Goal: Task Accomplishment & Management: Manage account settings

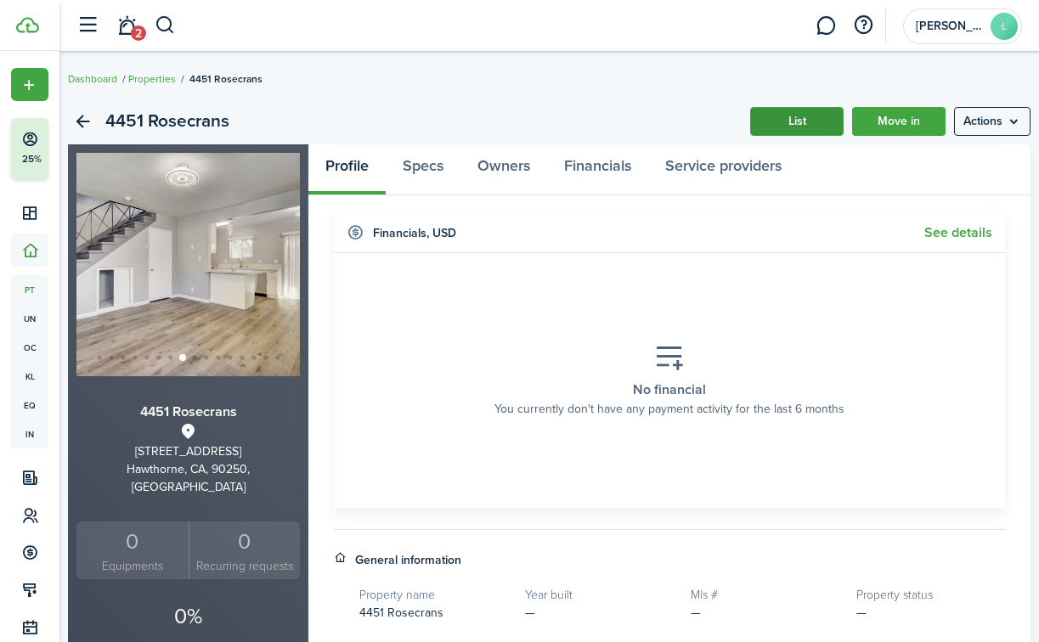
click at [798, 119] on link "List" at bounding box center [796, 121] width 93 height 29
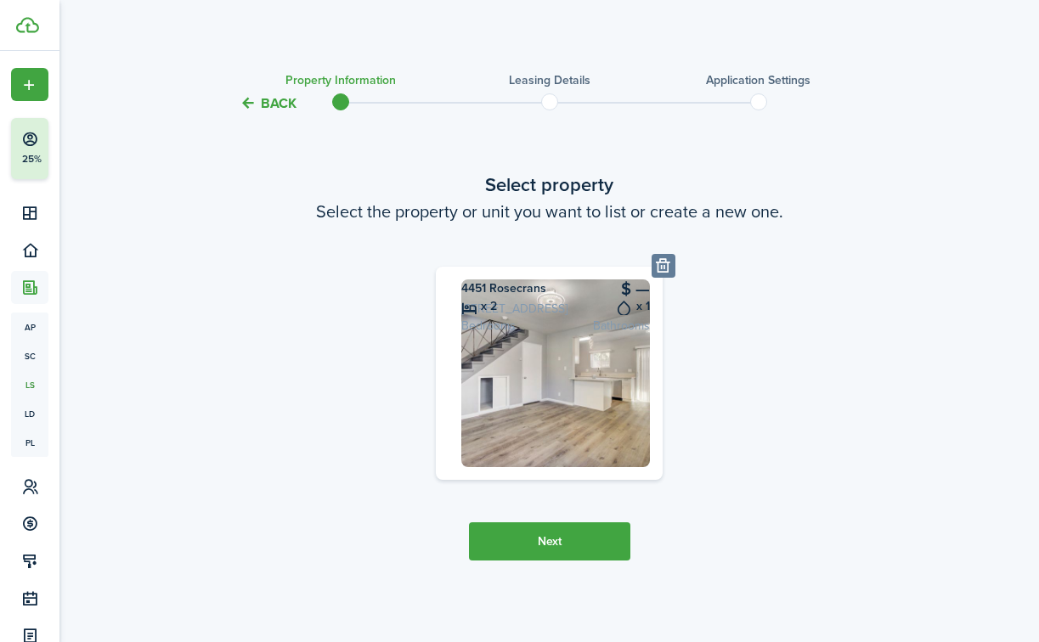
click at [270, 102] on button "Back" at bounding box center [268, 103] width 57 height 18
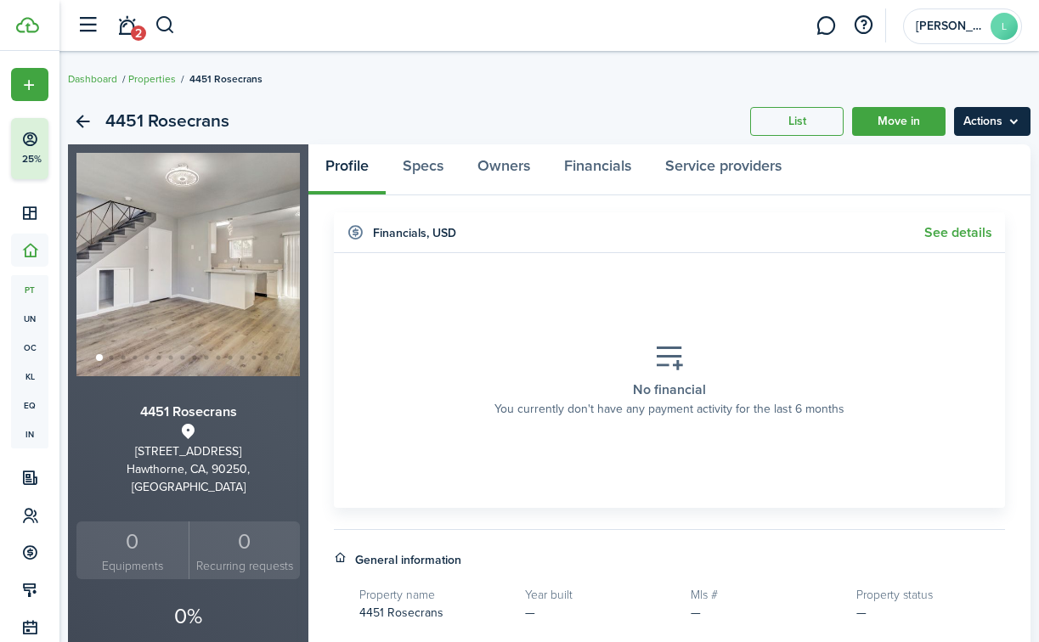
click at [970, 118] on menu-btn "Actions" at bounding box center [992, 121] width 76 height 29
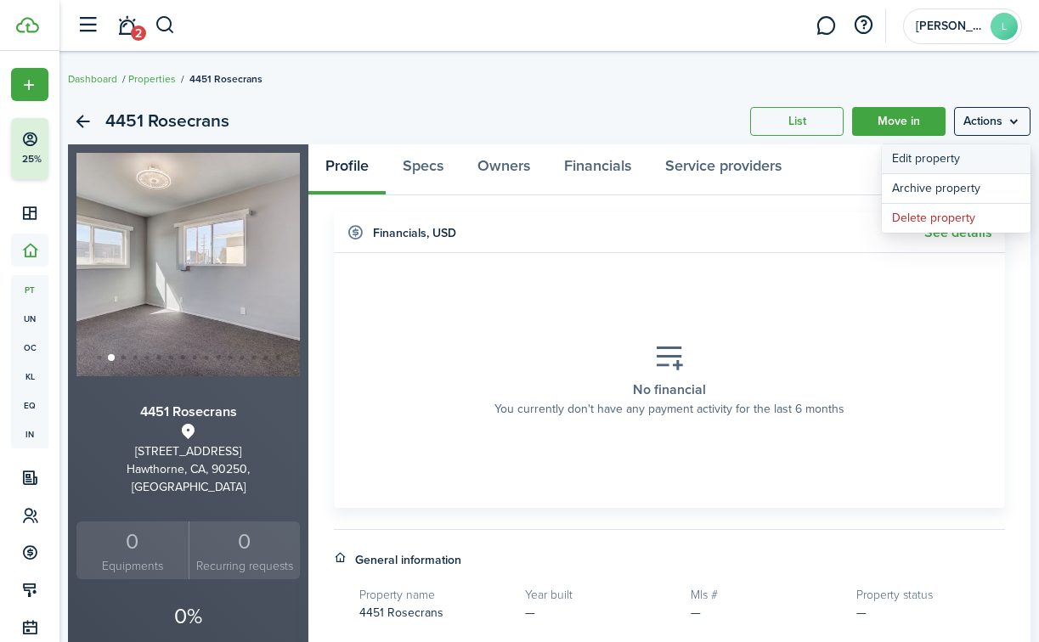
click at [895, 154] on link "Edit property" at bounding box center [956, 158] width 149 height 29
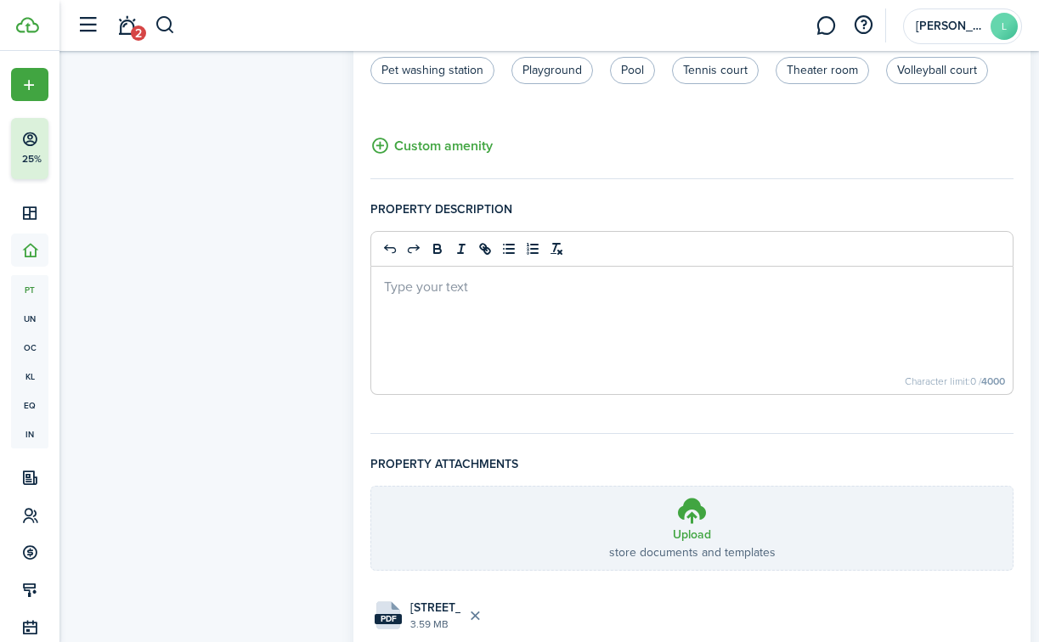
scroll to position [1074, 0]
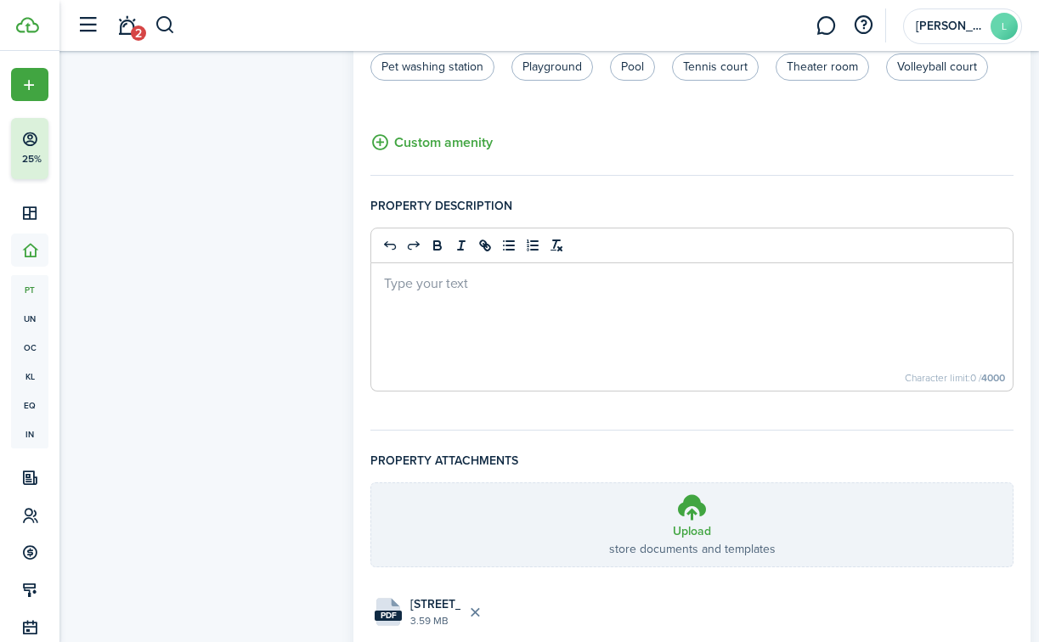
click at [460, 292] on div at bounding box center [691, 326] width 641 height 127
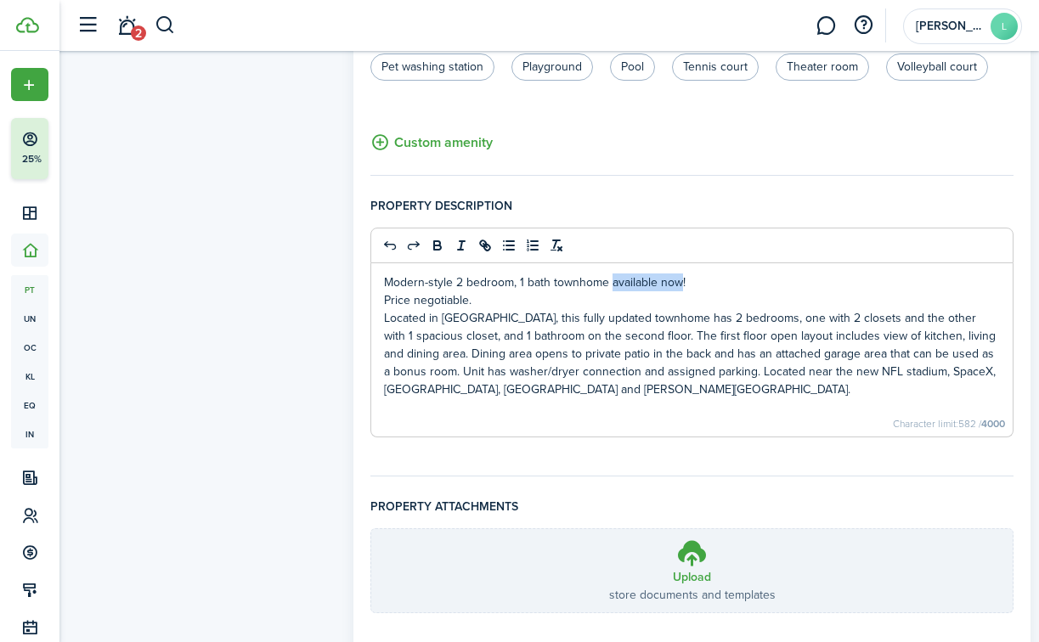
drag, startPoint x: 682, startPoint y: 283, endPoint x: 610, endPoint y: 283, distance: 72.2
click at [610, 283] on p "Modern-style 2 bedroom, 1 bath townhome available now!" at bounding box center [692, 283] width 616 height 18
drag, startPoint x: 495, startPoint y: 296, endPoint x: 361, endPoint y: 302, distance: 134.3
click at [697, 390] on p "Located in [GEOGRAPHIC_DATA], this fully updated townhome has 2 bedrooms, one w…" at bounding box center [692, 353] width 616 height 89
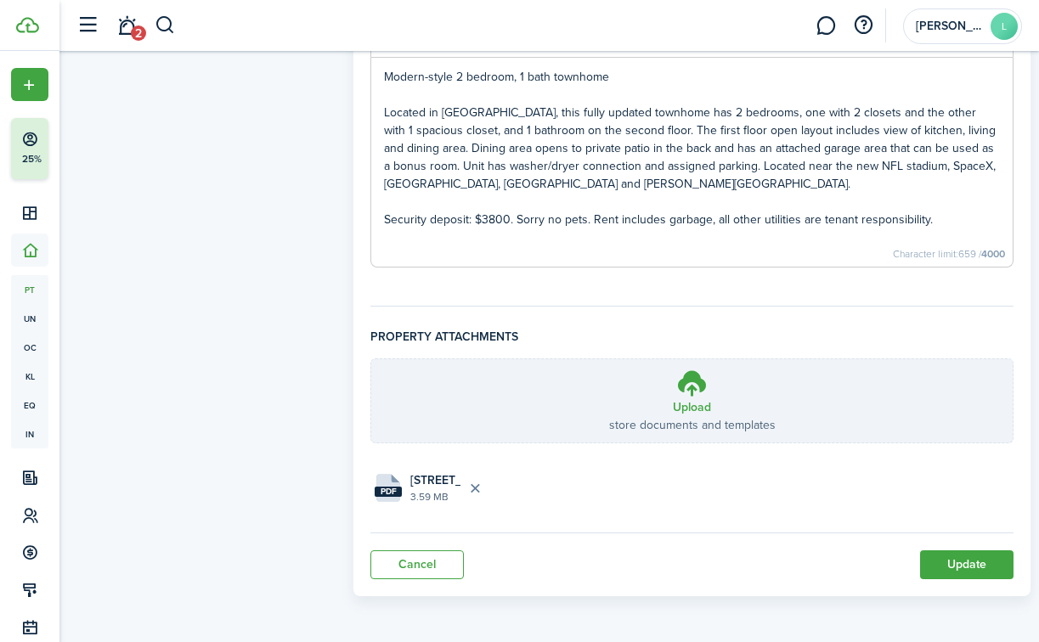
scroll to position [1280, 0]
click at [934, 565] on button "Update" at bounding box center [966, 564] width 93 height 29
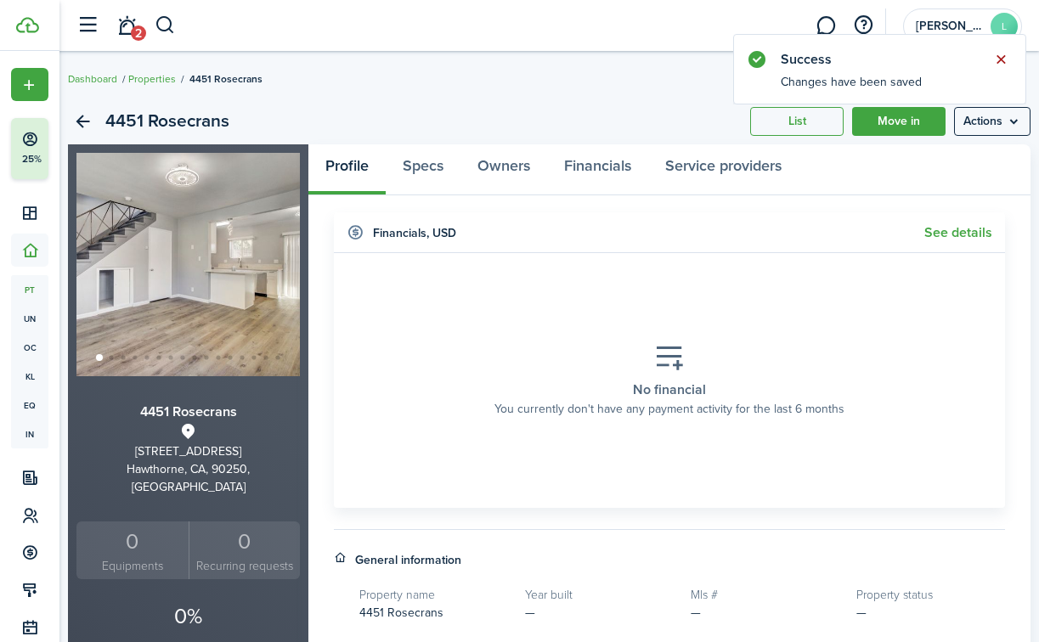
click at [996, 59] on button "Close notify" at bounding box center [1001, 60] width 24 height 24
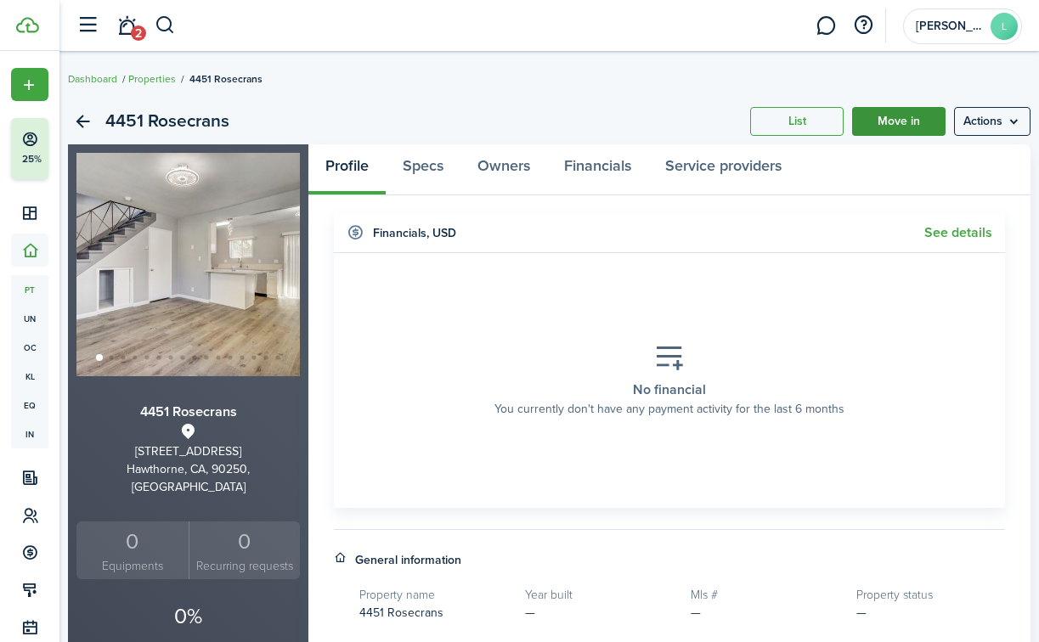
click at [890, 121] on link "Move in" at bounding box center [898, 121] width 93 height 29
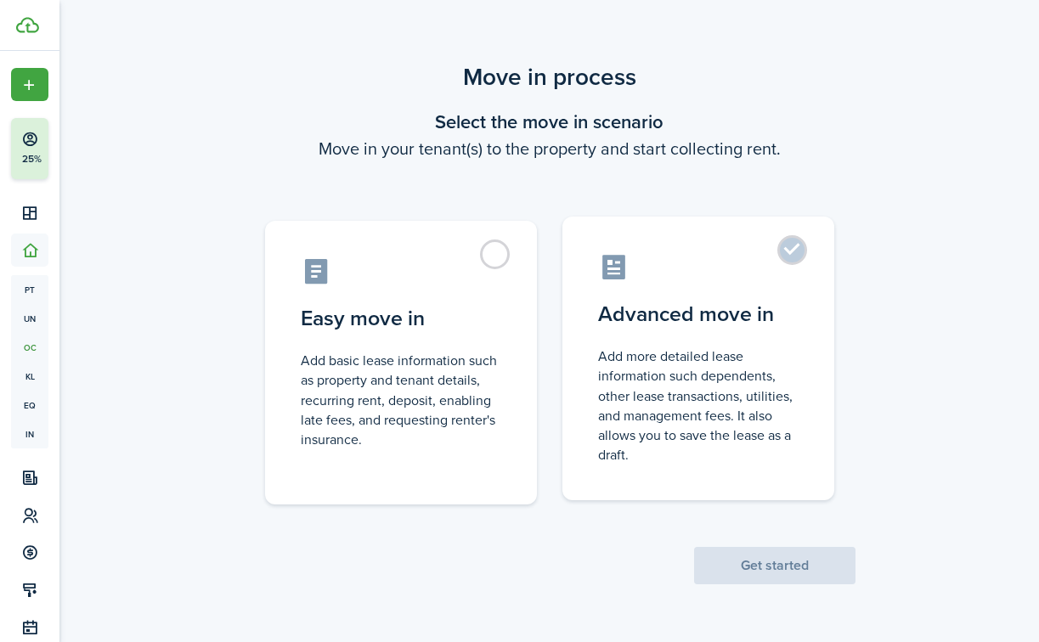
click at [804, 261] on label "Advanced move in Add more detailed lease information such dependents, other lea…" at bounding box center [698, 359] width 272 height 284
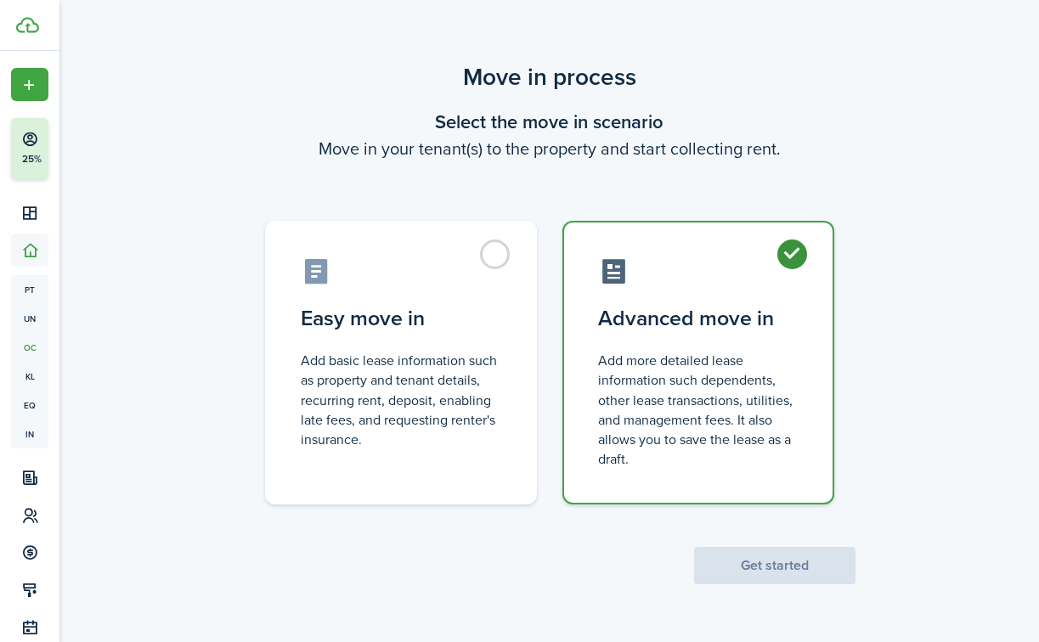
radio input "true"
click at [798, 566] on button "Get started" at bounding box center [774, 565] width 161 height 37
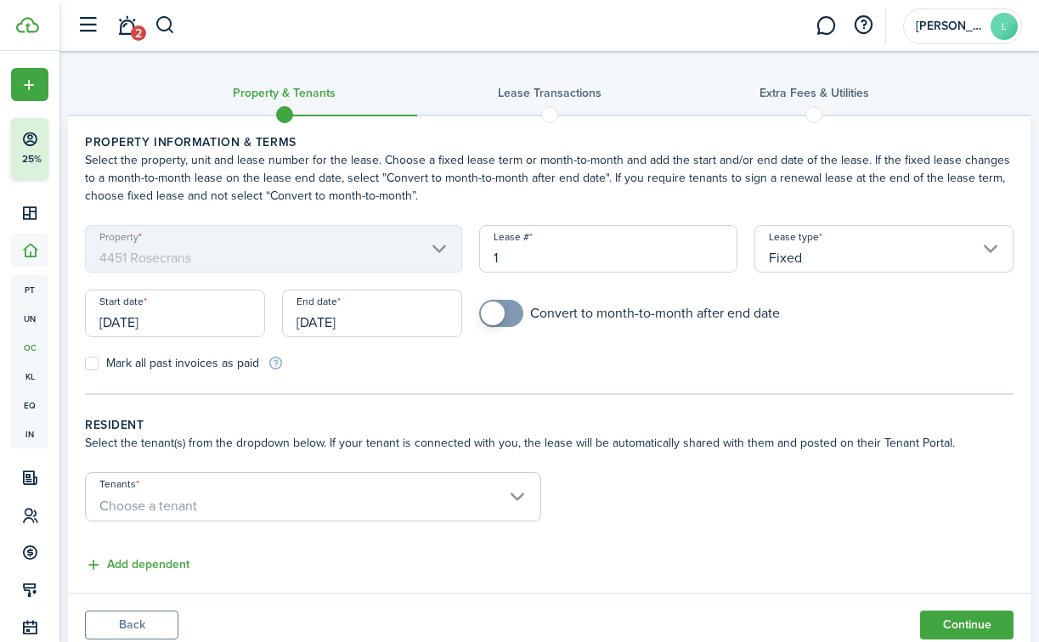
click at [791, 258] on input "Fixed" at bounding box center [883, 249] width 259 height 48
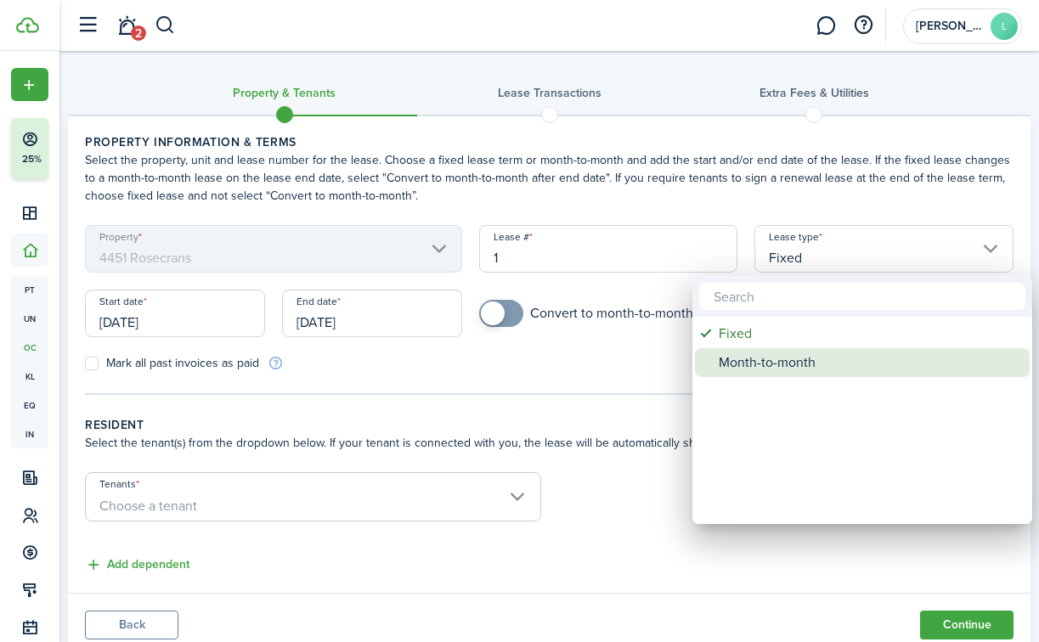
click at [773, 357] on div "Month-to-month" at bounding box center [869, 362] width 301 height 29
type input "Month-to-month"
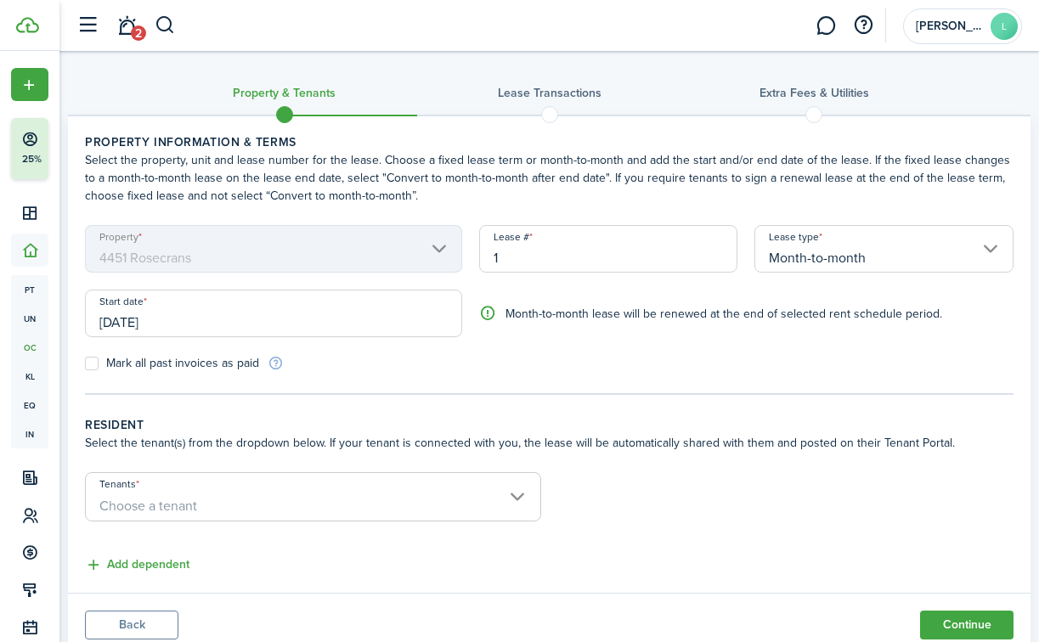
click at [172, 322] on input "[DATE]" at bounding box center [273, 314] width 377 height 48
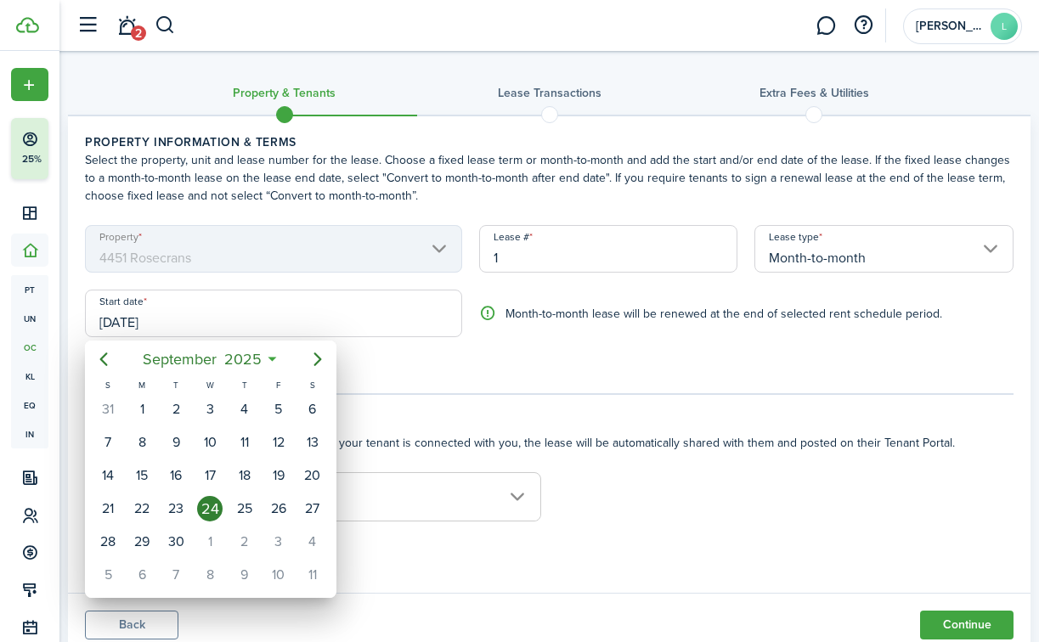
click at [361, 369] on div at bounding box center [519, 321] width 1311 height 914
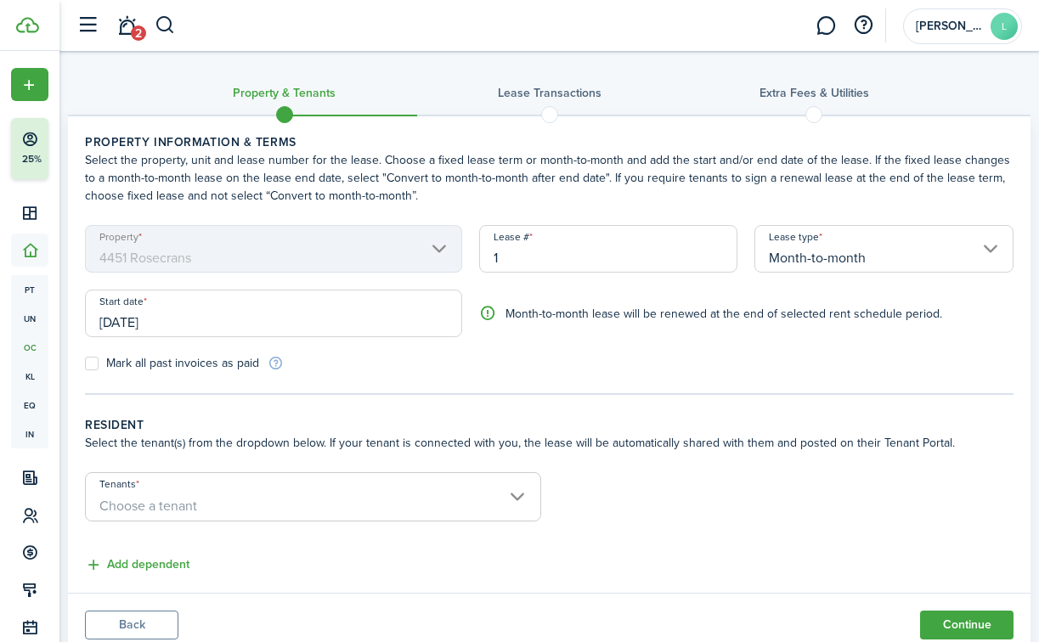
click at [326, 505] on span "Choose a tenant" at bounding box center [313, 506] width 454 height 29
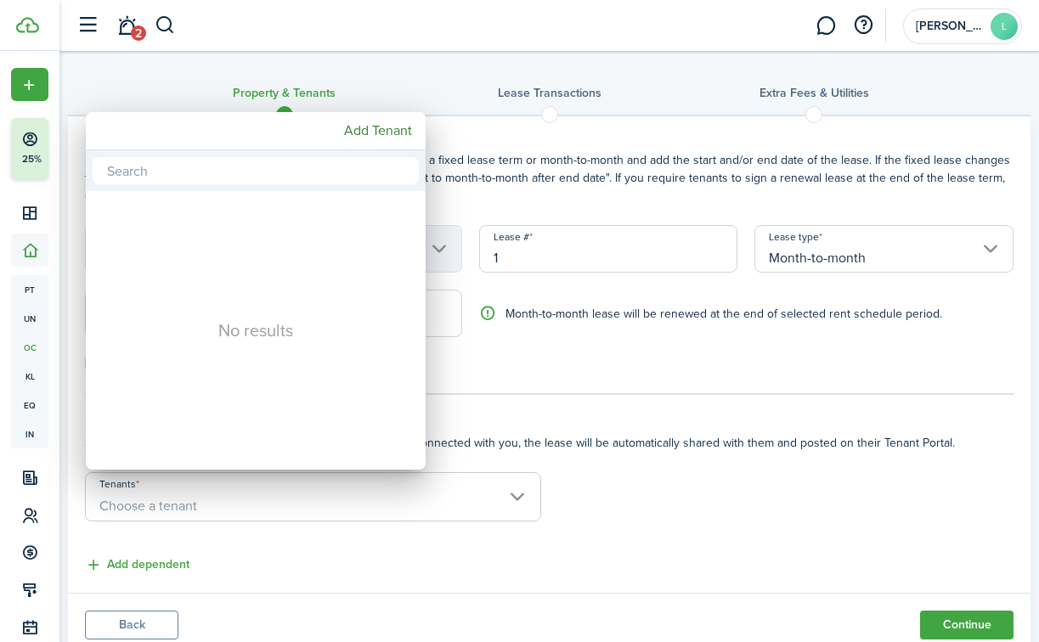
click at [648, 513] on div at bounding box center [519, 321] width 1311 height 914
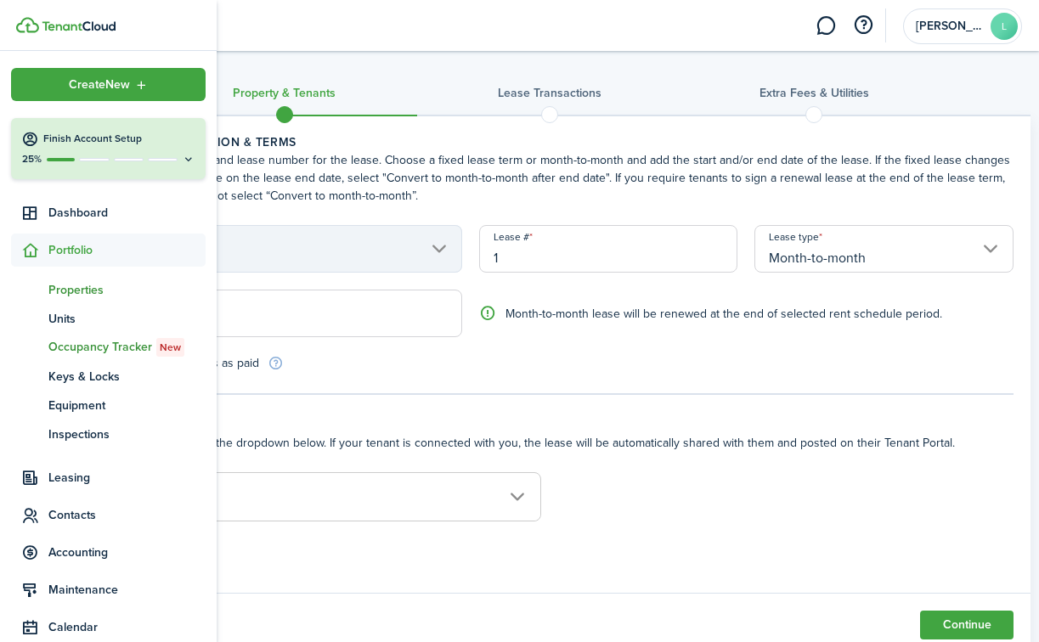
click at [57, 282] on span "Properties" at bounding box center [126, 290] width 157 height 18
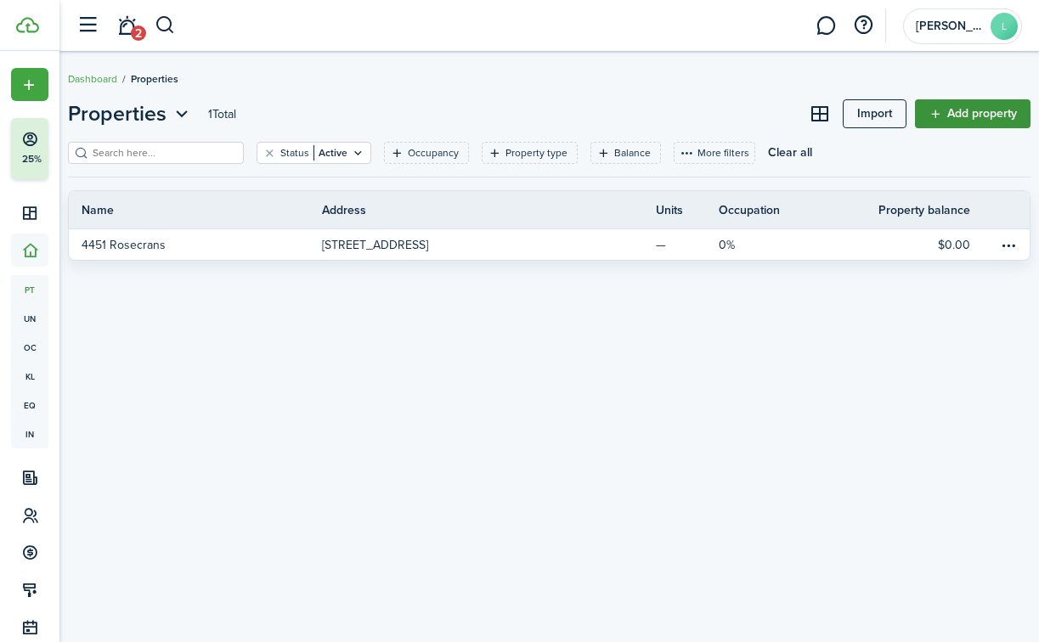
click at [972, 110] on link "Add property" at bounding box center [973, 113] width 116 height 29
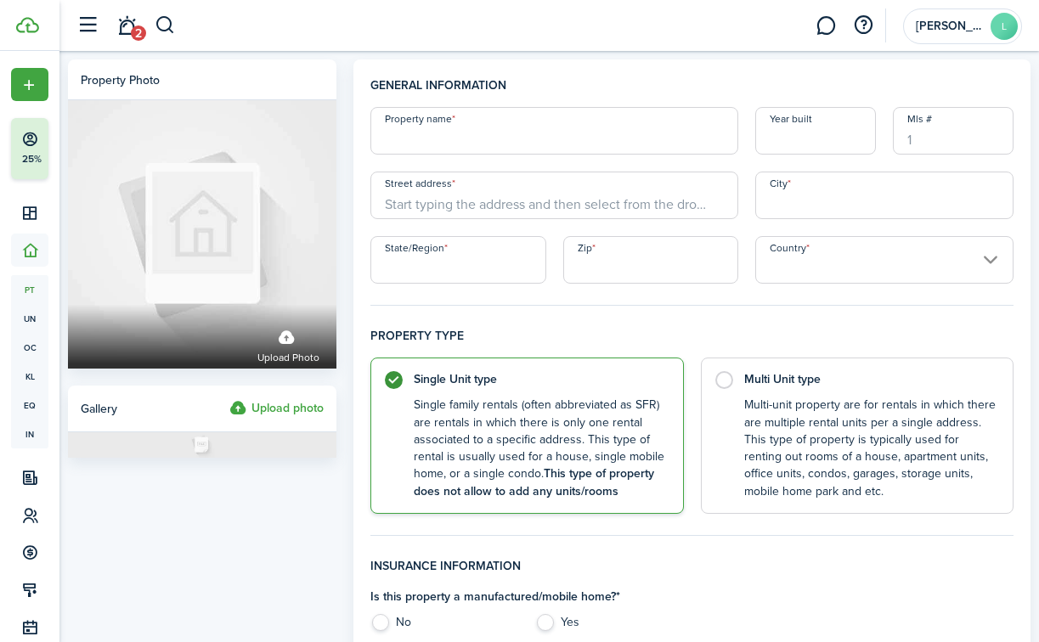
click at [537, 134] on input "Property name" at bounding box center [554, 131] width 368 height 48
type input "[STREET_ADDRESS]"
click at [515, 200] on input "Street address" at bounding box center [554, 196] width 368 height 48
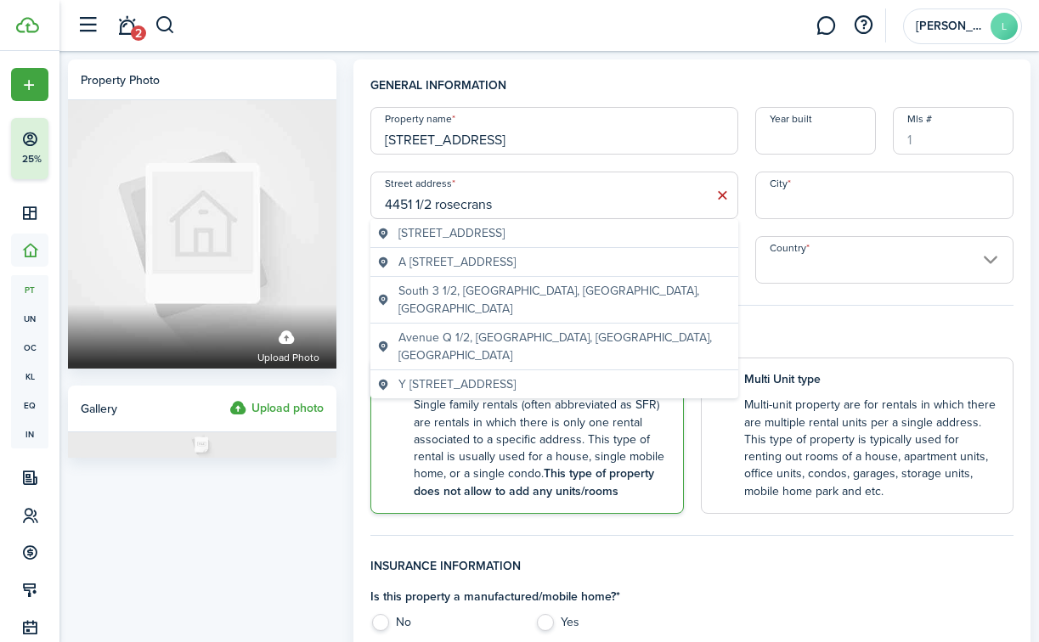
click at [522, 205] on input "4451 1/2 rosecrans" at bounding box center [554, 196] width 368 height 48
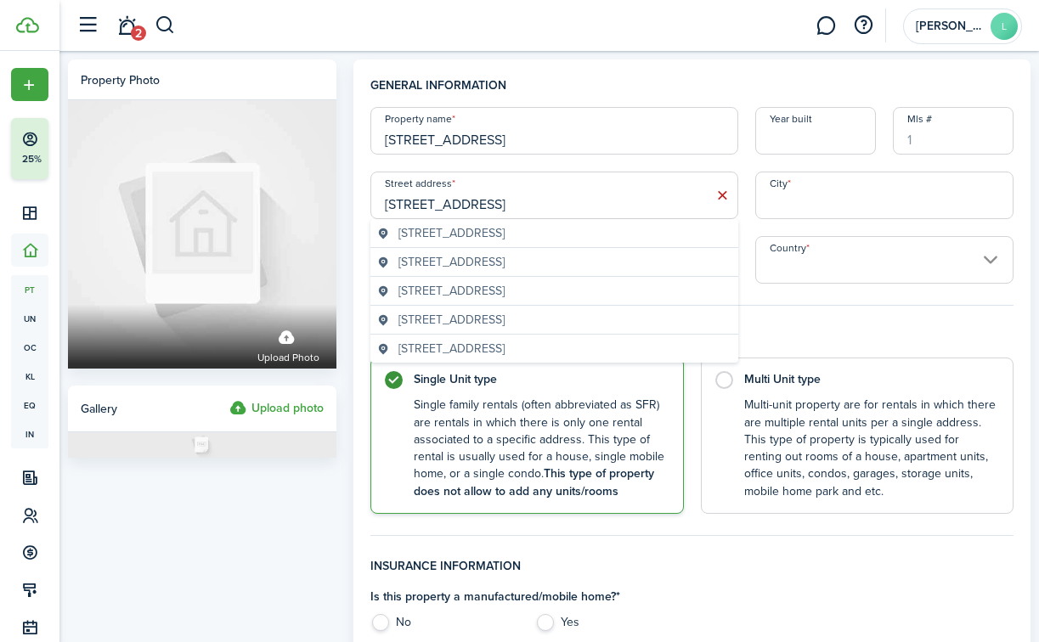
type input "[STREET_ADDRESS]"
click at [795, 191] on input "City" at bounding box center [884, 196] width 258 height 48
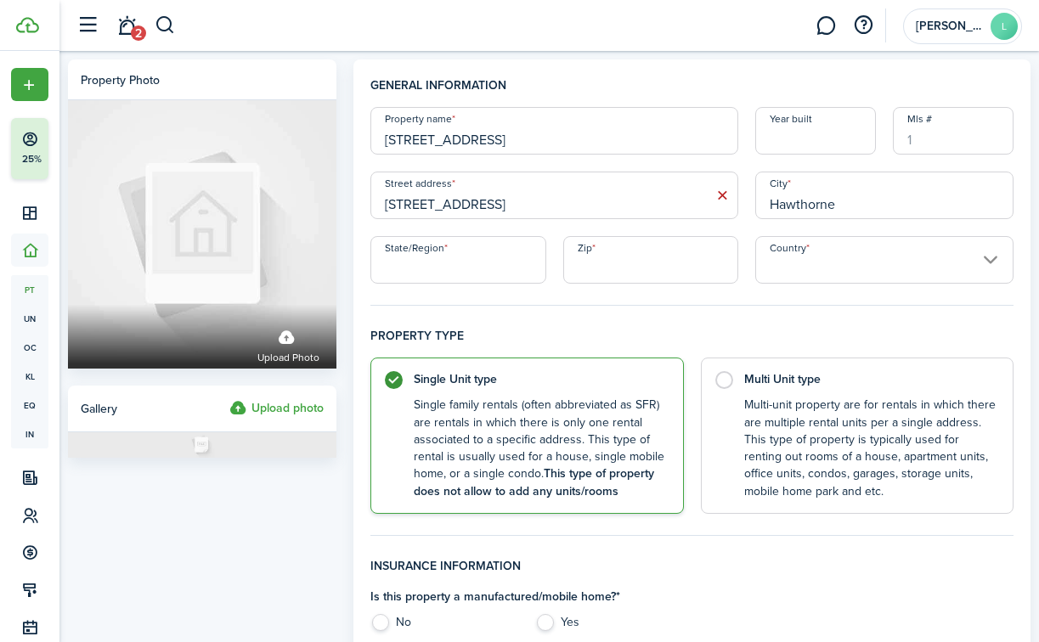
type input "Hawthorne"
click at [467, 275] on input "State/Region" at bounding box center [458, 260] width 176 height 48
type input "[US_STATE]"
click at [619, 264] on input "Zip" at bounding box center [651, 260] width 176 height 48
click at [900, 273] on input "Country" at bounding box center [884, 260] width 258 height 48
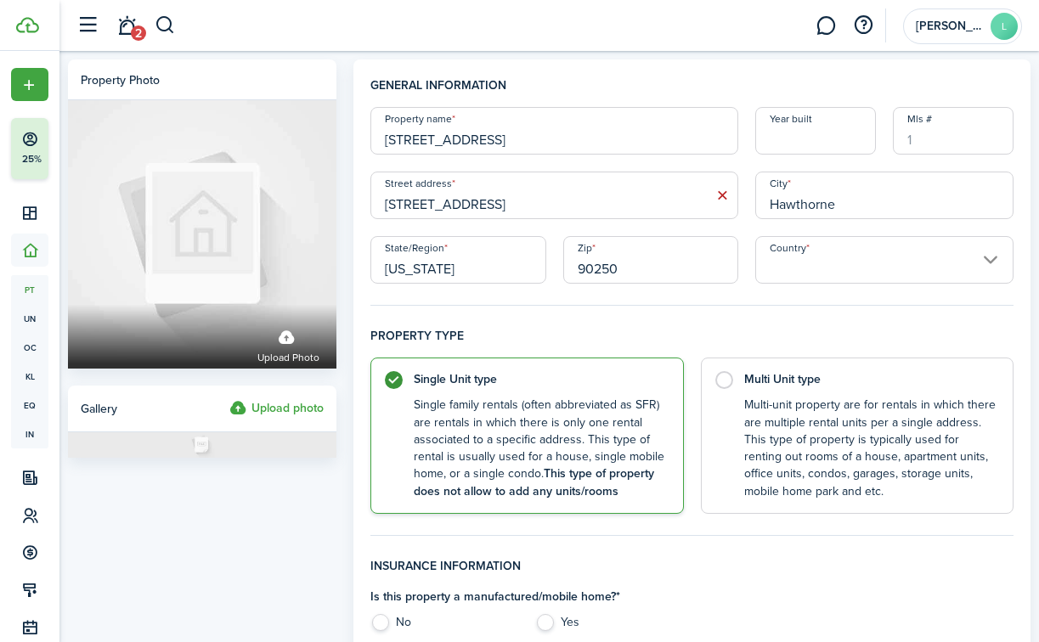
type input "90250"
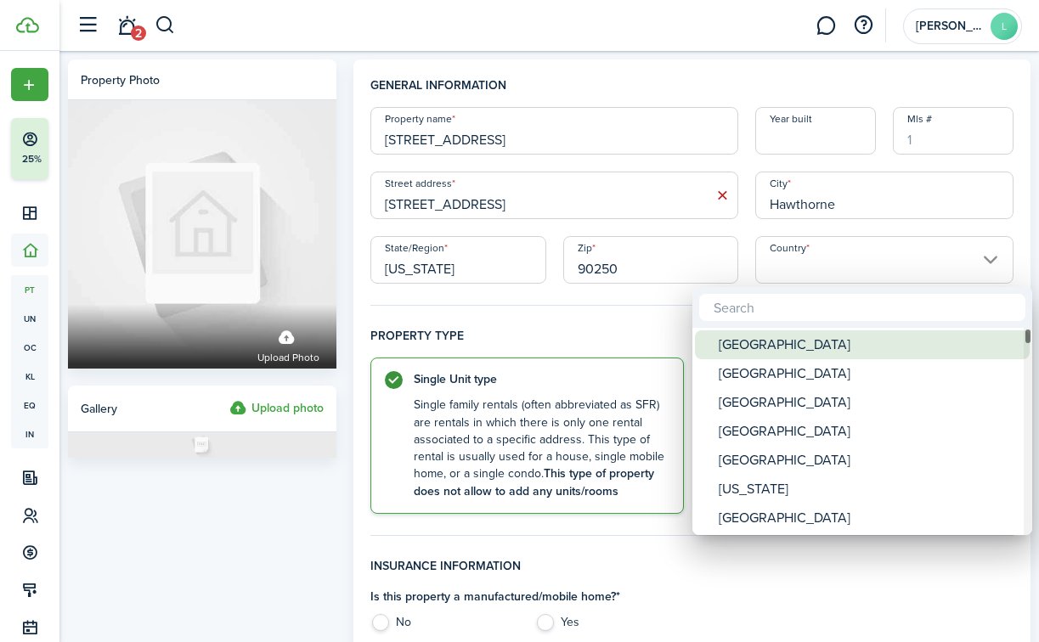
click at [836, 343] on div "[GEOGRAPHIC_DATA]" at bounding box center [869, 344] width 301 height 29
type input "[GEOGRAPHIC_DATA]"
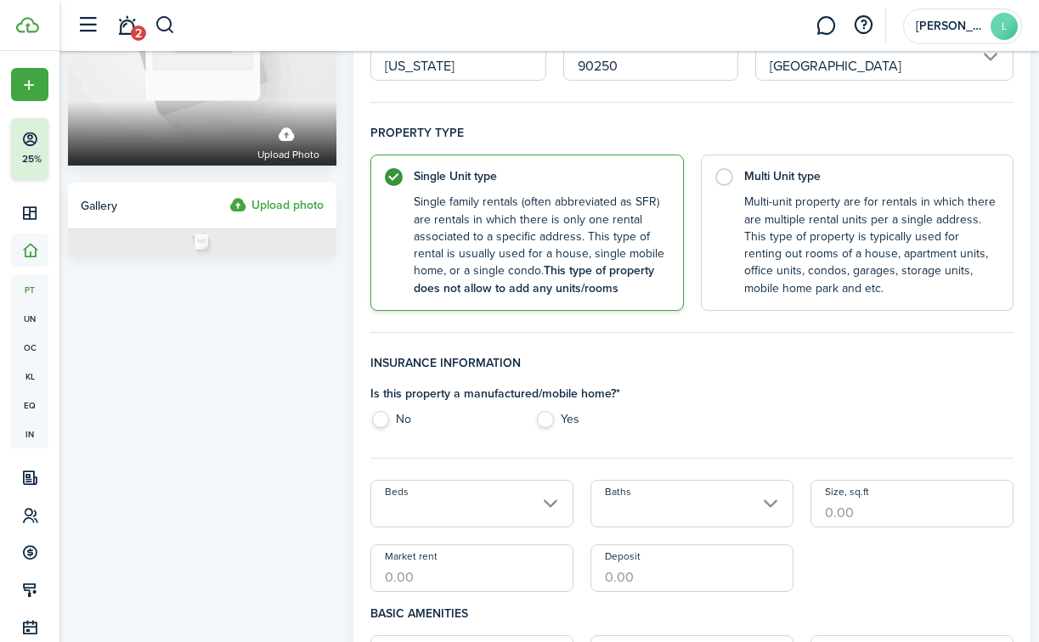
scroll to position [239, 0]
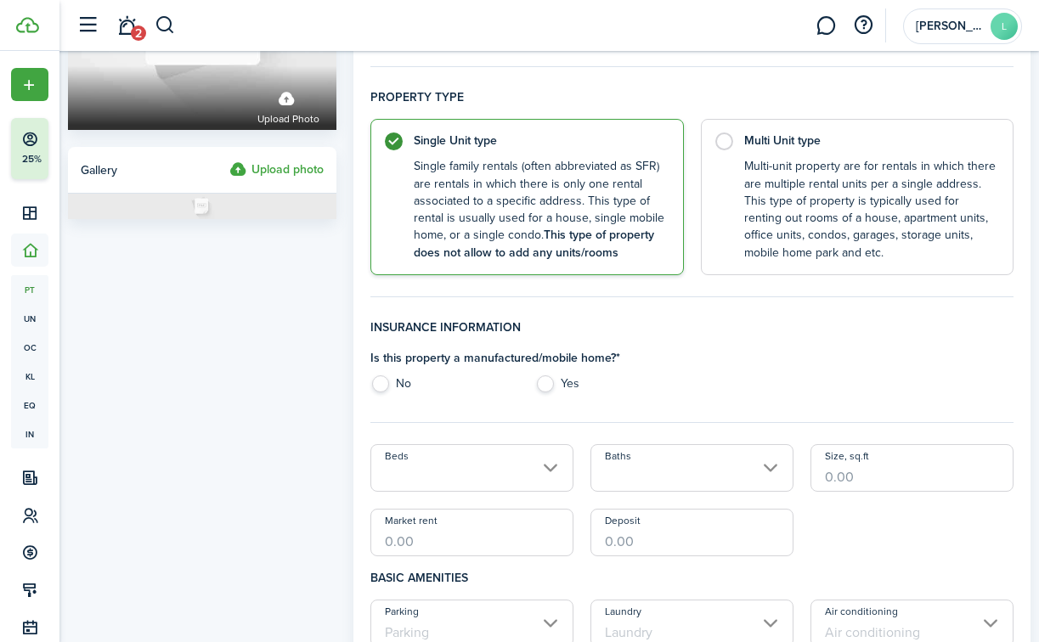
click at [388, 383] on label "No" at bounding box center [444, 387] width 148 height 25
radio input "true"
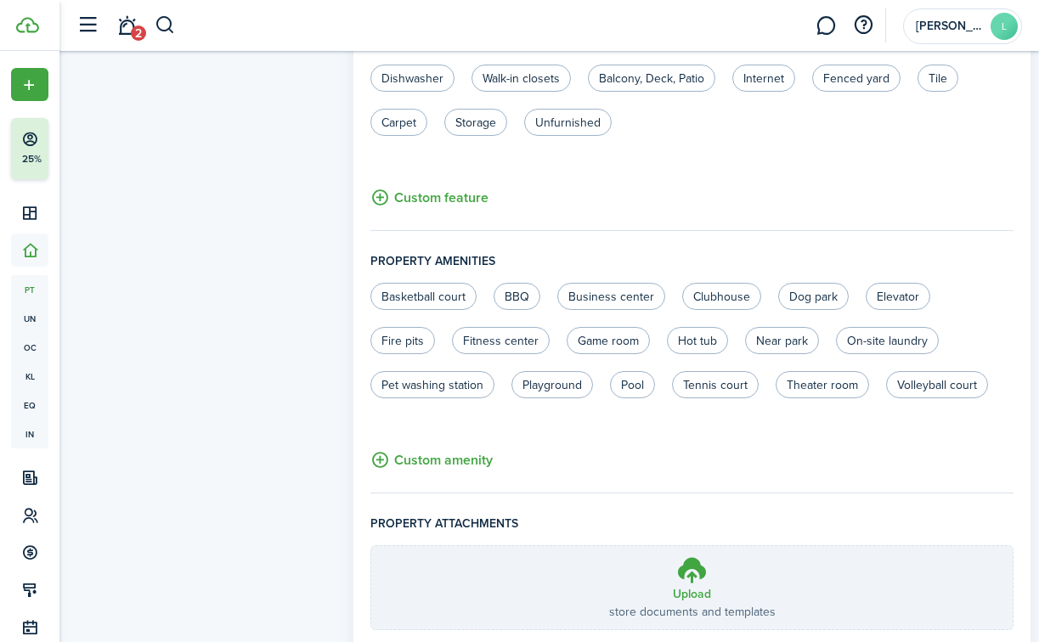
scroll to position [1041, 0]
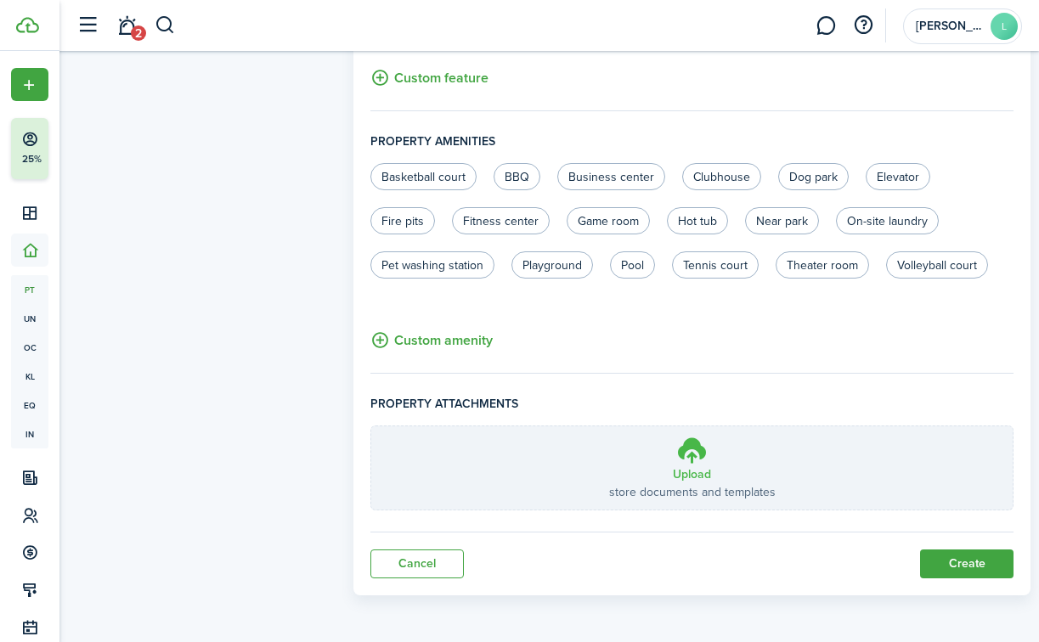
click at [691, 461] on icon at bounding box center [692, 450] width 32 height 31
click at [371, 426] on input "Upload store documents and templates Choose file" at bounding box center [371, 426] width 0 height 0
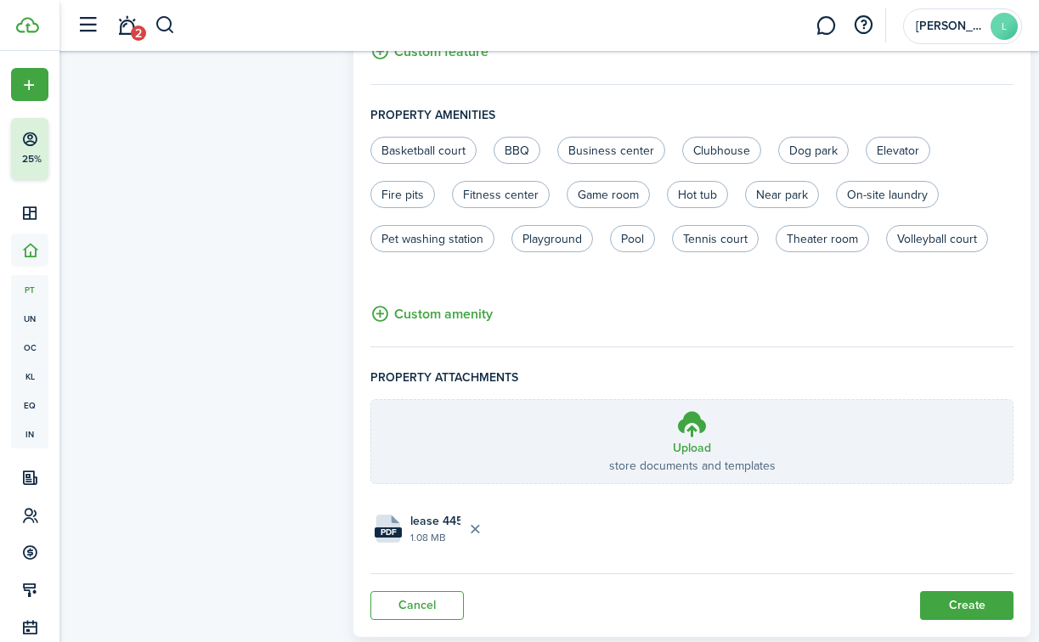
scroll to position [1109, 0]
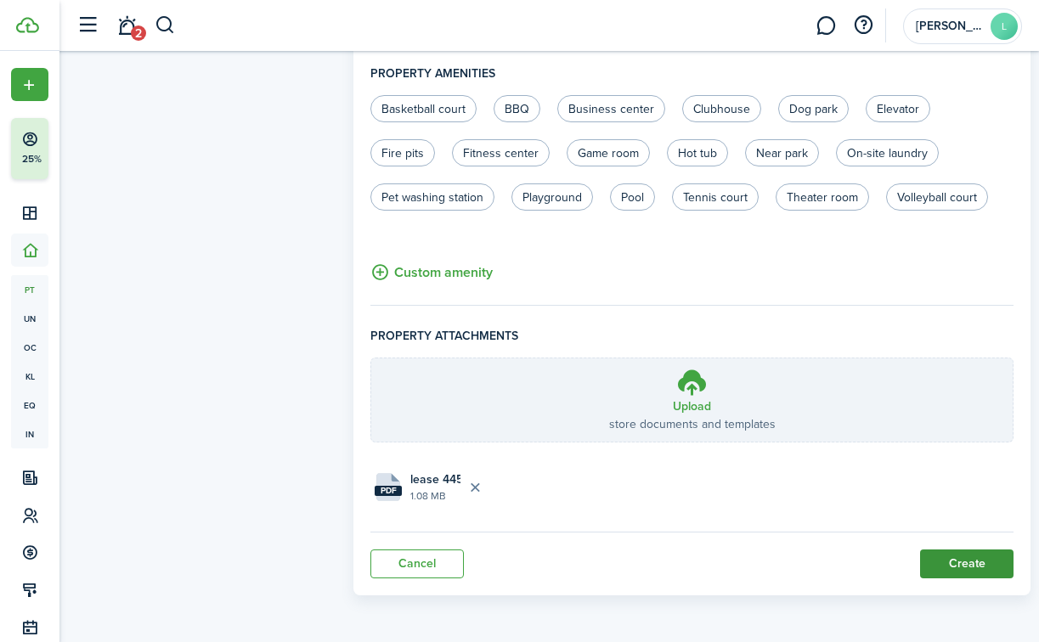
click at [945, 564] on button "Create" at bounding box center [966, 564] width 93 height 29
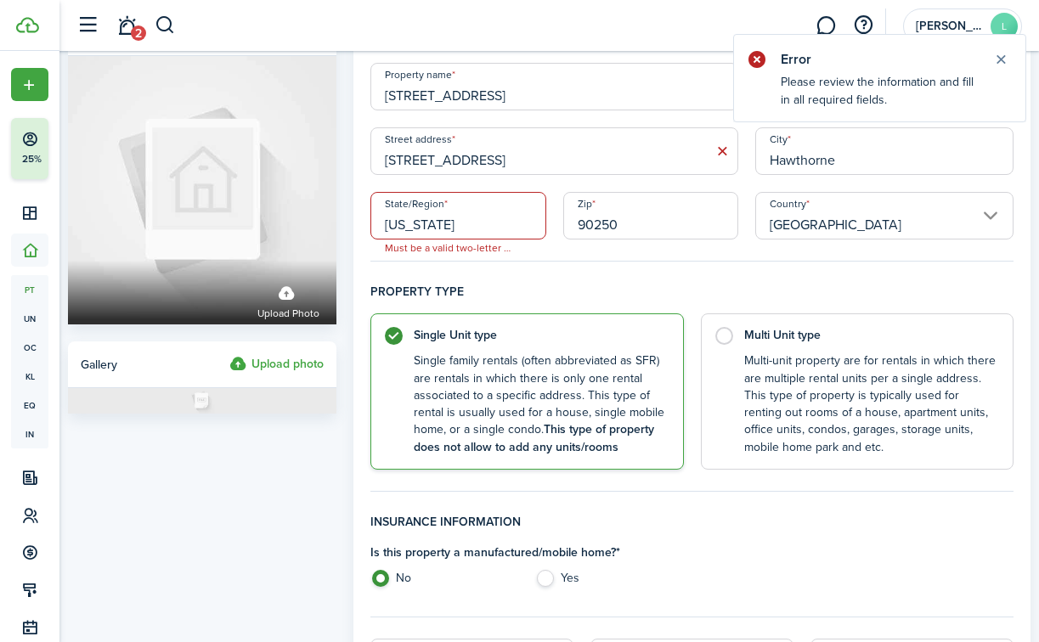
scroll to position [0, 0]
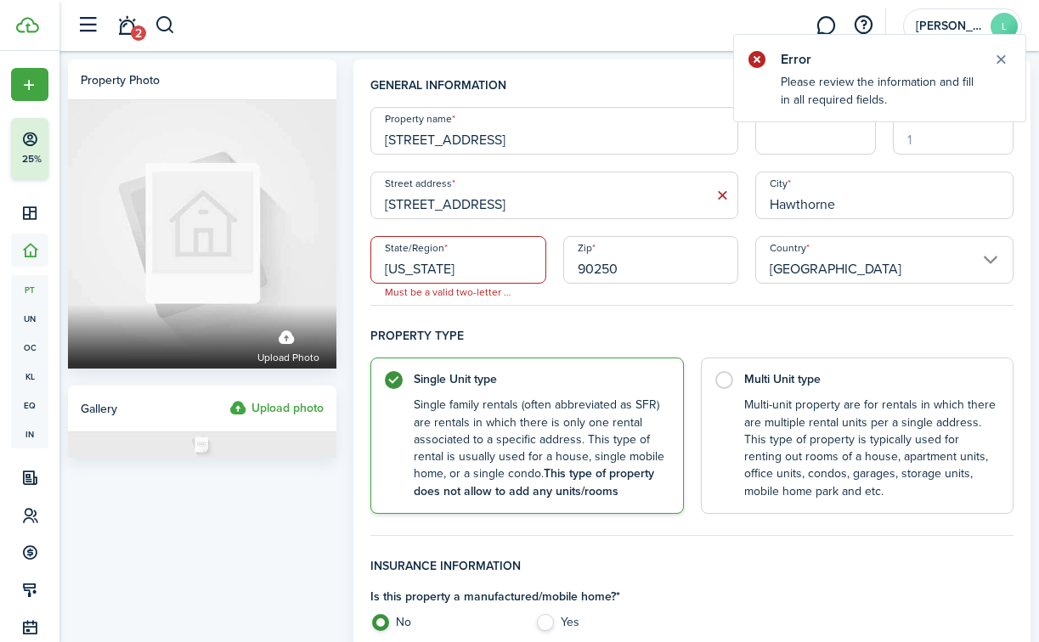
click at [488, 267] on input "[US_STATE]" at bounding box center [458, 260] width 176 height 48
type input "CA"
click at [785, 341] on h4 "Property type" at bounding box center [691, 342] width 643 height 31
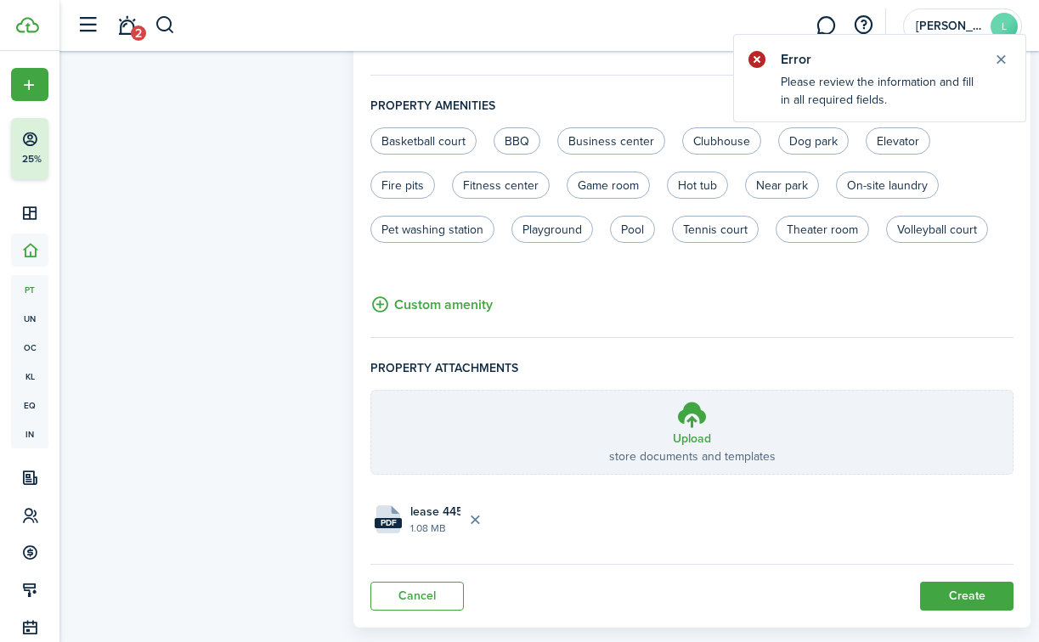
scroll to position [1109, 0]
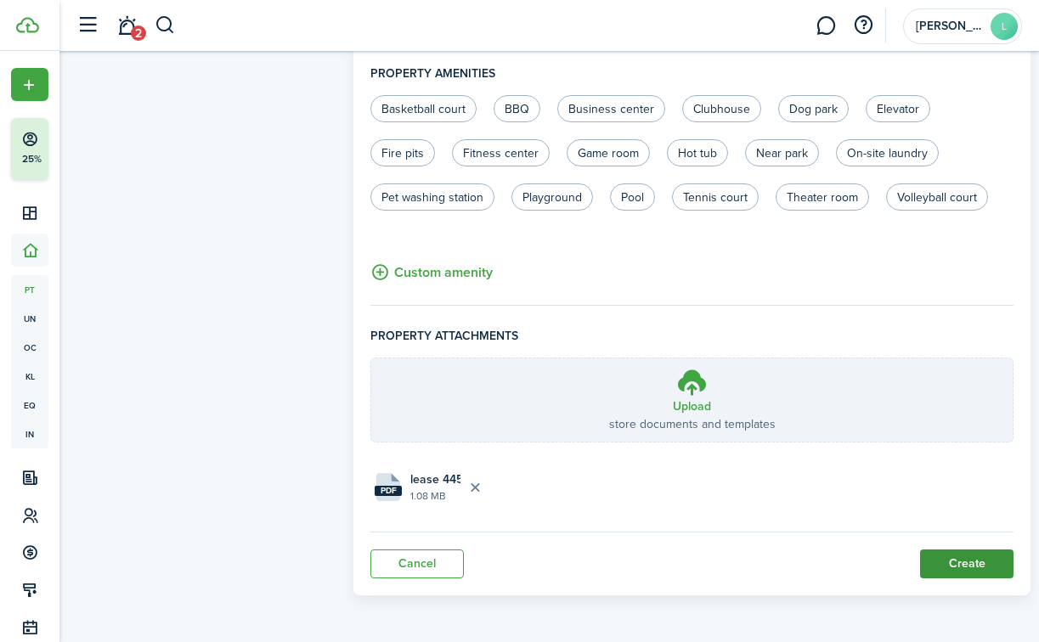
click at [951, 562] on button "Create" at bounding box center [966, 564] width 93 height 29
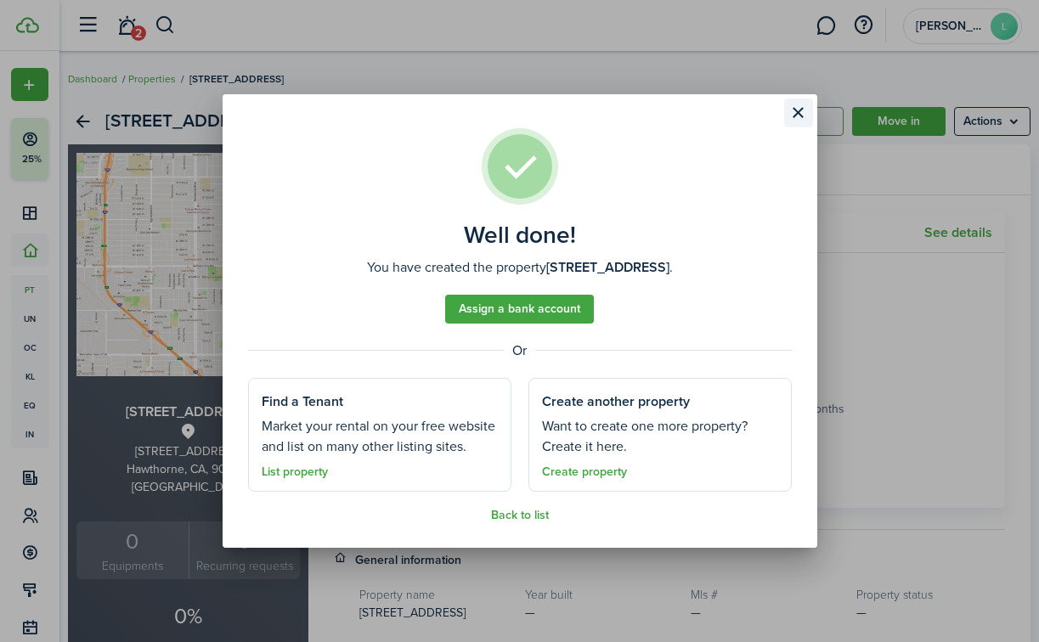
click at [793, 116] on button "Close modal" at bounding box center [798, 113] width 29 height 29
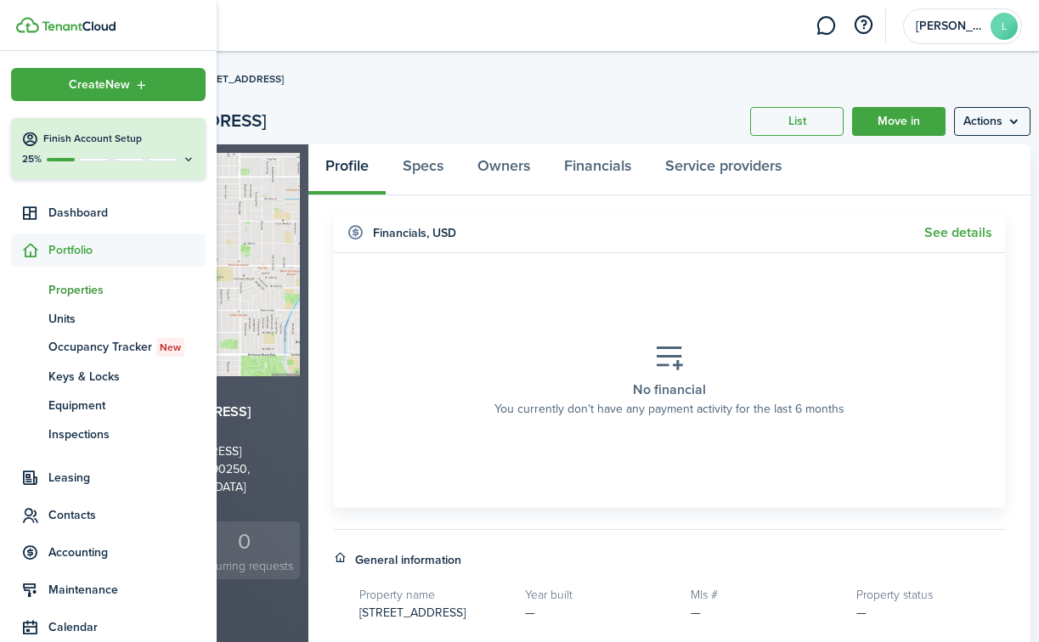
click at [68, 285] on span "Properties" at bounding box center [126, 290] width 157 height 18
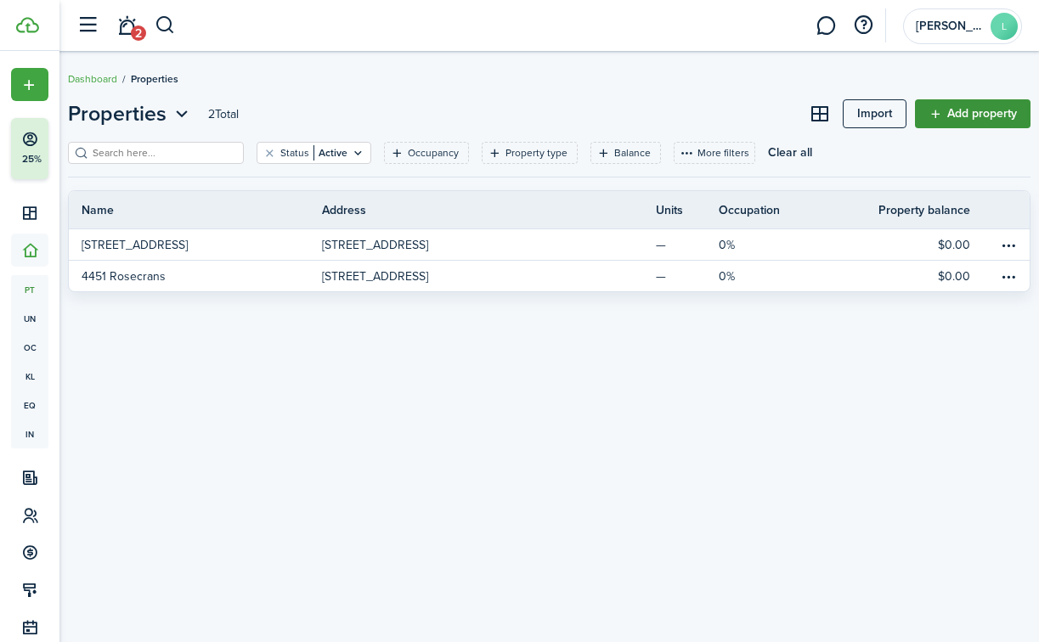
click at [945, 115] on link "Add property" at bounding box center [973, 113] width 116 height 29
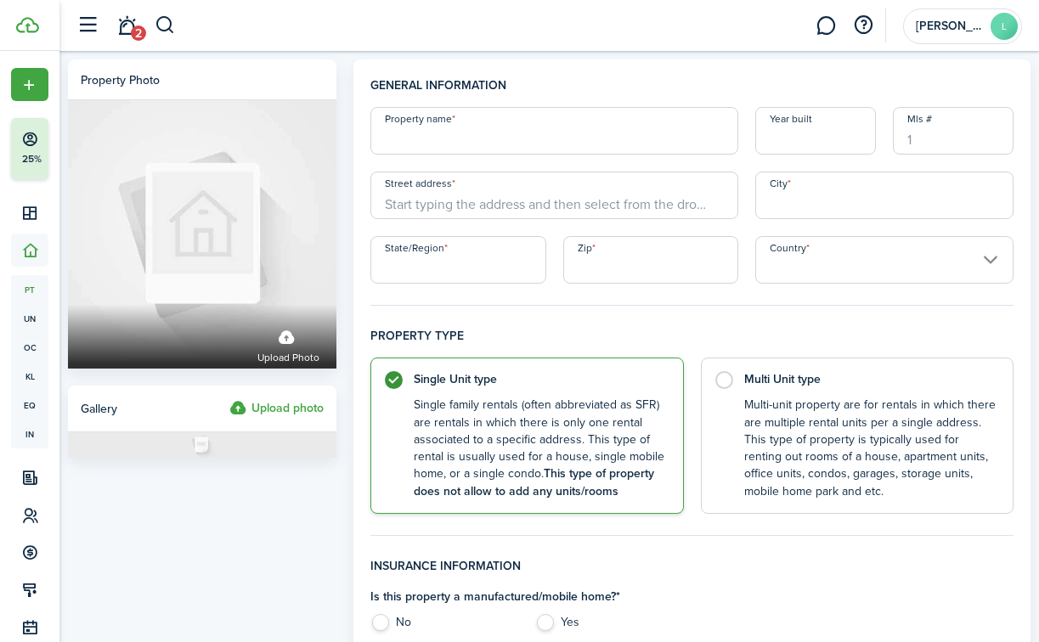
click at [528, 138] on input "Property name" at bounding box center [554, 131] width 368 height 48
type input "[STREET_ADDRESS]"
click at [506, 202] on input "Street address" at bounding box center [554, 196] width 368 height 48
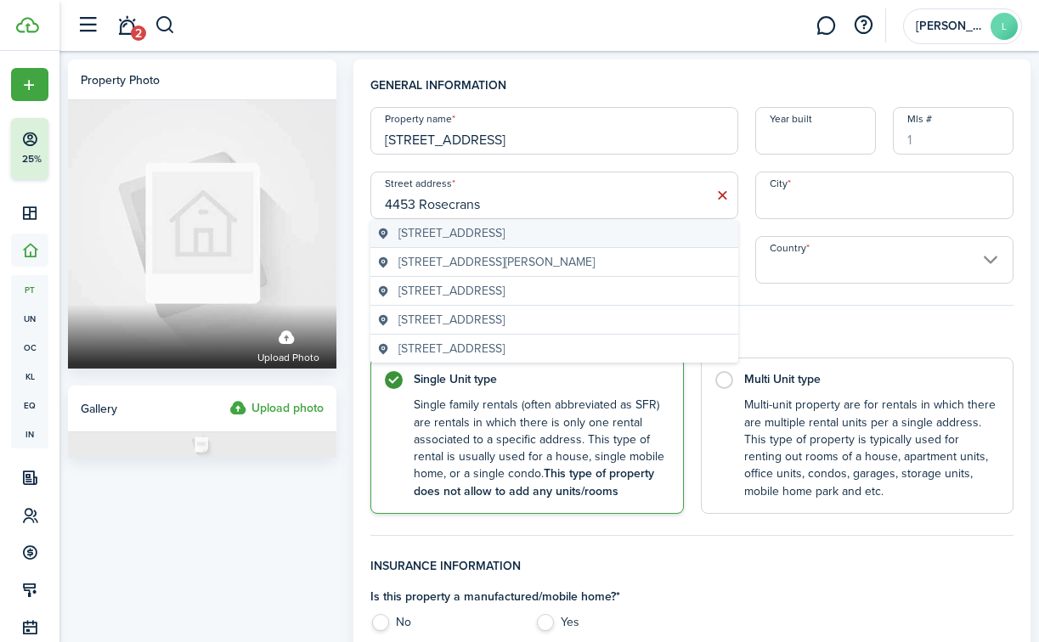
click at [505, 234] on span "[STREET_ADDRESS]" at bounding box center [451, 233] width 106 height 18
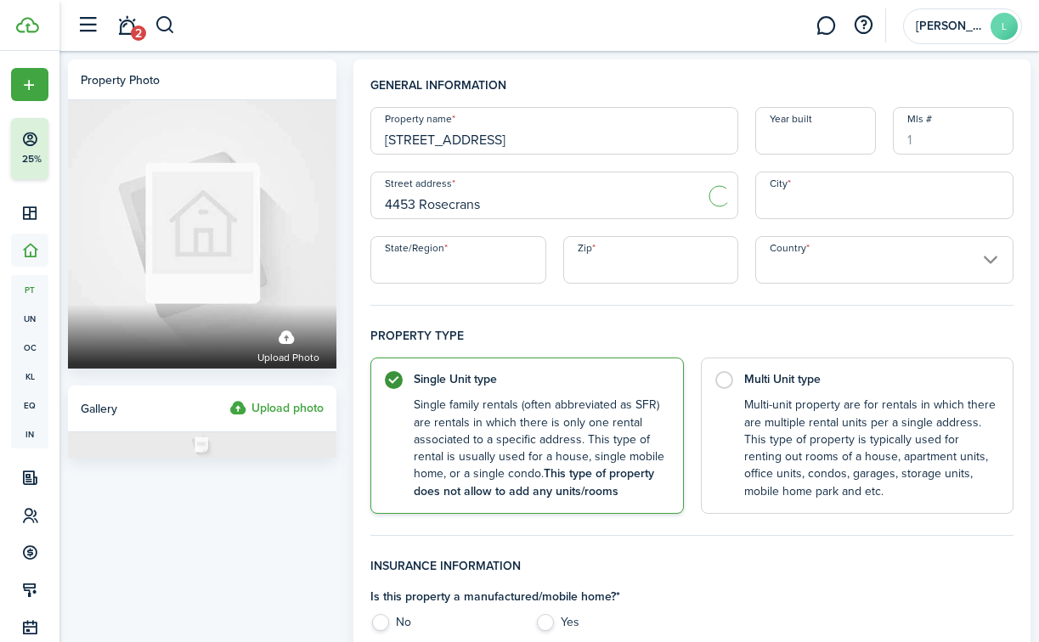
type input "[STREET_ADDRESS]"
type input "Hawthorne"
type input "CA"
type input "90250"
type input "[GEOGRAPHIC_DATA]"
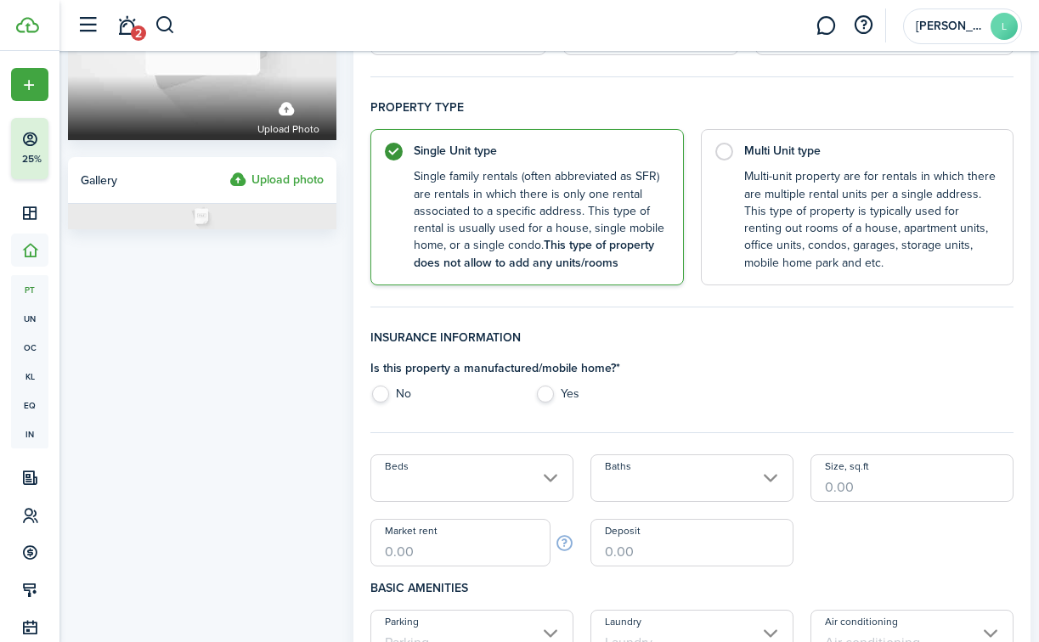
scroll to position [229, 0]
click at [382, 393] on label "No" at bounding box center [444, 397] width 148 height 25
radio input "true"
click at [419, 485] on input "Beds" at bounding box center [471, 478] width 203 height 48
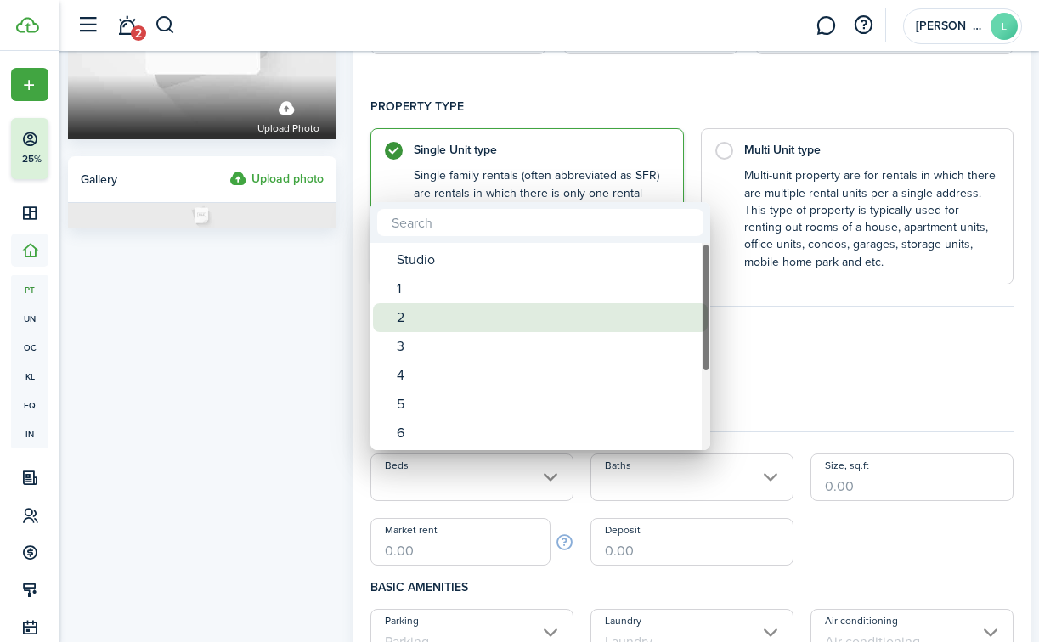
click at [420, 329] on div "2" at bounding box center [547, 317] width 301 height 29
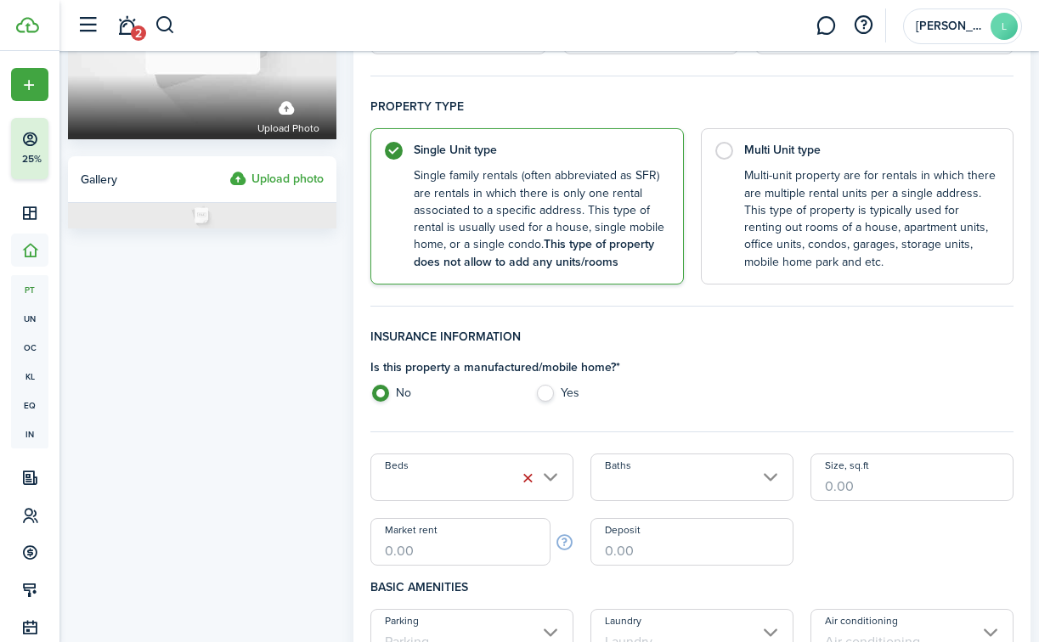
type input "2"
click at [719, 385] on div "Is this property a manufactured/mobile home? * No Yes" at bounding box center [692, 384] width 660 height 52
click at [719, 488] on input "Baths" at bounding box center [691, 478] width 203 height 48
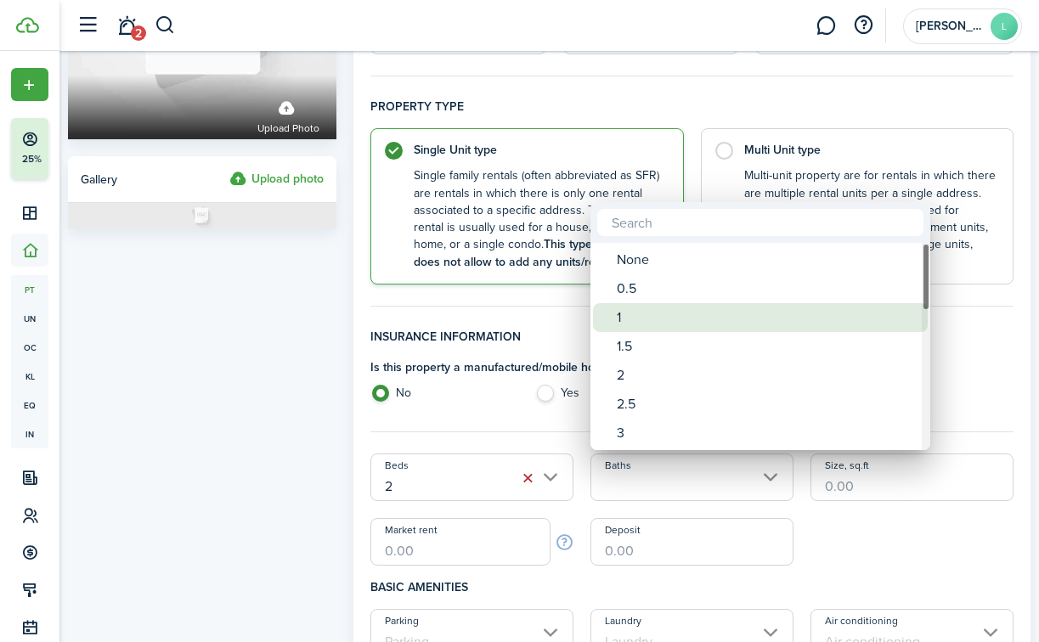
click at [650, 328] on div "1" at bounding box center [767, 317] width 301 height 29
type input "1"
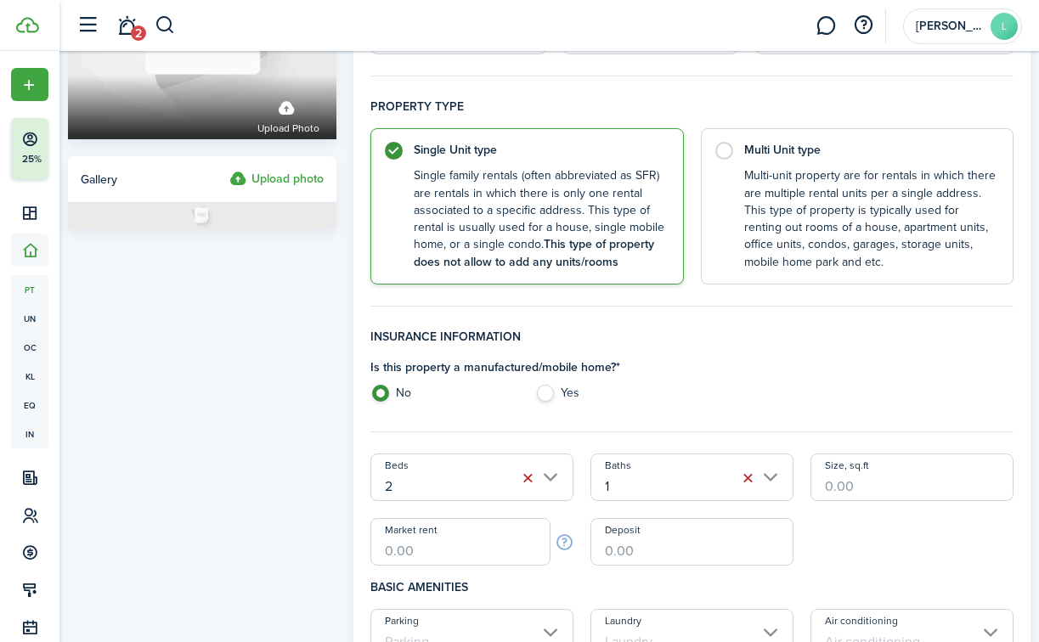
click at [808, 408] on div "Is this property a manufactured/mobile home? * No Yes" at bounding box center [692, 384] width 660 height 52
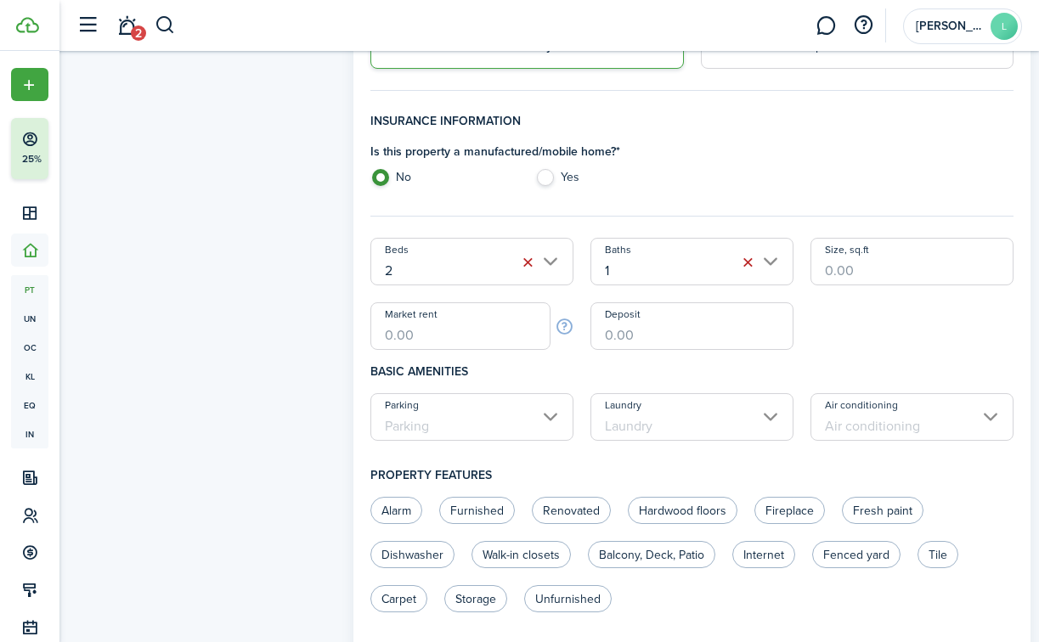
scroll to position [447, 0]
click at [530, 419] on input "Parking" at bounding box center [471, 416] width 203 height 48
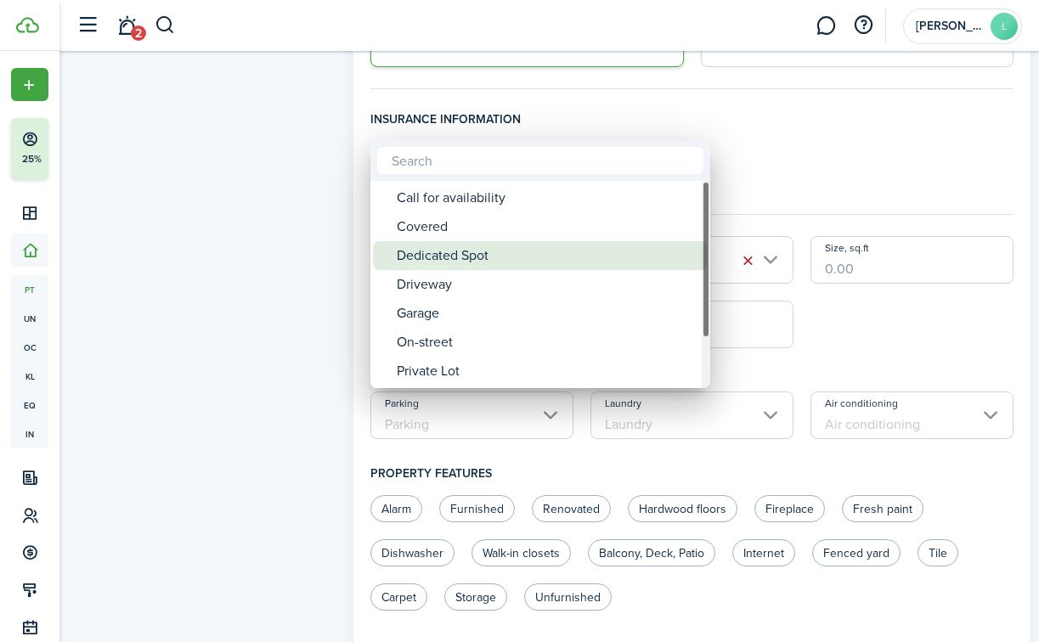
click at [502, 264] on div "Dedicated Spot" at bounding box center [547, 255] width 301 height 29
type input "Dedicated Spot"
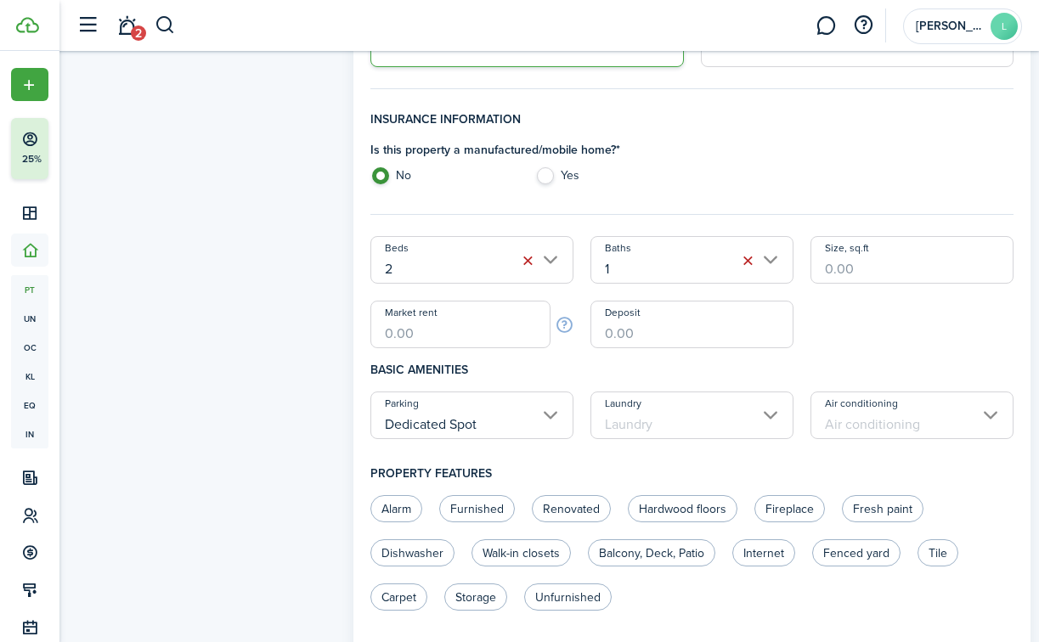
click at [633, 430] on input "Laundry" at bounding box center [691, 416] width 203 height 48
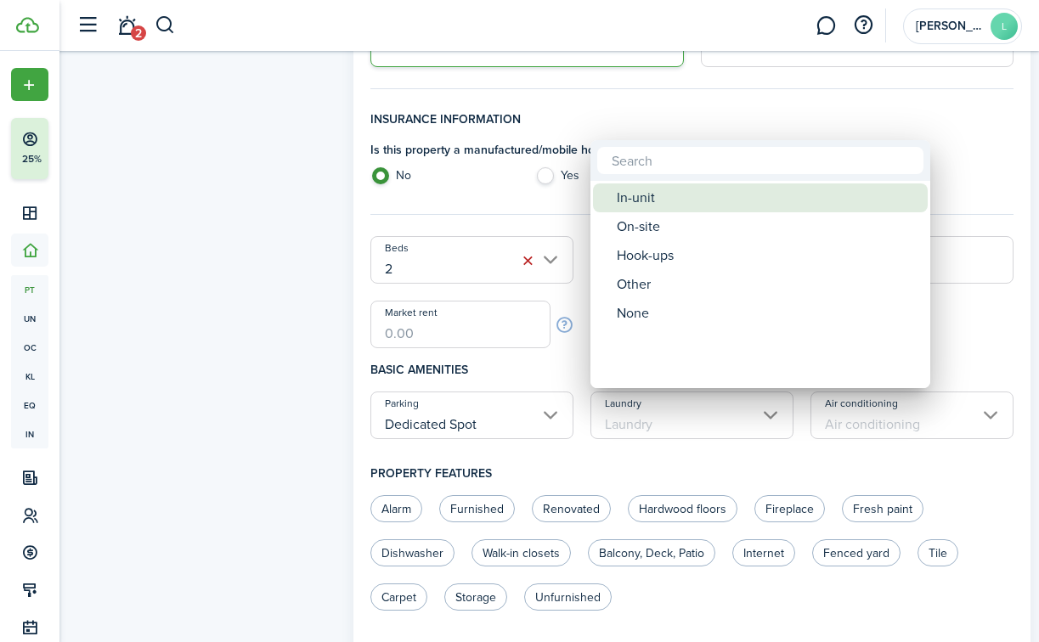
click at [654, 206] on div "In-unit" at bounding box center [767, 197] width 301 height 29
type input "In-unit"
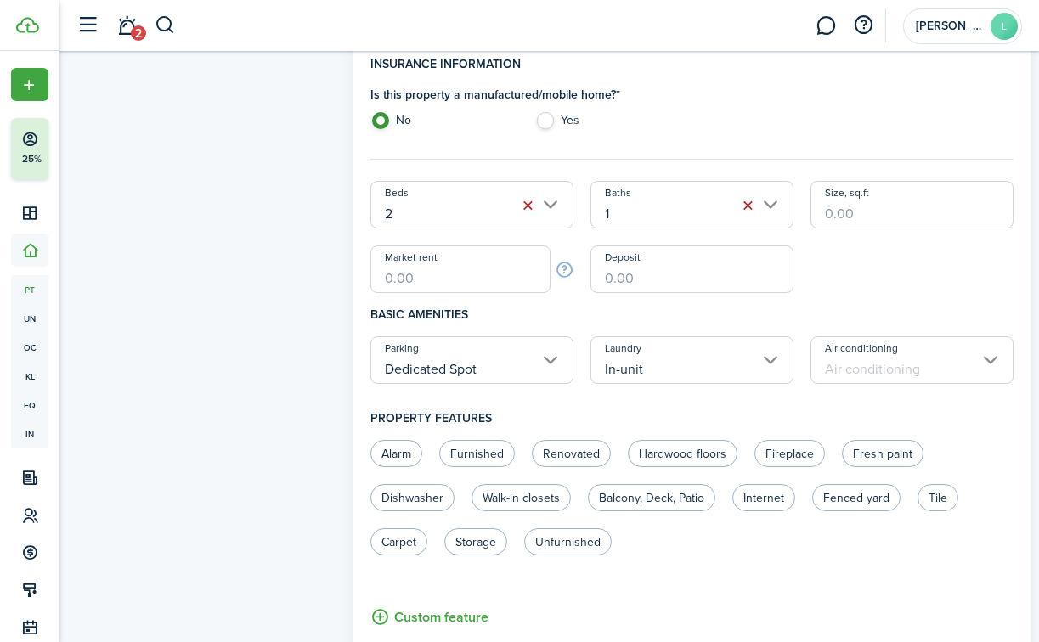
scroll to position [522, 0]
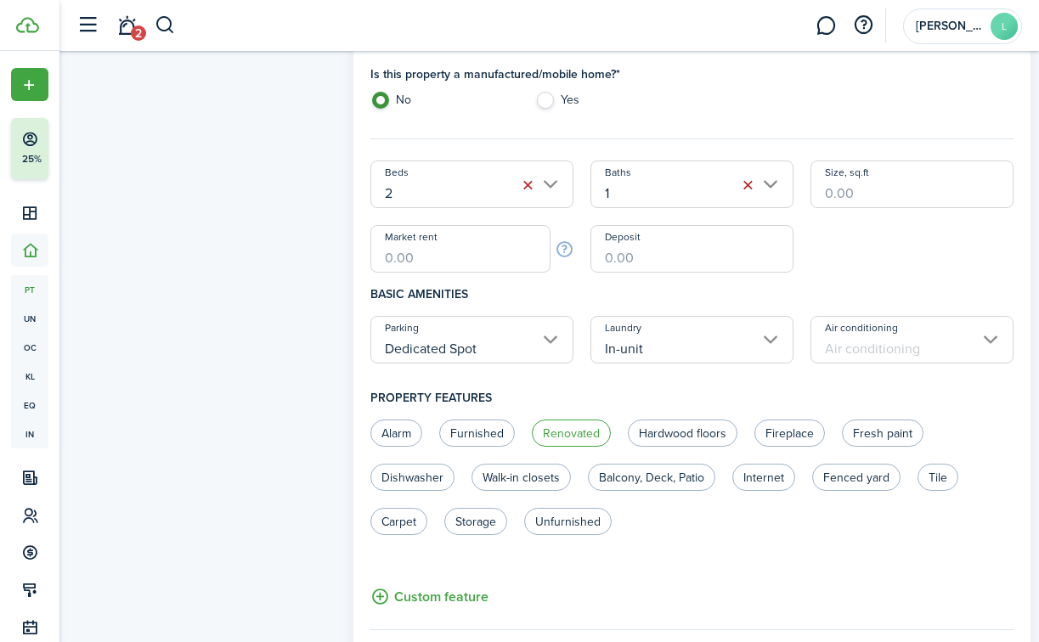
click at [568, 428] on label "Renovated" at bounding box center [571, 433] width 79 height 27
radio input "true"
click at [880, 434] on label "Fresh paint" at bounding box center [883, 433] width 82 height 27
radio input "true"
click at [582, 522] on label "Unfurnished" at bounding box center [567, 521] width 87 height 27
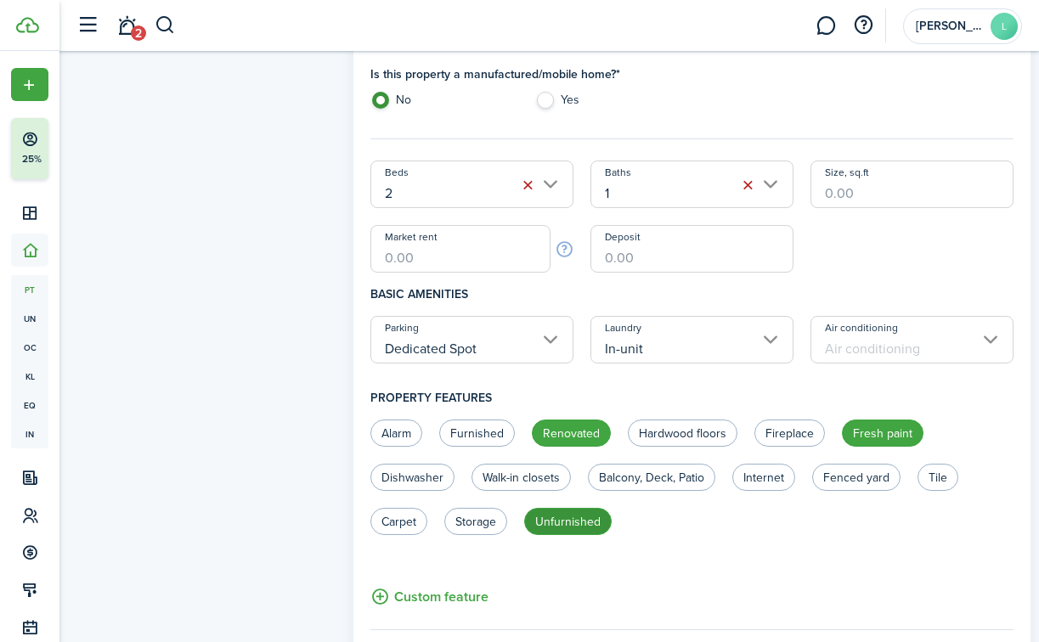
radio input "true"
click at [409, 479] on label "Dishwasher" at bounding box center [412, 477] width 84 height 27
radio input "true"
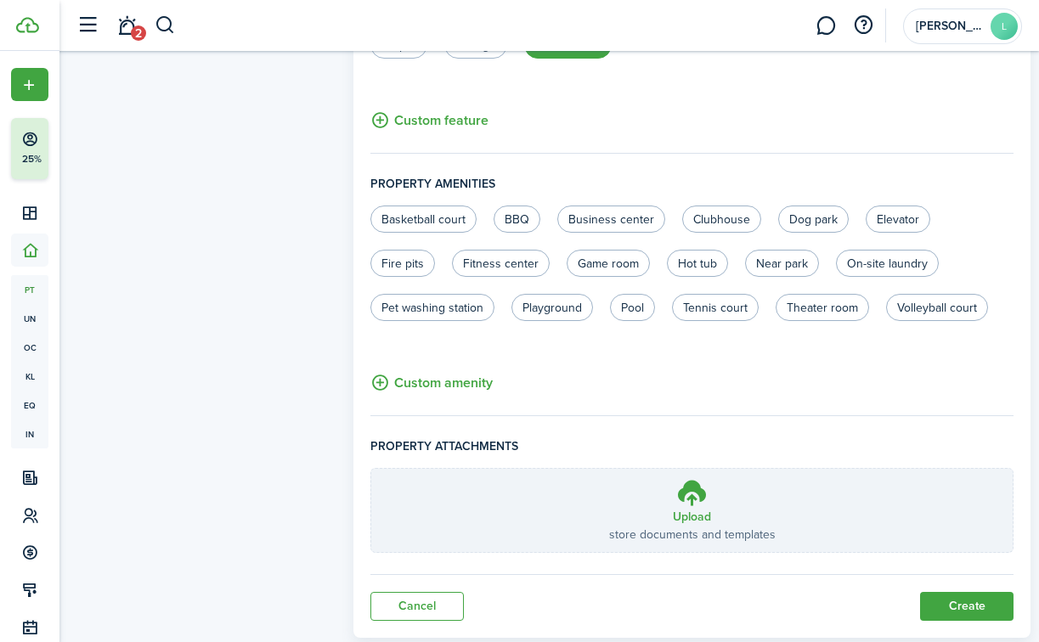
scroll to position [1041, 0]
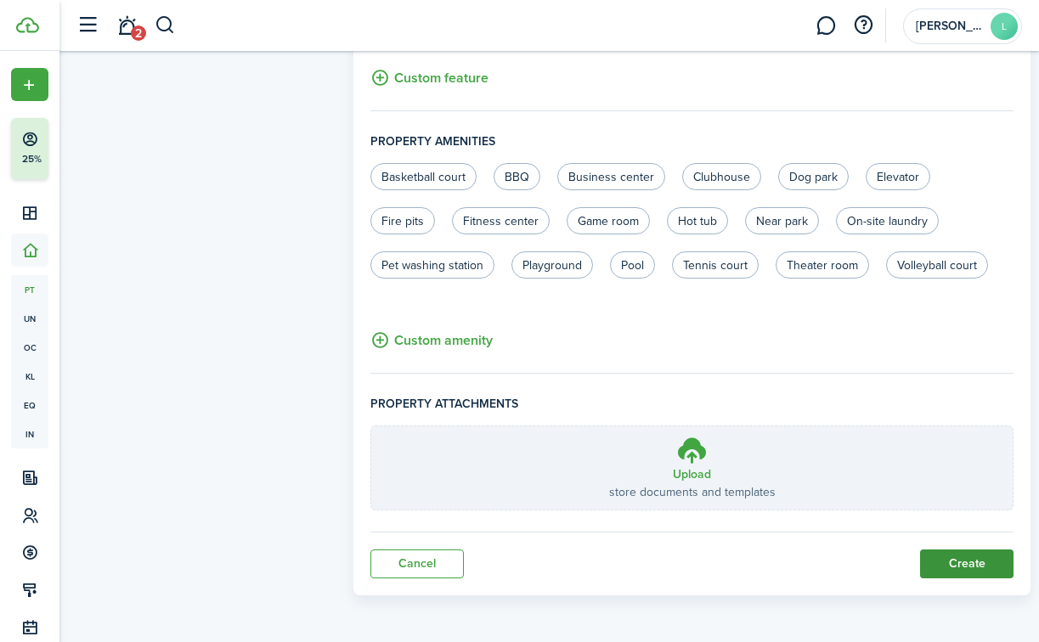
click at [945, 564] on button "Create" at bounding box center [966, 564] width 93 height 29
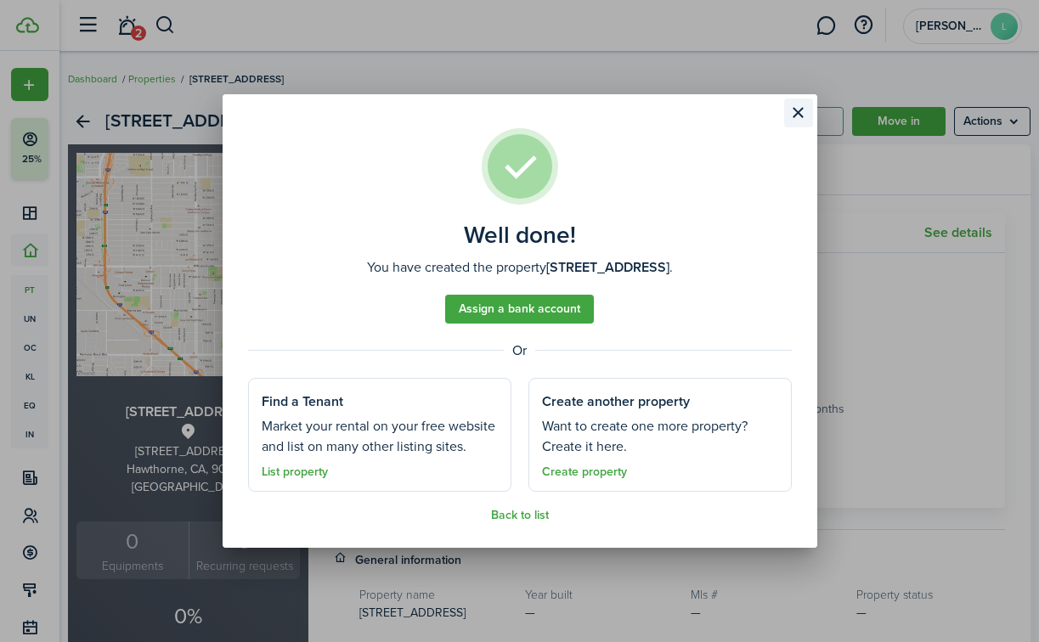
click at [796, 110] on button "Close modal" at bounding box center [798, 113] width 29 height 29
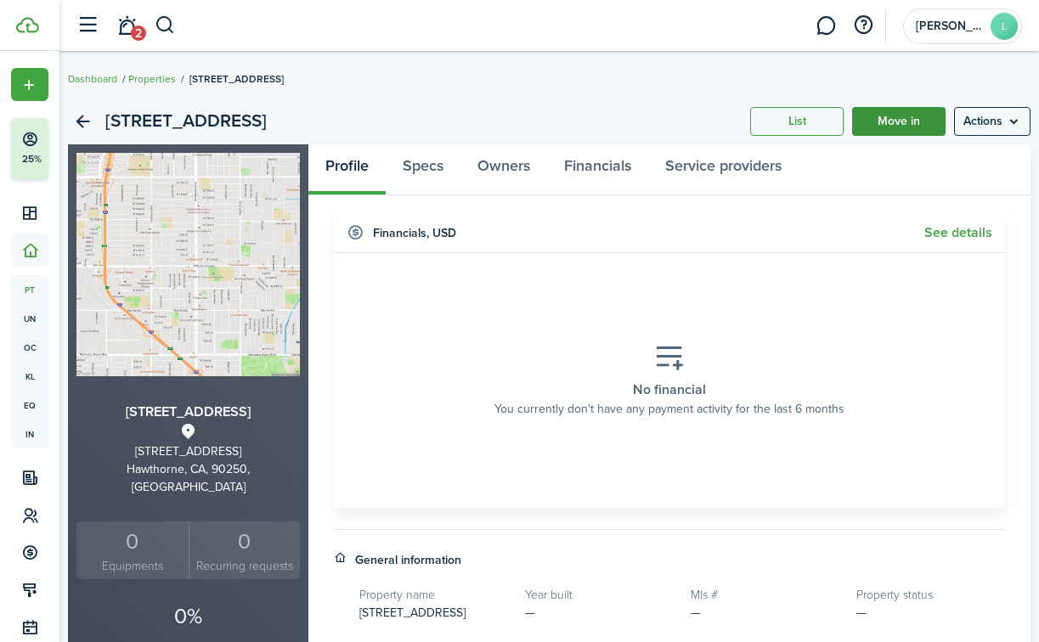
click at [881, 134] on link "Move in" at bounding box center [898, 121] width 93 height 29
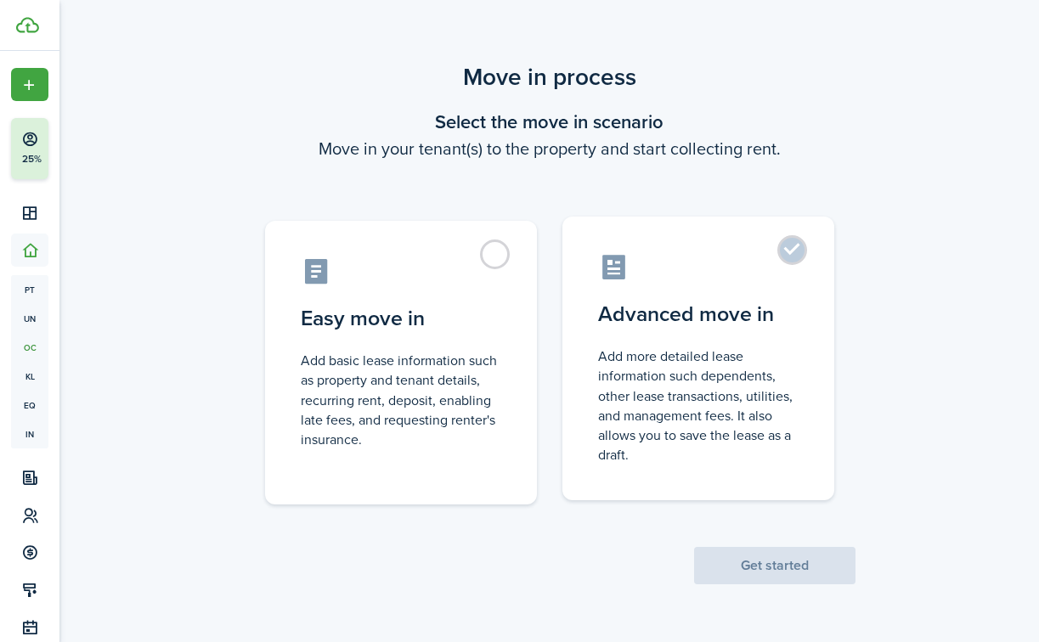
click at [793, 251] on label "Advanced move in Add more detailed lease information such dependents, other lea…" at bounding box center [698, 359] width 272 height 284
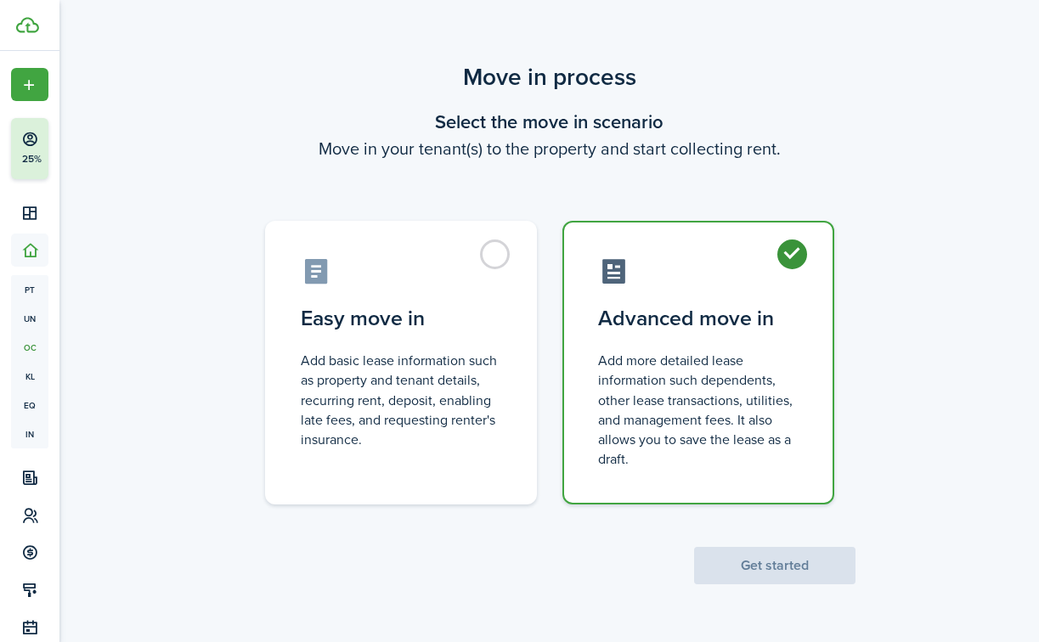
radio input "true"
click at [776, 574] on button "Get started" at bounding box center [774, 565] width 161 height 37
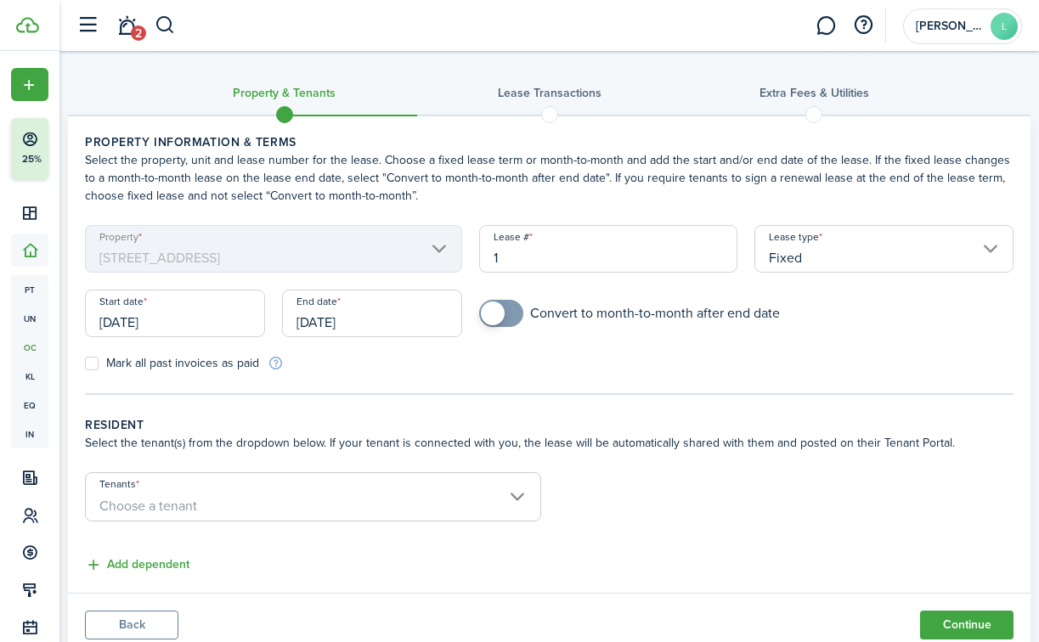
click at [321, 324] on input "[DATE]" at bounding box center [372, 314] width 180 height 48
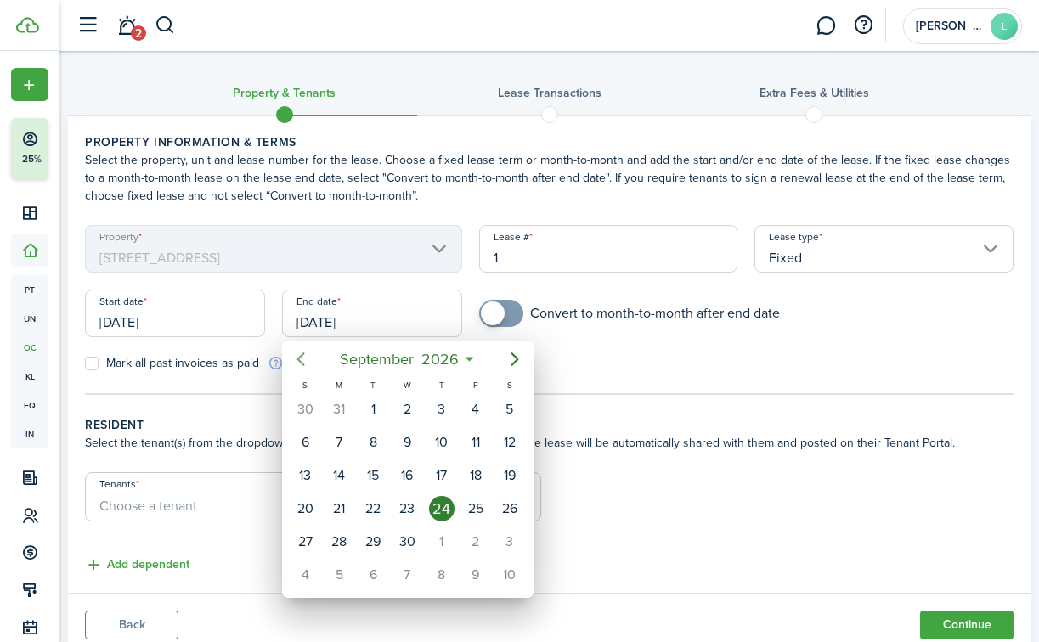
click at [301, 353] on icon "Previous page" at bounding box center [301, 359] width 20 height 20
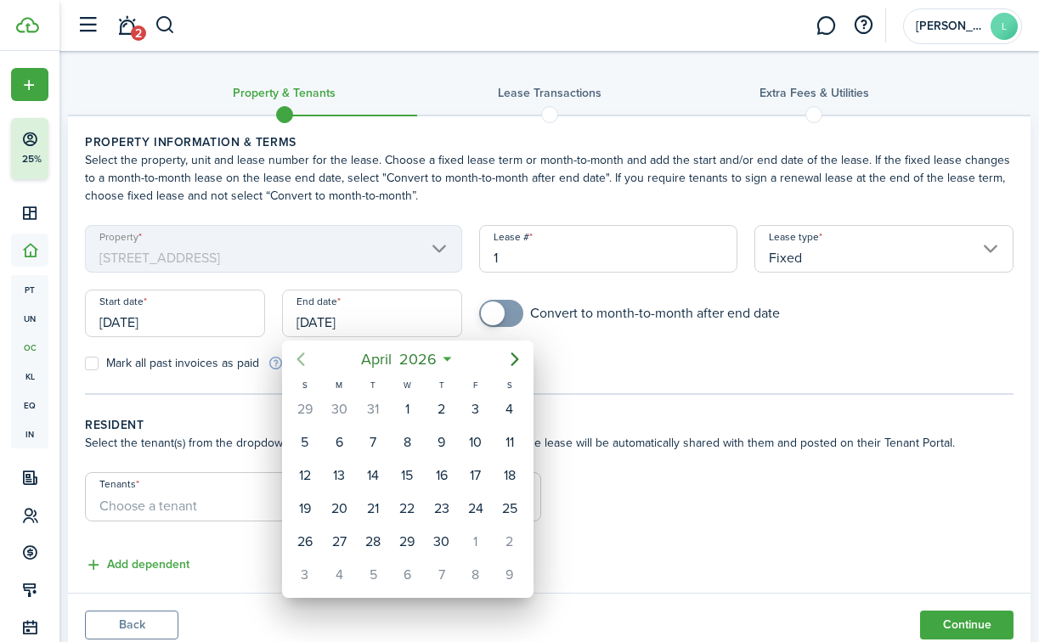
click at [301, 353] on icon "Previous page" at bounding box center [301, 359] width 20 height 20
click at [149, 320] on div at bounding box center [519, 321] width 1311 height 914
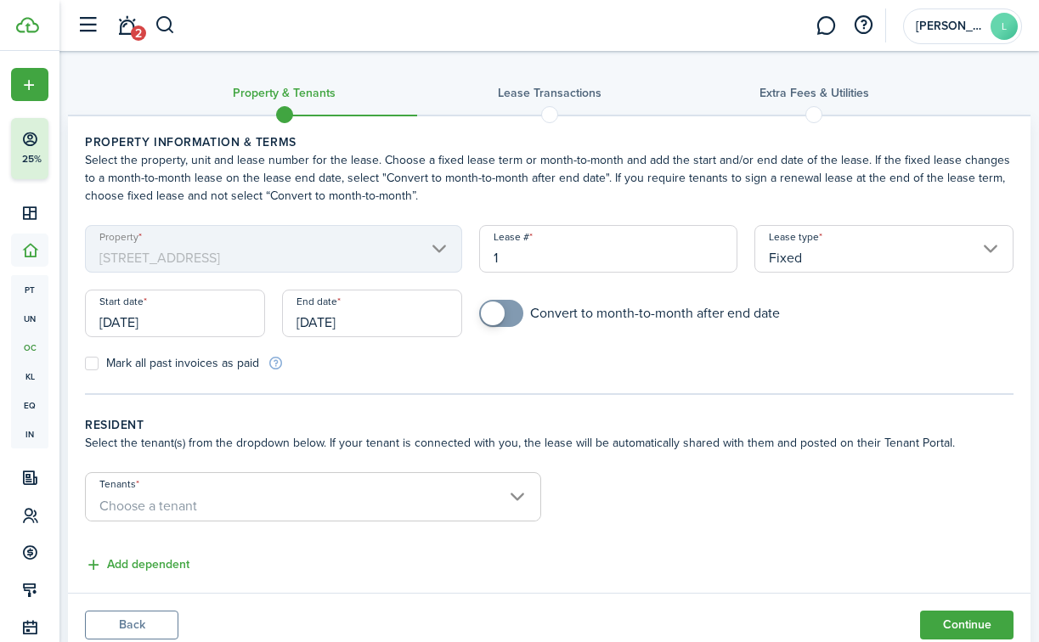
click at [149, 320] on input "[DATE]" at bounding box center [175, 314] width 180 height 48
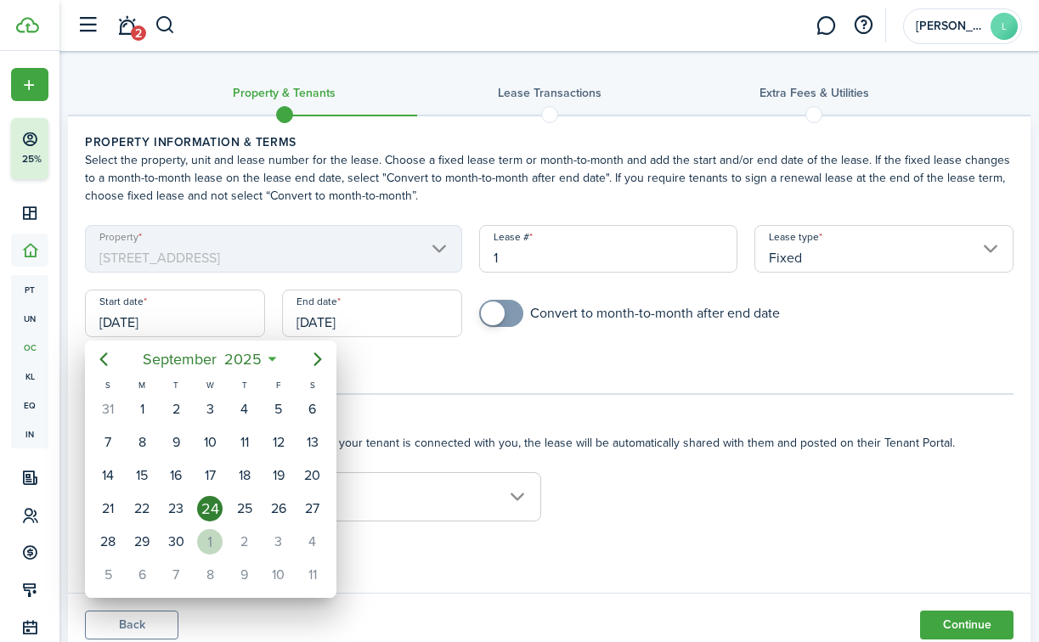
click at [212, 544] on div "1" at bounding box center [209, 541] width 25 height 25
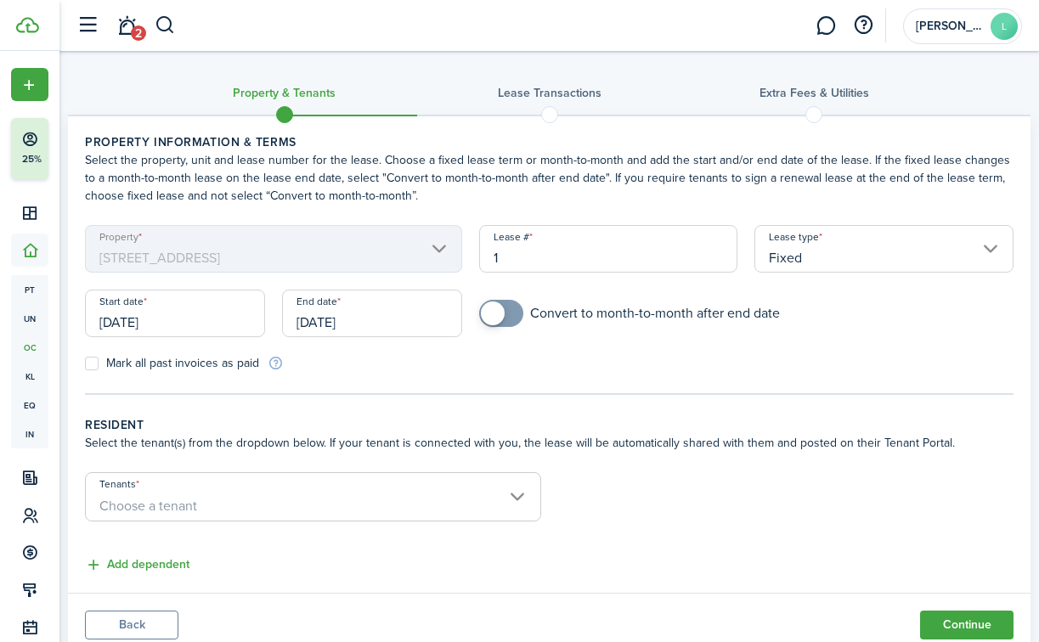
click at [200, 326] on input "[DATE]" at bounding box center [175, 314] width 180 height 48
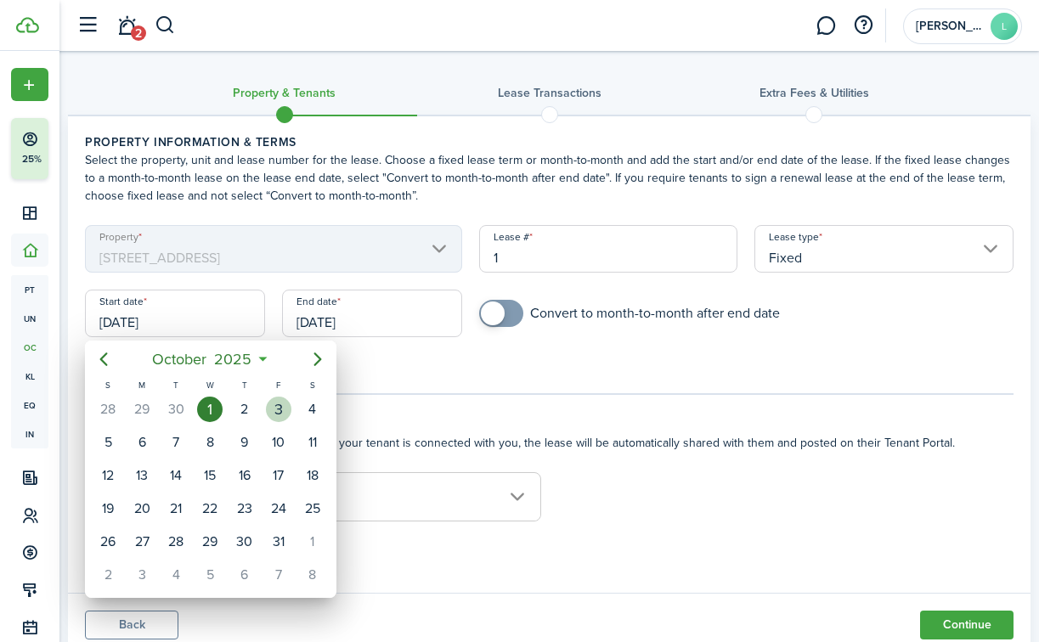
click at [274, 409] on div "3" at bounding box center [278, 409] width 25 height 25
type input "[DATE]"
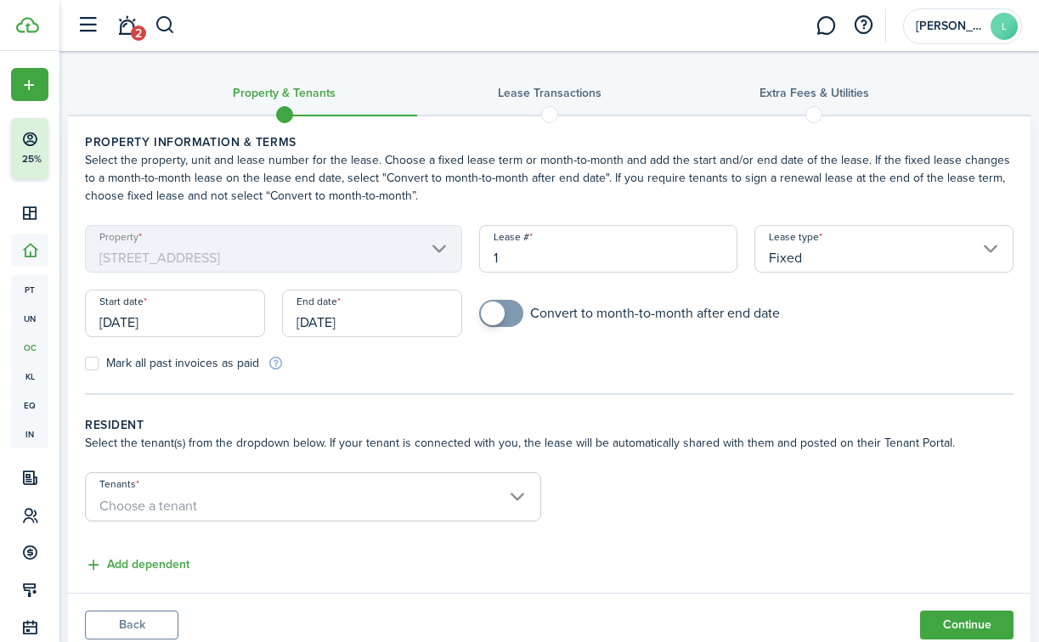
click at [338, 330] on input "[DATE]" at bounding box center [372, 314] width 180 height 48
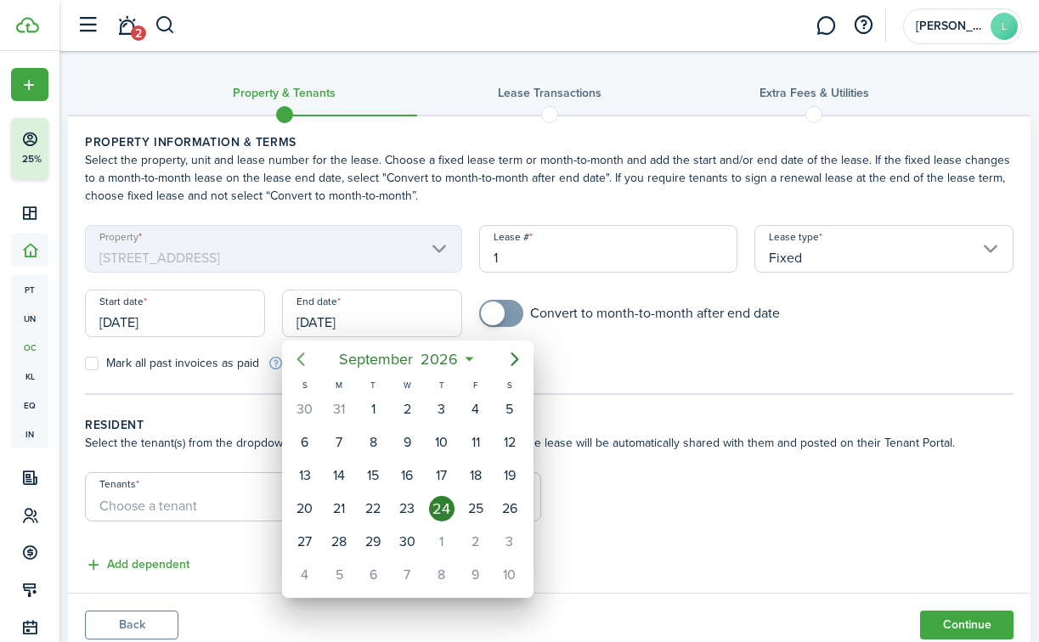
click at [303, 358] on icon "Previous page" at bounding box center [301, 359] width 20 height 20
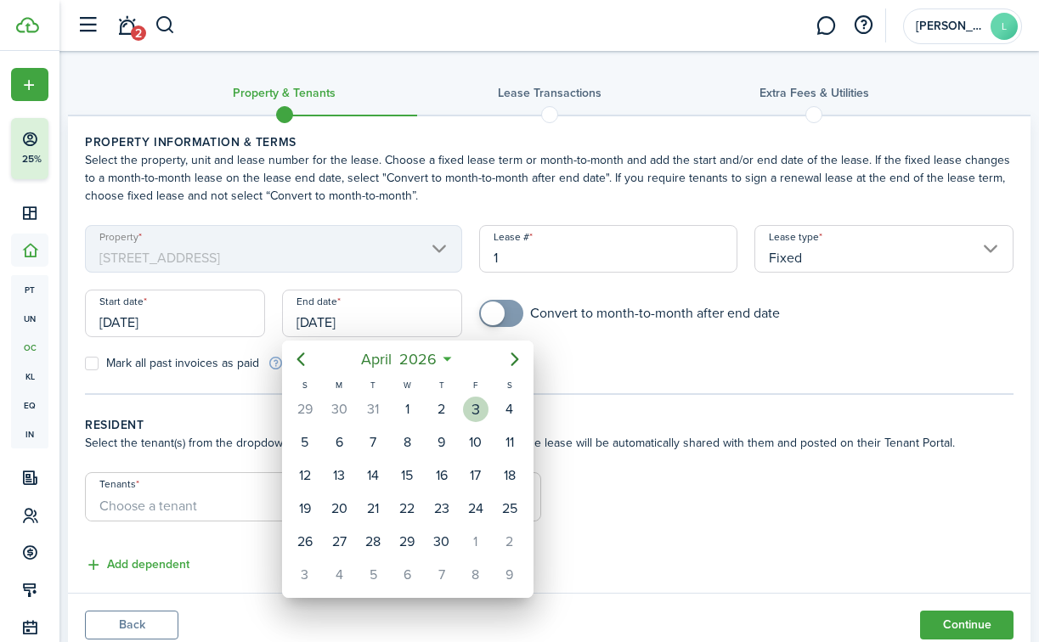
click at [466, 410] on div "3" at bounding box center [475, 409] width 25 height 25
type input "[DATE]"
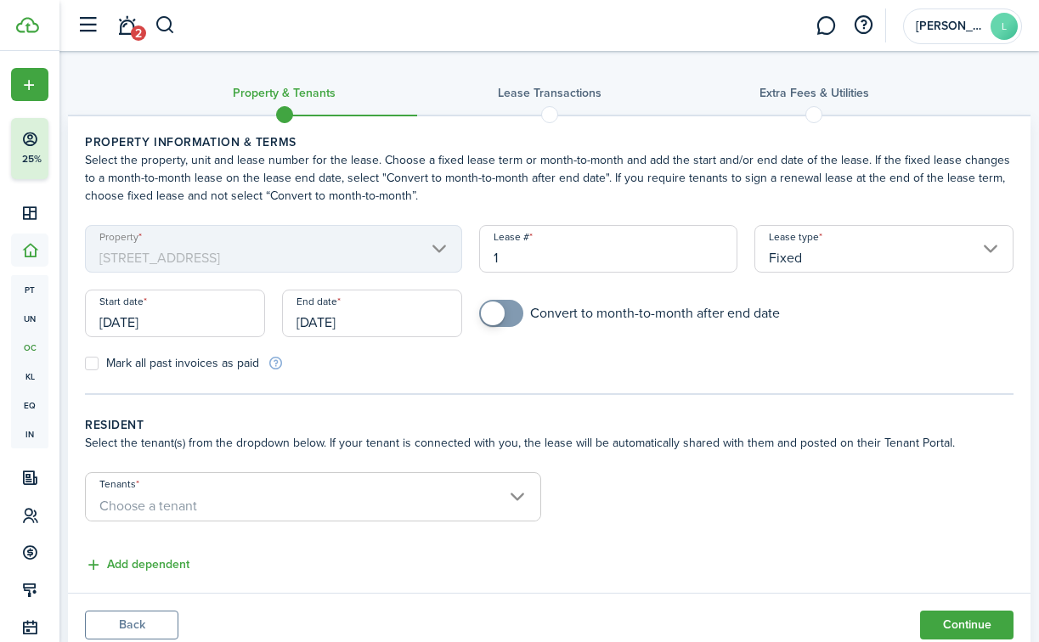
checkbox input "true"
click at [501, 321] on span at bounding box center [501, 313] width 17 height 27
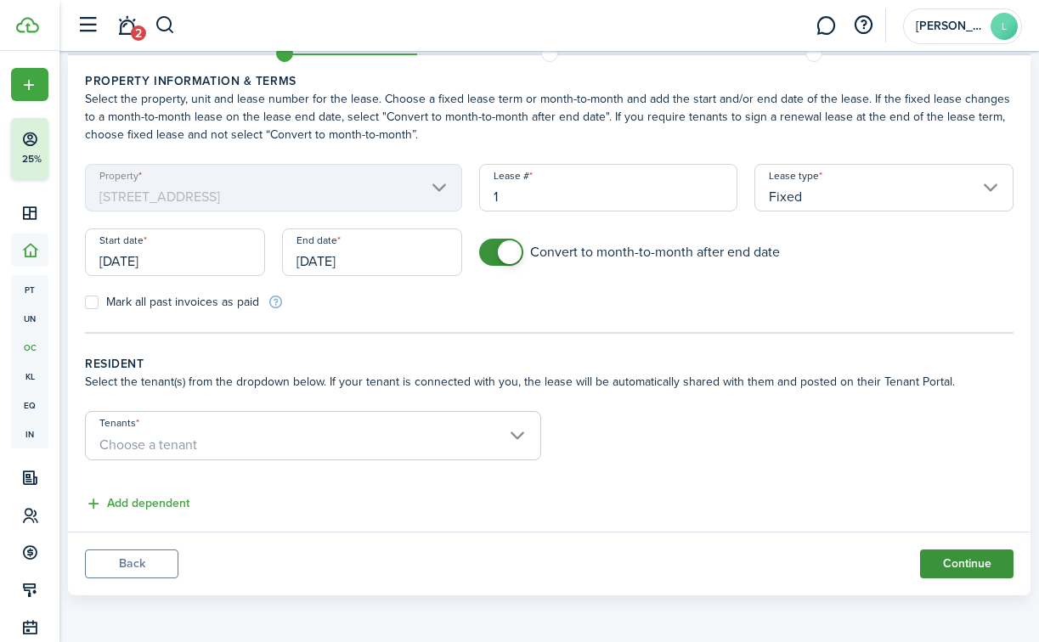
click at [937, 555] on button "Continue" at bounding box center [966, 564] width 93 height 29
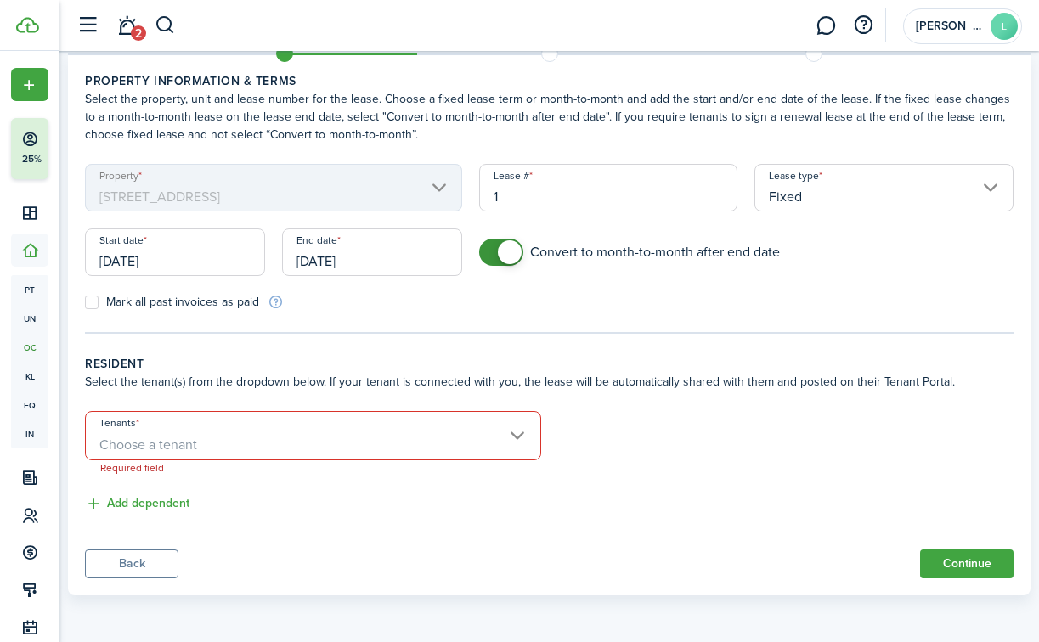
scroll to position [0, 0]
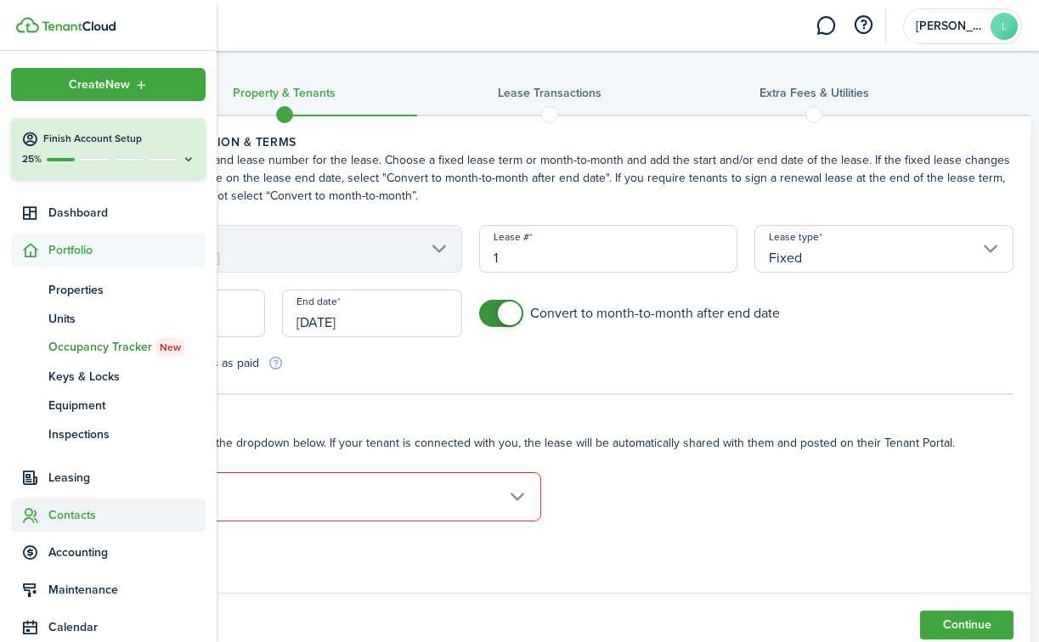
click at [71, 512] on span "Contacts" at bounding box center [126, 515] width 157 height 18
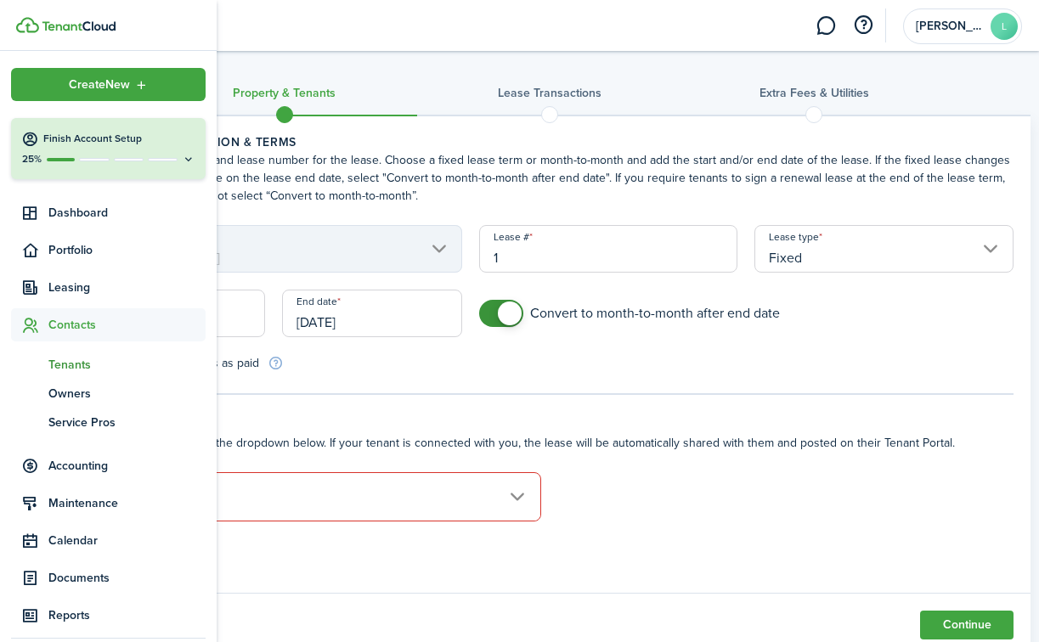
click at [82, 361] on span "Tenants" at bounding box center [126, 365] width 157 height 18
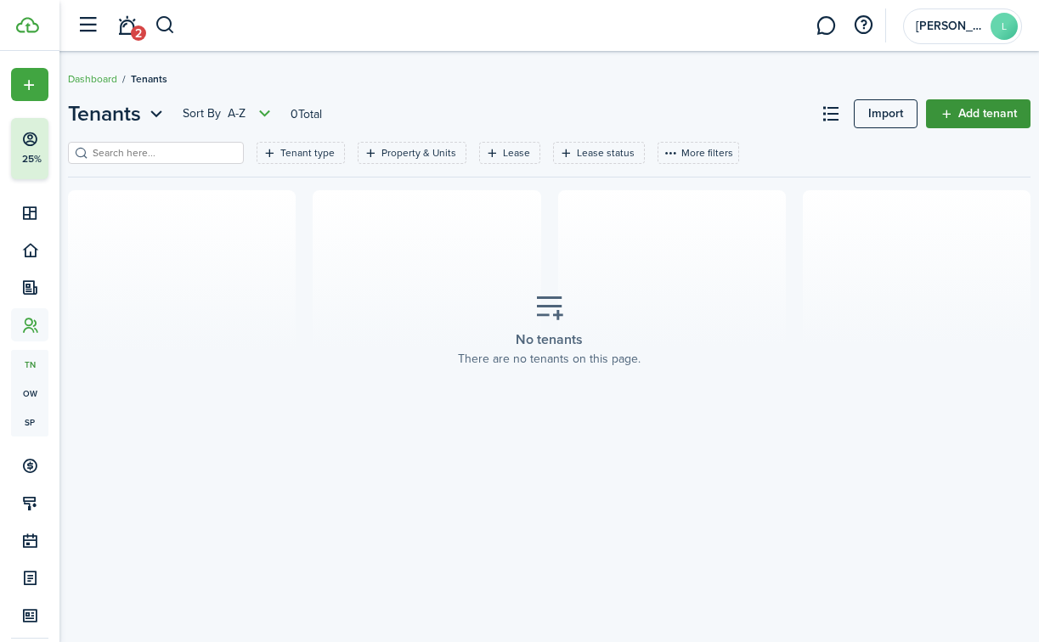
click at [949, 111] on link "Add tenant" at bounding box center [978, 113] width 104 height 29
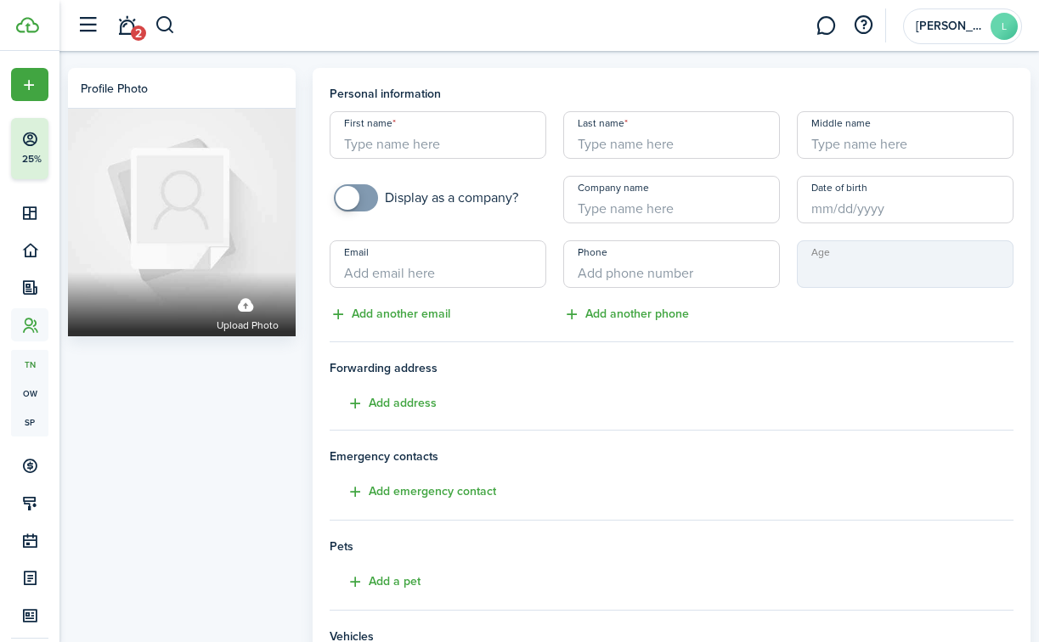
click at [513, 151] on input "First name" at bounding box center [438, 135] width 217 height 48
type input "Shelaia"
click at [667, 145] on input "Last name" at bounding box center [671, 135] width 217 height 48
type input "[PERSON_NAME]"
click at [443, 277] on input "Email" at bounding box center [438, 264] width 217 height 48
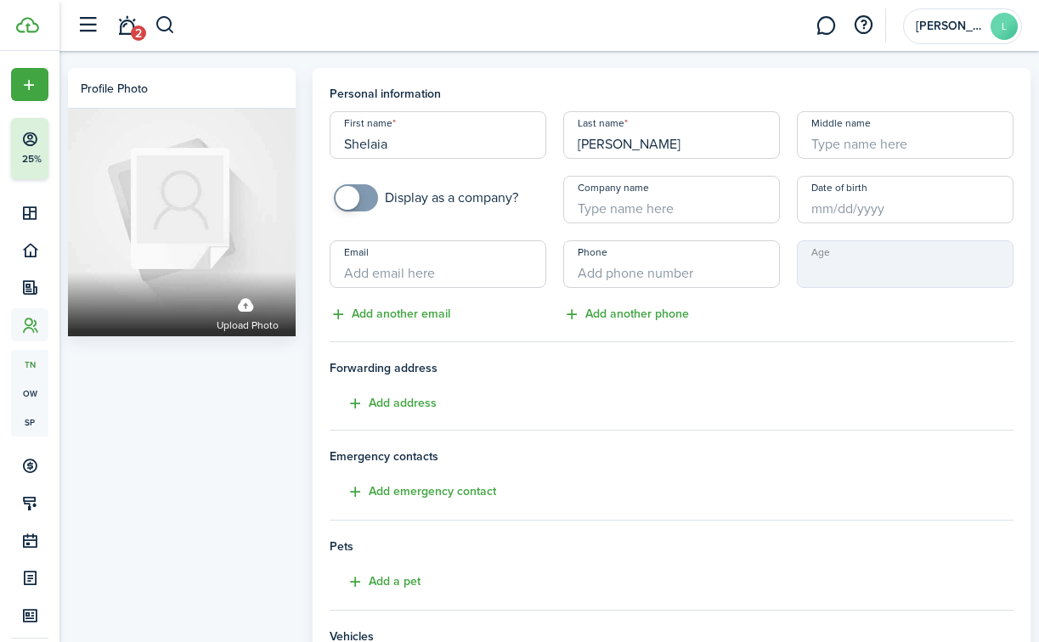
paste input "<[EMAIL_ADDRESS][DOMAIN_NAME]"
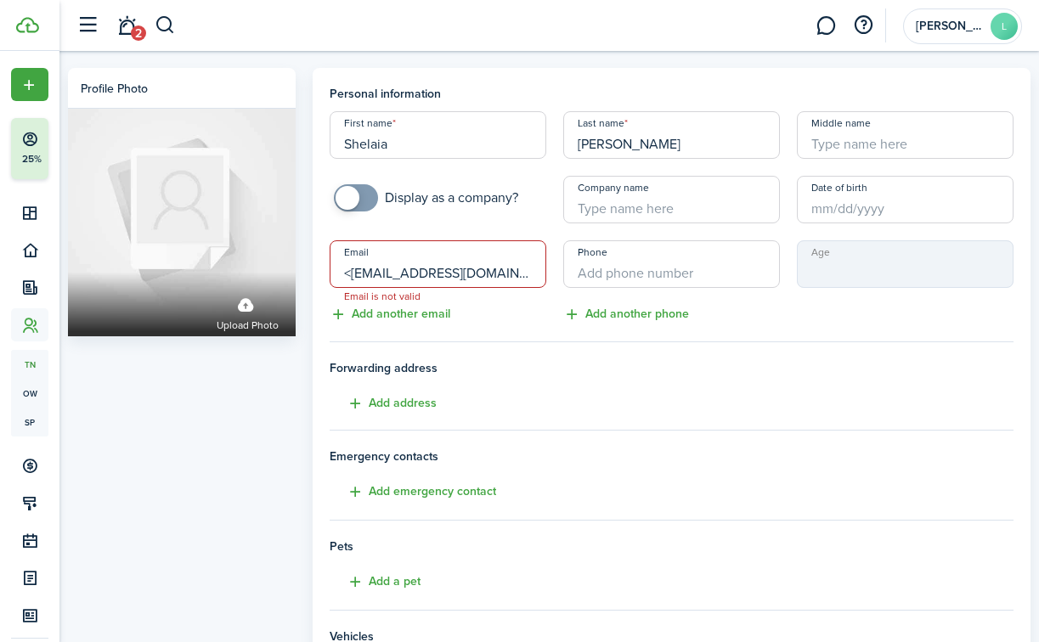
click at [352, 276] on input "<[EMAIL_ADDRESS][DOMAIN_NAME]" at bounding box center [438, 264] width 217 height 48
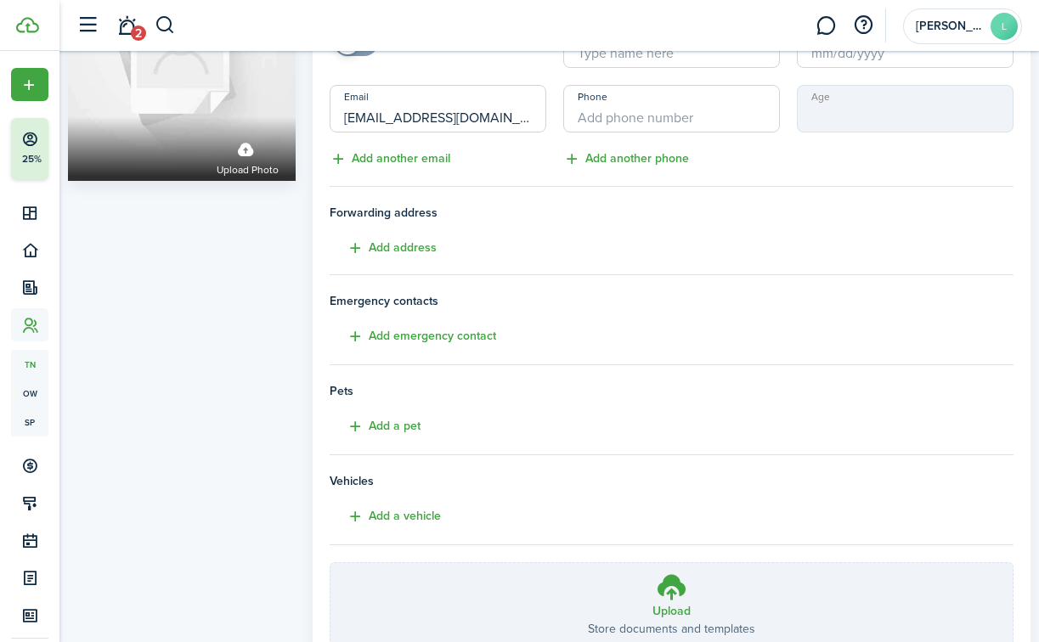
scroll to position [172, 0]
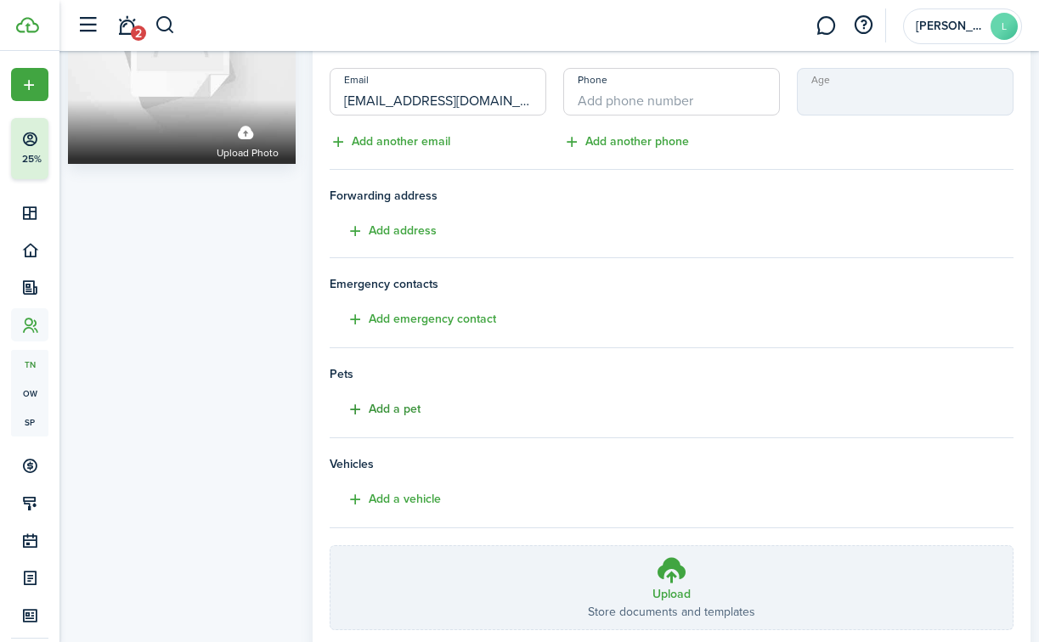
type input "[EMAIL_ADDRESS][DOMAIN_NAME]"
click at [411, 407] on button "Add a pet" at bounding box center [375, 410] width 91 height 20
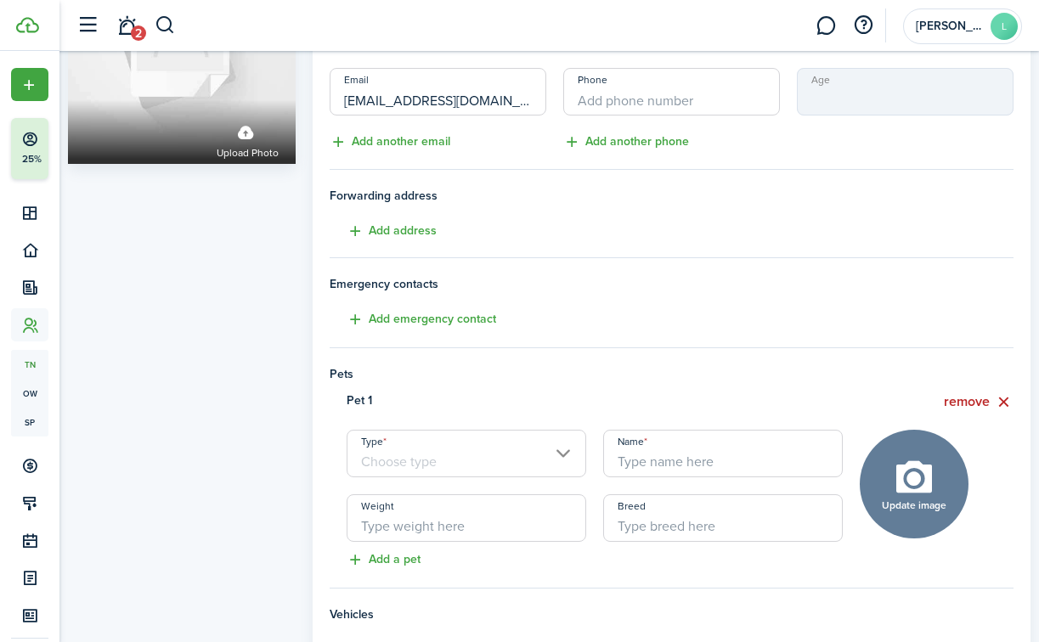
click at [422, 453] on input "Type" at bounding box center [467, 454] width 240 height 48
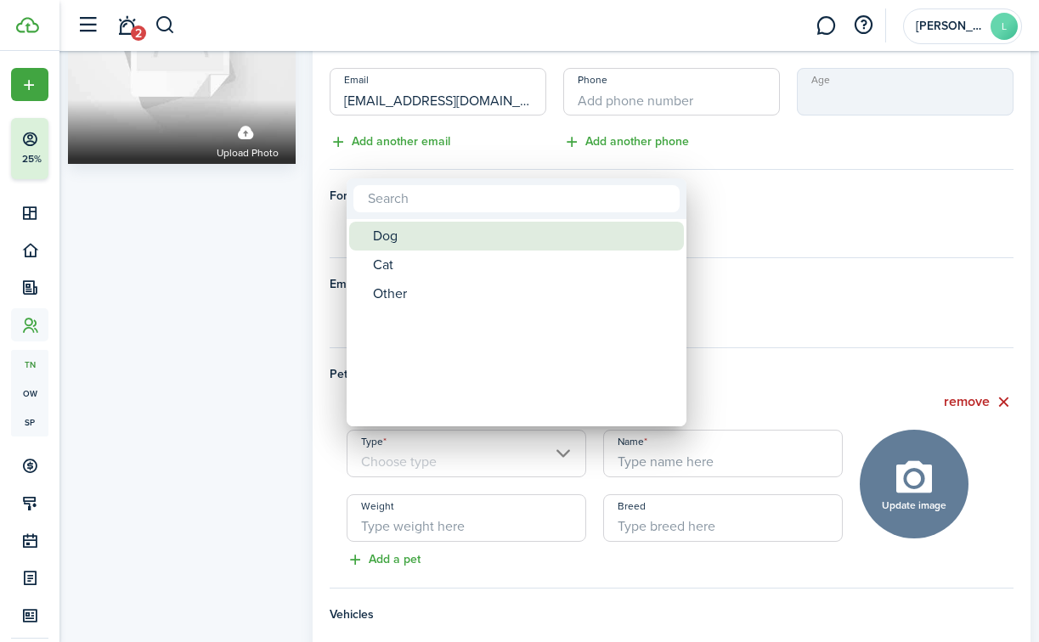
click at [402, 234] on div "Dog" at bounding box center [523, 236] width 301 height 29
type input "Dog"
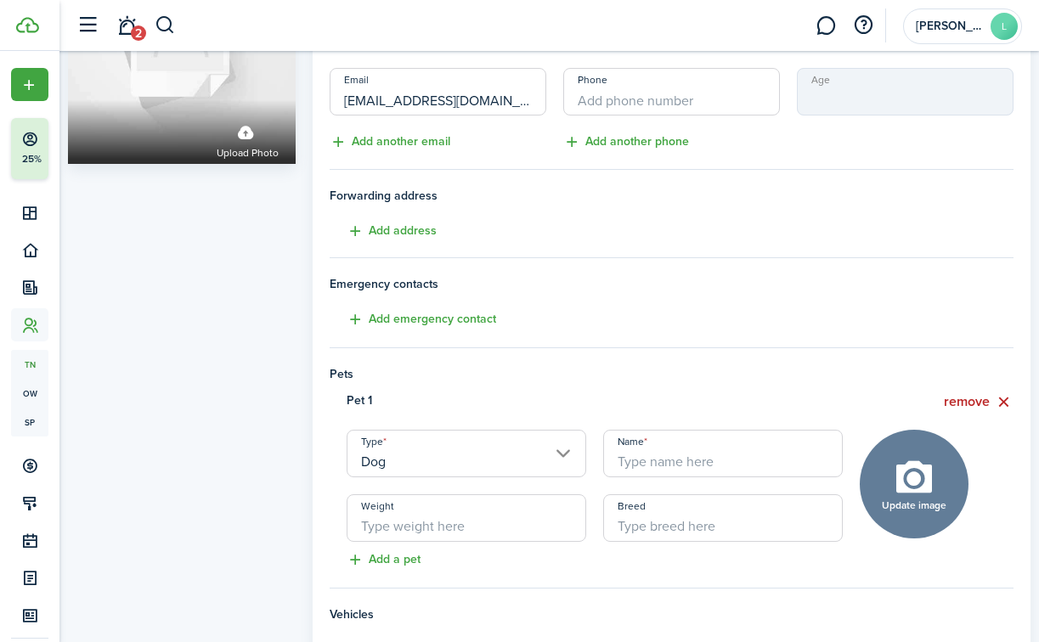
click at [672, 461] on input "Name" at bounding box center [723, 454] width 240 height 48
type input "ST Dog"
click at [708, 394] on div "remove" at bounding box center [850, 402] width 341 height 21
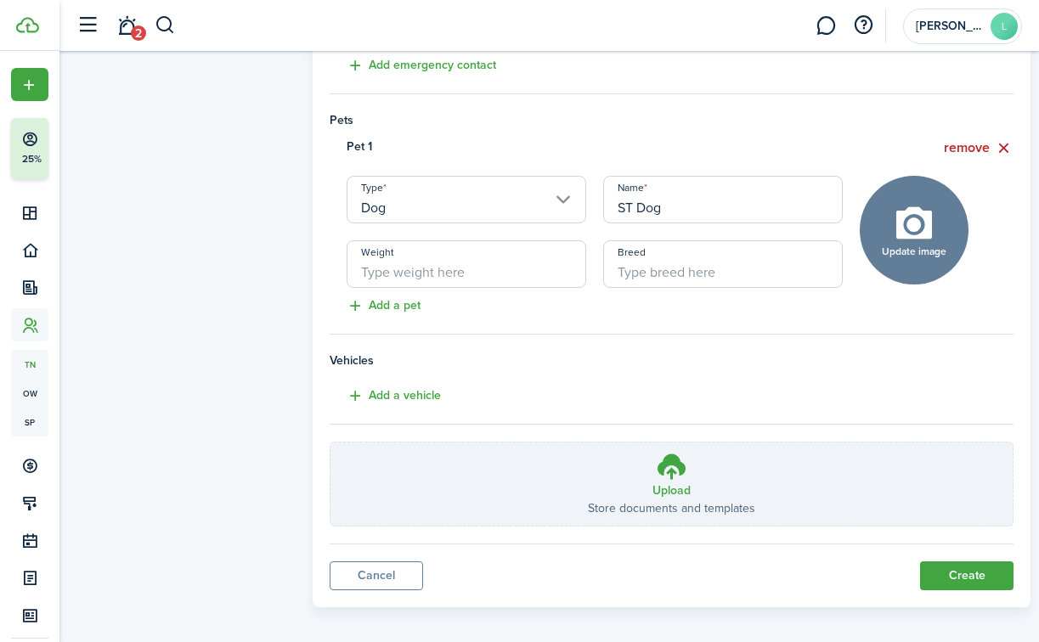
scroll to position [434, 0]
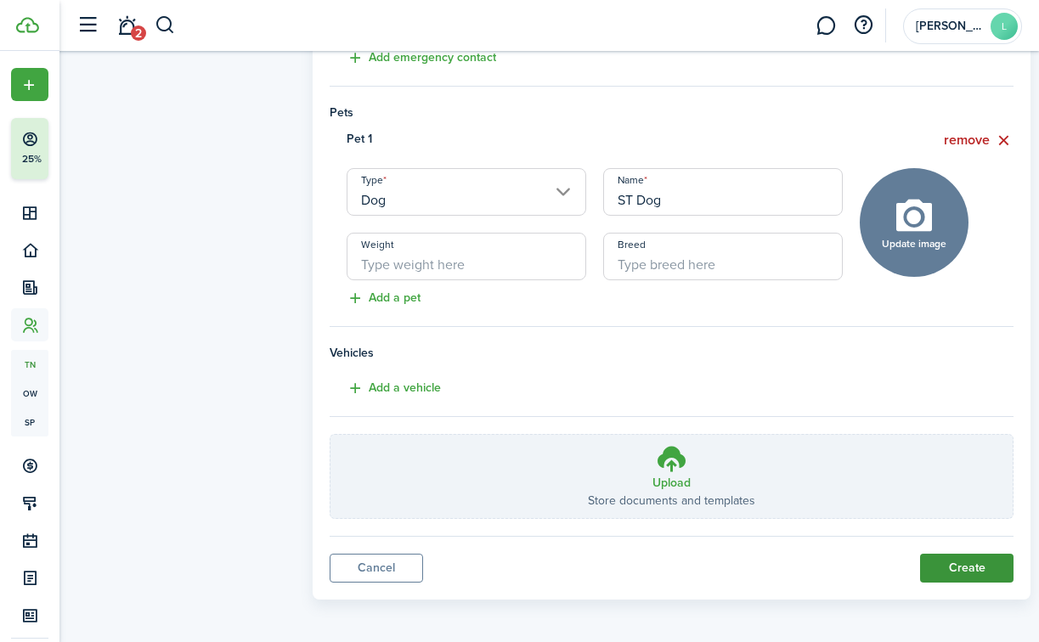
click at [951, 562] on button "Create" at bounding box center [966, 568] width 93 height 29
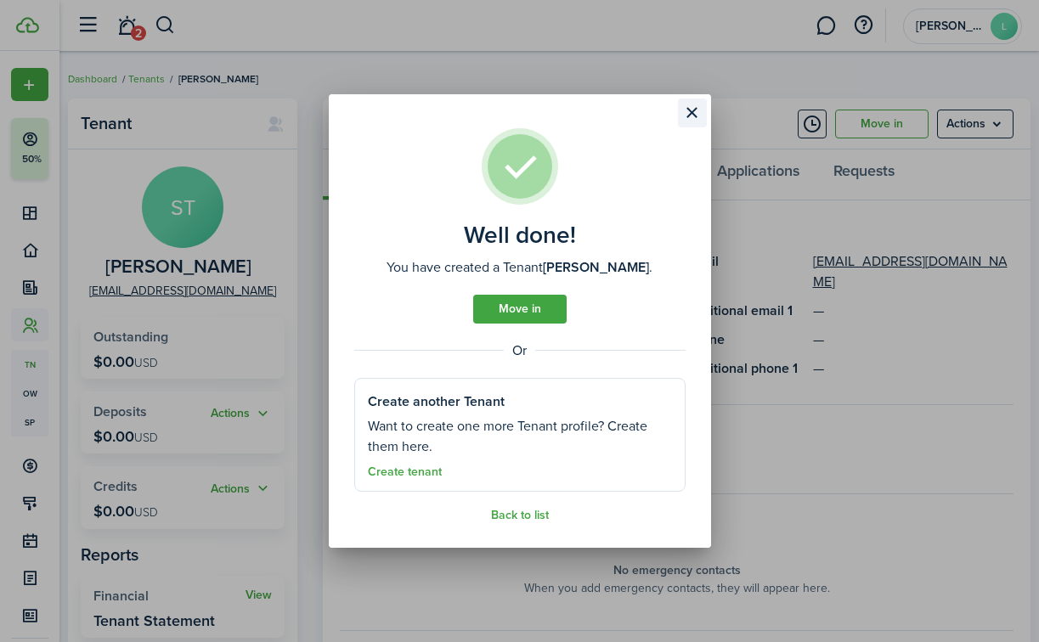
click at [687, 115] on button "Close modal" at bounding box center [692, 113] width 29 height 29
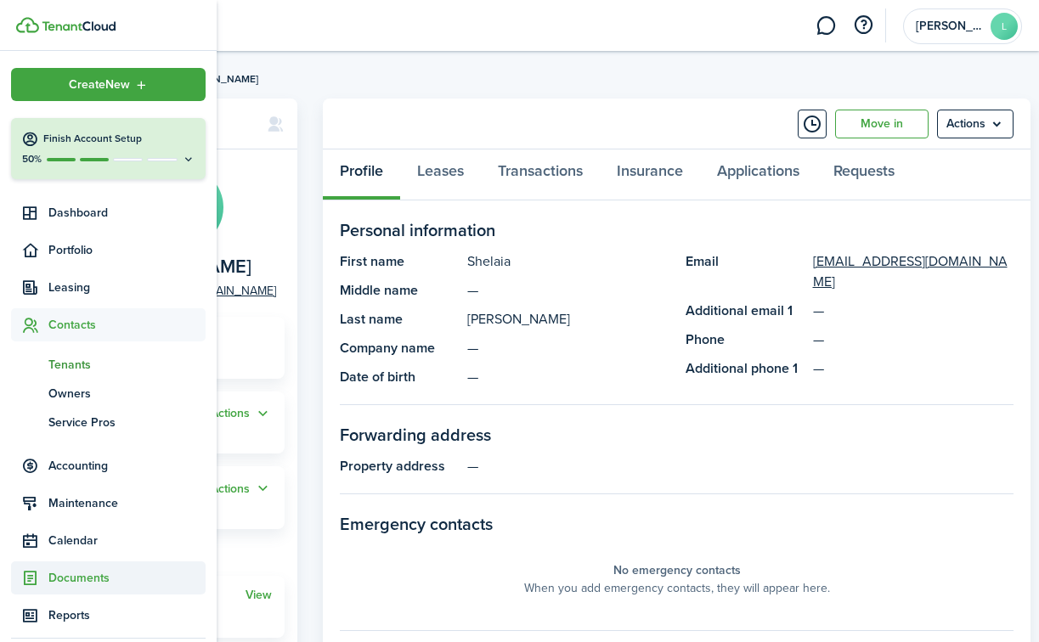
click at [65, 566] on span "Documents" at bounding box center [108, 577] width 195 height 33
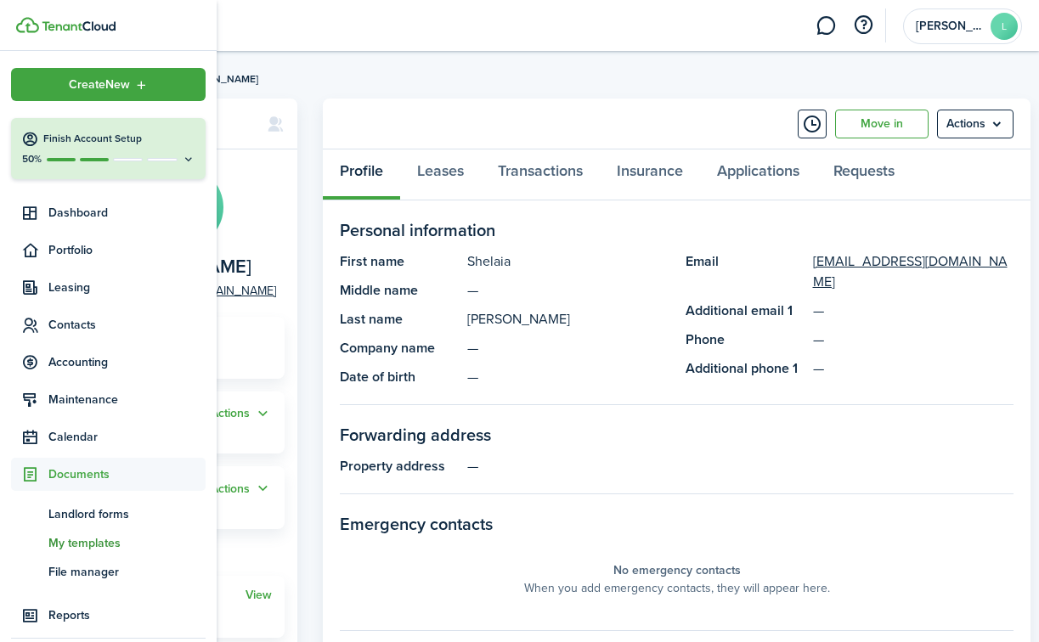
click at [84, 547] on span "My templates" at bounding box center [126, 543] width 157 height 18
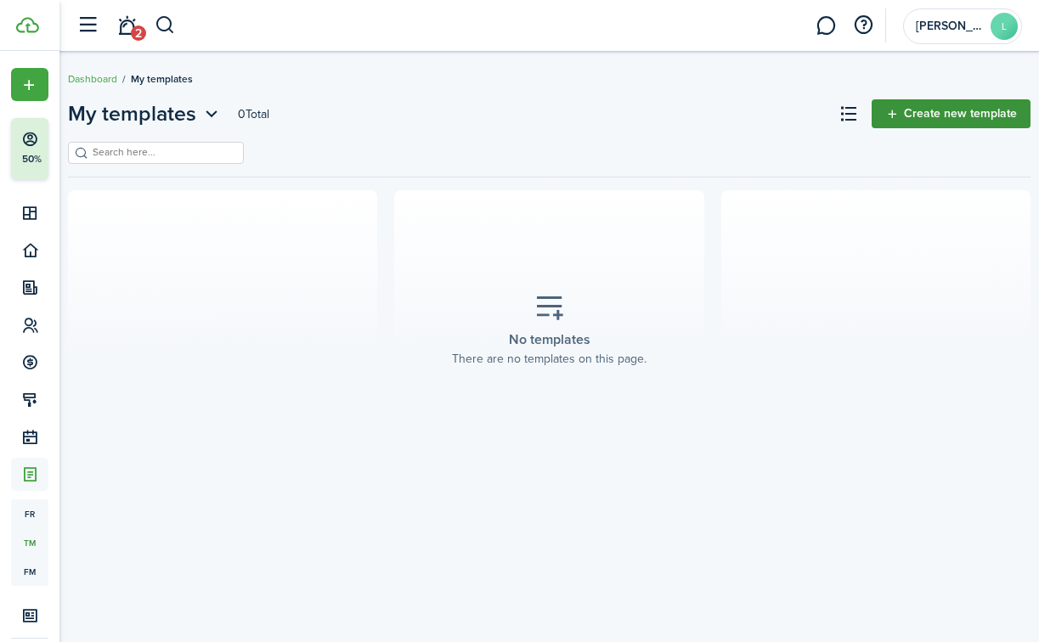
click at [935, 110] on link "Create new template" at bounding box center [951, 113] width 159 height 29
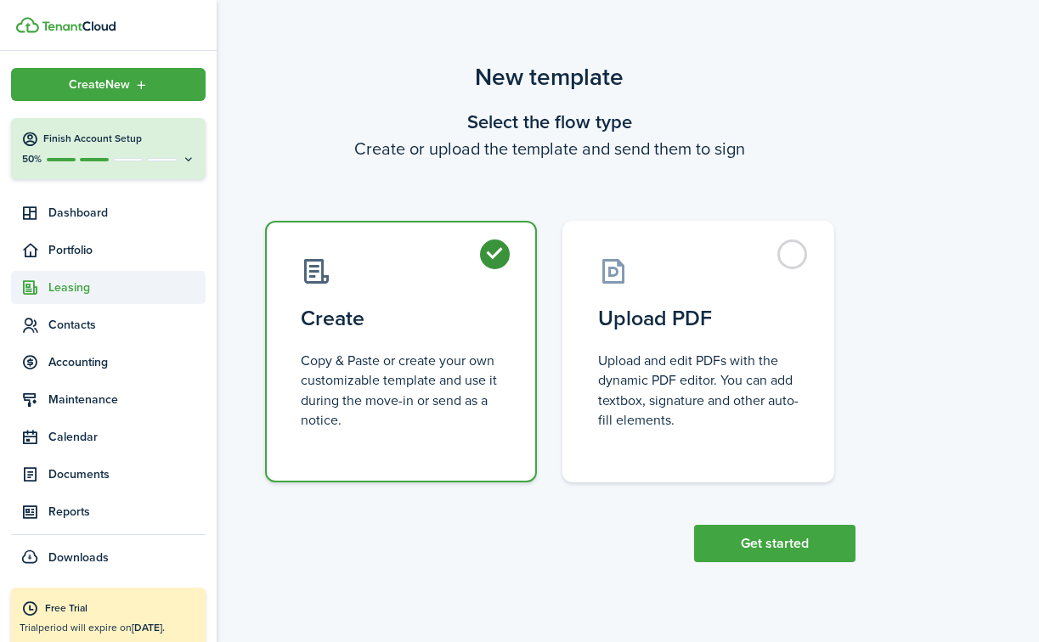
click at [50, 291] on span "Leasing" at bounding box center [126, 288] width 157 height 18
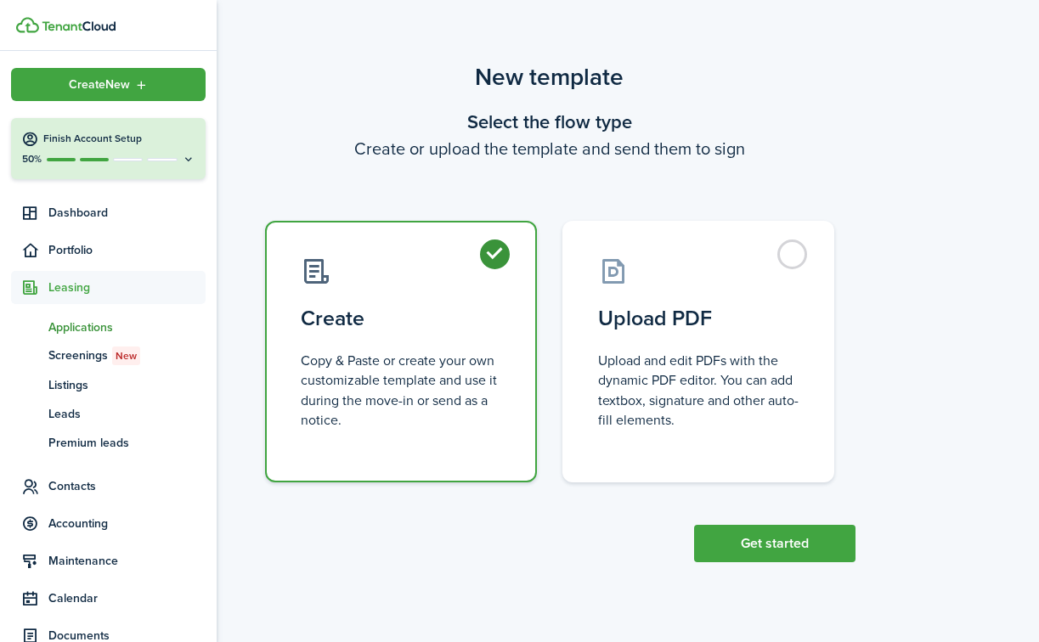
click at [71, 322] on span "Applications" at bounding box center [126, 328] width 157 height 18
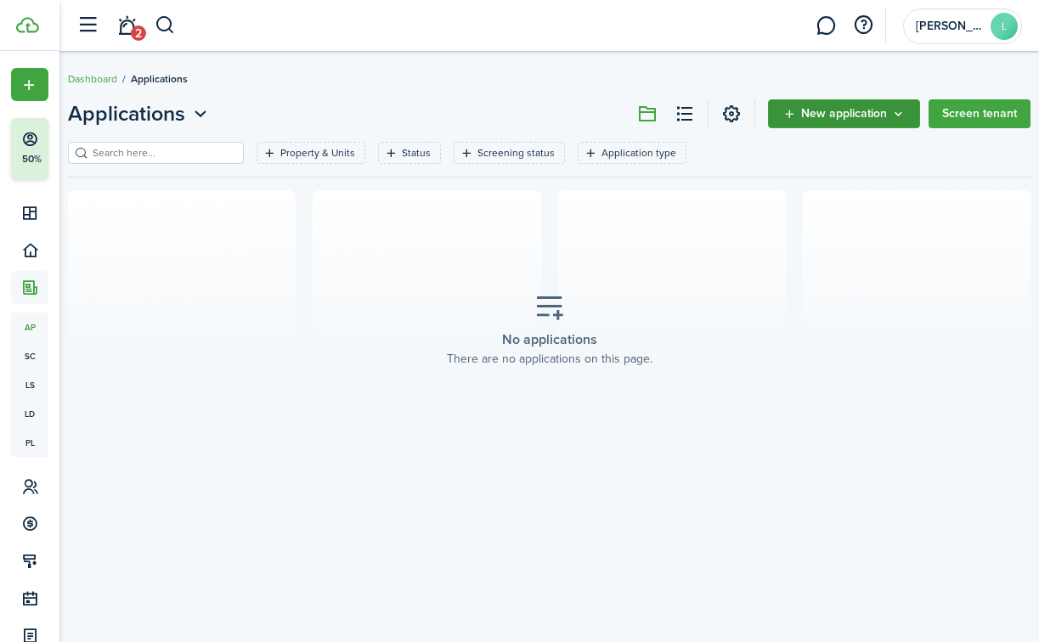
click at [852, 108] on span "New application" at bounding box center [844, 114] width 86 height 12
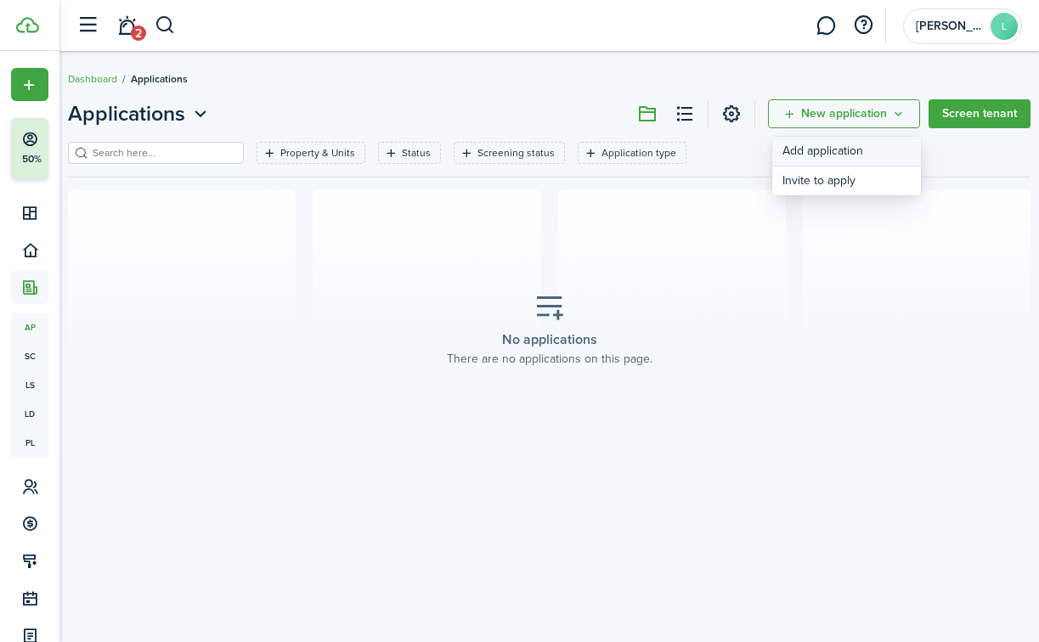
click at [870, 149] on link "Add application" at bounding box center [846, 152] width 149 height 30
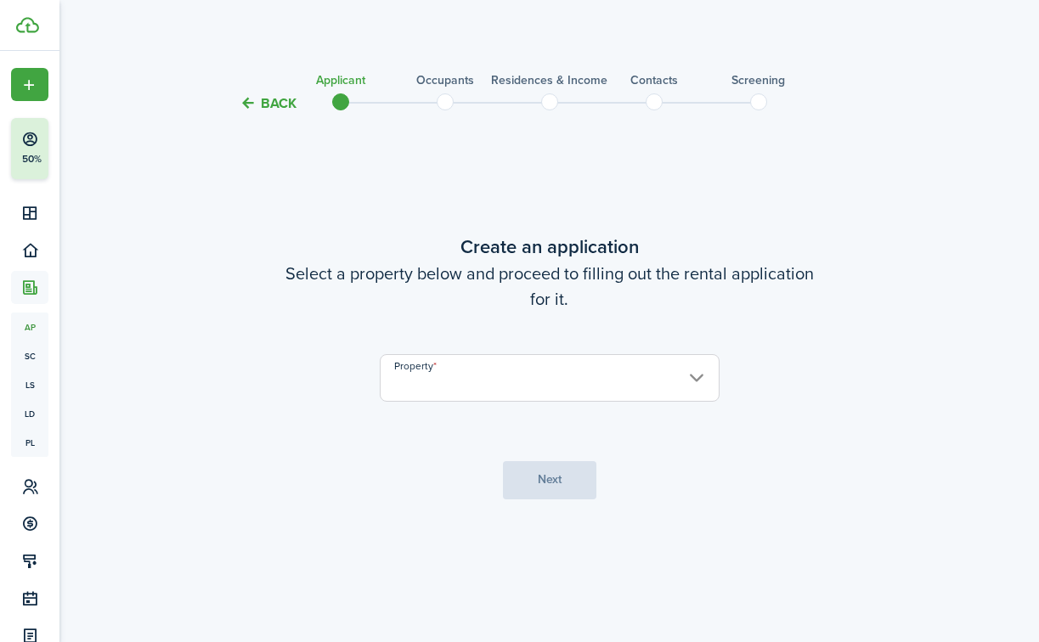
click at [702, 378] on input "Property" at bounding box center [550, 378] width 340 height 48
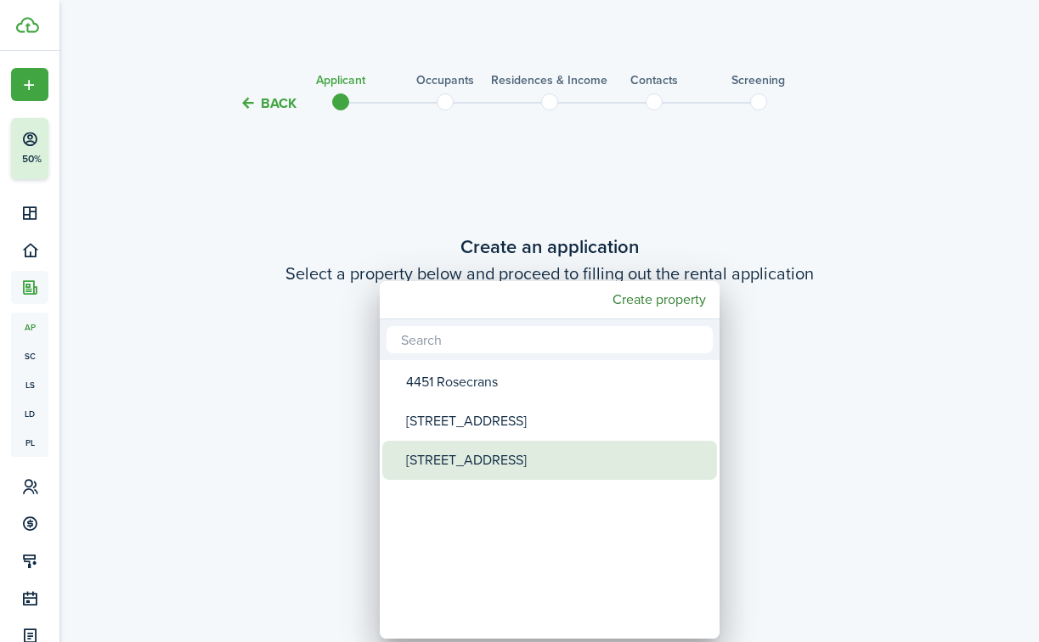
click at [586, 463] on div "[STREET_ADDRESS]" at bounding box center [556, 460] width 301 height 39
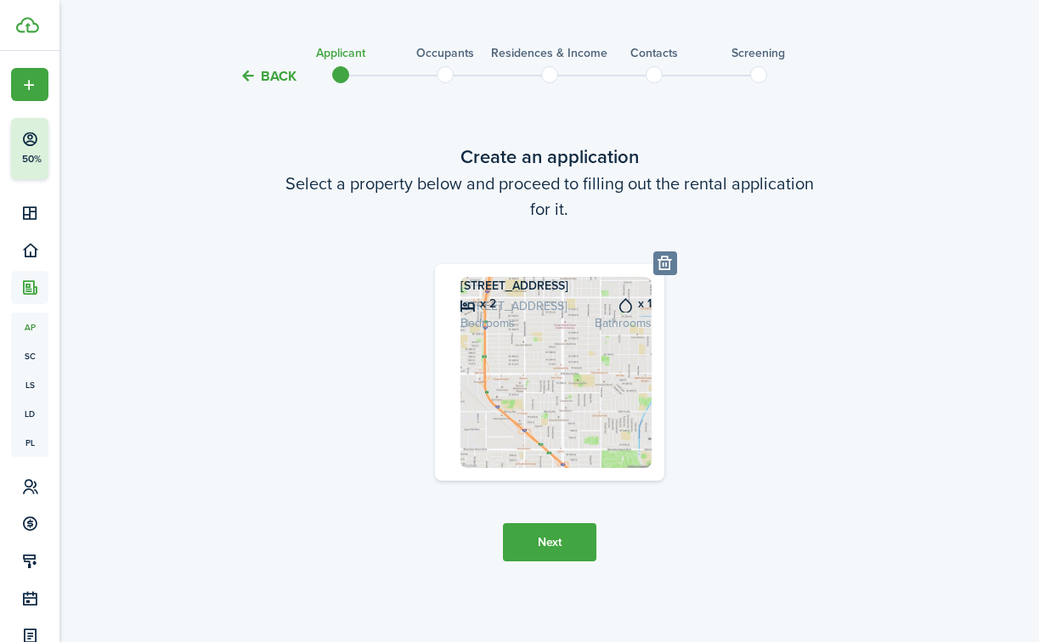
scroll to position [110, 0]
click at [553, 550] on button "Next" at bounding box center [549, 542] width 93 height 38
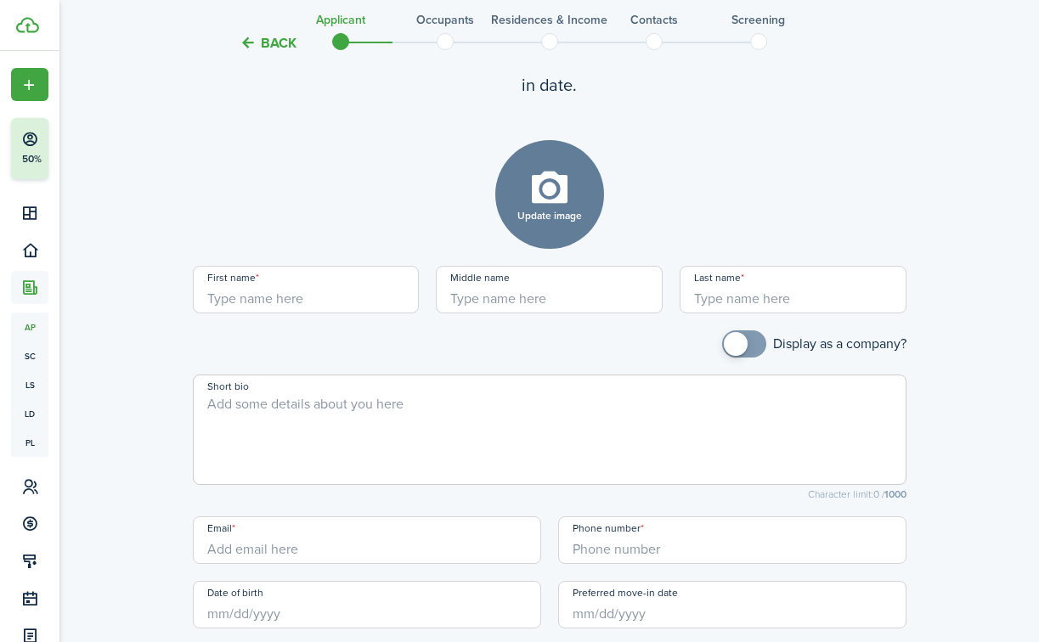
scroll to position [639, 0]
click at [346, 313] on input "First name" at bounding box center [306, 289] width 227 height 48
type input "Shelaia"
click at [721, 313] on input "Last name" at bounding box center [793, 289] width 227 height 48
type input "[PERSON_NAME]"
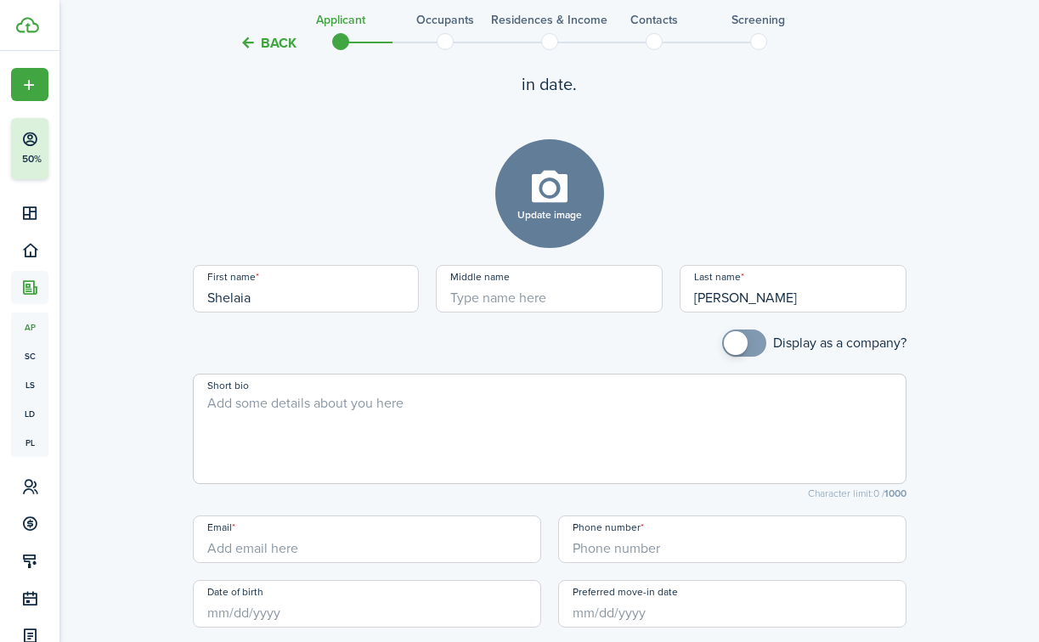
click at [765, 248] on div "Update image Upload file" at bounding box center [550, 193] width 714 height 109
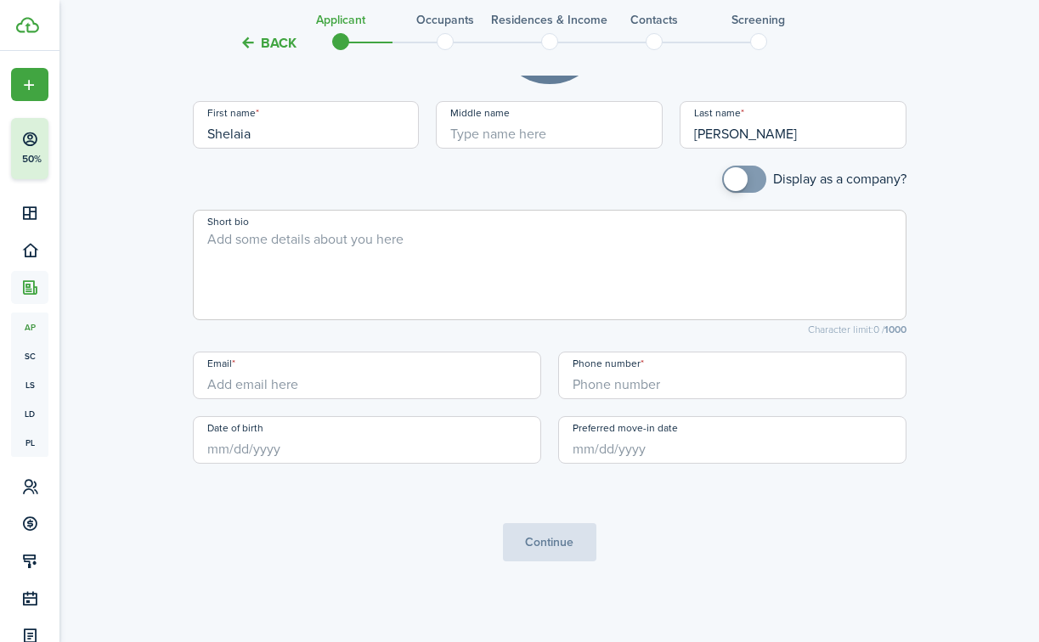
scroll to position [847, 0]
click at [381, 399] on input "Email" at bounding box center [367, 376] width 348 height 48
paste input "<[EMAIL_ADDRESS][DOMAIN_NAME]"
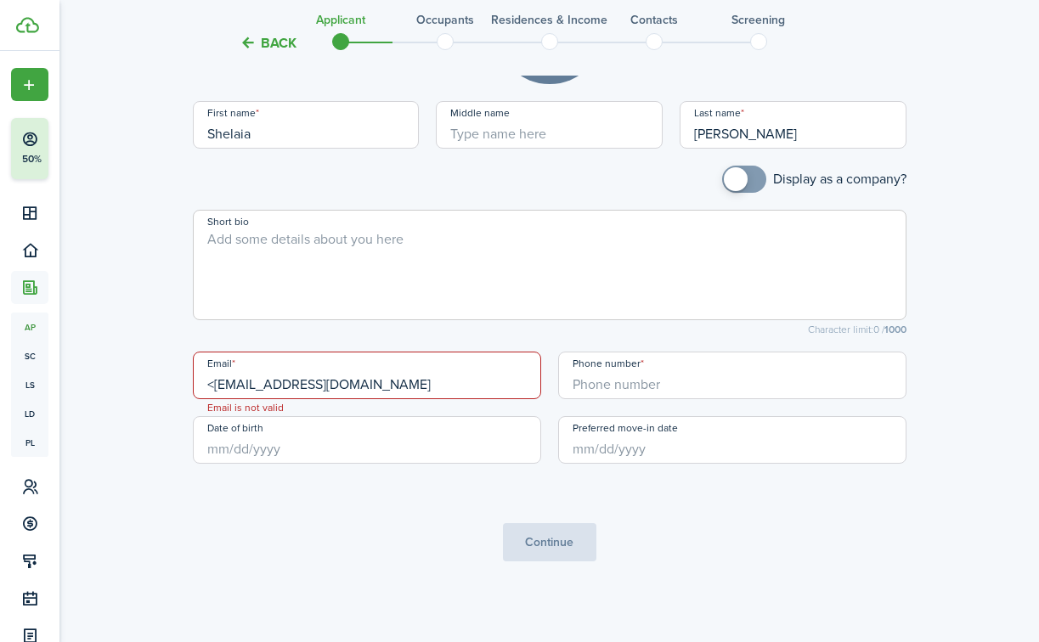
click at [214, 399] on input "<[EMAIL_ADDRESS][DOMAIN_NAME]" at bounding box center [367, 376] width 348 height 48
type input "[EMAIL_ADDRESS][DOMAIN_NAME]"
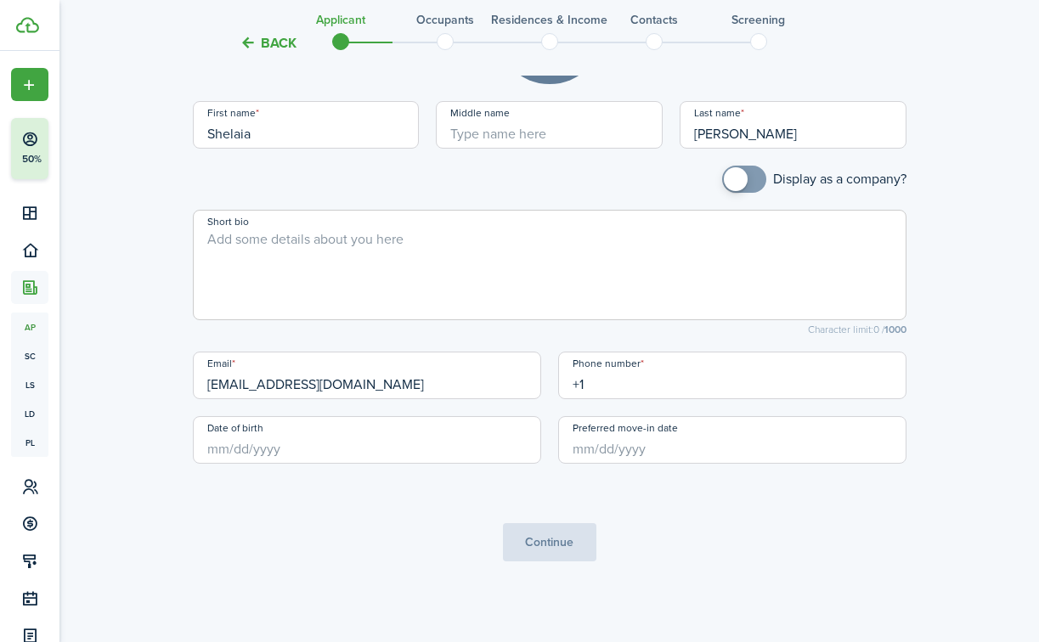
click at [622, 399] on input "+1" at bounding box center [732, 376] width 348 height 48
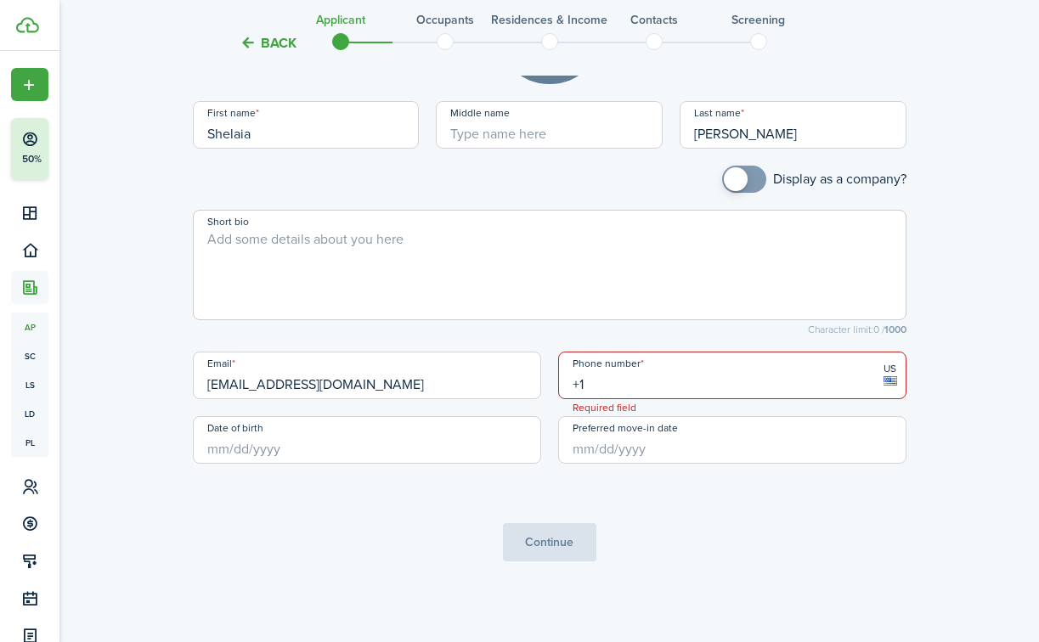
paste input "[PHONE_NUMBER]"
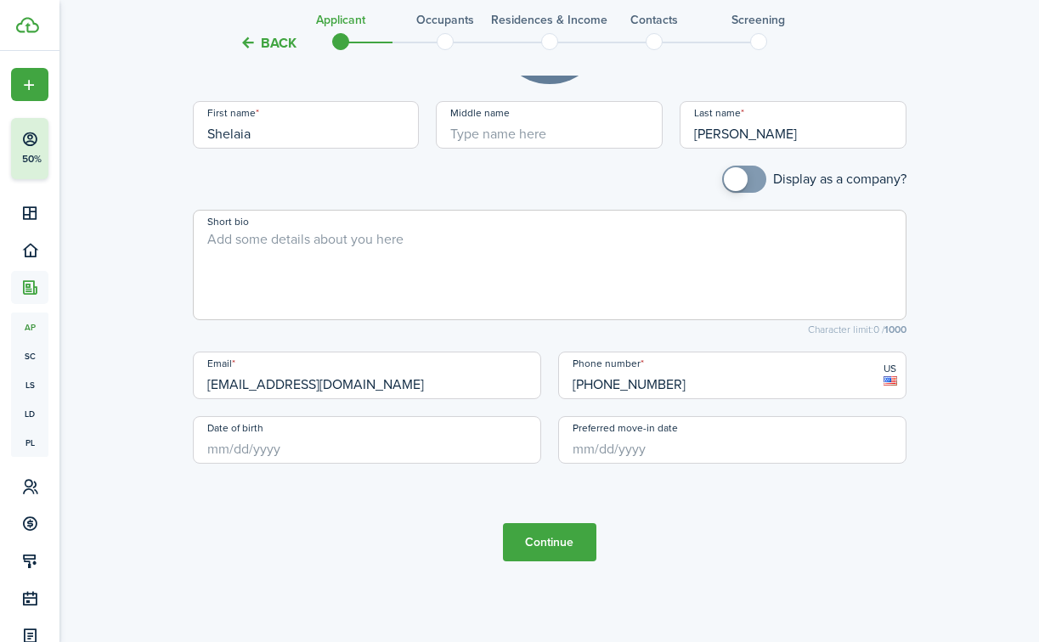
click at [602, 464] on input "Preferred move-in date" at bounding box center [732, 440] width 348 height 48
type input "[PHONE_NUMBER]"
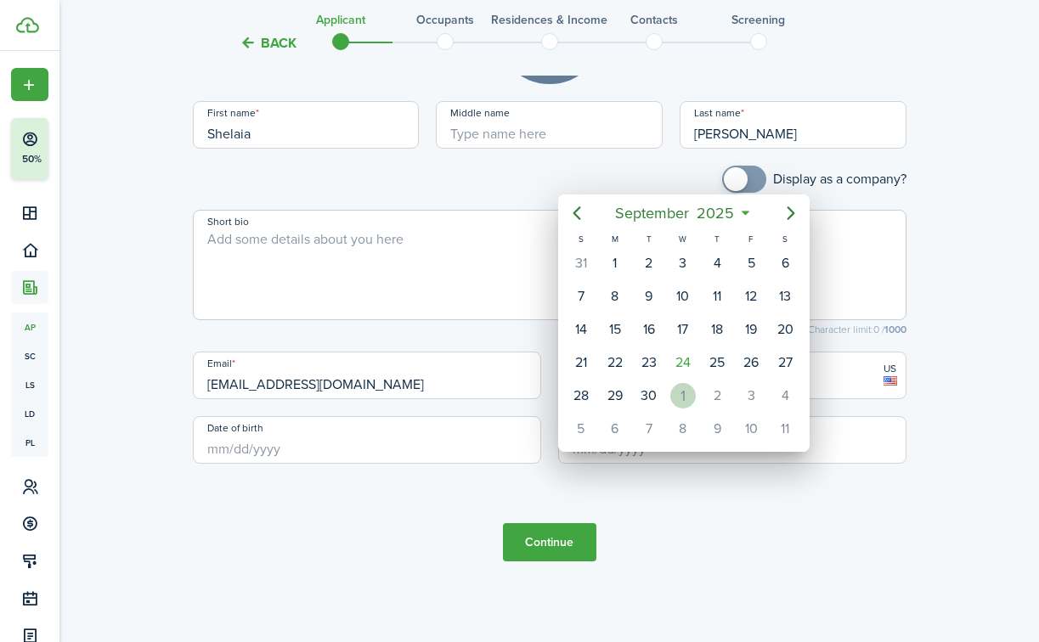
click at [679, 398] on div "1" at bounding box center [682, 395] width 25 height 25
type input "[DATE]"
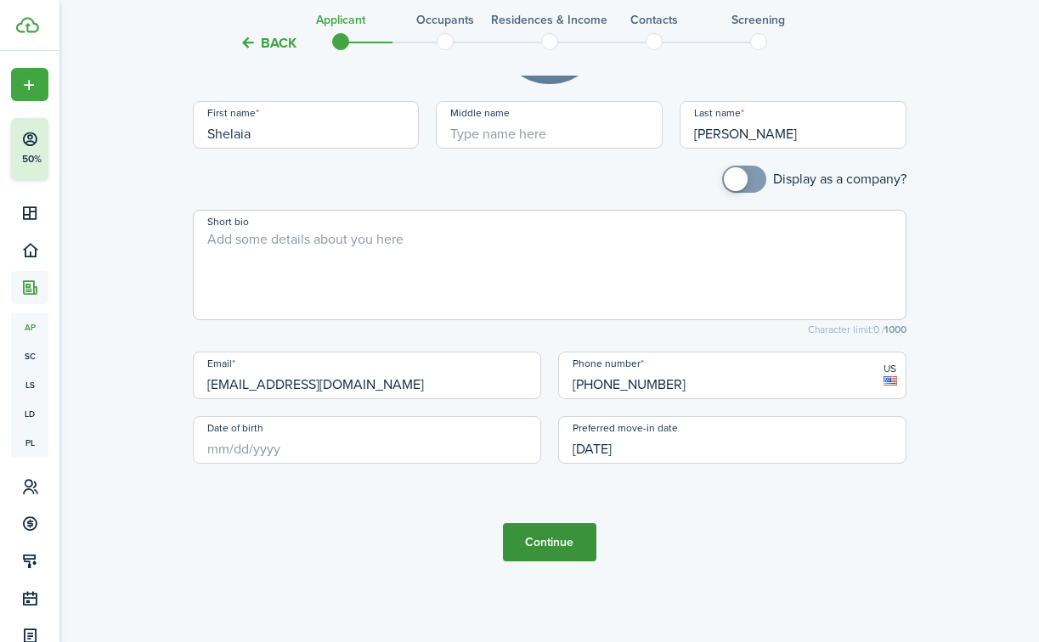
click at [560, 561] on button "Continue" at bounding box center [549, 542] width 93 height 38
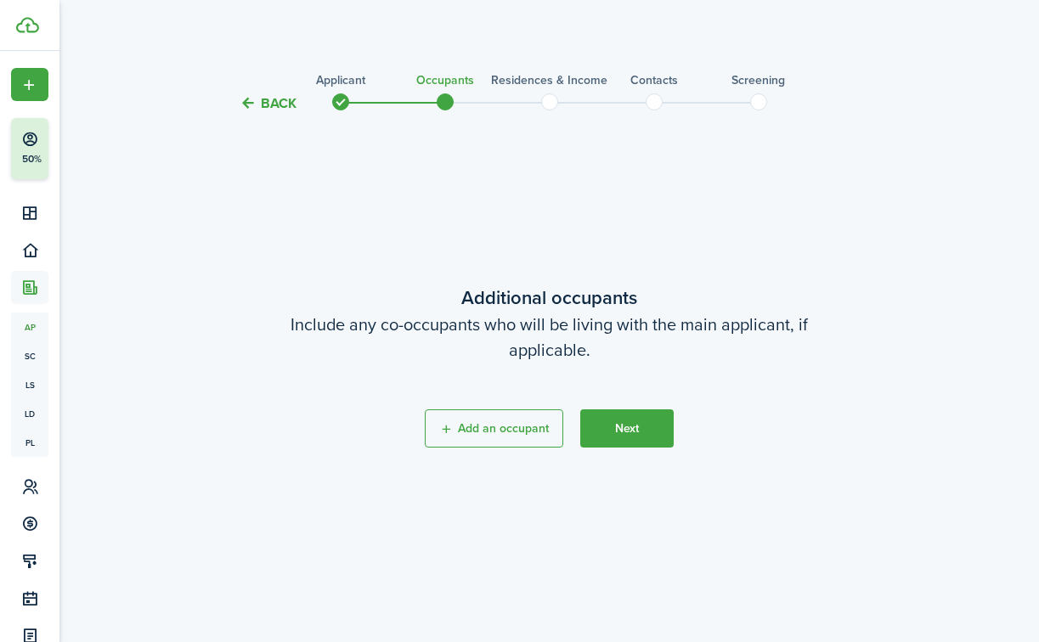
click at [274, 102] on button "Back" at bounding box center [268, 103] width 57 height 18
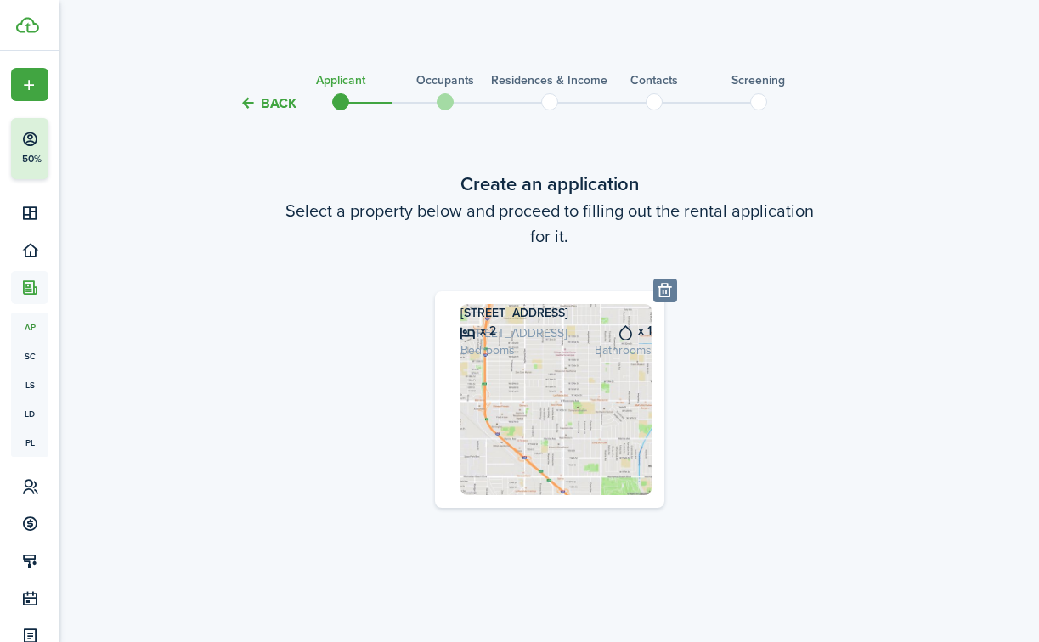
scroll to position [639, 0]
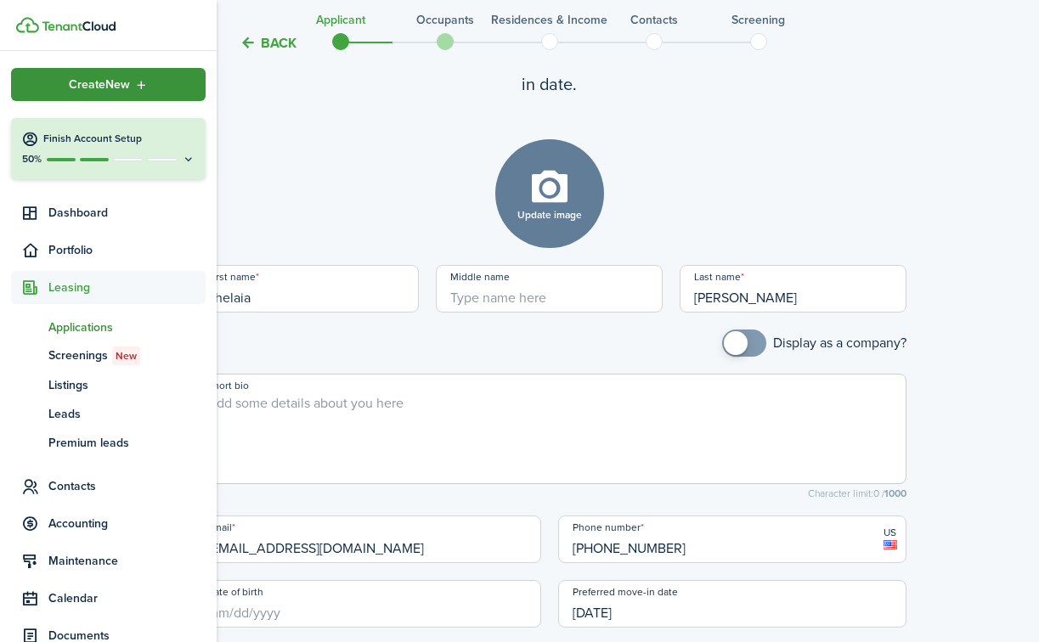
click at [144, 91] on icon "Open menu" at bounding box center [141, 85] width 14 height 14
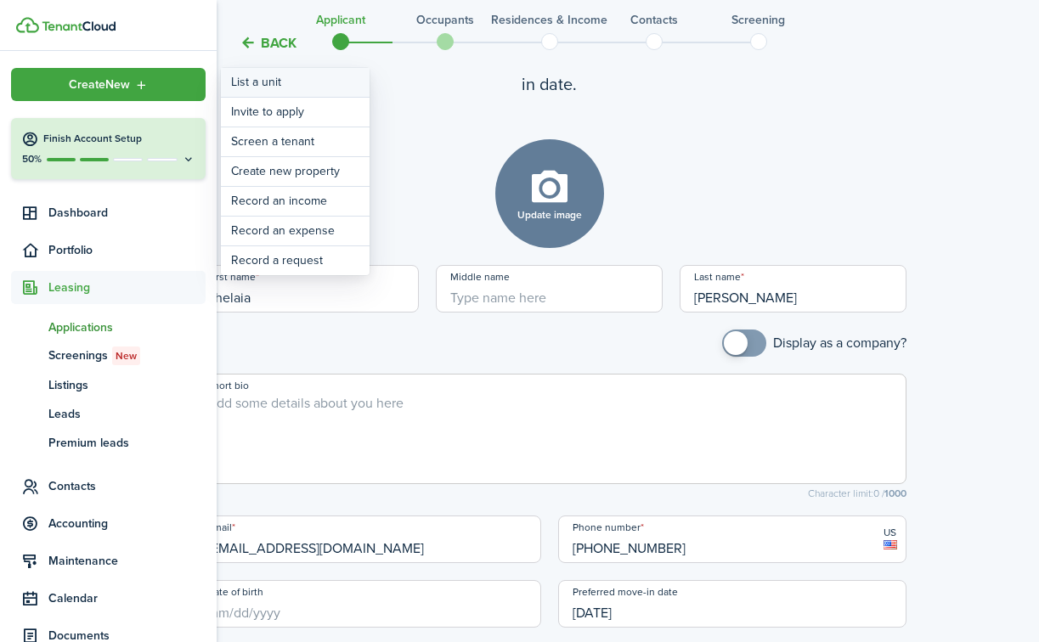
click at [298, 82] on link "List a unit" at bounding box center [295, 82] width 149 height 29
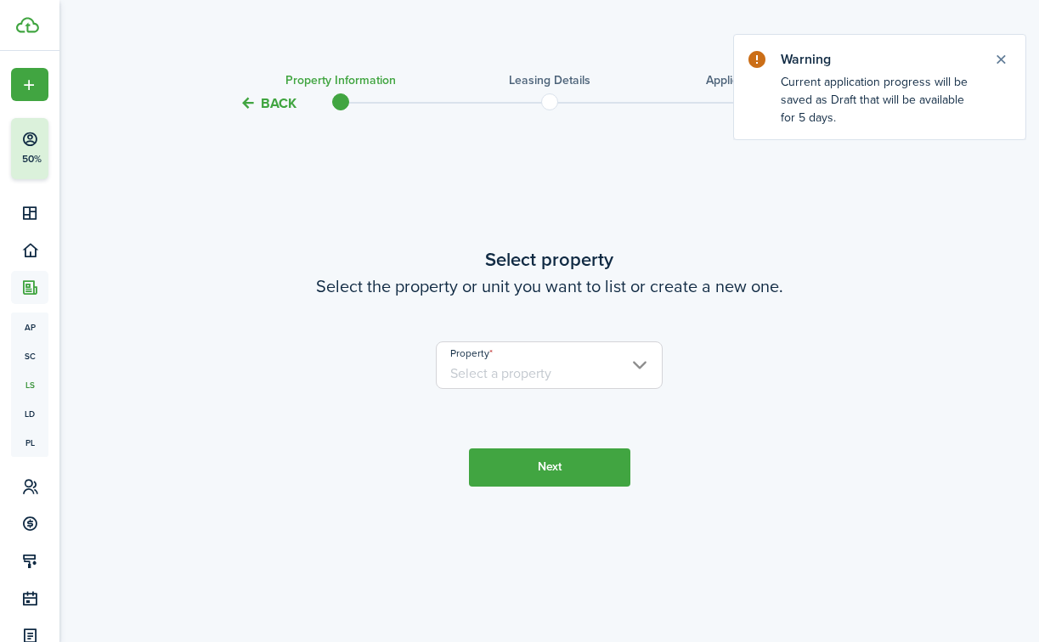
click at [567, 370] on input "Property" at bounding box center [549, 365] width 227 height 48
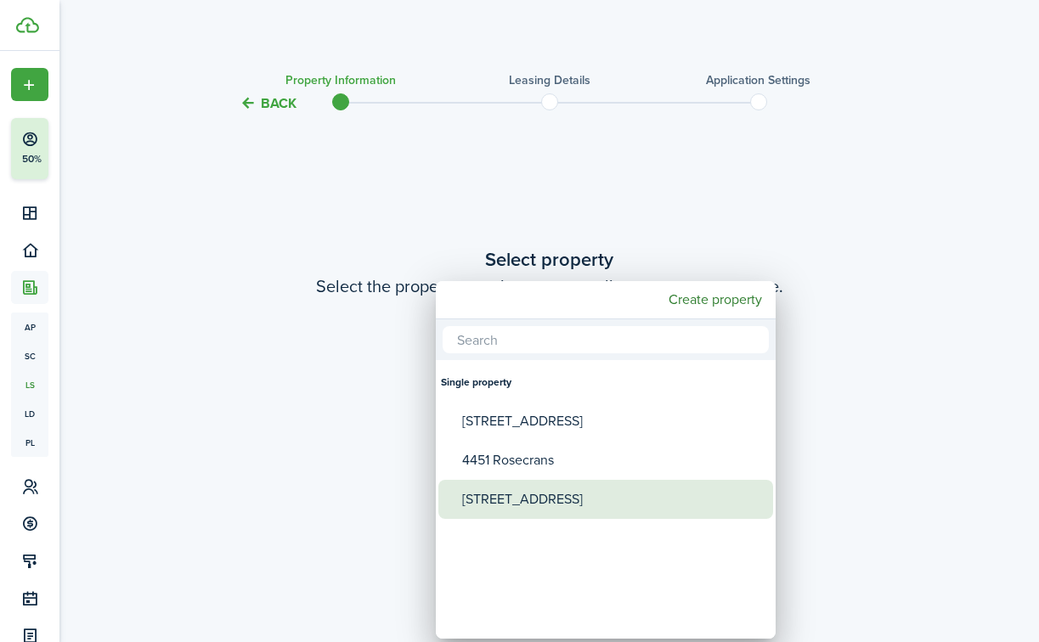
click at [539, 493] on div "[STREET_ADDRESS]" at bounding box center [612, 499] width 301 height 39
type input "[STREET_ADDRESS]"
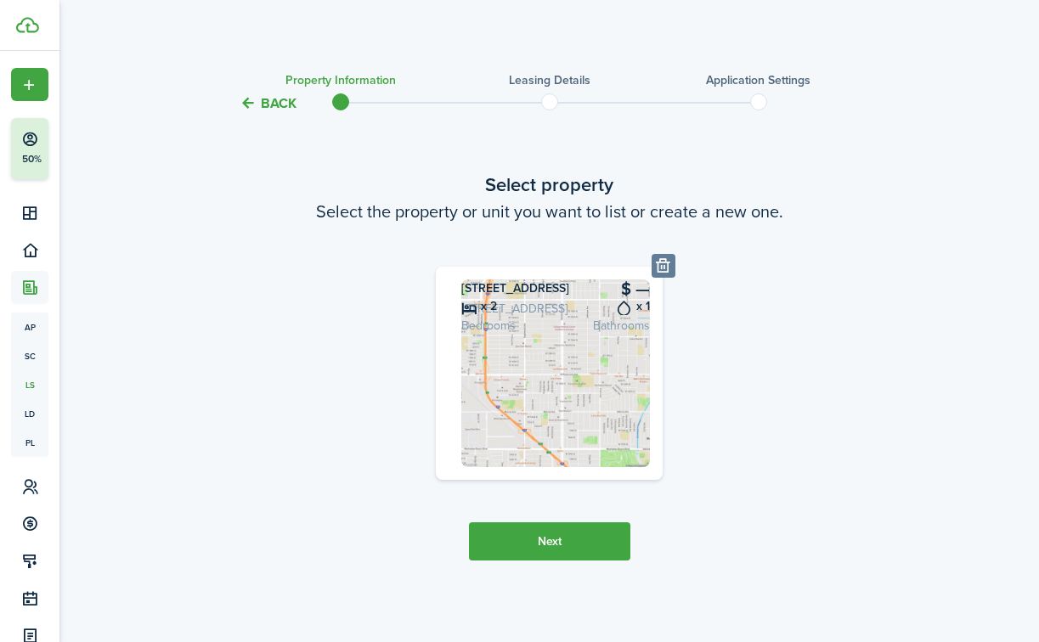
scroll to position [85, 0]
click at [593, 533] on button "Next" at bounding box center [549, 541] width 161 height 38
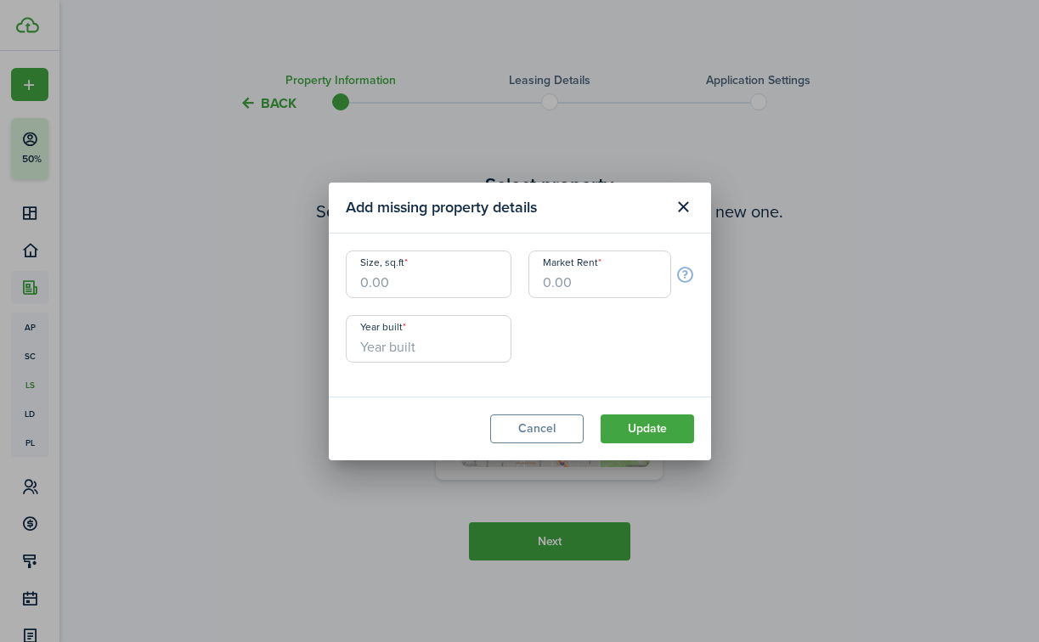
click at [375, 283] on input "Size, sq.ft" at bounding box center [429, 275] width 166 height 48
click at [566, 285] on input "Market Rent" at bounding box center [599, 275] width 143 height 48
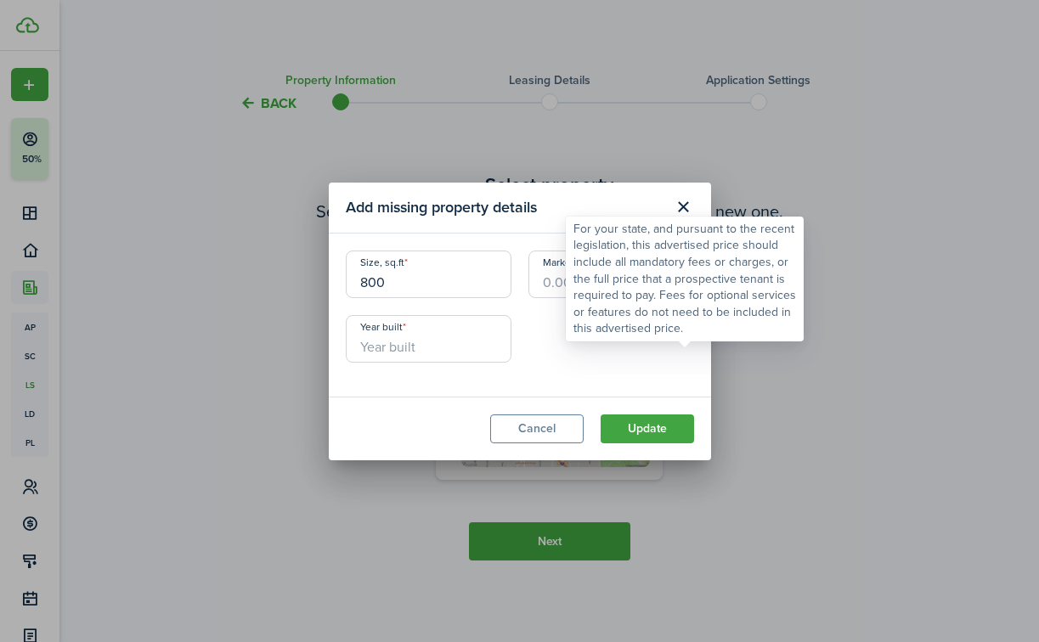
click at [685, 279] on info-icon at bounding box center [685, 274] width 20 height 19
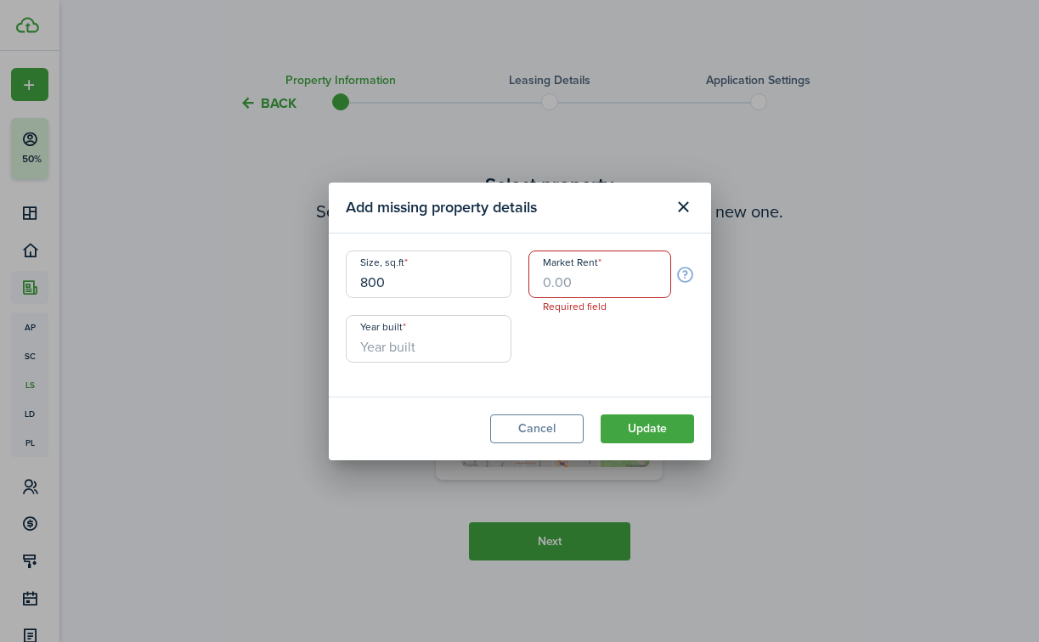
click at [400, 279] on input "800" at bounding box center [429, 275] width 166 height 48
type input "989"
click at [387, 347] on input "Year built" at bounding box center [429, 339] width 166 height 48
type input "1949"
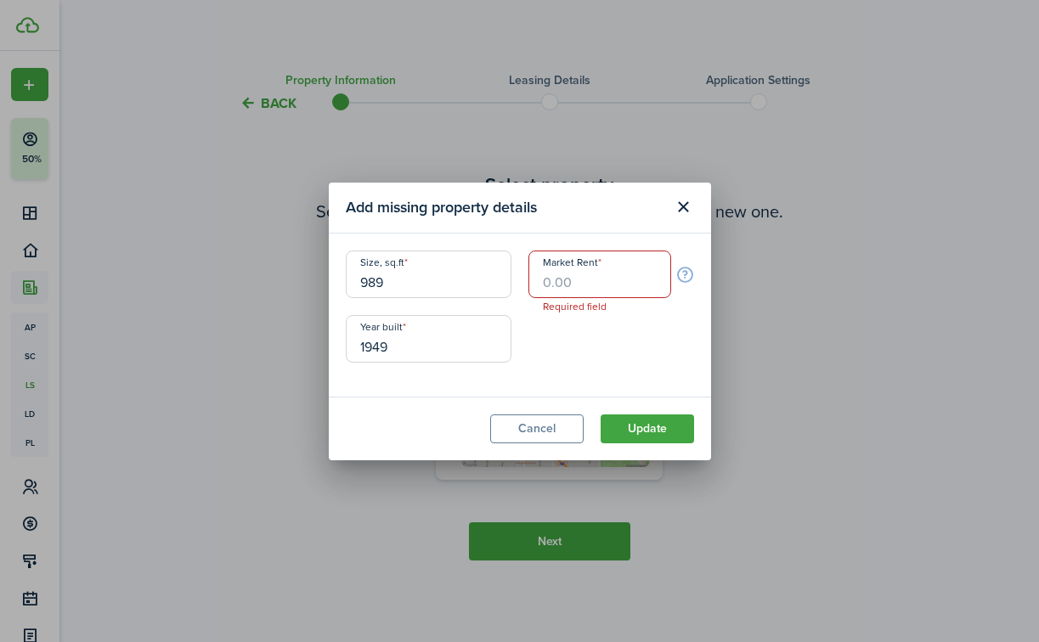
click at [556, 285] on input "Market Rent" at bounding box center [599, 275] width 143 height 48
type input "$4,400.00"
click at [657, 425] on button "Update" at bounding box center [647, 429] width 93 height 29
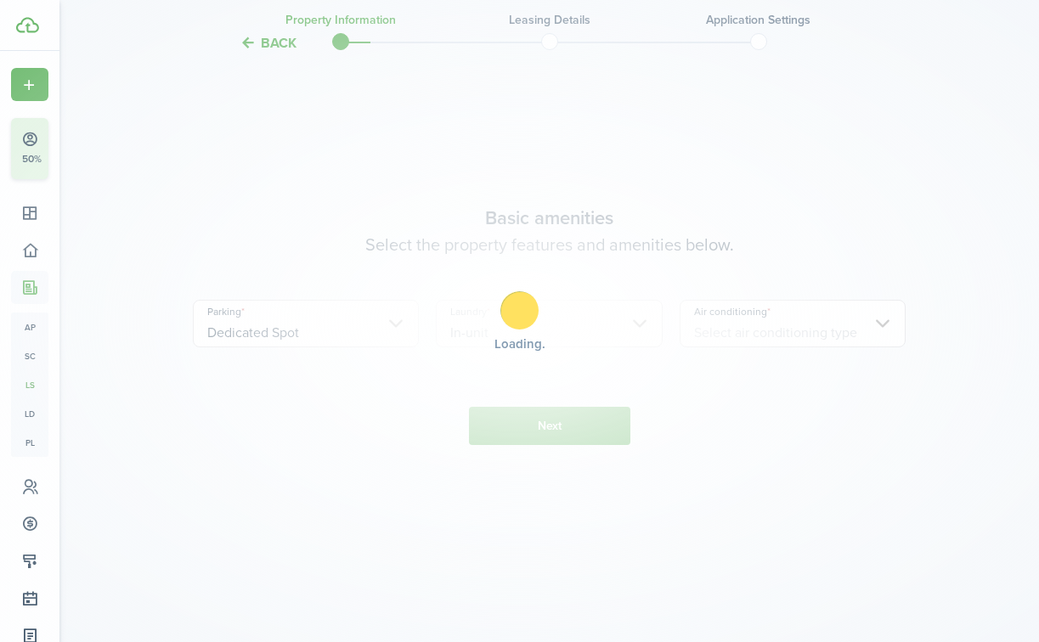
scroll to position [613, 0]
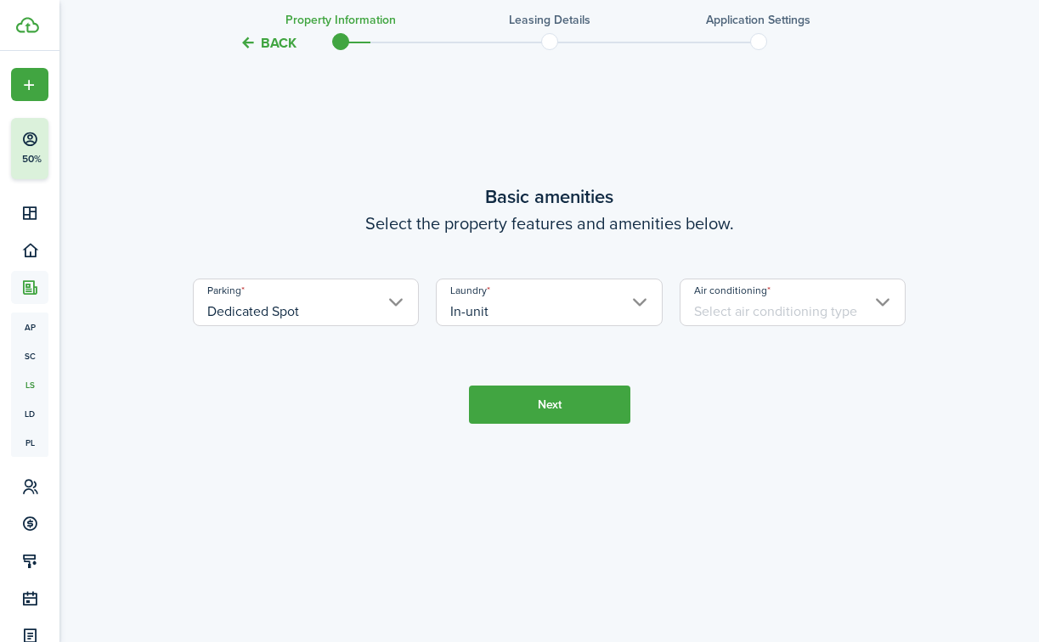
click at [714, 326] on input "Air conditioning" at bounding box center [793, 303] width 227 height 48
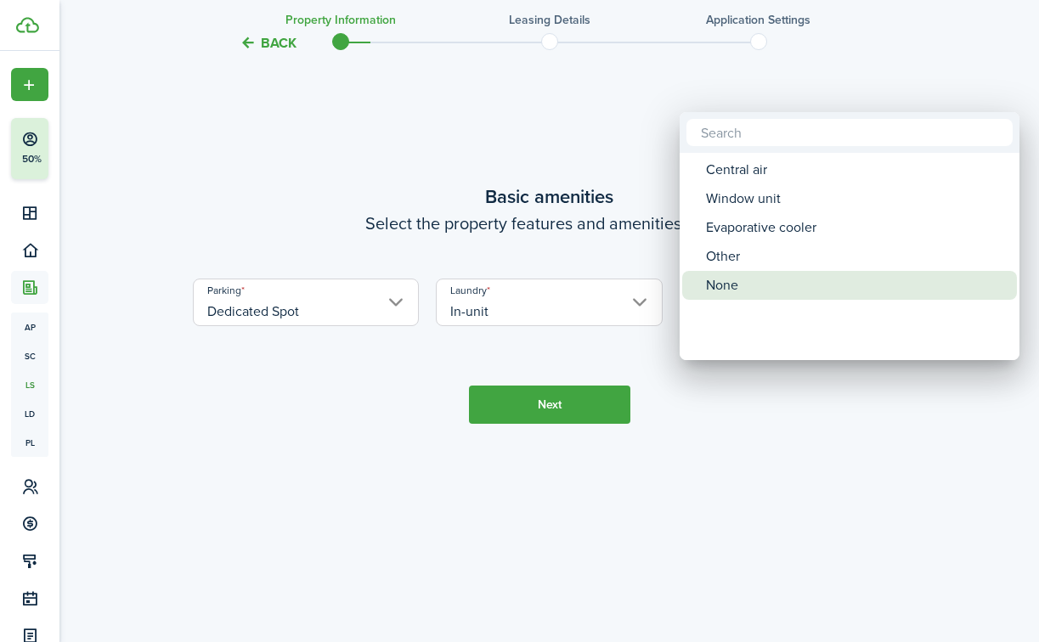
click at [739, 278] on div "None" at bounding box center [856, 285] width 301 height 29
type input "None"
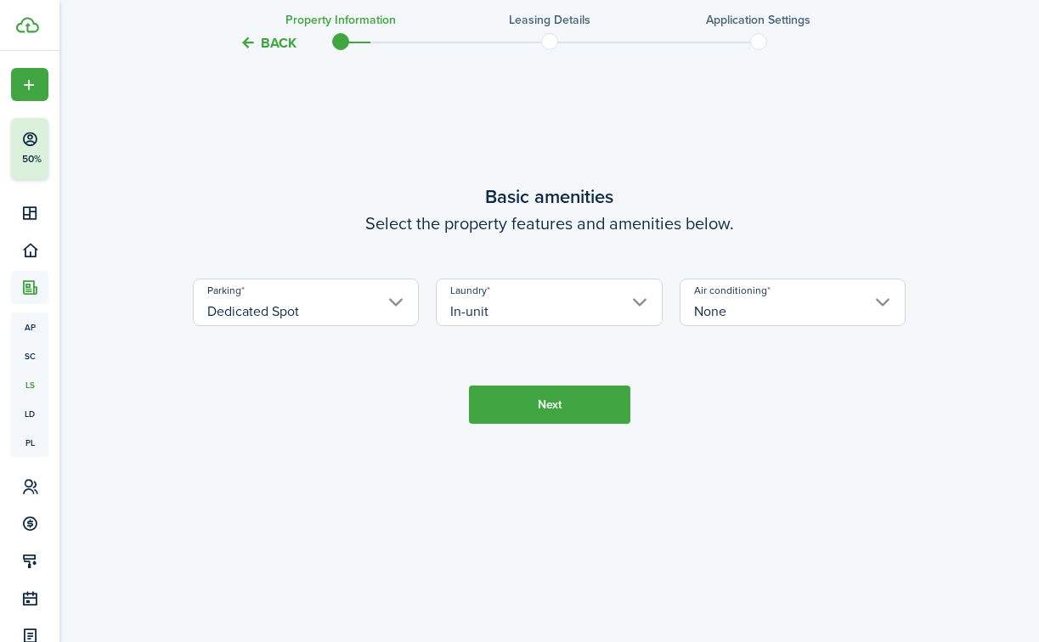
click at [578, 424] on button "Next" at bounding box center [549, 405] width 161 height 38
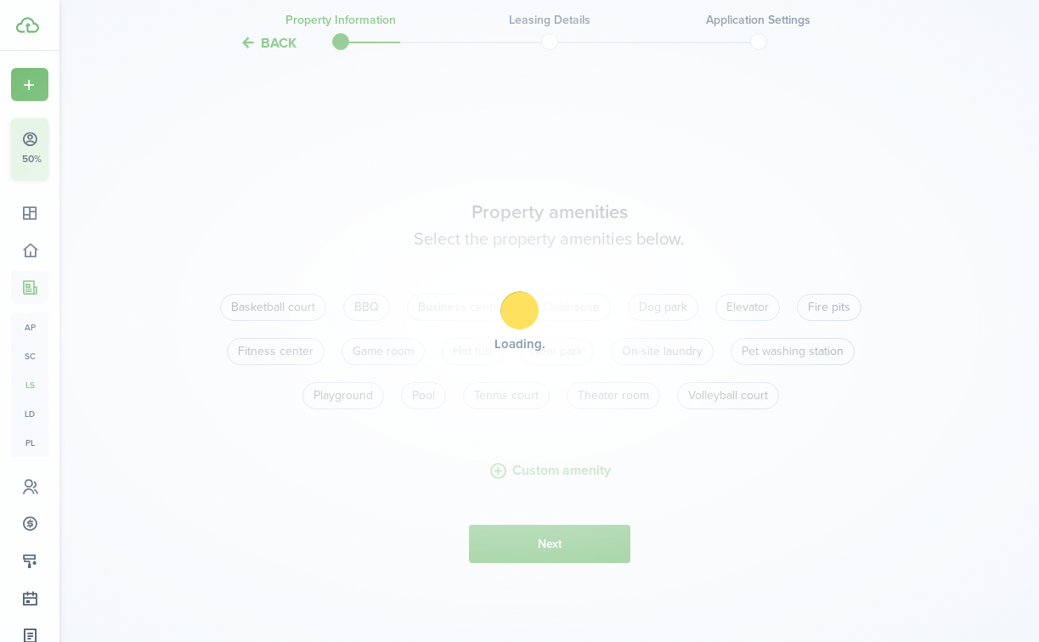
scroll to position [1256, 0]
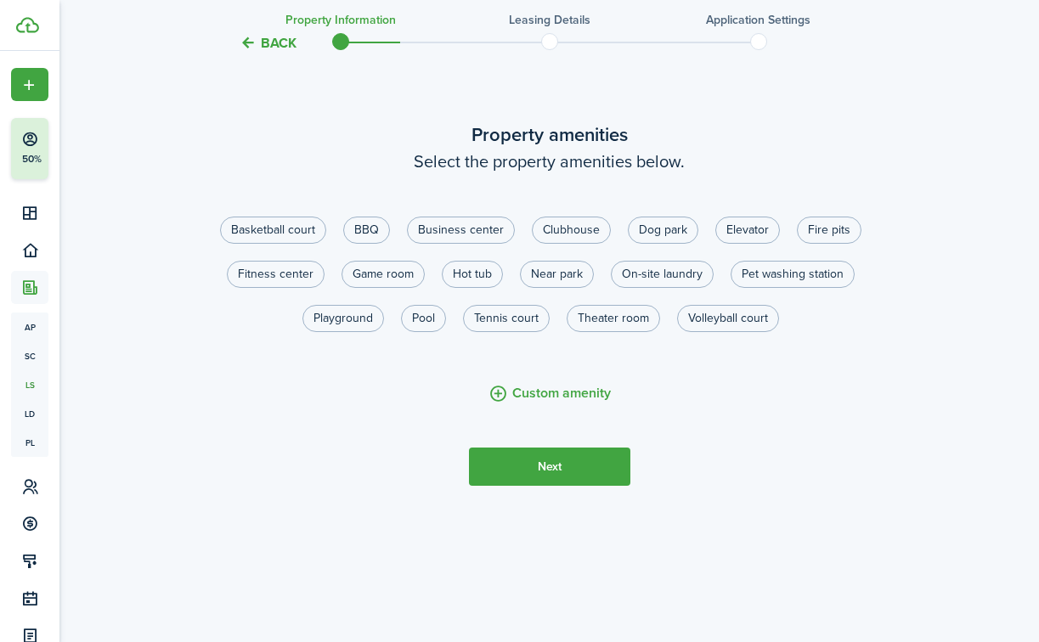
click at [544, 486] on button "Next" at bounding box center [549, 467] width 161 height 38
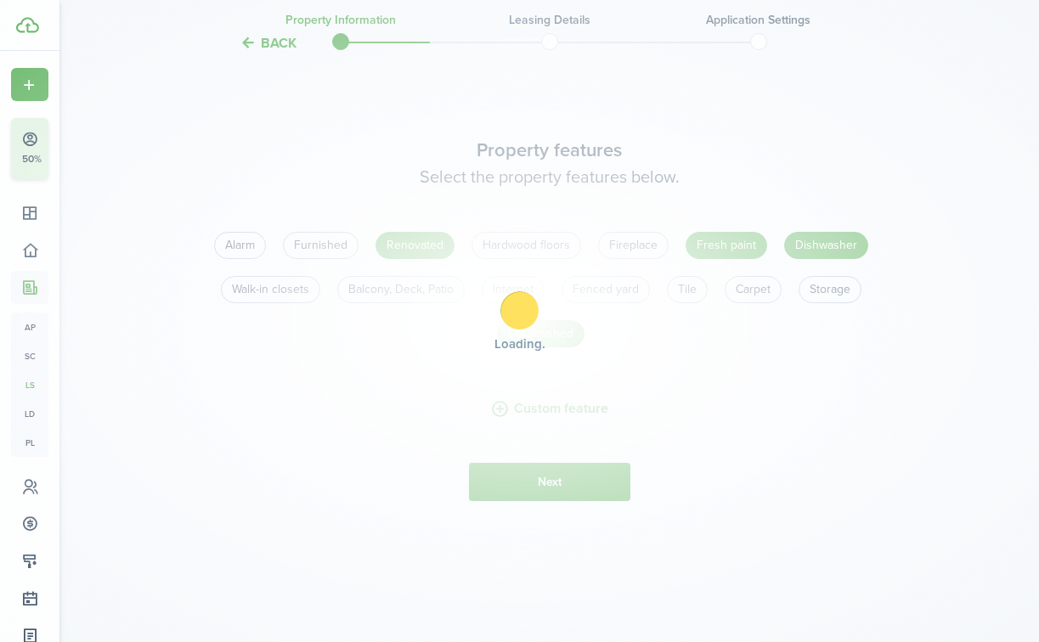
scroll to position [1898, 0]
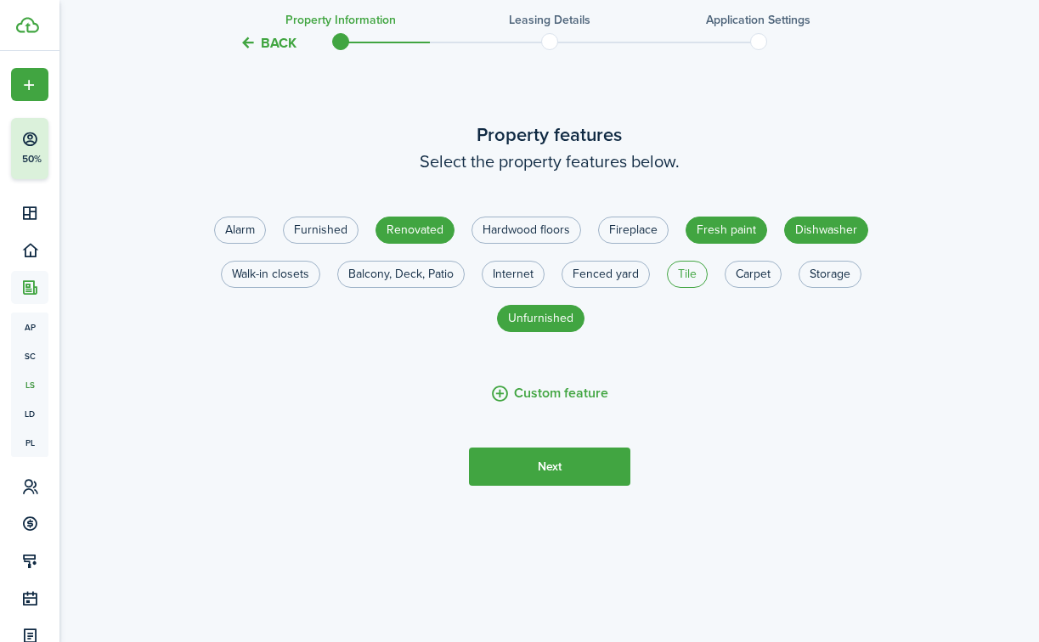
click at [687, 288] on label "Tile" at bounding box center [687, 274] width 41 height 27
radio input "true"
click at [600, 486] on button "Next" at bounding box center [549, 467] width 161 height 38
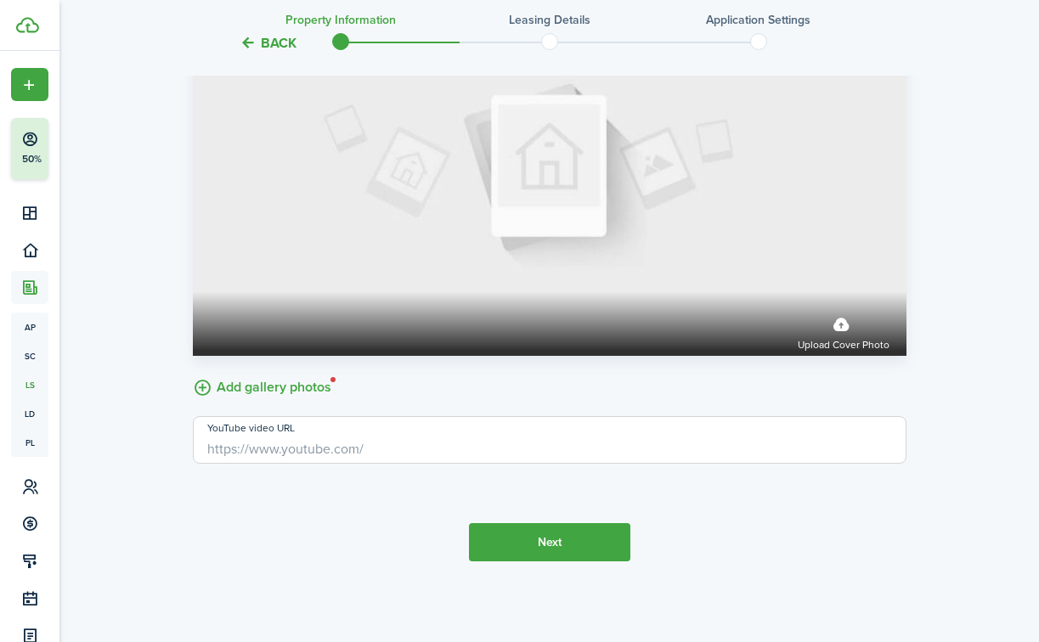
scroll to position [2761, 0]
click at [547, 561] on button "Next" at bounding box center [549, 542] width 161 height 38
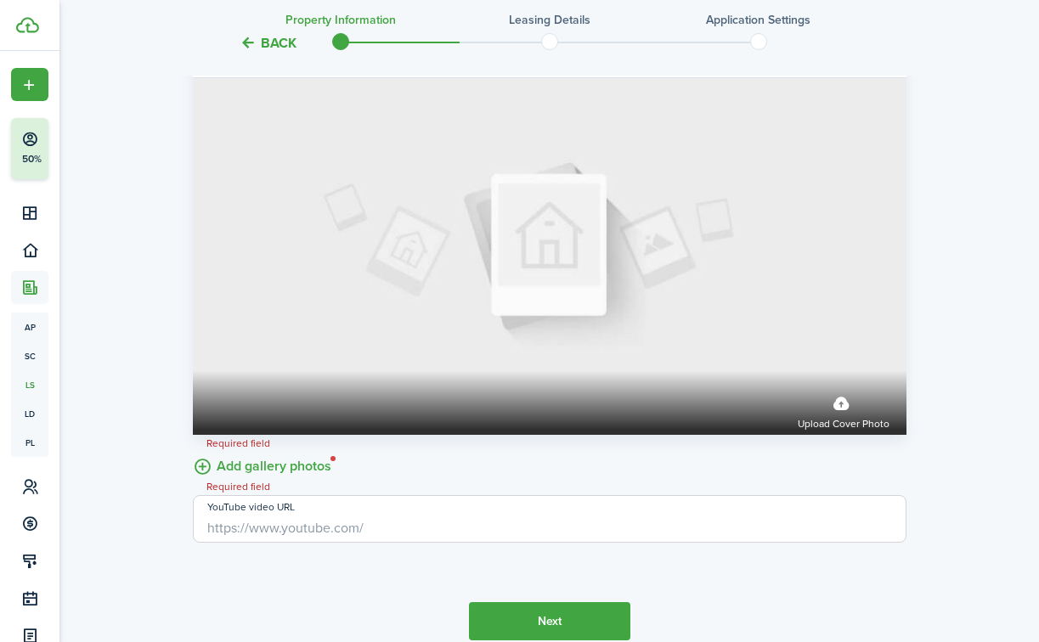
scroll to position [2804, 0]
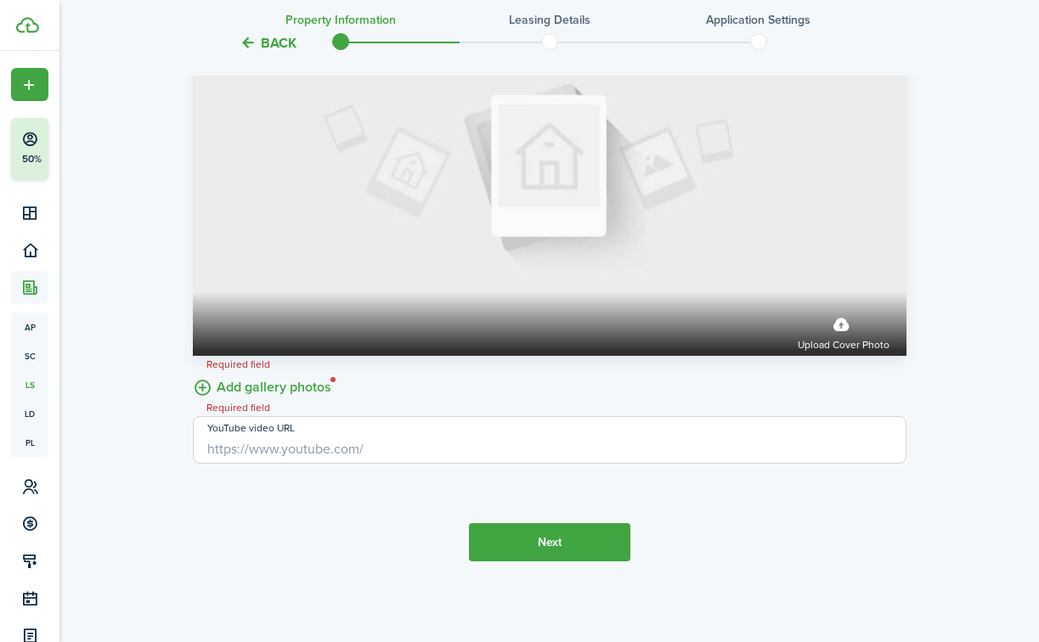
click at [211, 387] on label "Add gallery photos" at bounding box center [262, 386] width 138 height 26
click at [193, 373] on input "Add gallery photos" at bounding box center [193, 373] width 0 height 0
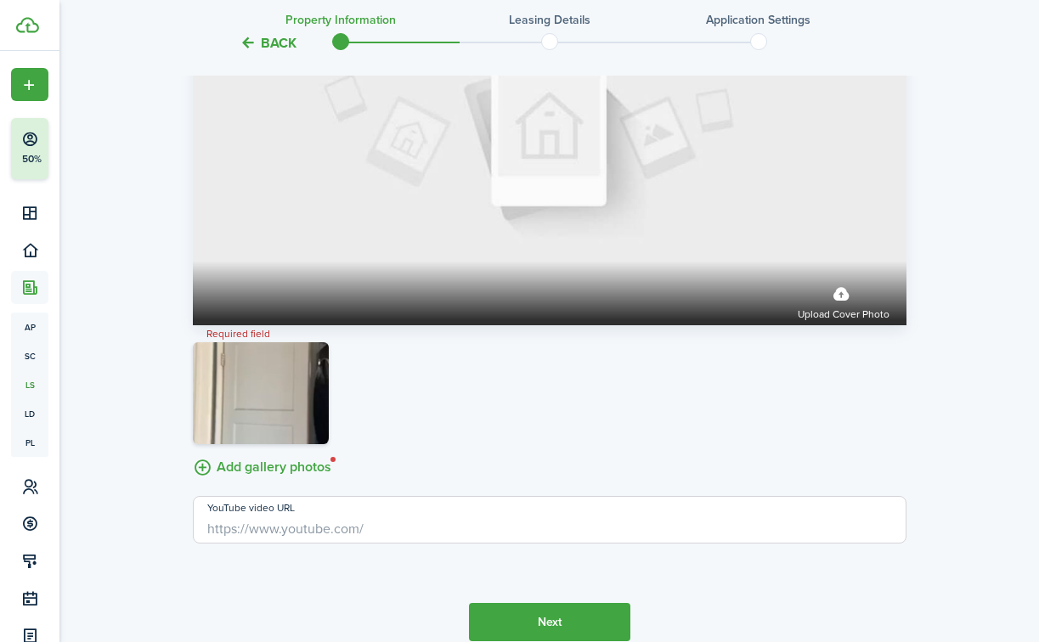
scroll to position [2751, 0]
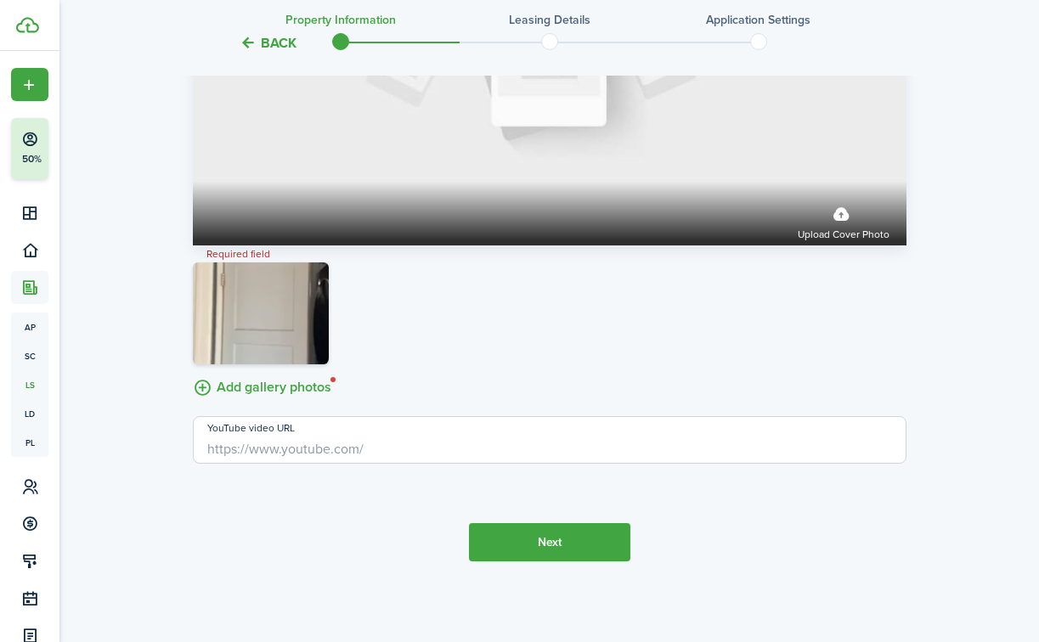
click at [545, 542] on button "Next" at bounding box center [549, 542] width 161 height 38
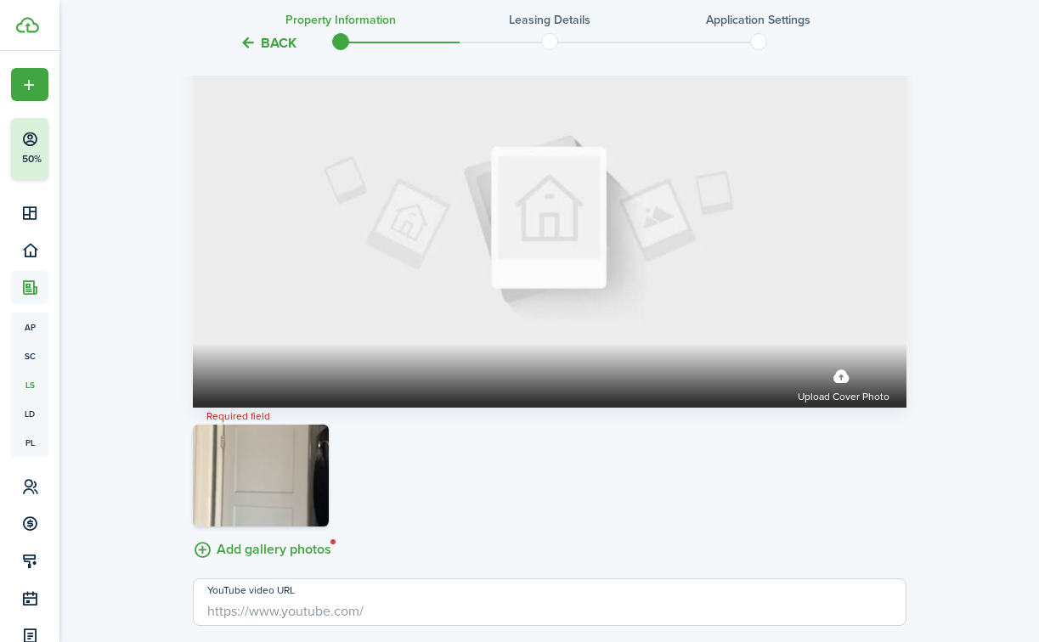
scroll to position [2640, 0]
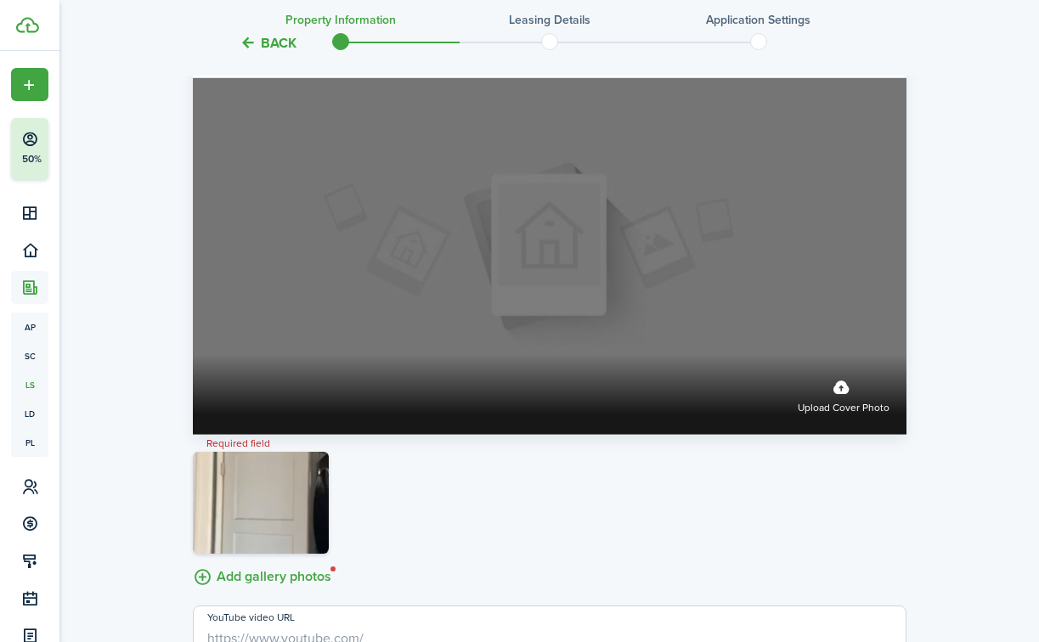
click at [852, 417] on label "Upload cover photo" at bounding box center [844, 394] width 92 height 45
click at [193, 355] on input "Upload cover photo" at bounding box center [193, 355] width 0 height 0
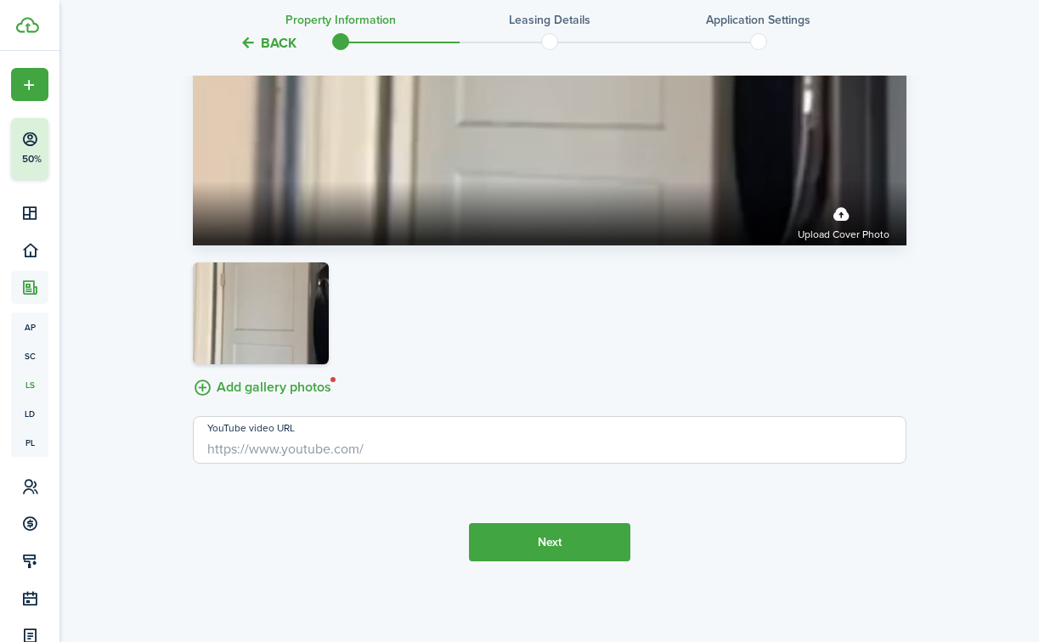
scroll to position [2915, 0]
click at [590, 539] on button "Next" at bounding box center [549, 542] width 161 height 38
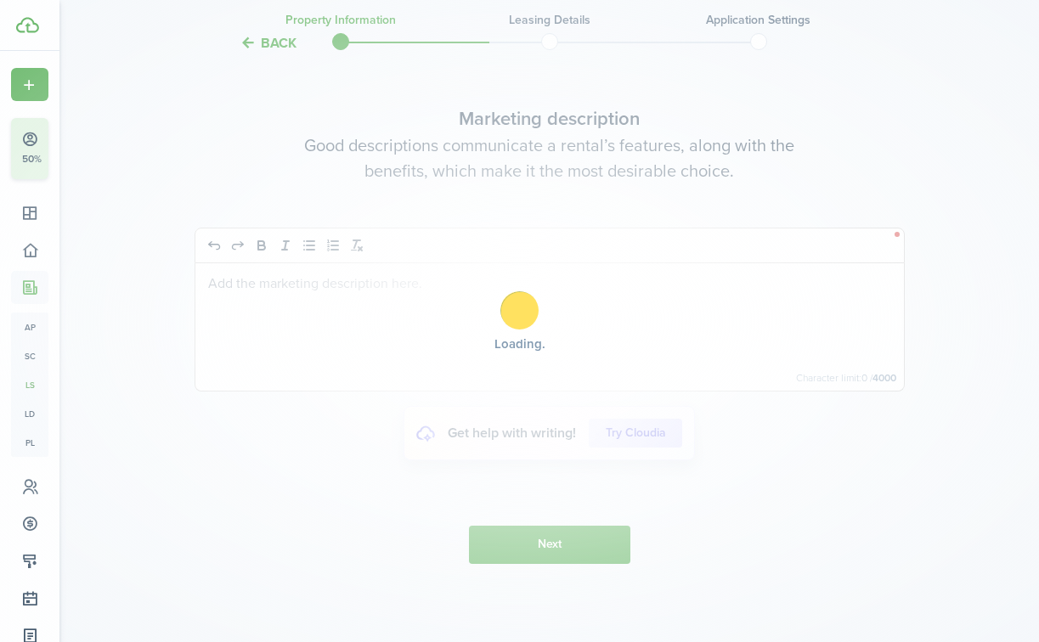
scroll to position [3443, 0]
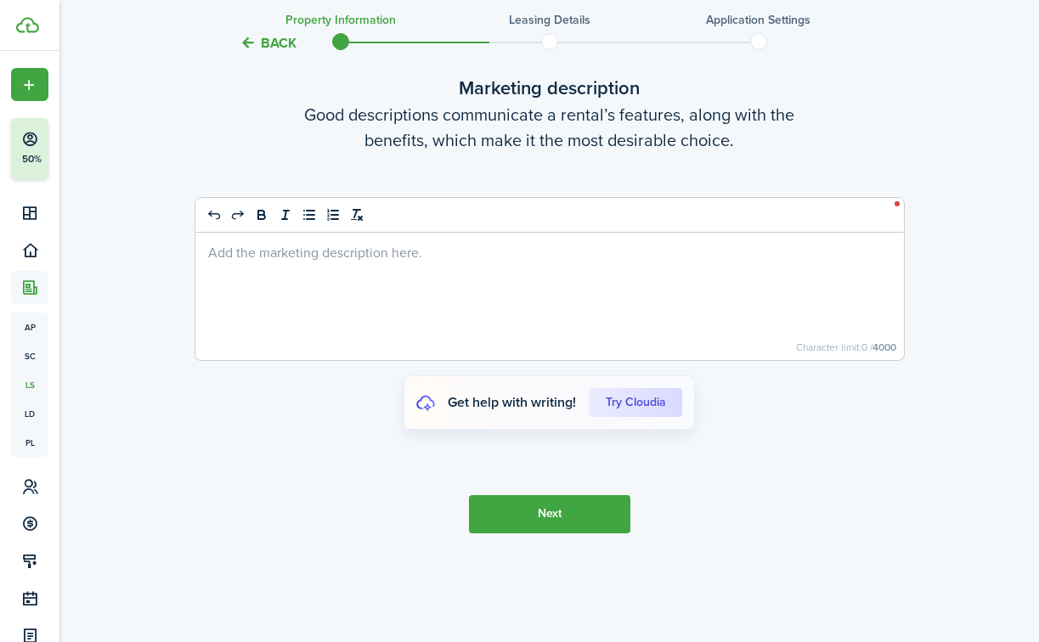
click at [556, 353] on div at bounding box center [549, 296] width 708 height 127
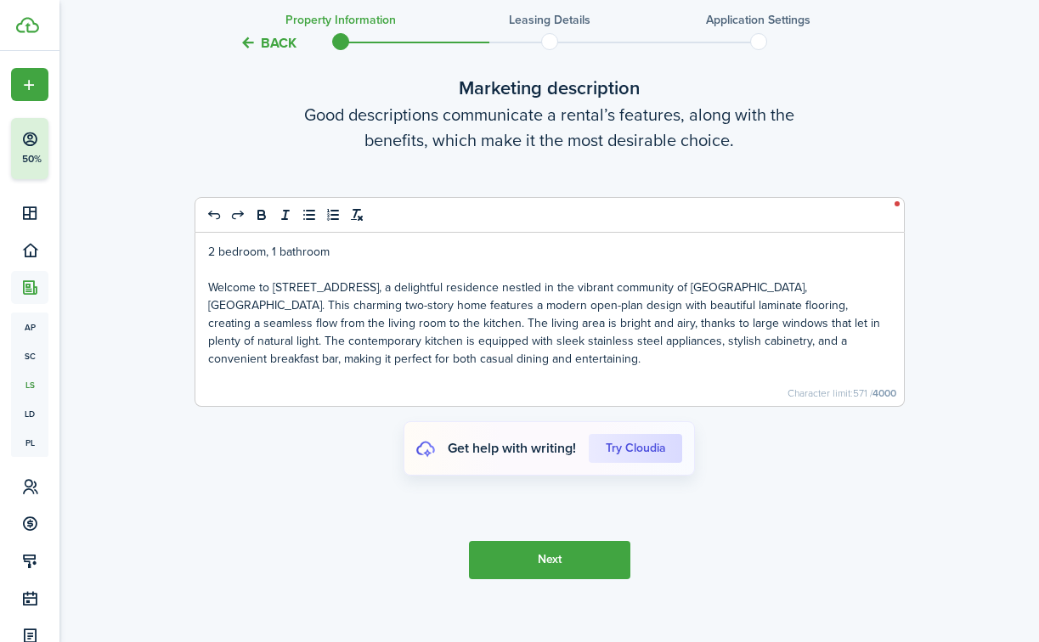
click at [296, 368] on p "Welcome to [STREET_ADDRESS], a delightful residence nestled in the vibrant comm…" at bounding box center [549, 323] width 683 height 89
drag, startPoint x: 264, startPoint y: 391, endPoint x: 867, endPoint y: 375, distance: 603.3
click at [867, 368] on p "Welcome to [STREET_ADDRESS], a delightful residence nestled in the vibrant comm…" at bounding box center [549, 323] width 683 height 89
click at [361, 261] on p "2 bedroom, 1 bathroom" at bounding box center [549, 252] width 683 height 18
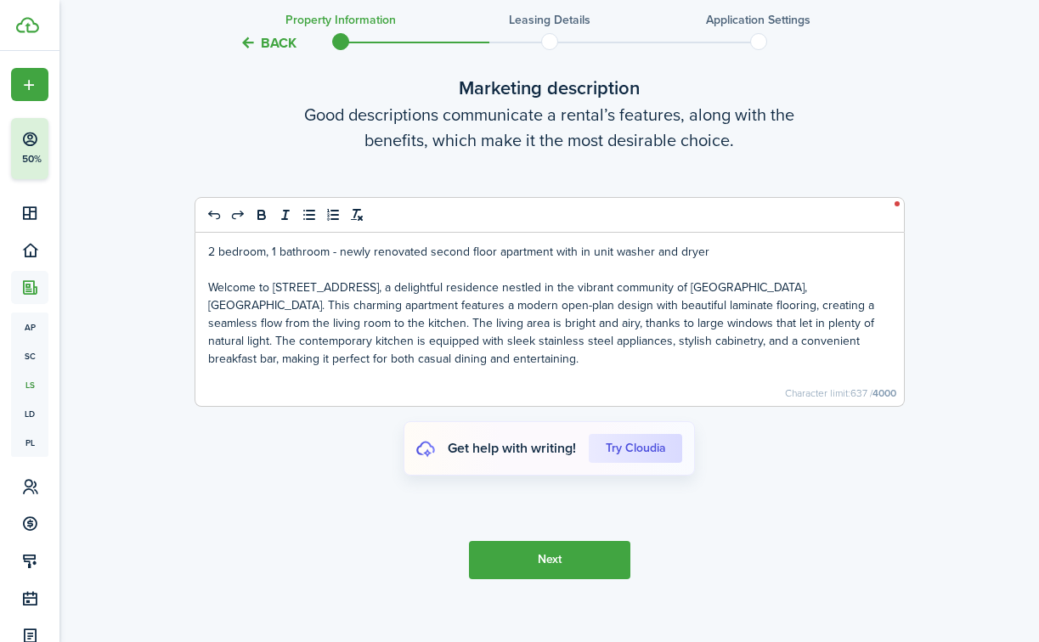
click at [354, 368] on p "Welcome to [STREET_ADDRESS], a delightful residence nestled in the vibrant comm…" at bounding box center [549, 323] width 683 height 89
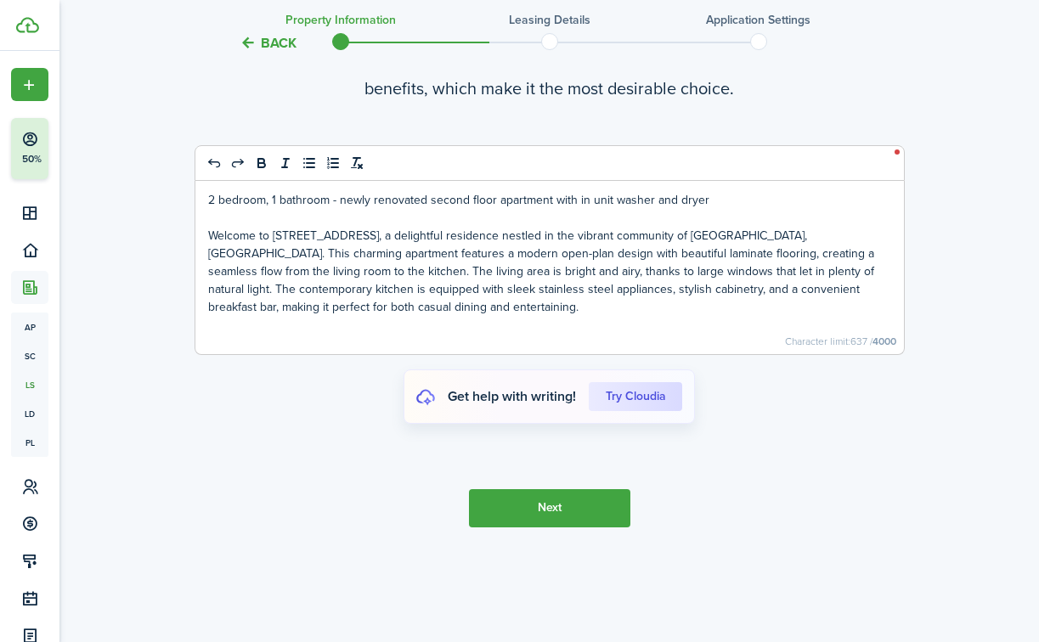
click at [511, 511] on button "Next" at bounding box center [549, 508] width 161 height 38
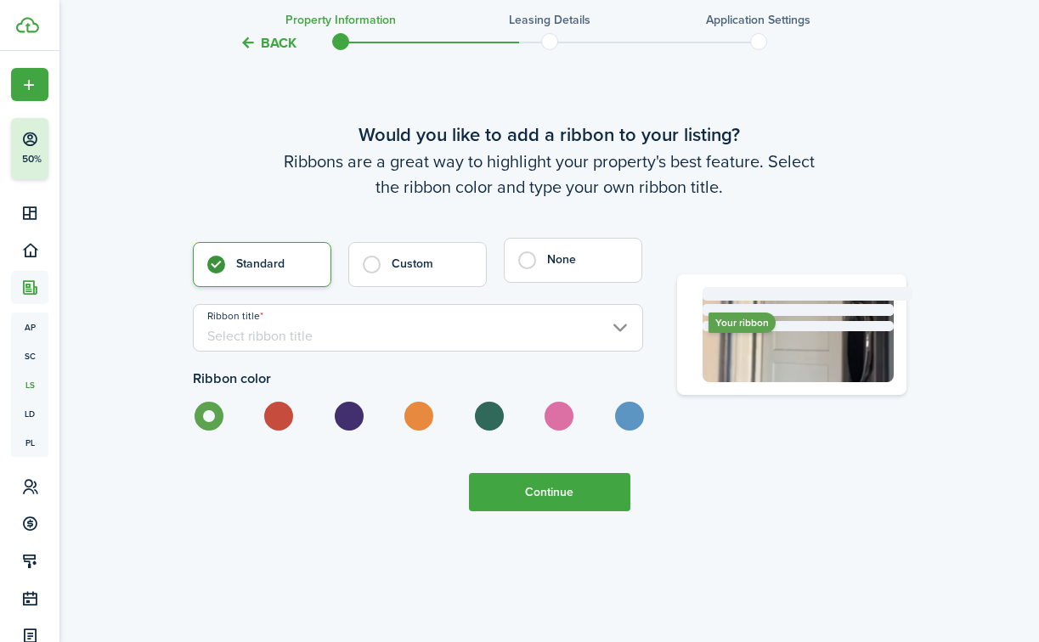
scroll to position [4065, 0]
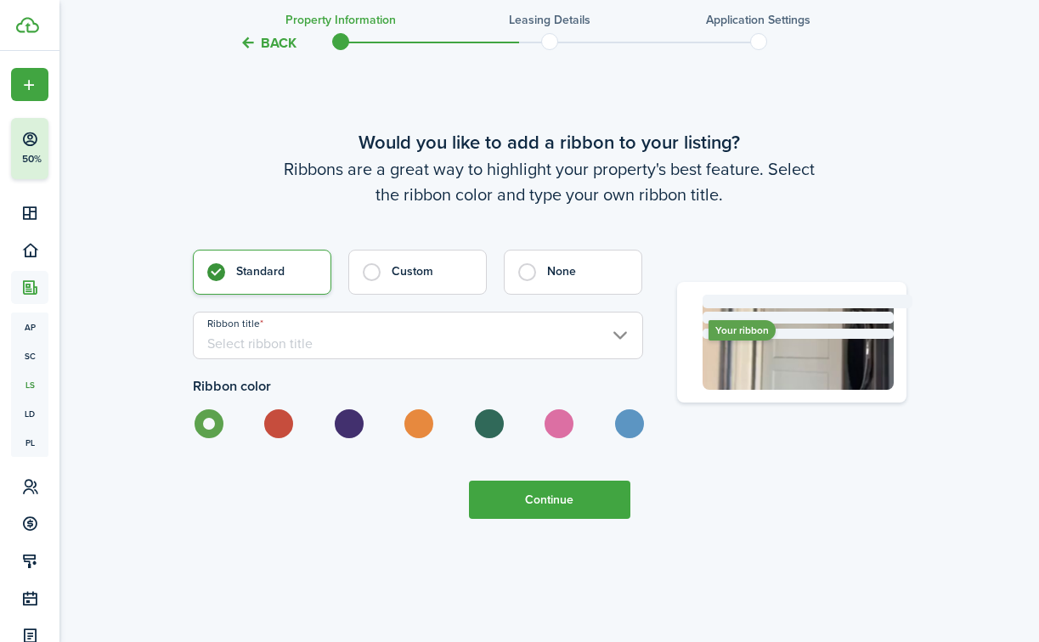
click at [295, 359] on input "Ribbon title" at bounding box center [418, 336] width 450 height 48
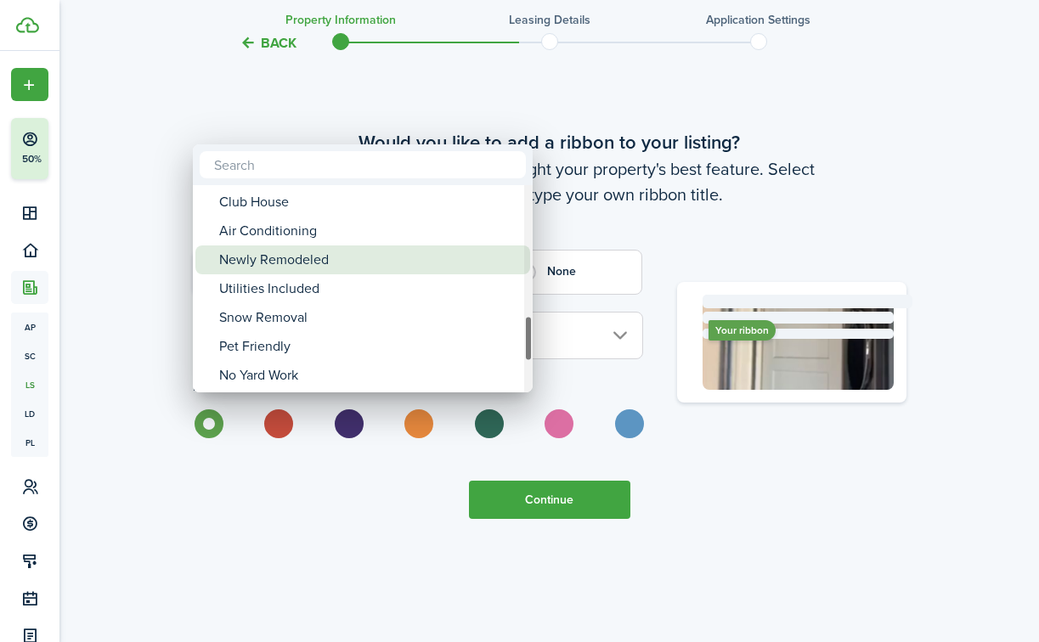
click at [341, 261] on div "Newly Remodeled" at bounding box center [369, 259] width 301 height 29
type input "Newly Remodeled"
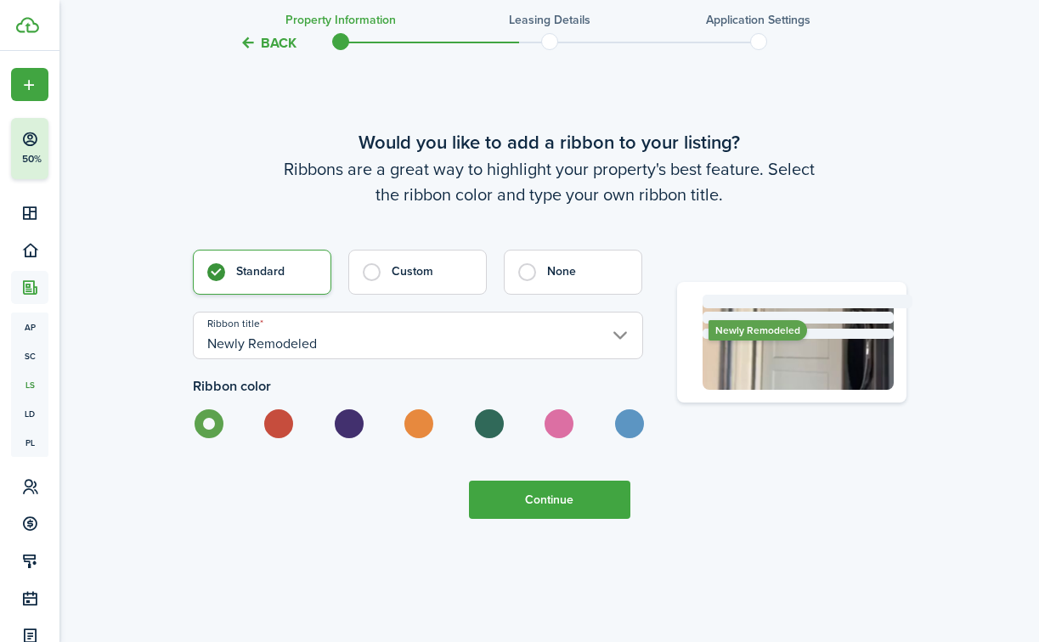
click at [531, 519] on button "Continue" at bounding box center [549, 500] width 161 height 38
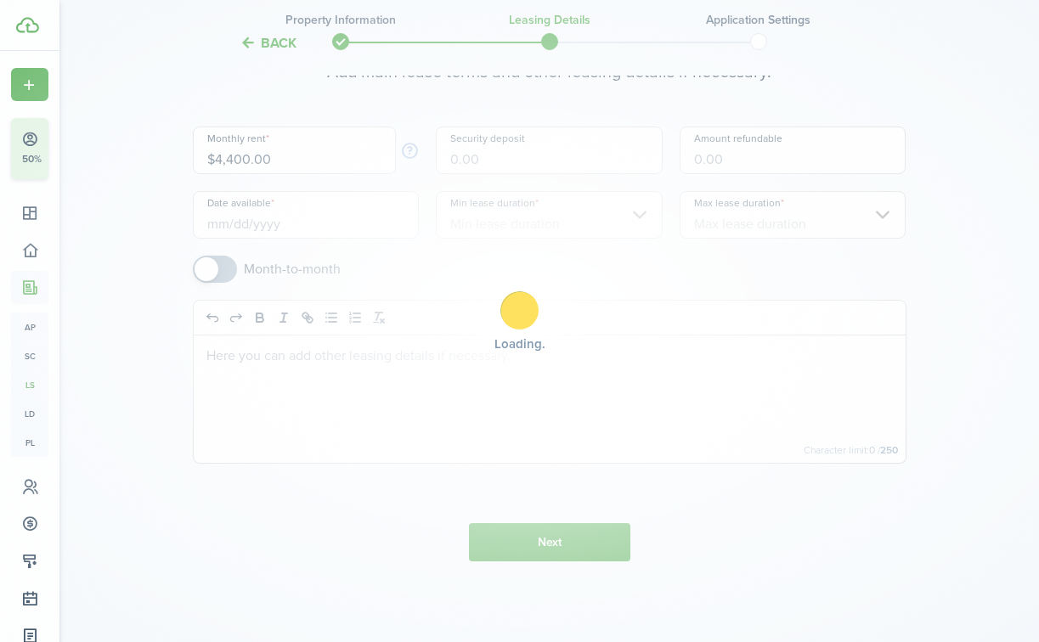
scroll to position [0, 0]
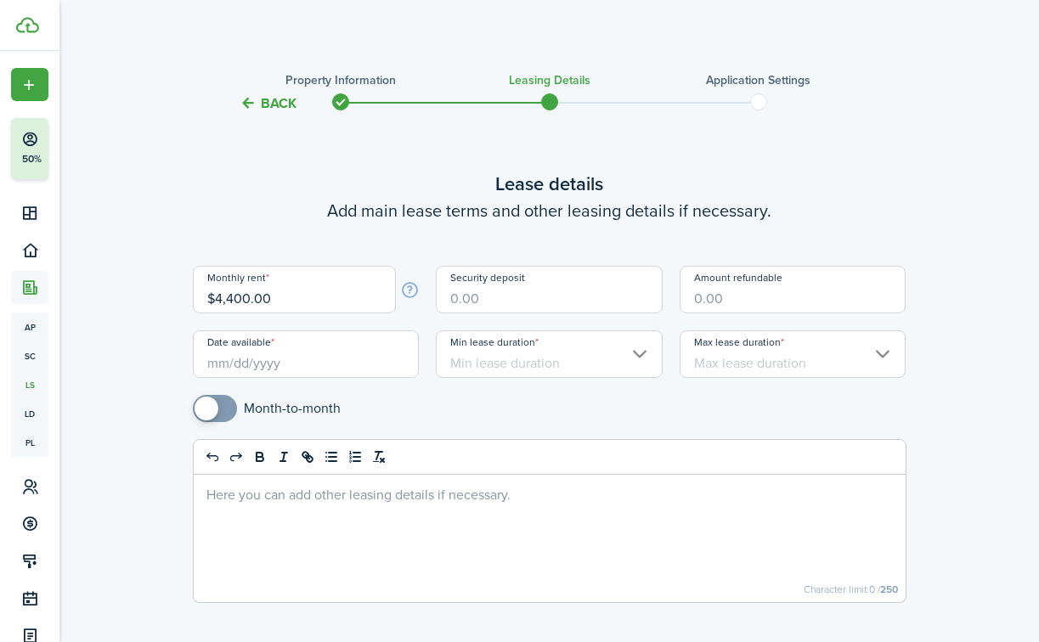
click at [719, 296] on input "Amount refundable" at bounding box center [793, 290] width 227 height 48
click at [482, 306] on input "Security deposit" at bounding box center [549, 290] width 227 height 48
click at [343, 363] on input "Date available" at bounding box center [306, 354] width 227 height 48
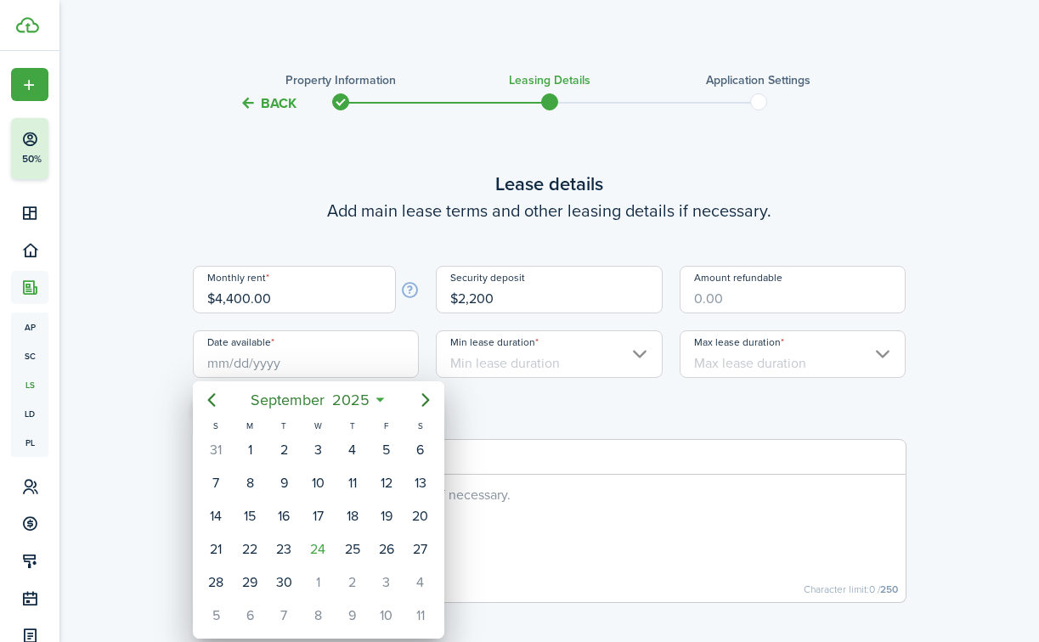
type input "$2,200.00"
click at [385, 575] on div "3" at bounding box center [385, 582] width 25 height 25
type input "[DATE]"
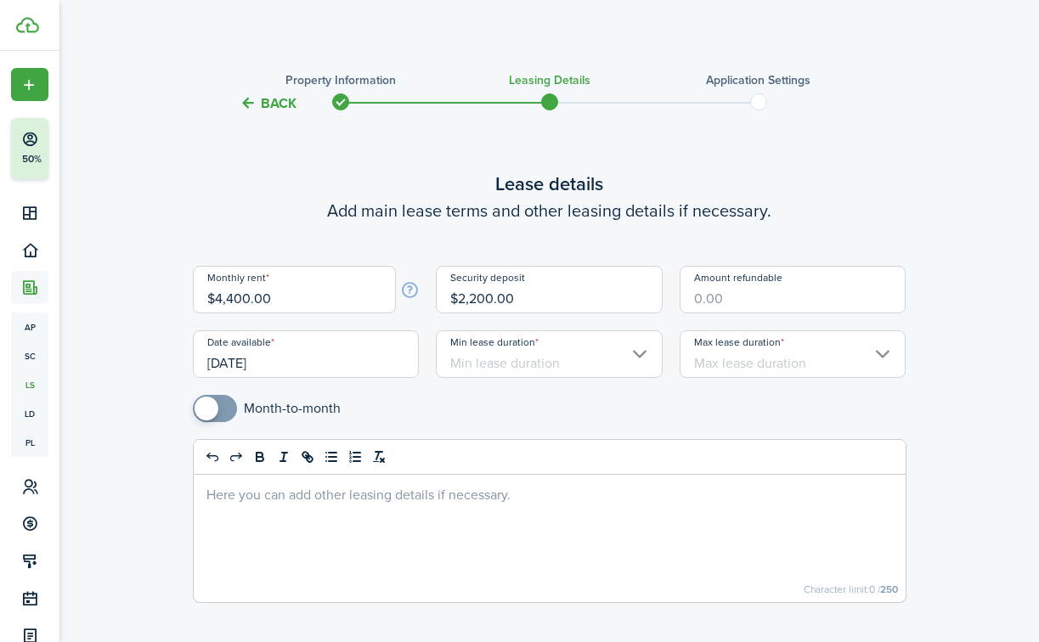
click at [495, 365] on input "Min lease duration" at bounding box center [549, 354] width 227 height 48
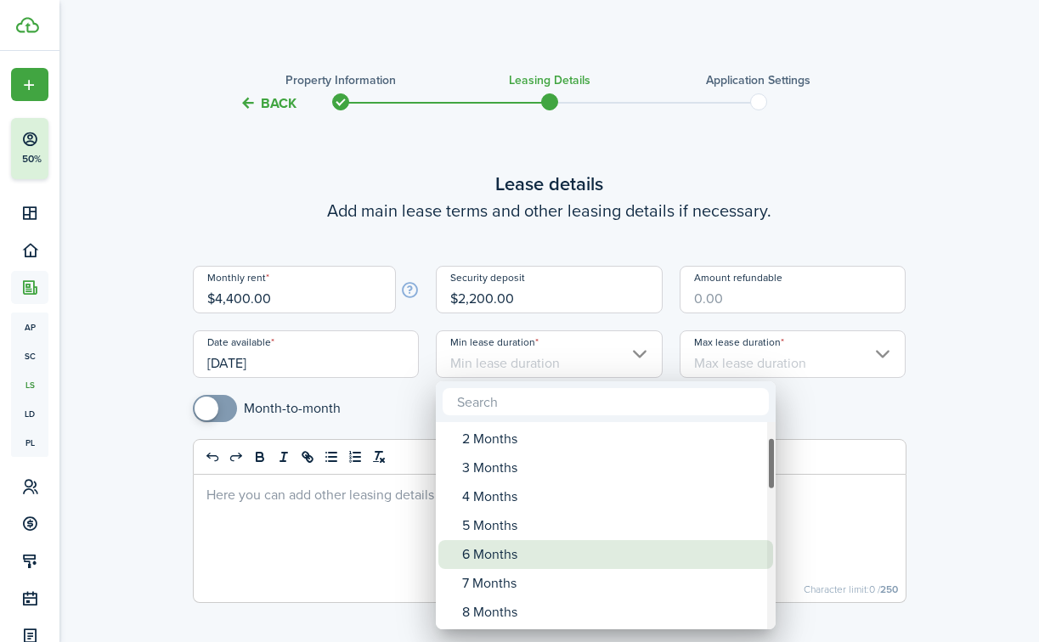
click at [499, 556] on div "6 Months" at bounding box center [612, 554] width 301 height 29
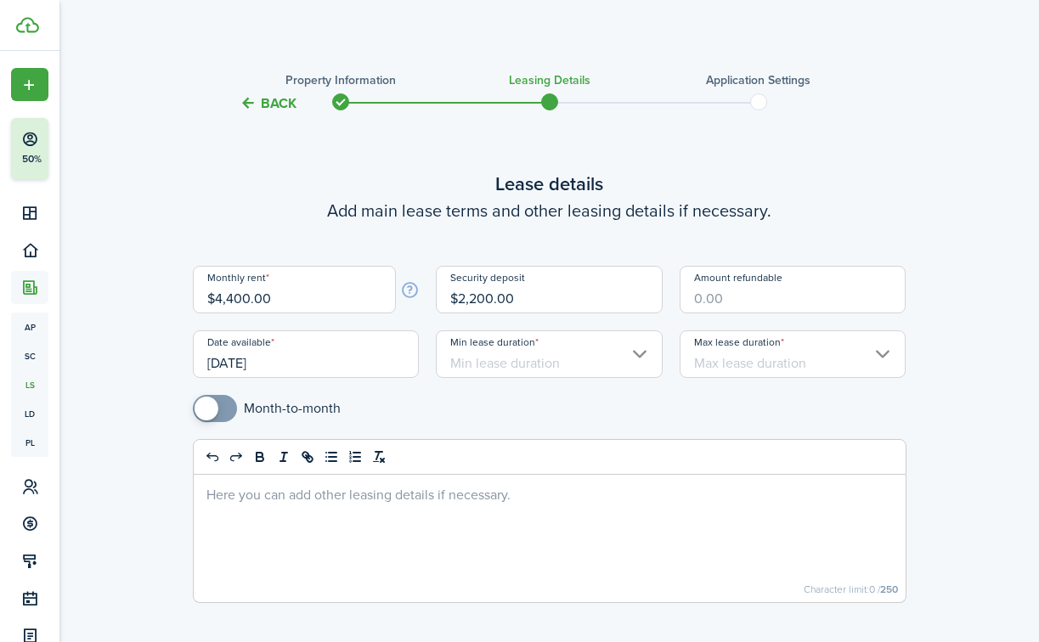
type input "6 Months"
click at [749, 357] on input "Max lease duration" at bounding box center [793, 354] width 227 height 48
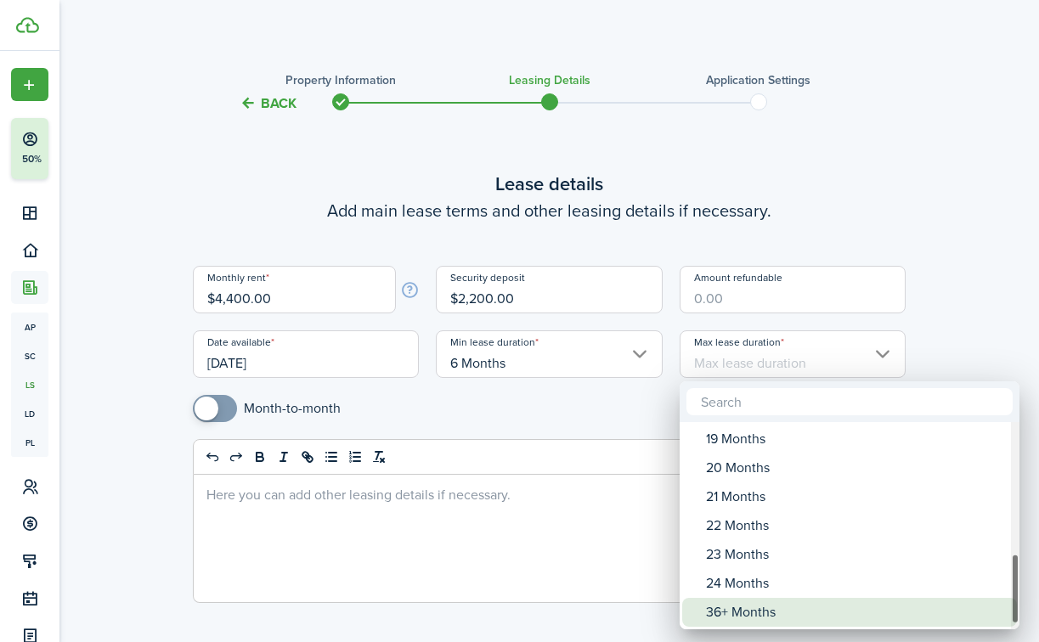
click at [751, 610] on div "36+ Months" at bounding box center [856, 612] width 301 height 29
type input "36+ Months"
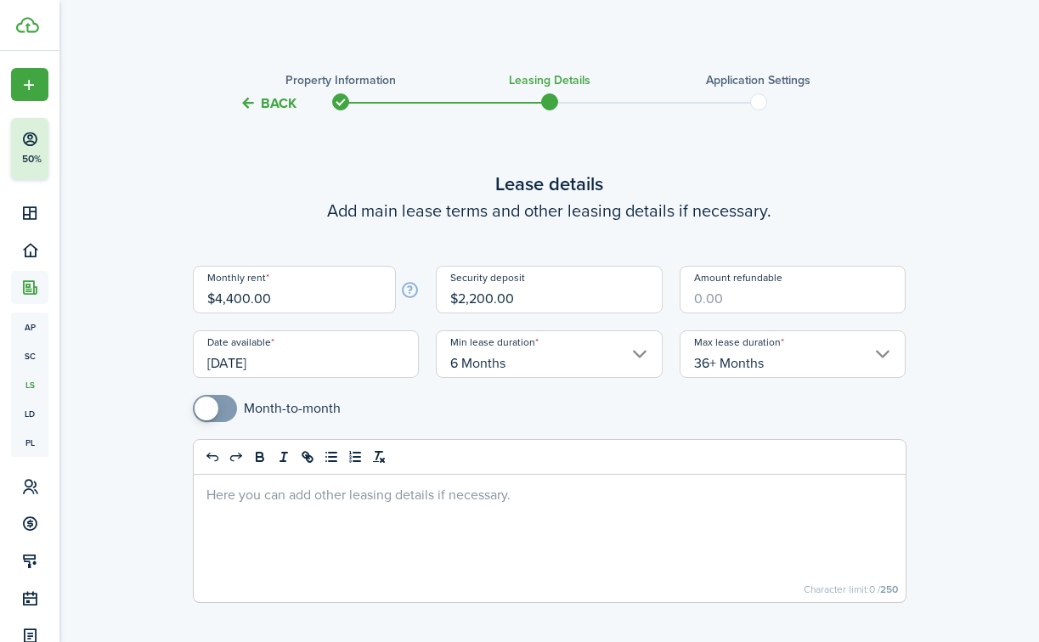
click at [736, 299] on input "Amount refundable" at bounding box center [793, 290] width 227 height 48
type input "$2,200.00"
click at [581, 515] on div at bounding box center [550, 538] width 712 height 127
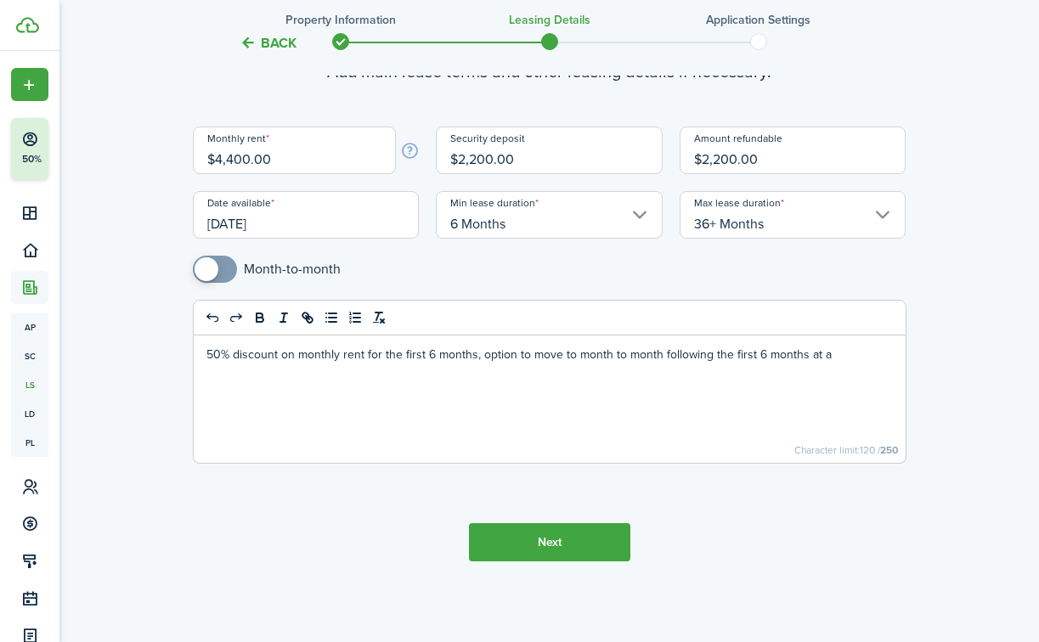
drag, startPoint x: 833, startPoint y: 358, endPoint x: 471, endPoint y: 352, distance: 361.9
click at [471, 352] on p "50% discount on monthly rent for the first 6 months, option to move to month to…" at bounding box center [549, 355] width 686 height 18
click at [449, 356] on p "50% discount on monthly rent for the first 6 months. [PERSON_NAME] then moves t…" at bounding box center [549, 355] width 686 height 18
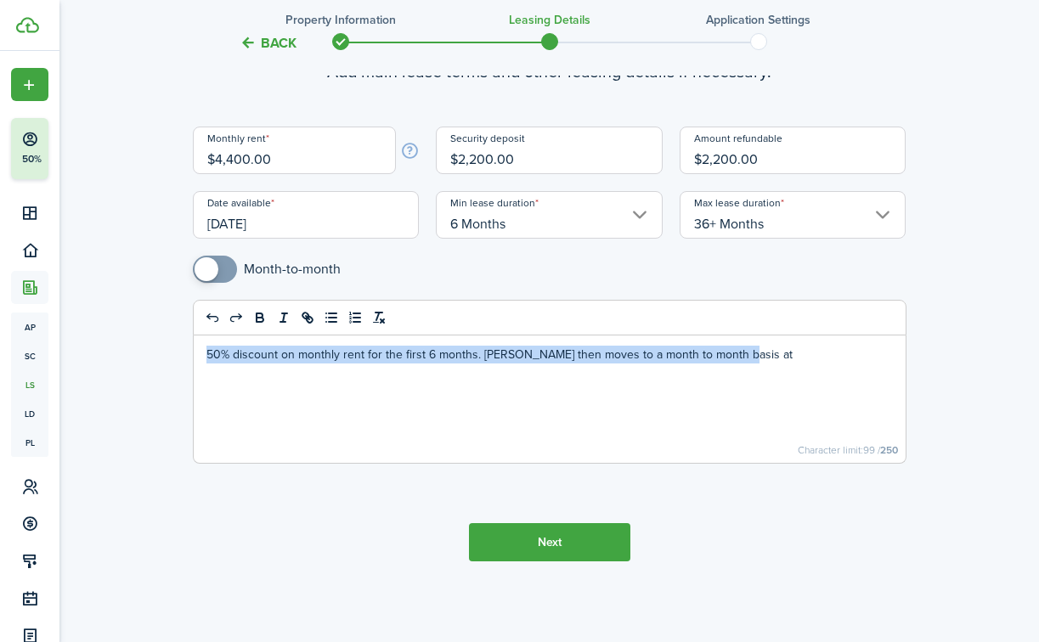
click at [449, 356] on p "50% discount on monthly rent for the first 6 months. [PERSON_NAME] then moves t…" at bounding box center [549, 355] width 686 height 18
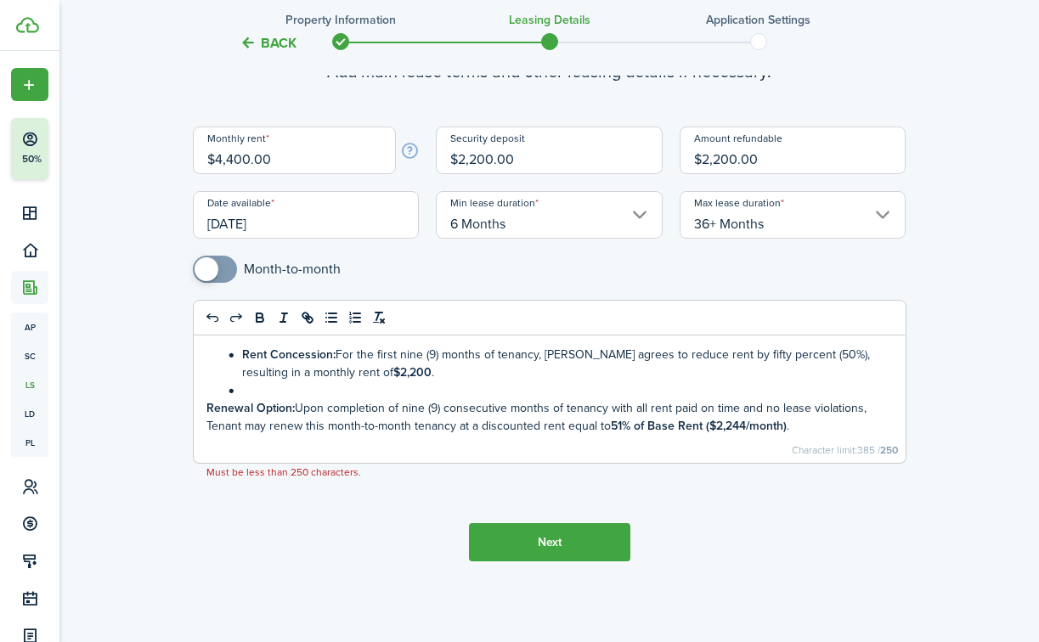
click at [201, 406] on div "Rent Concession: For the first nine (9) months of tenancy, Landlord agrees to r…" at bounding box center [550, 399] width 712 height 127
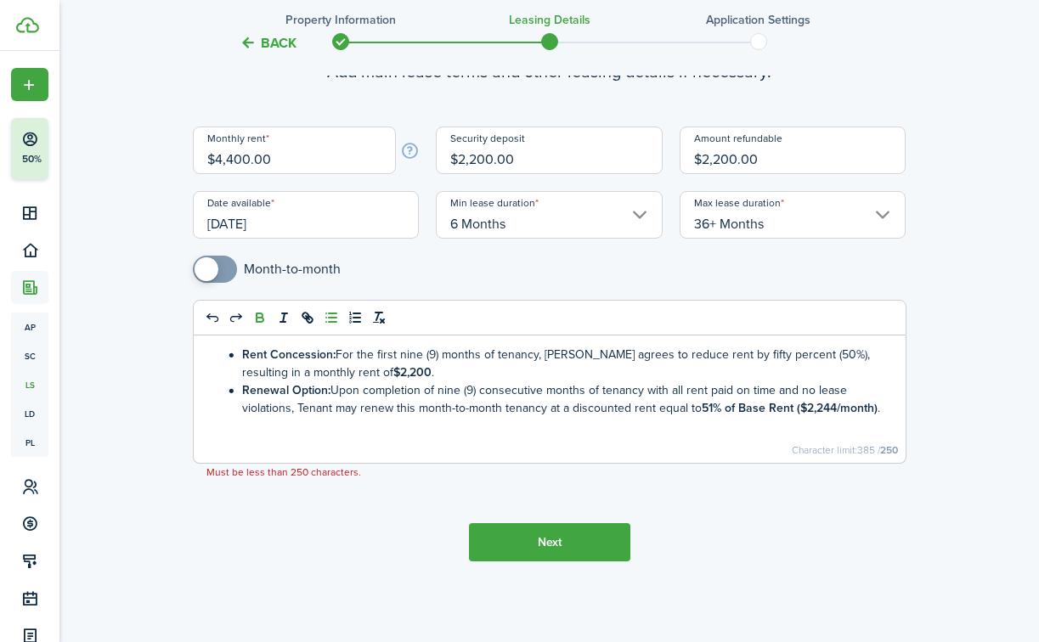
click at [557, 222] on input "6 Months" at bounding box center [549, 215] width 227 height 48
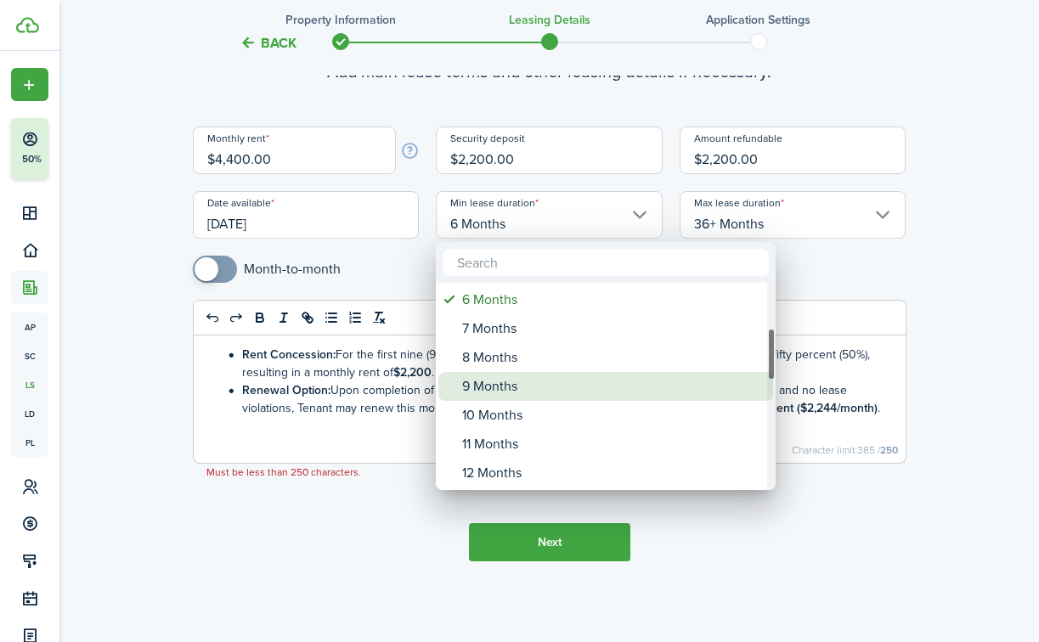
click at [522, 387] on div "9 Months" at bounding box center [612, 386] width 301 height 29
type input "9 Months"
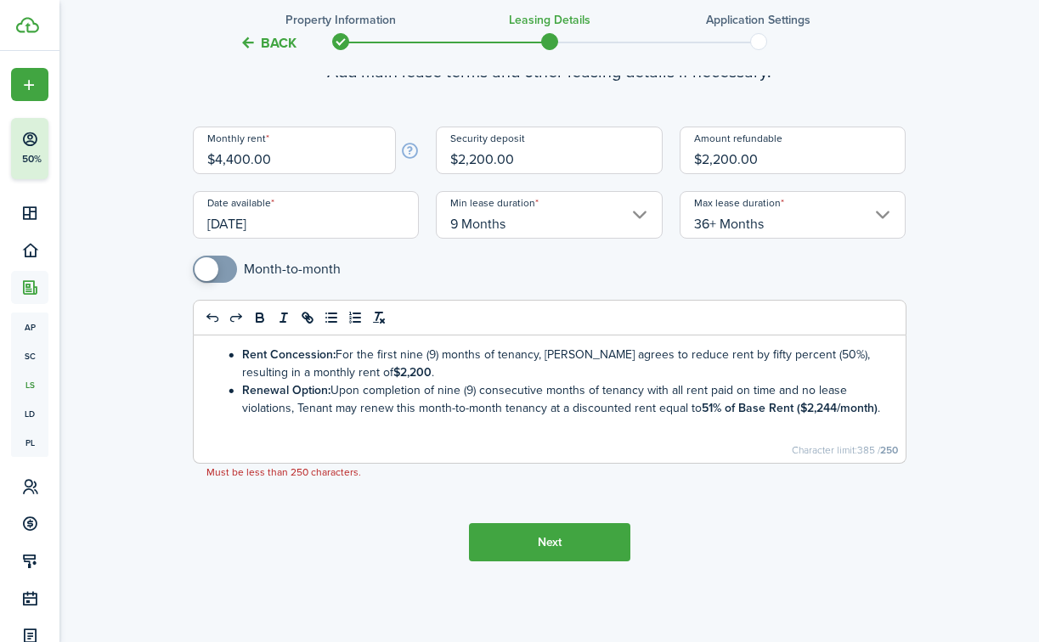
click at [892, 410] on li "Renewal Option: Upon completion of nine (9) consecutive months of tenancy with …" at bounding box center [558, 399] width 669 height 36
click at [543, 539] on button "Next" at bounding box center [549, 542] width 161 height 38
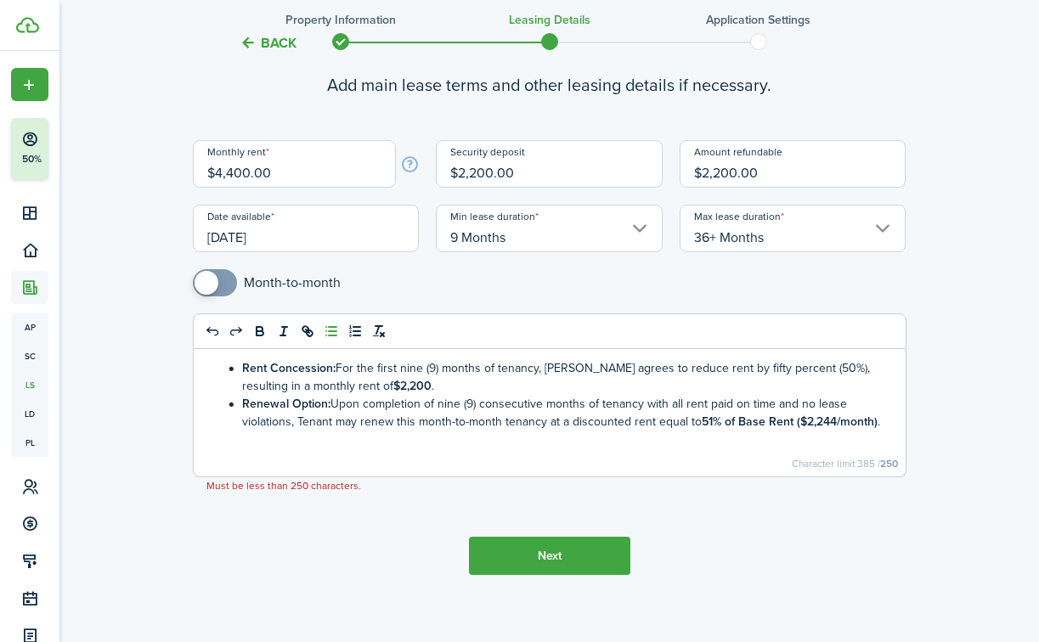
scroll to position [125, 0]
click at [336, 371] on li "Rent Concession: For the first nine (9) months of tenancy, Landlord agrees to r…" at bounding box center [558, 378] width 669 height 36
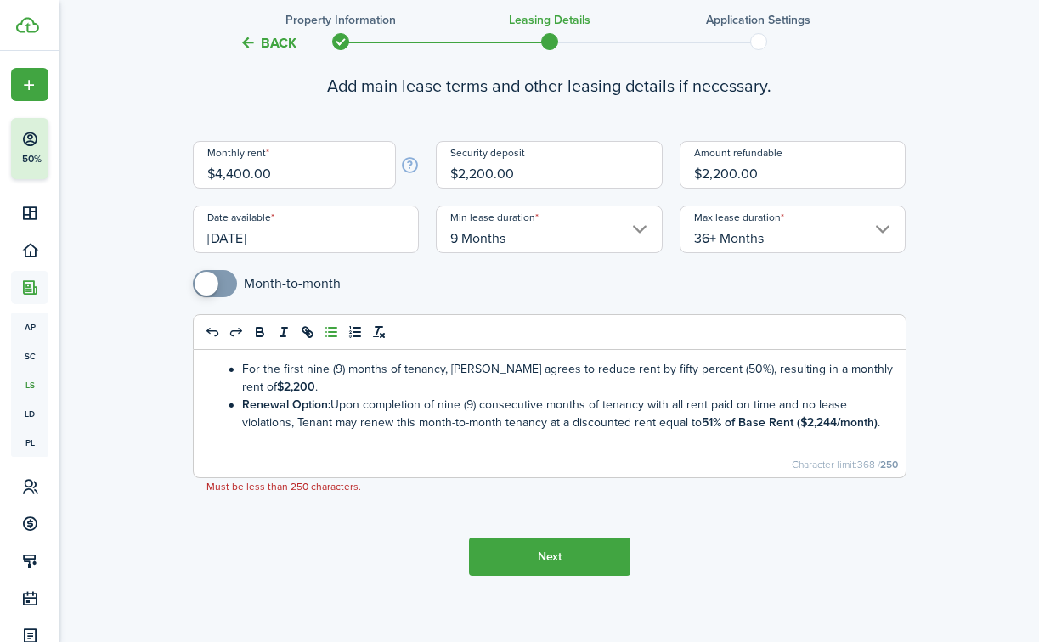
click at [333, 406] on li "Renewal Option: Upon completion of nine (9) consecutive months of tenancy with …" at bounding box center [558, 414] width 669 height 36
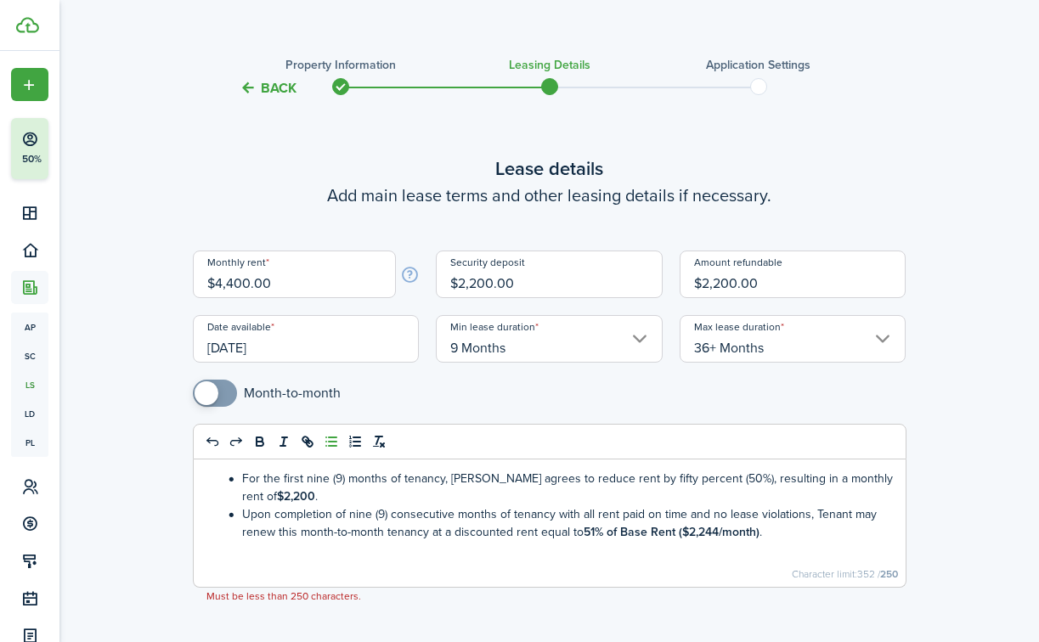
scroll to position [0, 0]
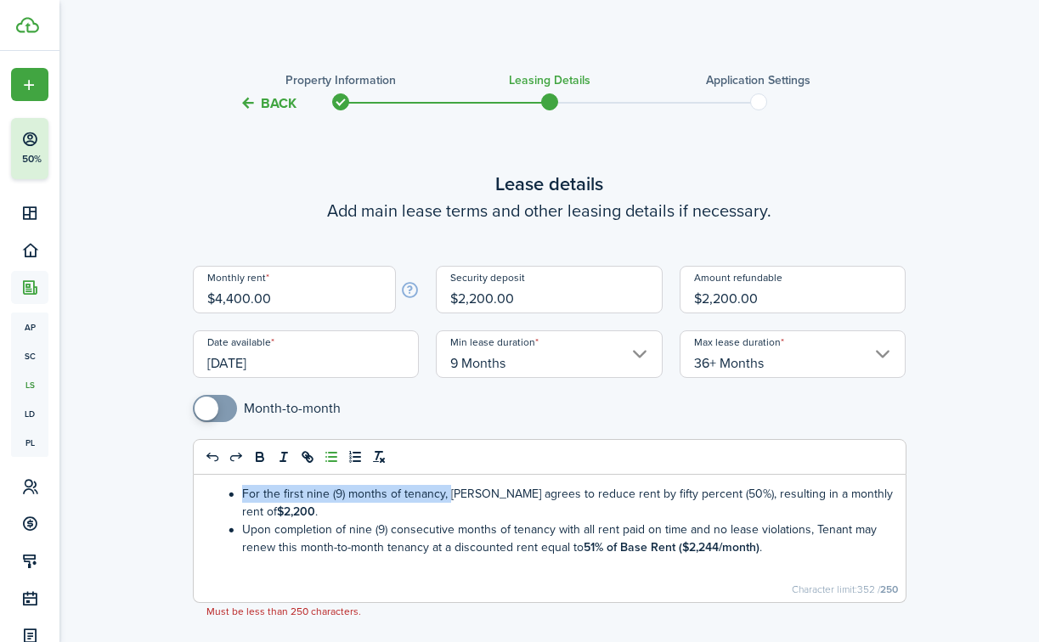
drag, startPoint x: 447, startPoint y: 495, endPoint x: 240, endPoint y: 502, distance: 207.4
click at [240, 502] on li "For the first nine (9) months of tenancy, [PERSON_NAME] agrees to reduce rent b…" at bounding box center [558, 503] width 669 height 36
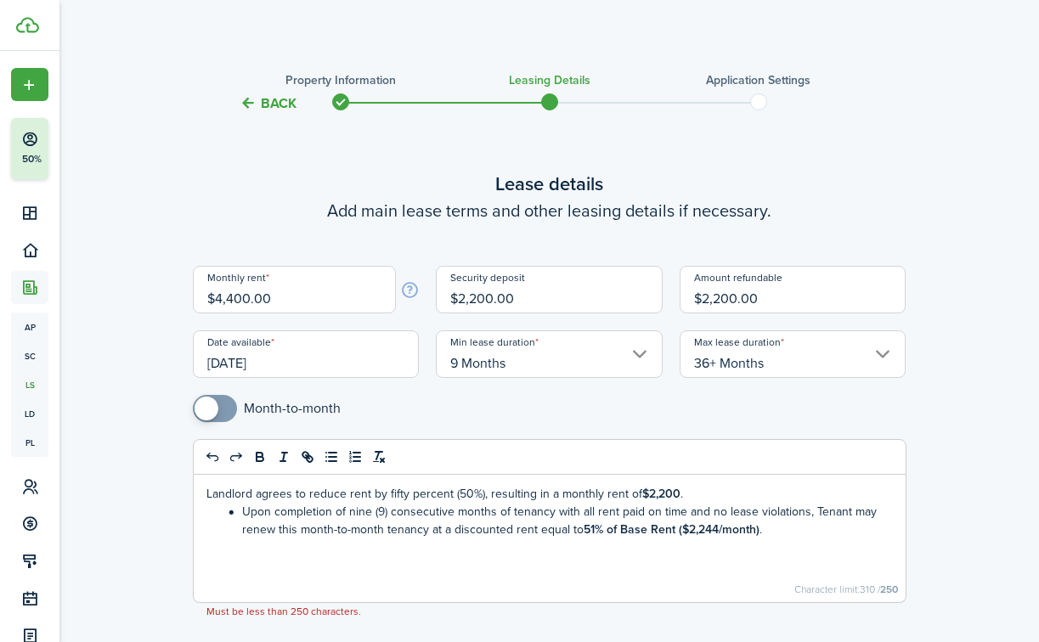
click at [245, 512] on li "Upon completion of nine (9) consecutive months of tenancy with all rent paid on…" at bounding box center [558, 521] width 669 height 36
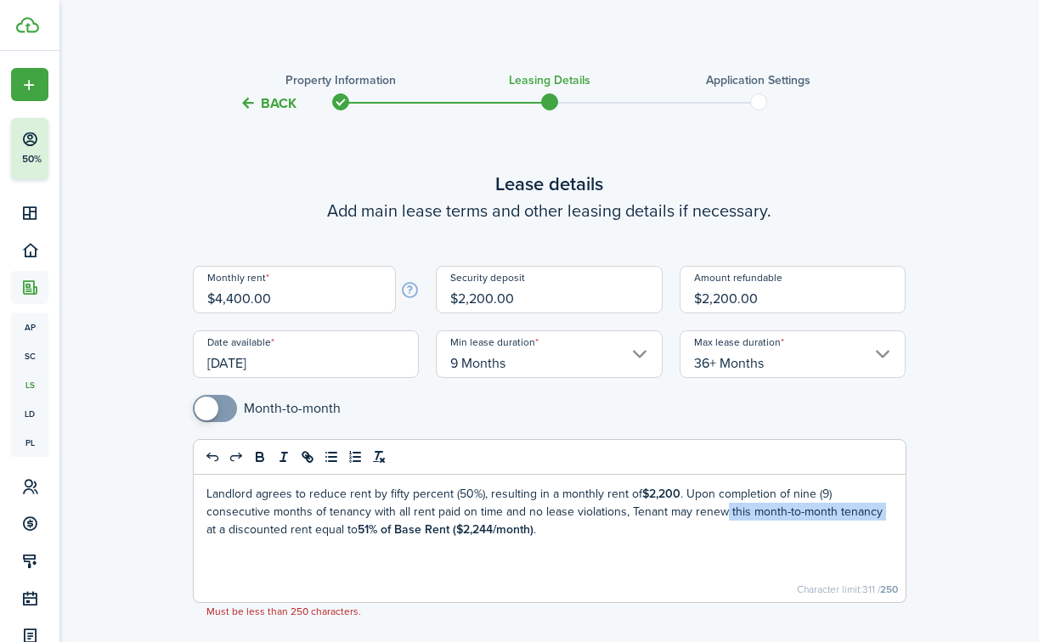
drag, startPoint x: 812, startPoint y: 511, endPoint x: 657, endPoint y: 515, distance: 154.7
click at [657, 515] on p "Landlord agrees to reduce rent by fifty percent (50%), resulting in a monthly r…" at bounding box center [549, 512] width 686 height 54
click at [387, 532] on p "Landlord agrees to reduce rent by fifty percent (50%), resulting in a monthly r…" at bounding box center [549, 512] width 686 height 54
click at [317, 532] on p "Landlord agrees to reduce rent by fifty percent (50%), resulting in a monthly r…" at bounding box center [549, 512] width 686 height 54
click at [479, 493] on p "Landlord agrees to reduce rent by fifty percent (50%), resulting in a monthly r…" at bounding box center [549, 512] width 686 height 54
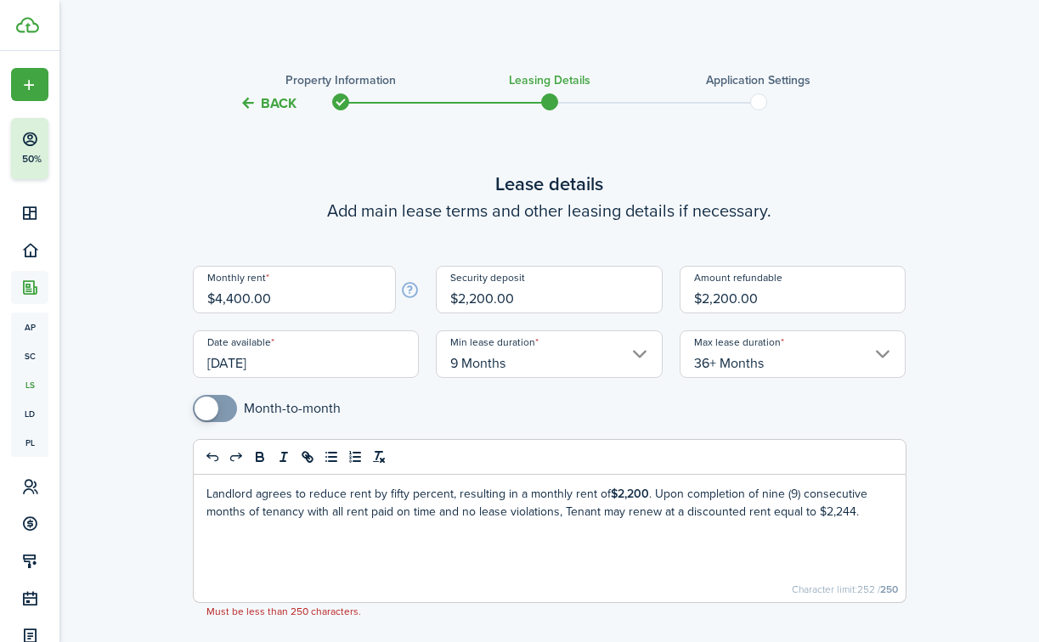
click at [805, 515] on p "Landlord agrees to reduce rent by fifty percent, resulting in a monthly rent of…" at bounding box center [549, 503] width 686 height 36
click at [837, 510] on p "Landlord agrees to reduce rent by fifty percent, resulting in a monthly rent of…" at bounding box center [549, 503] width 686 height 36
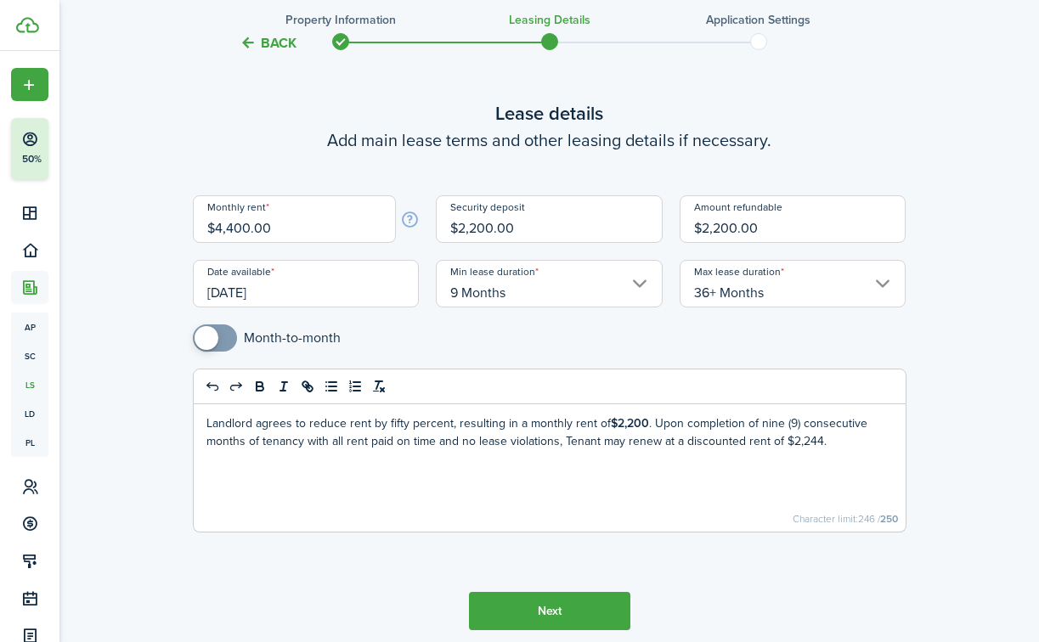
scroll to position [139, 0]
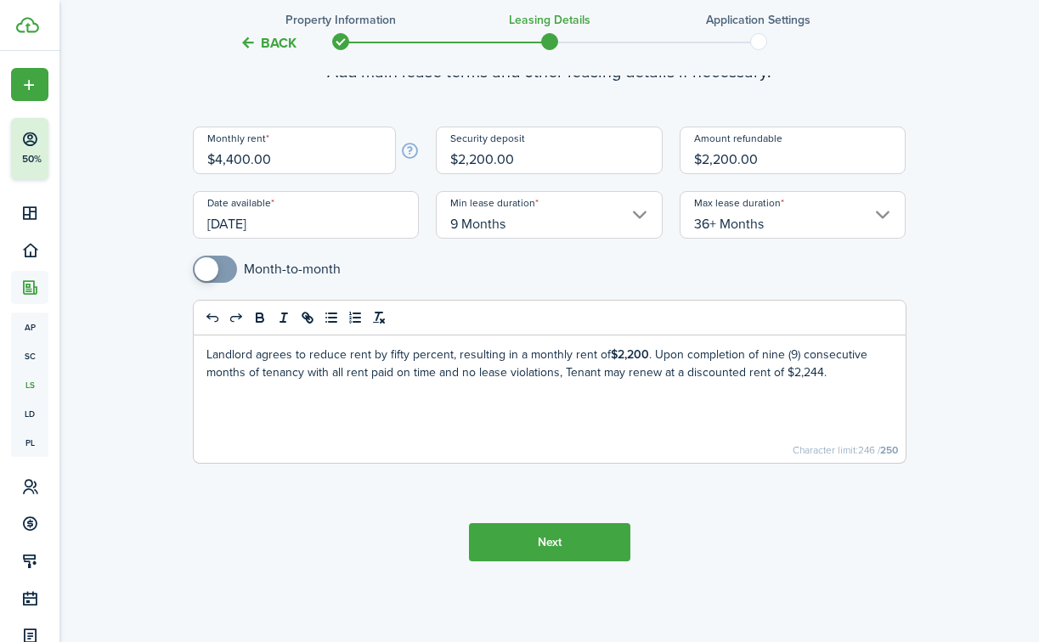
click at [575, 538] on button "Next" at bounding box center [549, 542] width 161 height 38
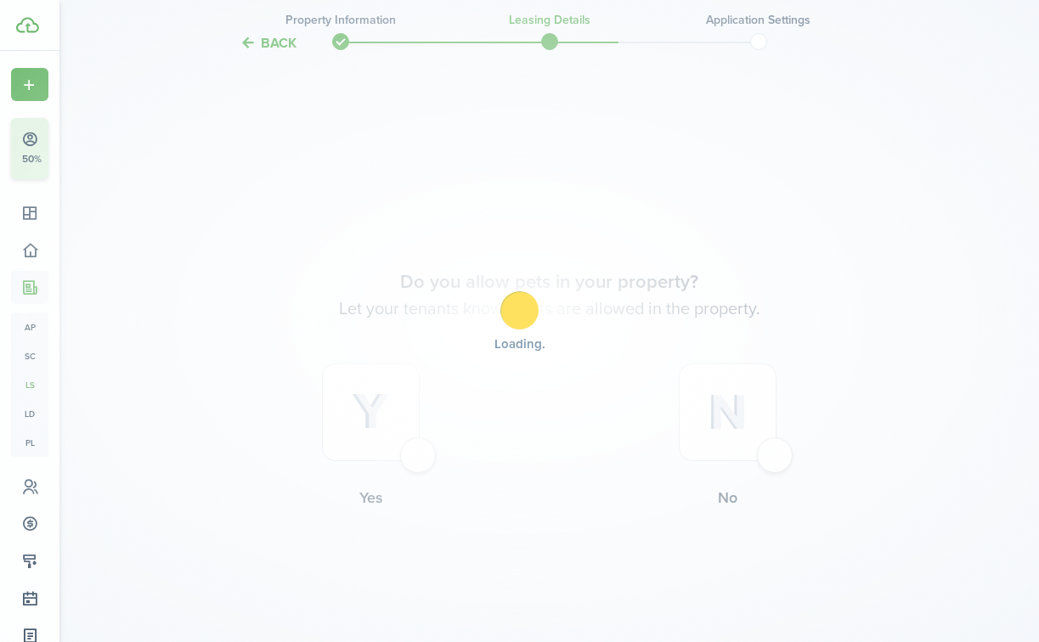
scroll to position [668, 0]
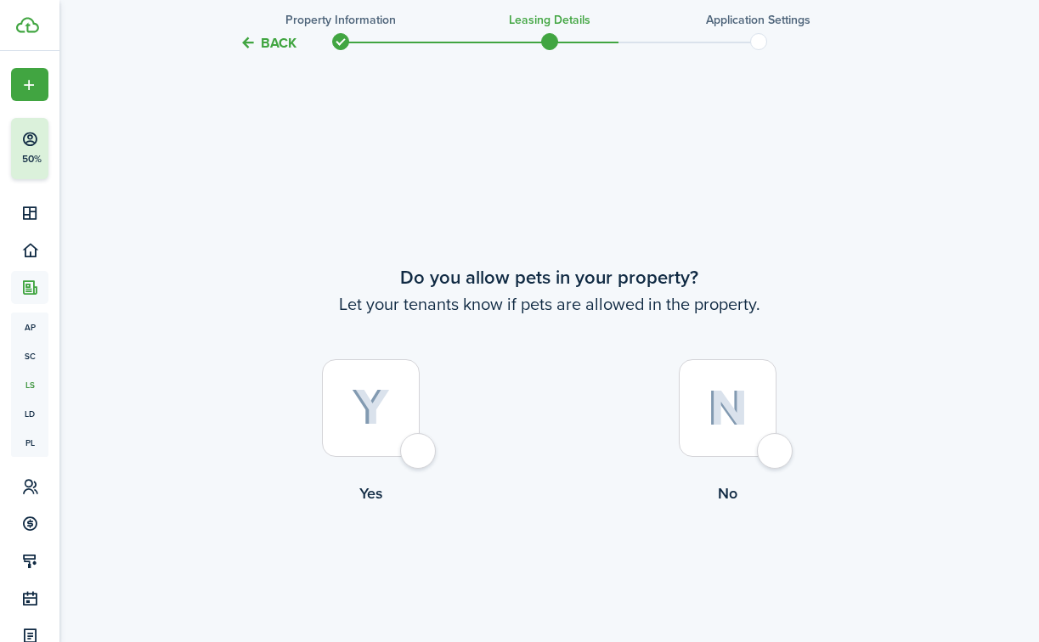
click at [372, 419] on img at bounding box center [371, 407] width 38 height 37
radio input "true"
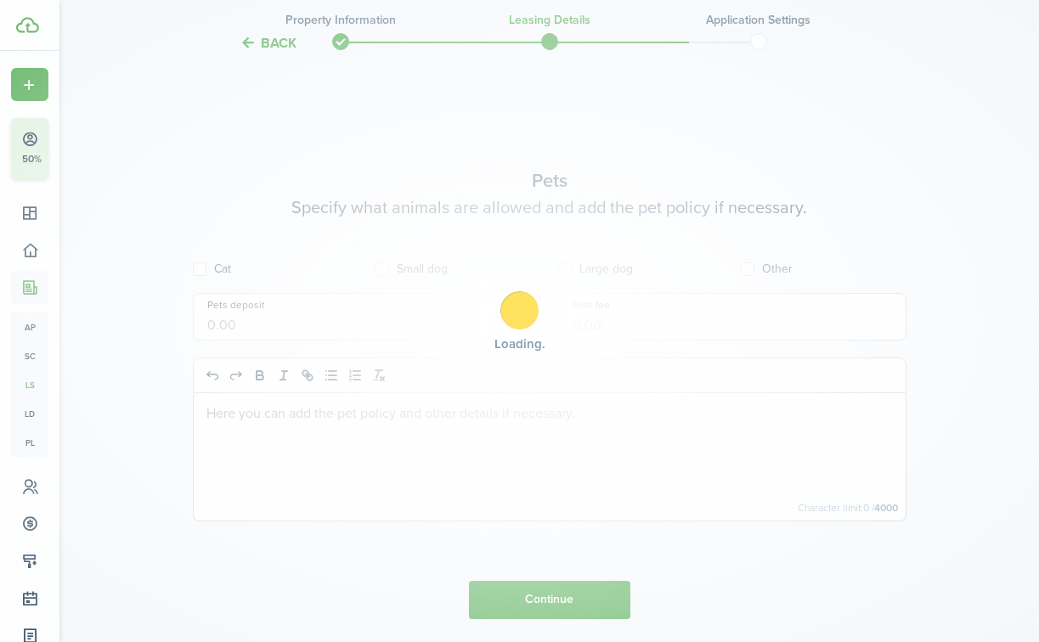
scroll to position [1310, 0]
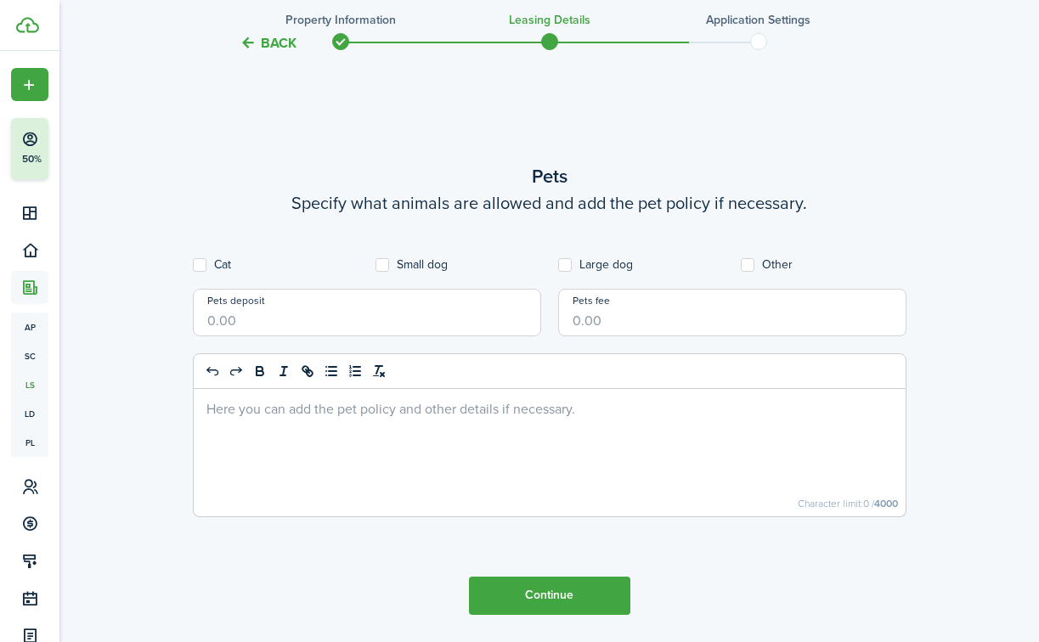
click at [417, 441] on div at bounding box center [550, 452] width 712 height 127
click at [342, 409] on p "Pet deposit is included in deposit amount" at bounding box center [549, 408] width 686 height 18
click at [563, 268] on label "Large dog" at bounding box center [595, 265] width 75 height 14
checkbox input "true"
click at [506, 595] on button "Continue" at bounding box center [549, 596] width 161 height 38
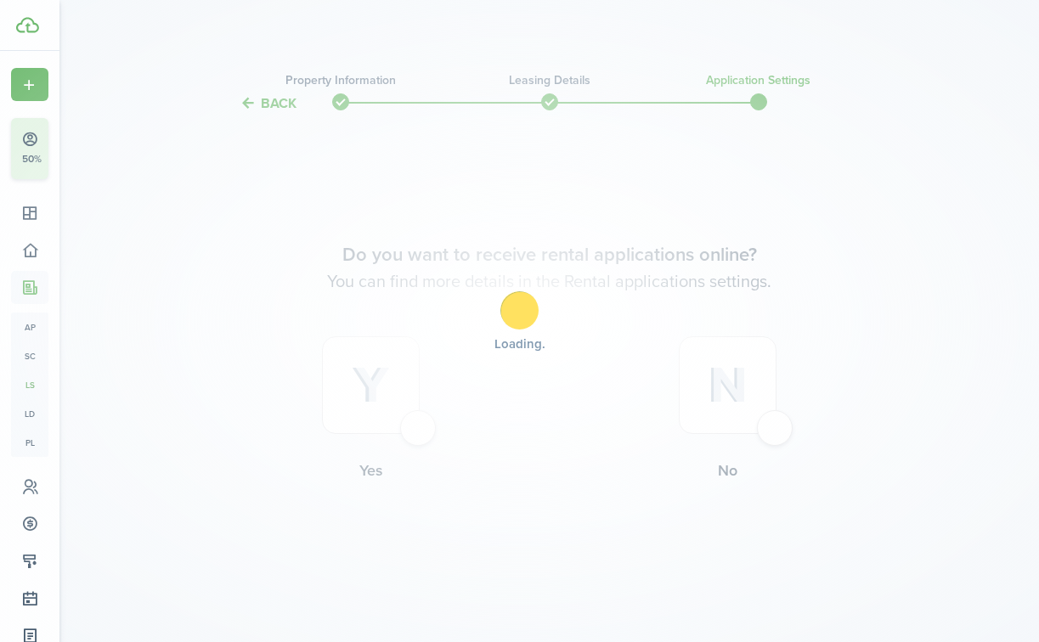
scroll to position [0, 0]
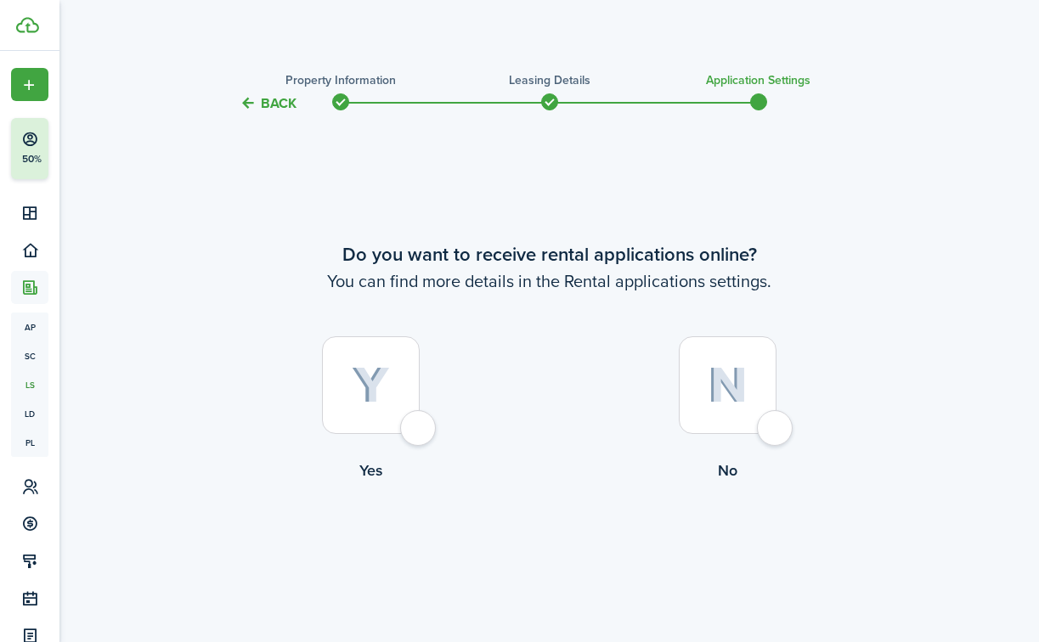
click at [361, 373] on img at bounding box center [371, 385] width 38 height 37
radio input "true"
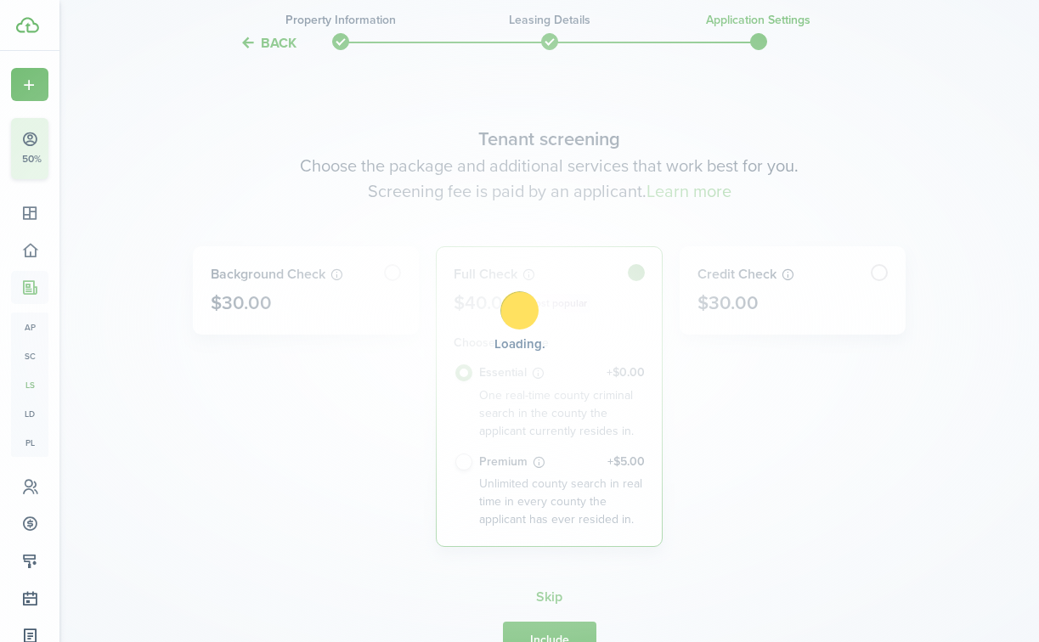
scroll to position [528, 0]
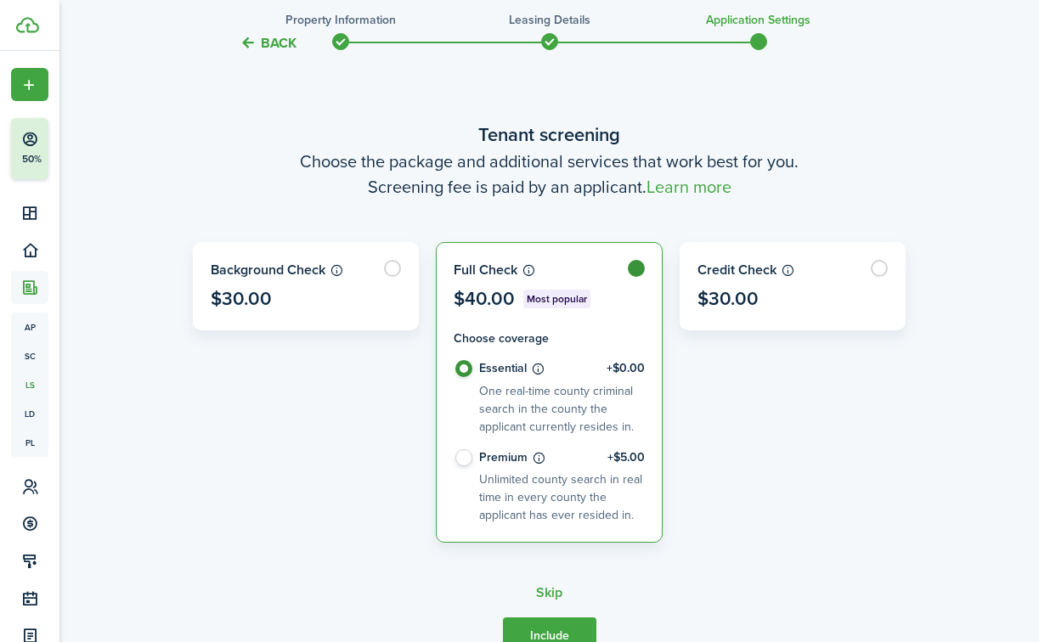
click at [275, 38] on button "Back" at bounding box center [268, 43] width 57 height 18
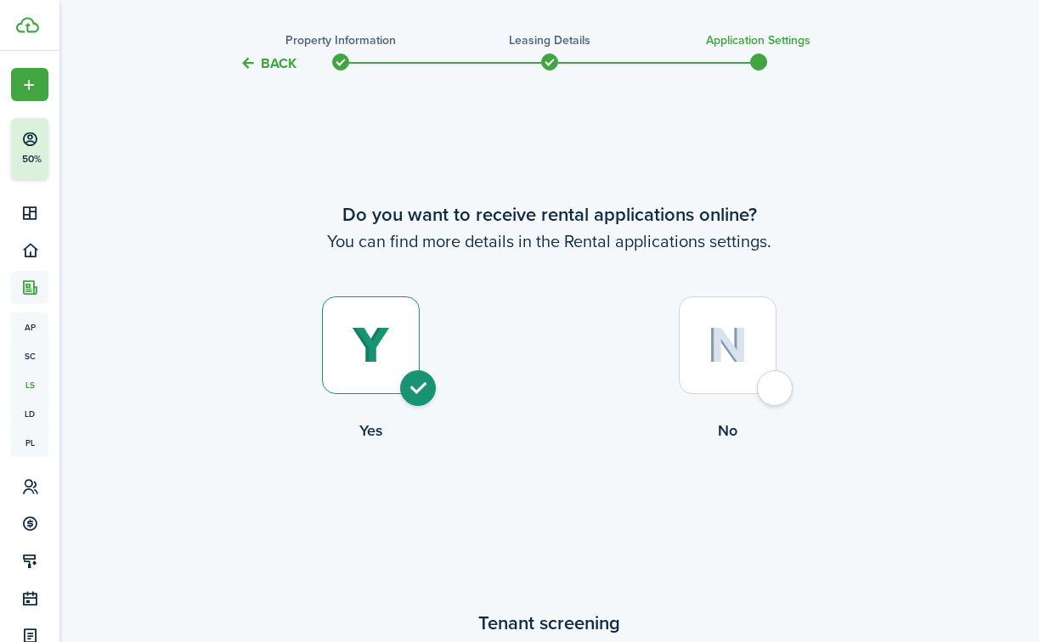
scroll to position [0, 0]
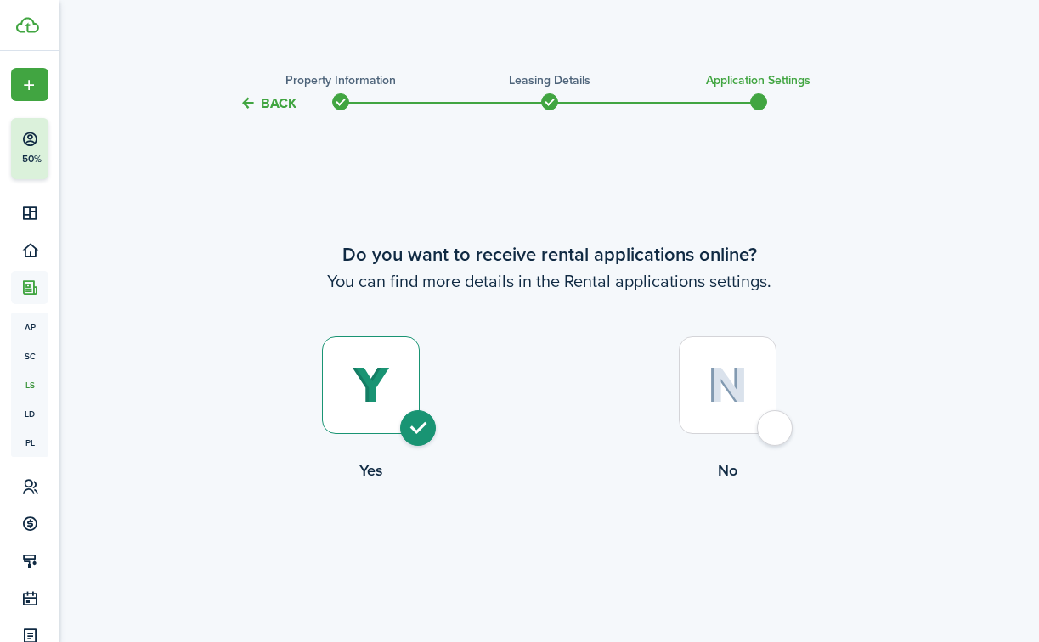
click at [268, 106] on button "Back" at bounding box center [268, 103] width 57 height 18
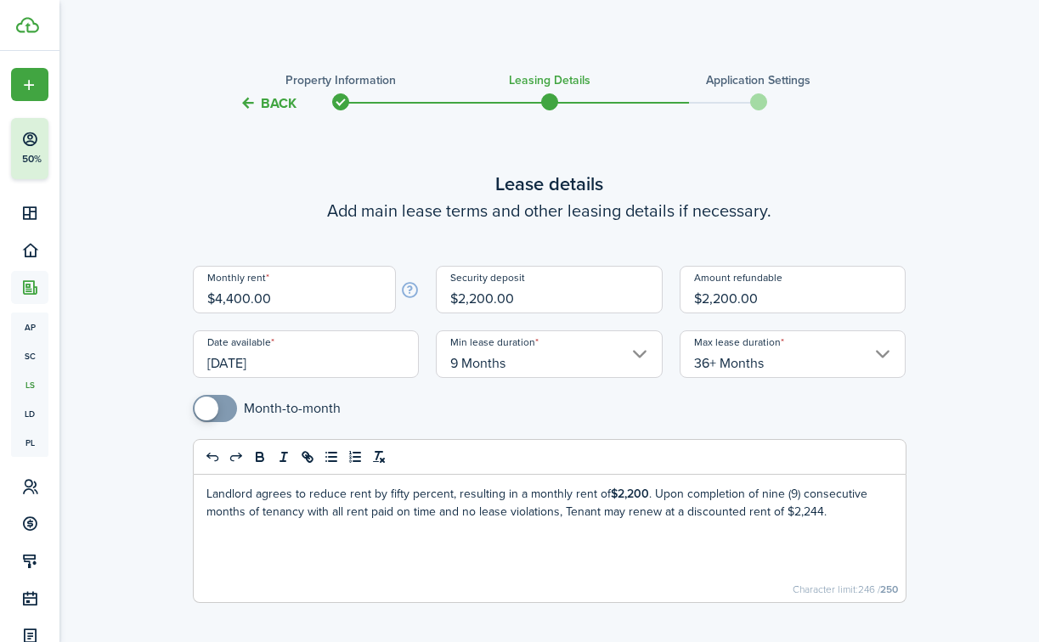
scroll to position [1310, 0]
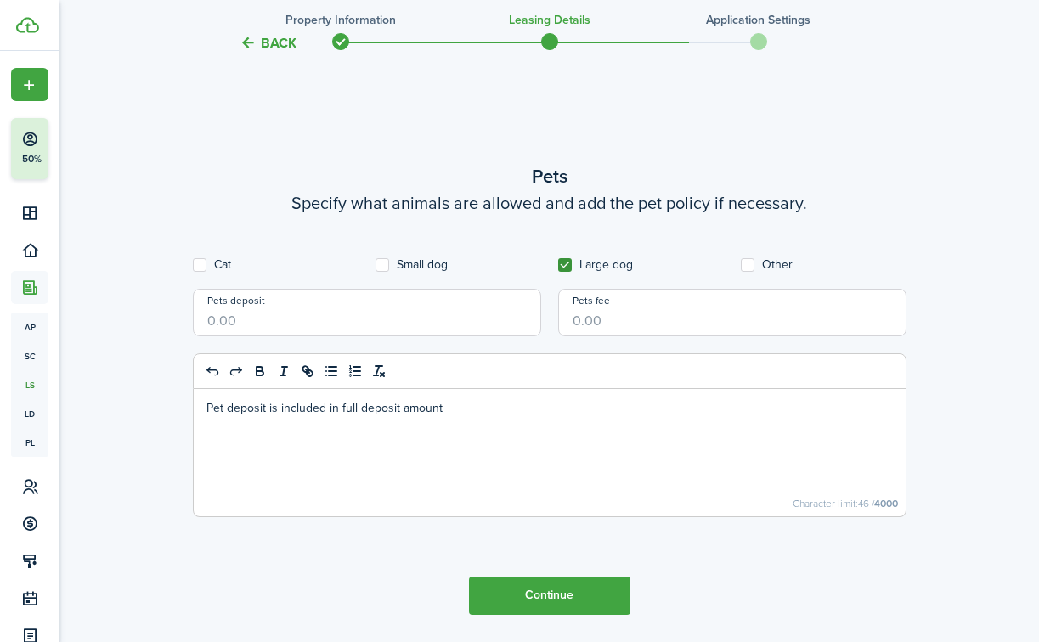
click at [449, 400] on p "Pet deposit is included in full deposit amount" at bounding box center [549, 408] width 686 height 18
click at [527, 588] on button "Continue" at bounding box center [549, 596] width 161 height 38
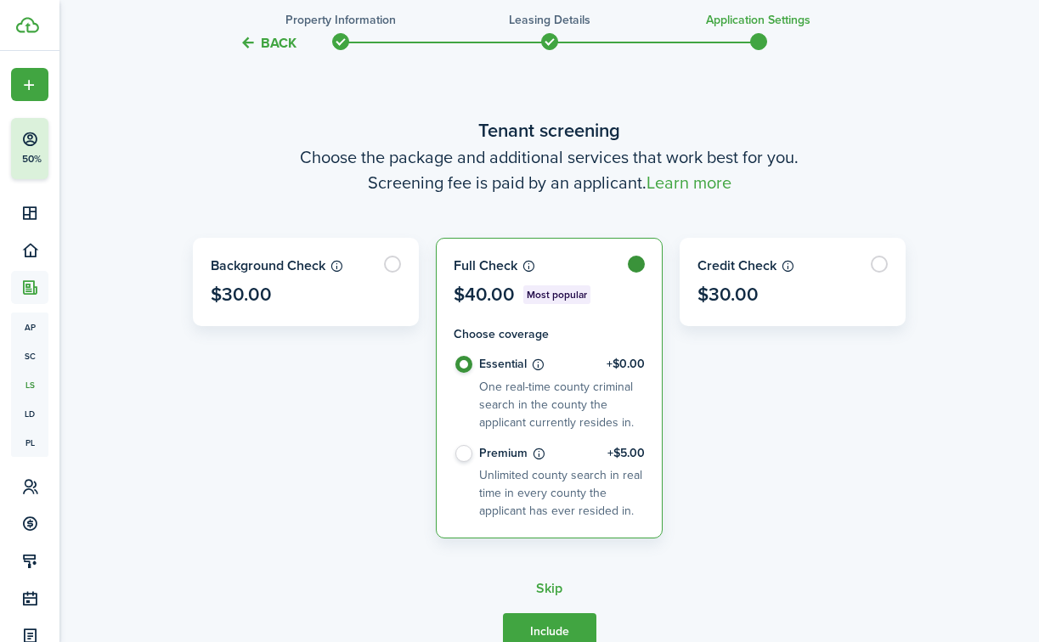
scroll to position [534, 0]
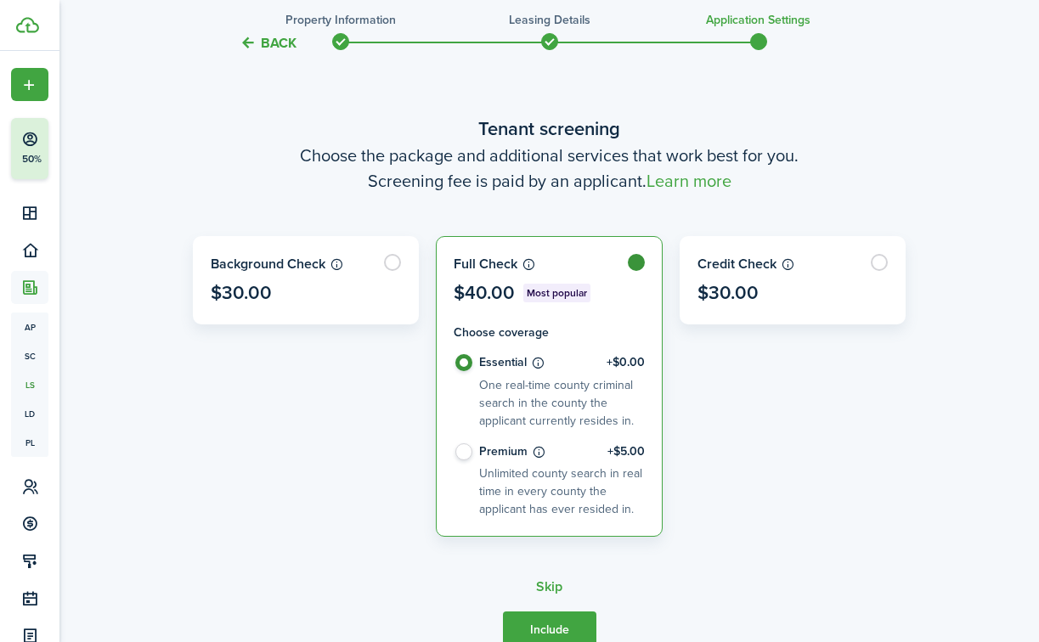
click at [467, 457] on label "Premium +$5.00 Unlimited county search in real time in every county the applica…" at bounding box center [549, 481] width 191 height 76
click at [463, 454] on label "Premium +$5.00 Unlimited county search in real time in every county the applica…" at bounding box center [549, 481] width 191 height 76
radio input "false"
radio input "true"
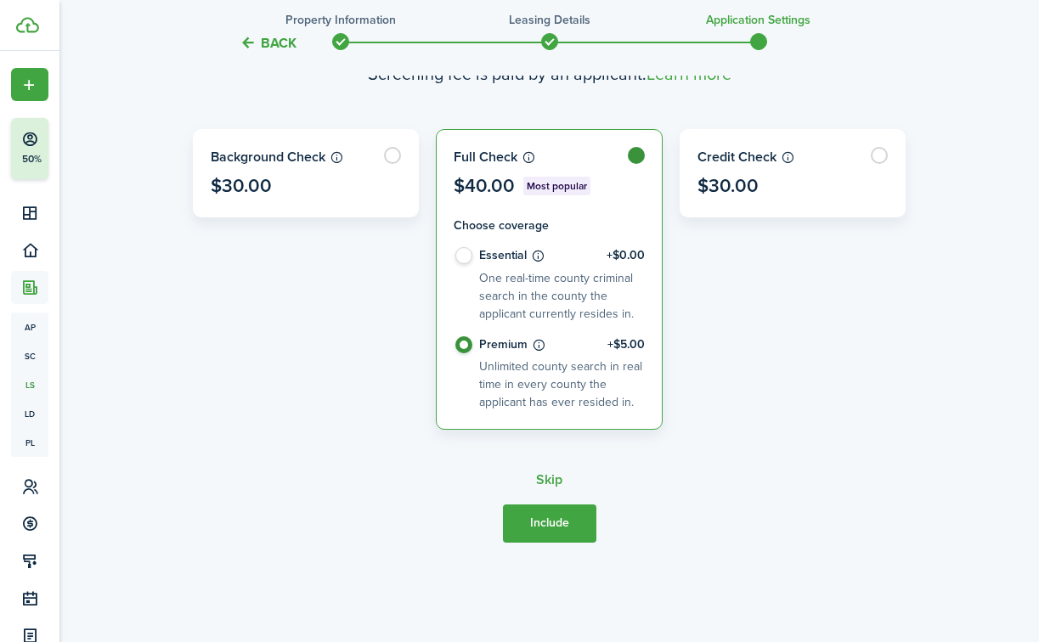
scroll to position [642, 0]
click at [535, 517] on button "Include" at bounding box center [549, 523] width 93 height 38
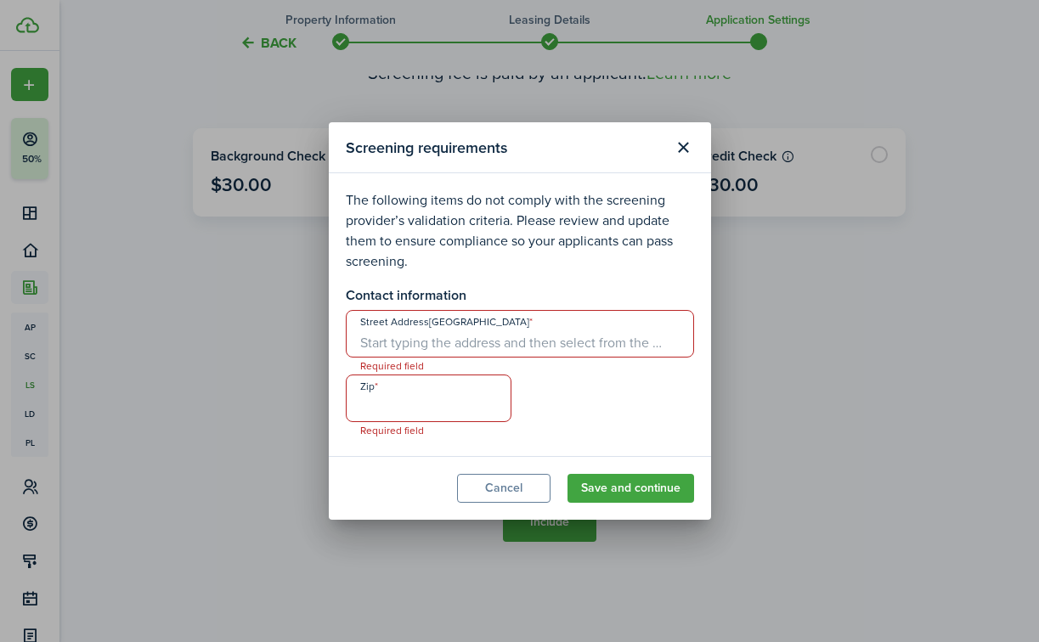
click at [511, 344] on input "Street Address[GEOGRAPHIC_DATA]" at bounding box center [520, 334] width 348 height 48
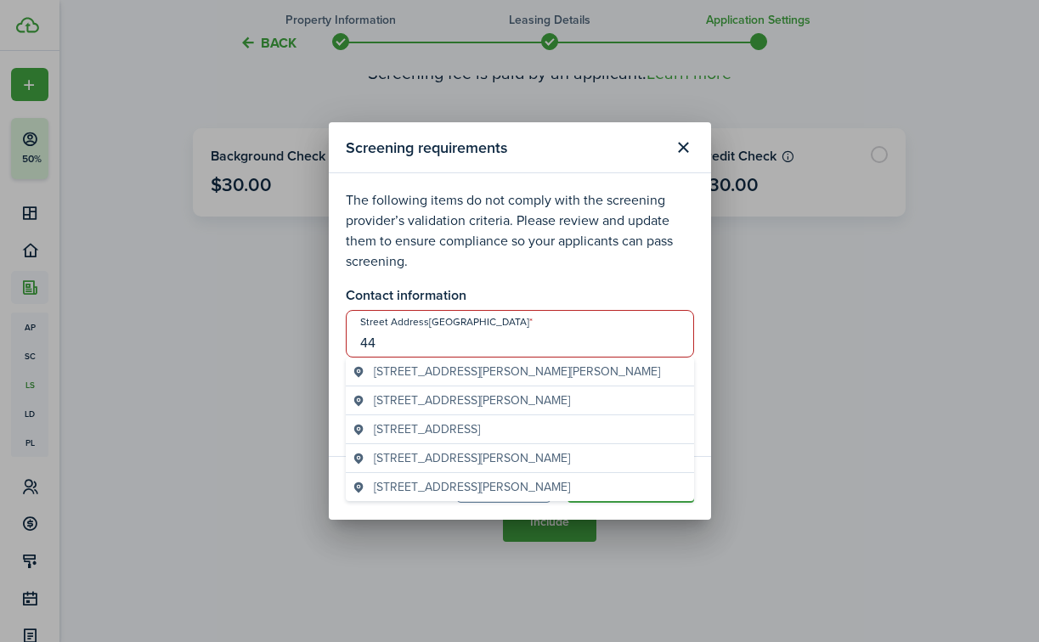
type input "4"
click at [690, 152] on button "Close modal" at bounding box center [683, 147] width 29 height 29
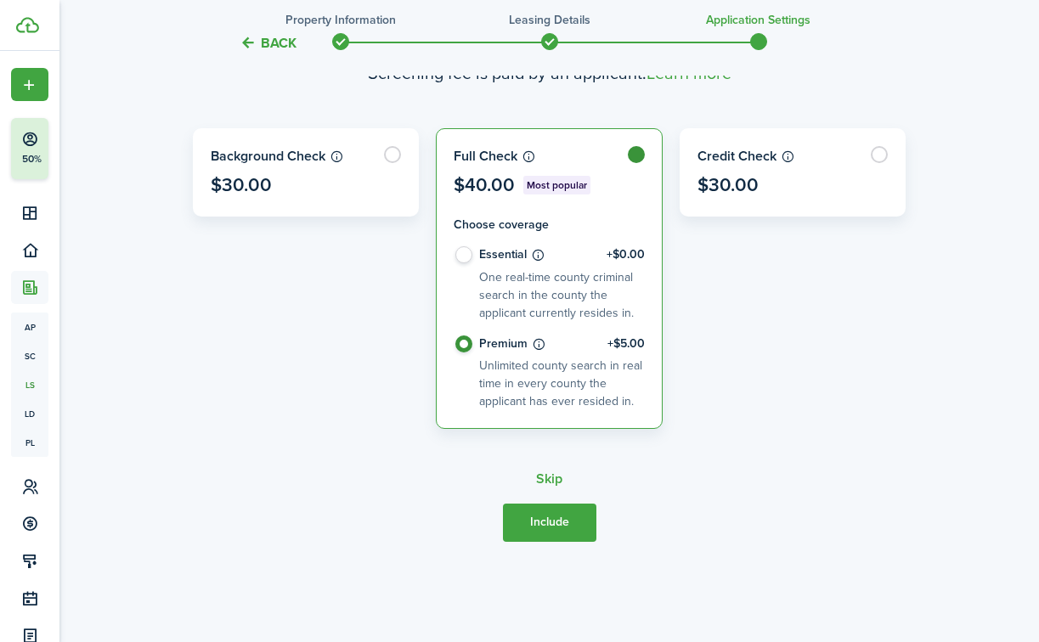
click at [469, 259] on label "Essential +$0.00 One real-time county criminal search in the county the applica…" at bounding box center [549, 290] width 191 height 88
radio input "true"
click at [572, 515] on button "Include" at bounding box center [549, 523] width 93 height 38
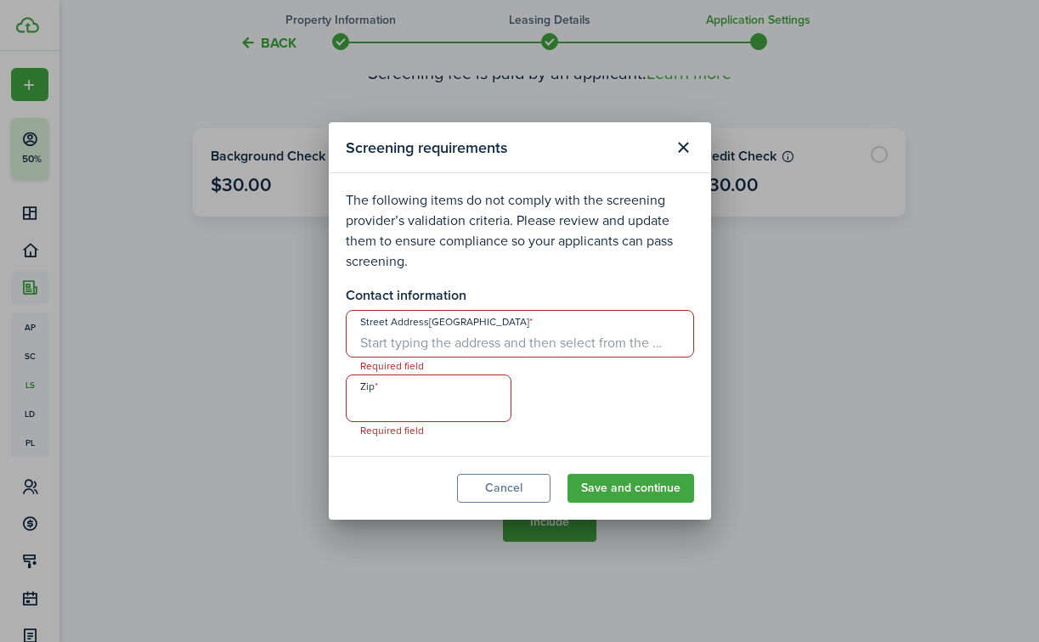
click at [525, 347] on input "Street Address[GEOGRAPHIC_DATA]" at bounding box center [520, 334] width 348 height 48
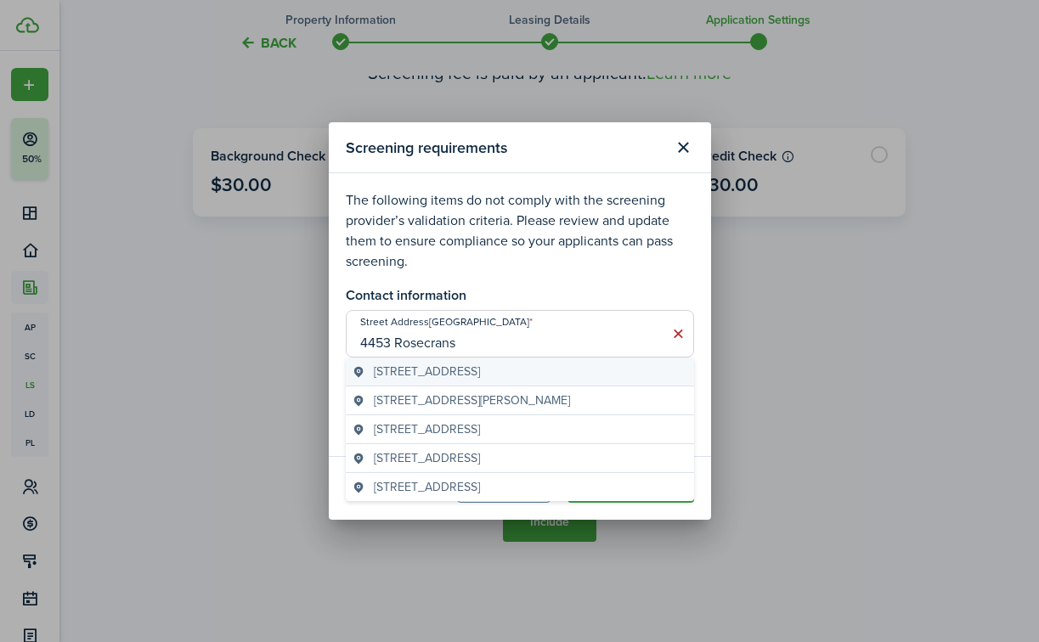
click at [480, 377] on span "[STREET_ADDRESS]" at bounding box center [427, 372] width 106 height 18
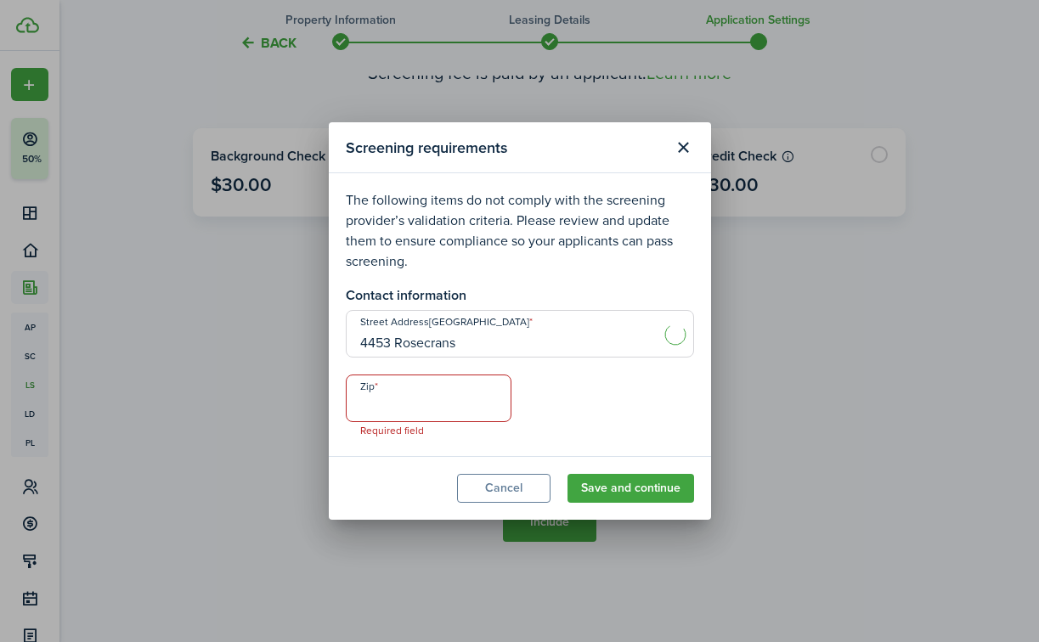
type input "[STREET_ADDRESS]"
type input "90250"
click at [426, 397] on input "90250" at bounding box center [429, 399] width 166 height 48
click at [612, 490] on button "Save and continue" at bounding box center [630, 488] width 127 height 29
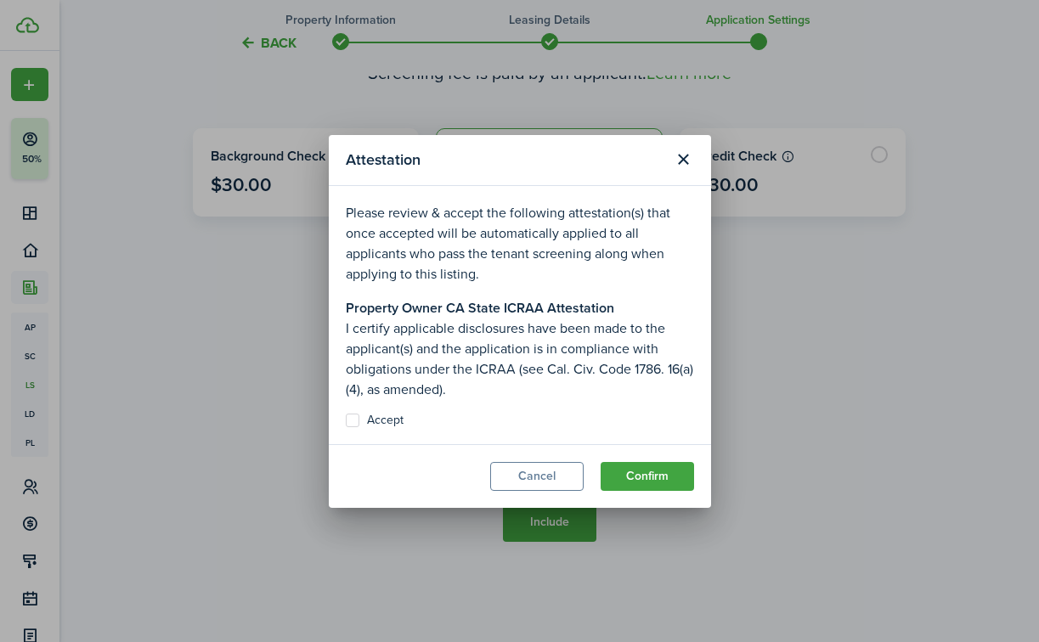
click at [359, 420] on label "Accept" at bounding box center [375, 421] width 58 height 14
click at [346, 420] on input "Accept" at bounding box center [345, 420] width 1 height 1
checkbox input "true"
click at [658, 482] on button "Confirm" at bounding box center [647, 476] width 93 height 29
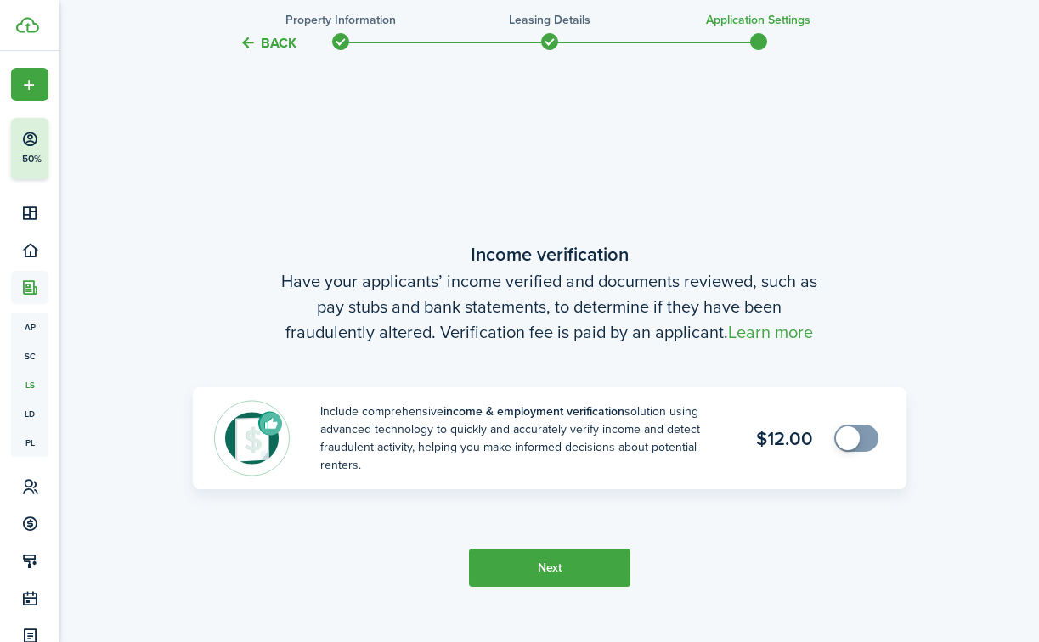
scroll to position [1133, 0]
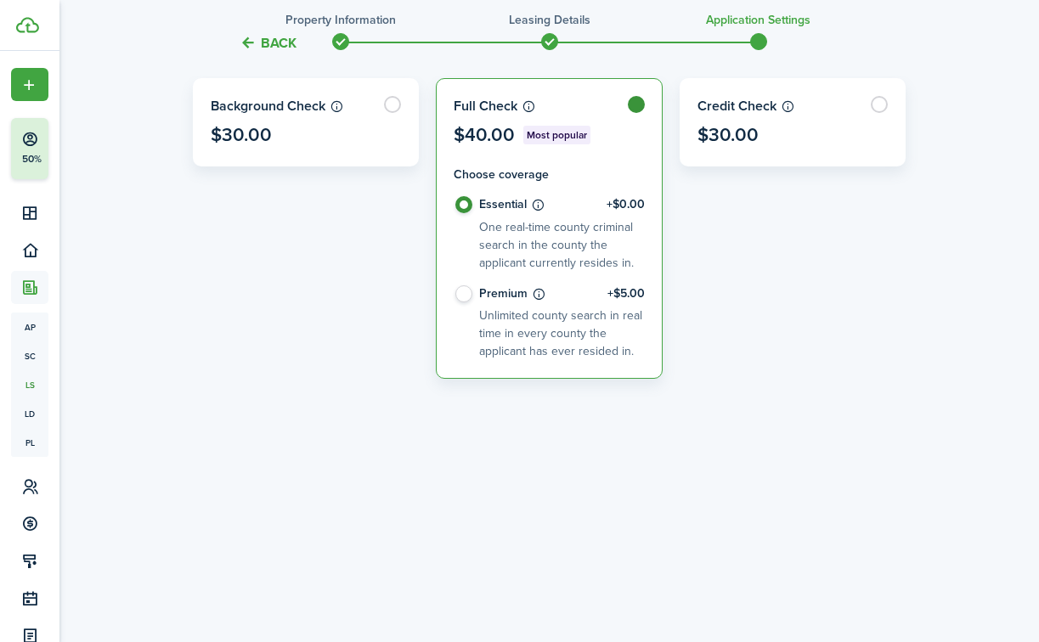
click at [460, 287] on label "Premium +$5.00 Unlimited county search in real time in every county the applica…" at bounding box center [549, 323] width 191 height 76
radio input "false"
radio input "true"
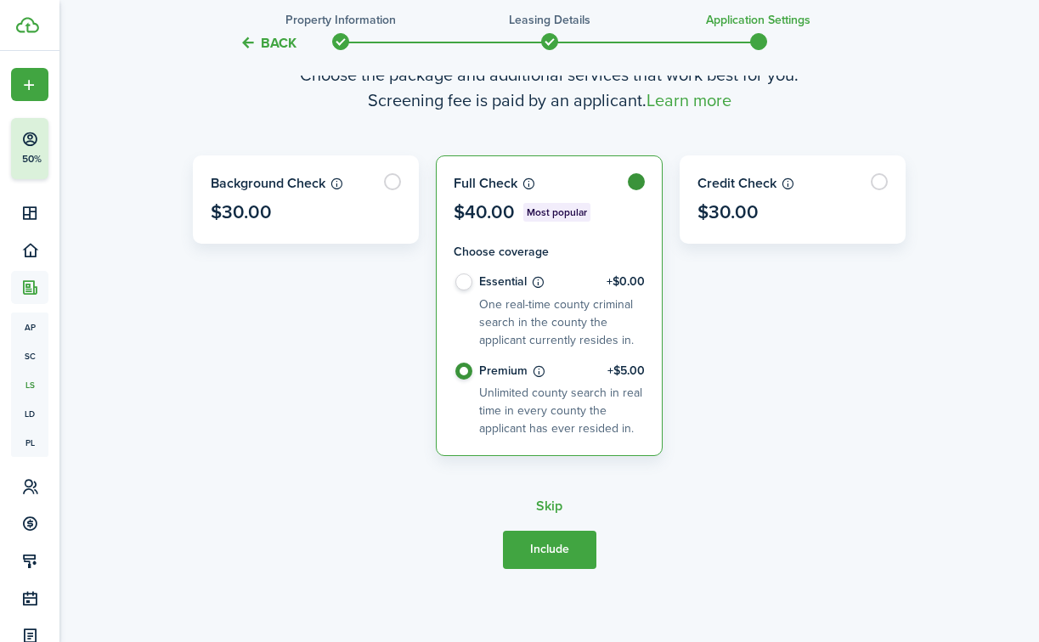
scroll to position [625, 0]
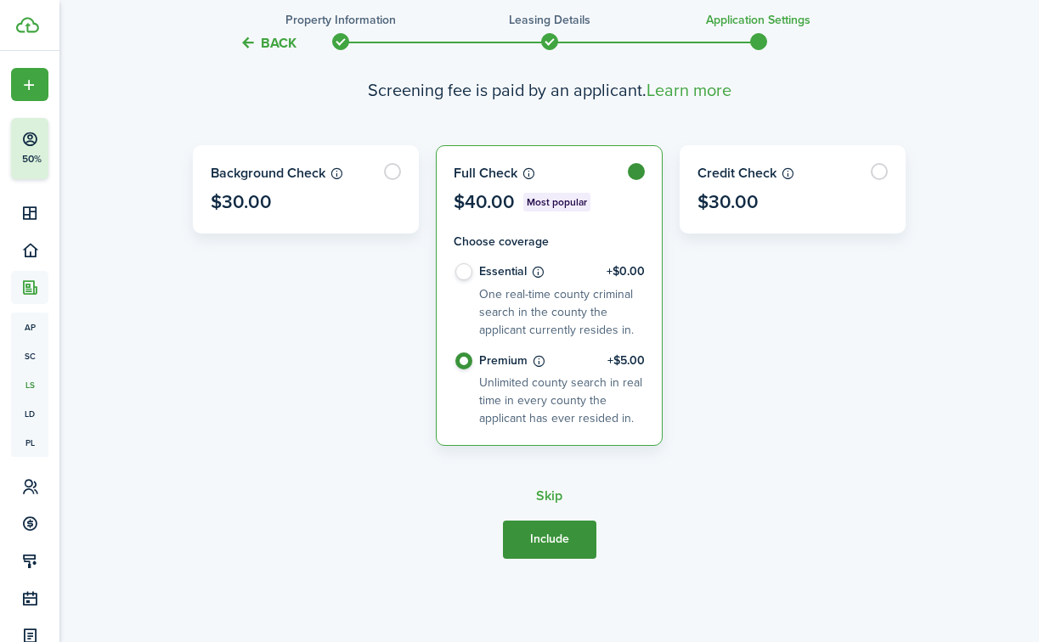
click at [533, 533] on button "Include" at bounding box center [549, 540] width 93 height 38
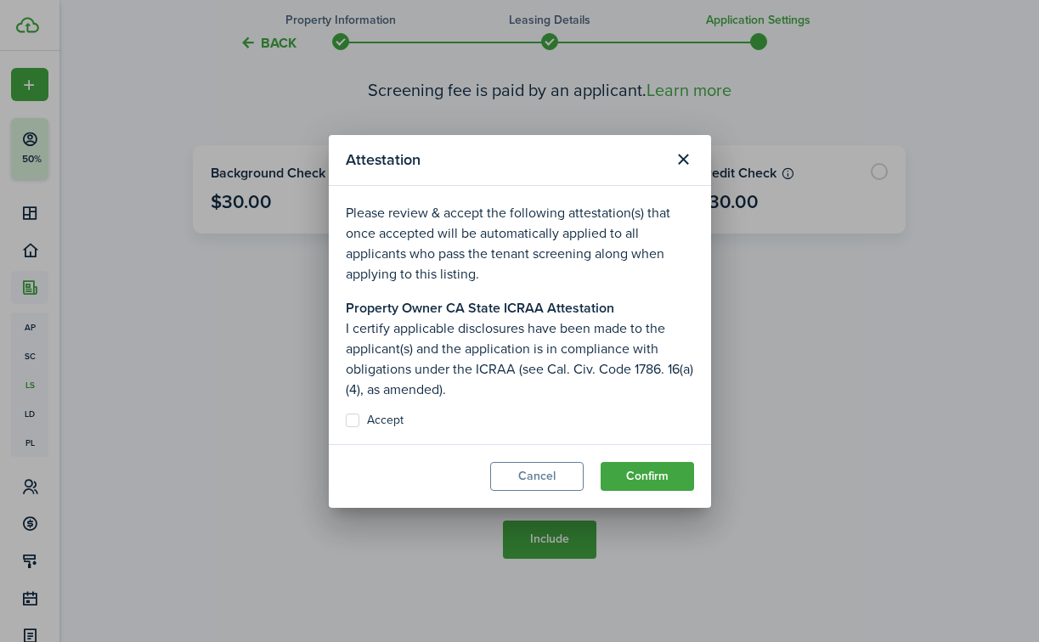
click at [349, 423] on label "Accept" at bounding box center [375, 421] width 58 height 14
click at [346, 420] on input "Accept" at bounding box center [345, 420] width 1 height 1
checkbox input "true"
click at [640, 483] on button "Confirm" at bounding box center [647, 476] width 93 height 29
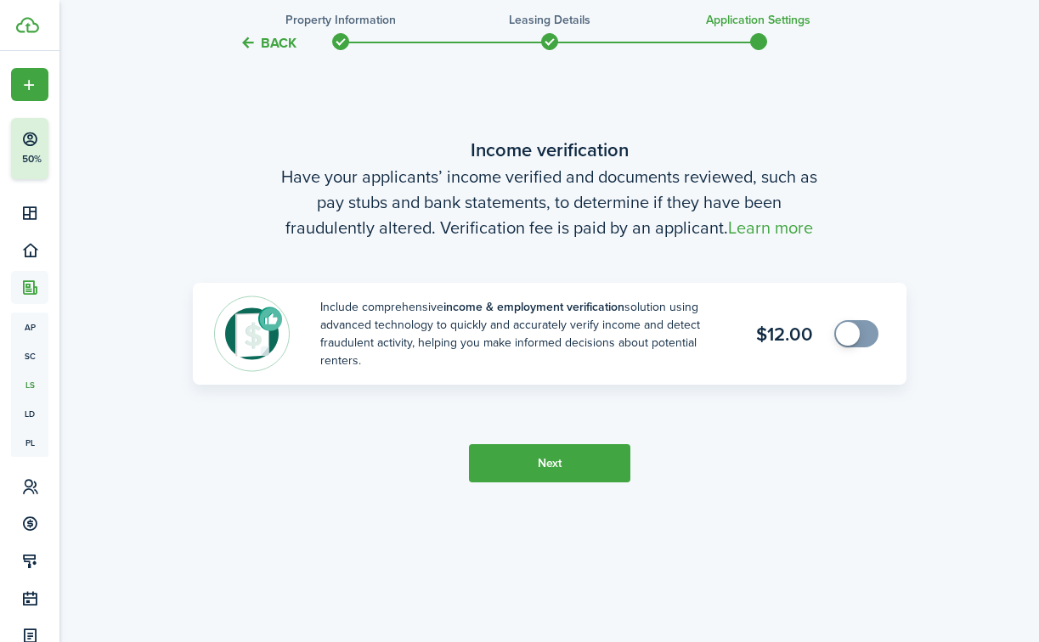
scroll to position [1284, 0]
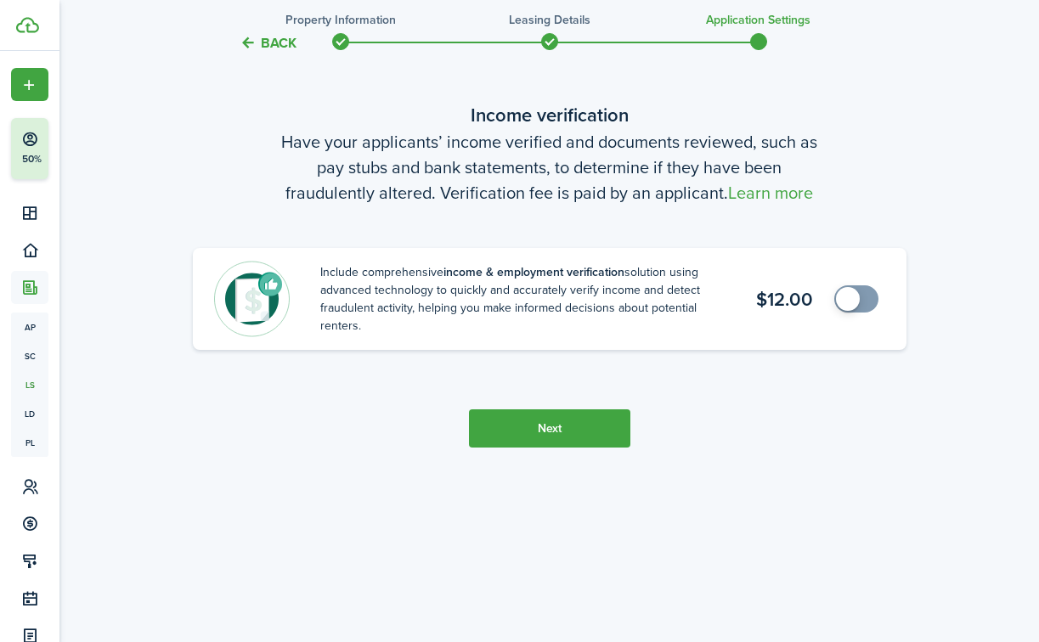
checkbox input "true"
click at [859, 300] on span at bounding box center [848, 299] width 24 height 24
click at [579, 426] on button "Next" at bounding box center [549, 428] width 161 height 38
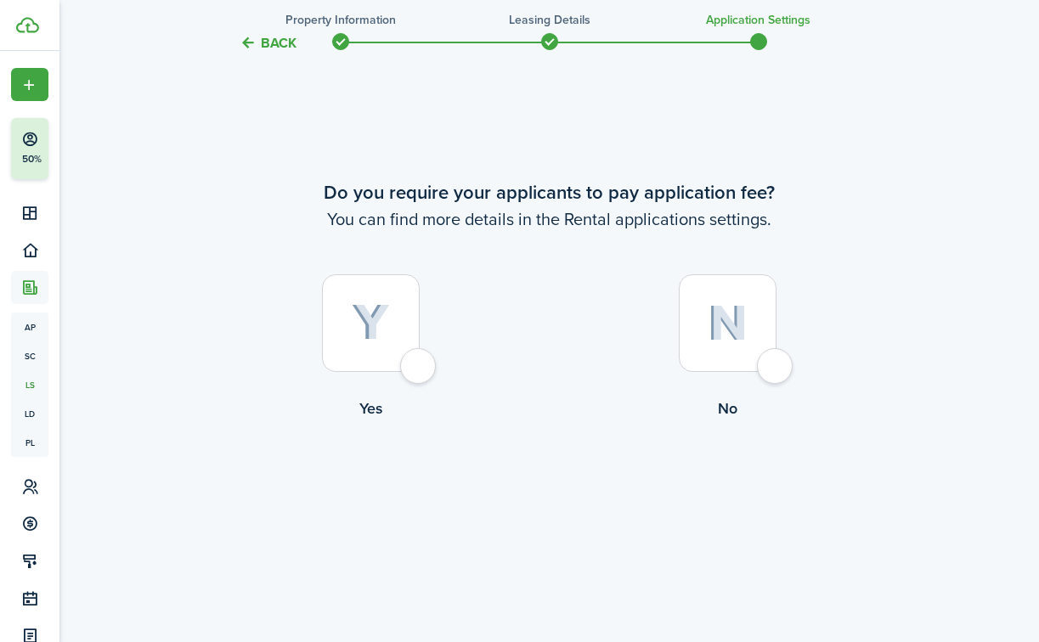
scroll to position [1927, 0]
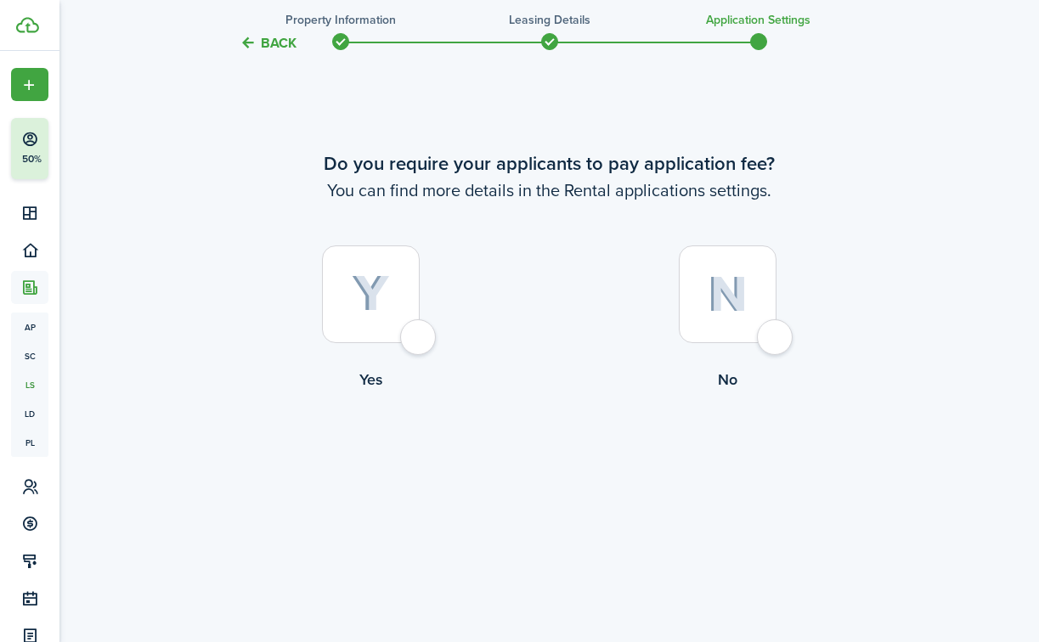
click at [706, 304] on div at bounding box center [728, 294] width 98 height 98
radio input "true"
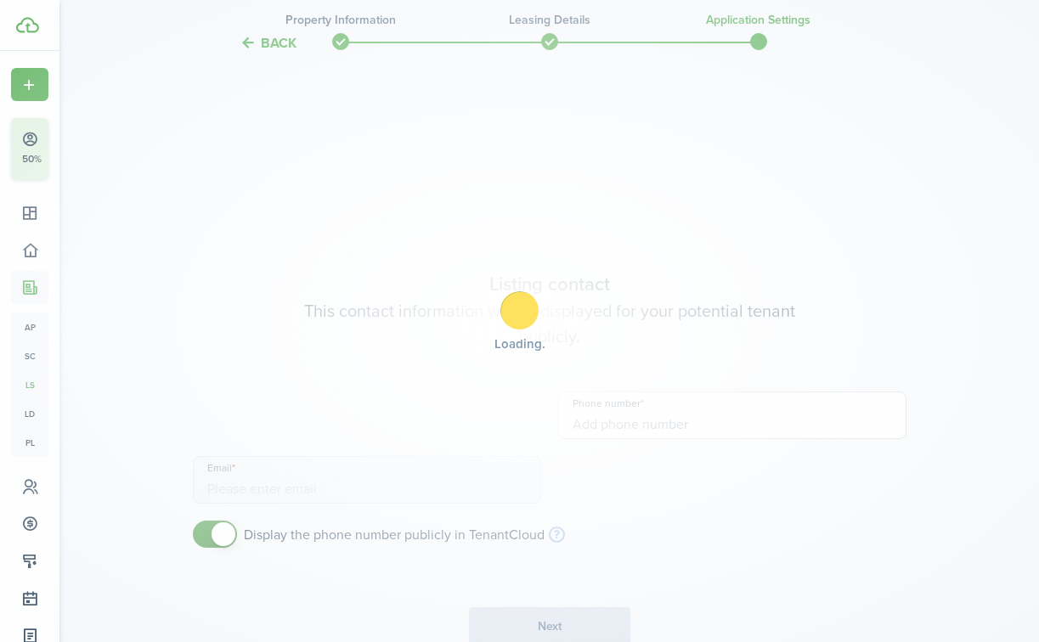
type input "[PHONE_NUMBER]"
type input "[EMAIL_ADDRESS][DOMAIN_NAME]"
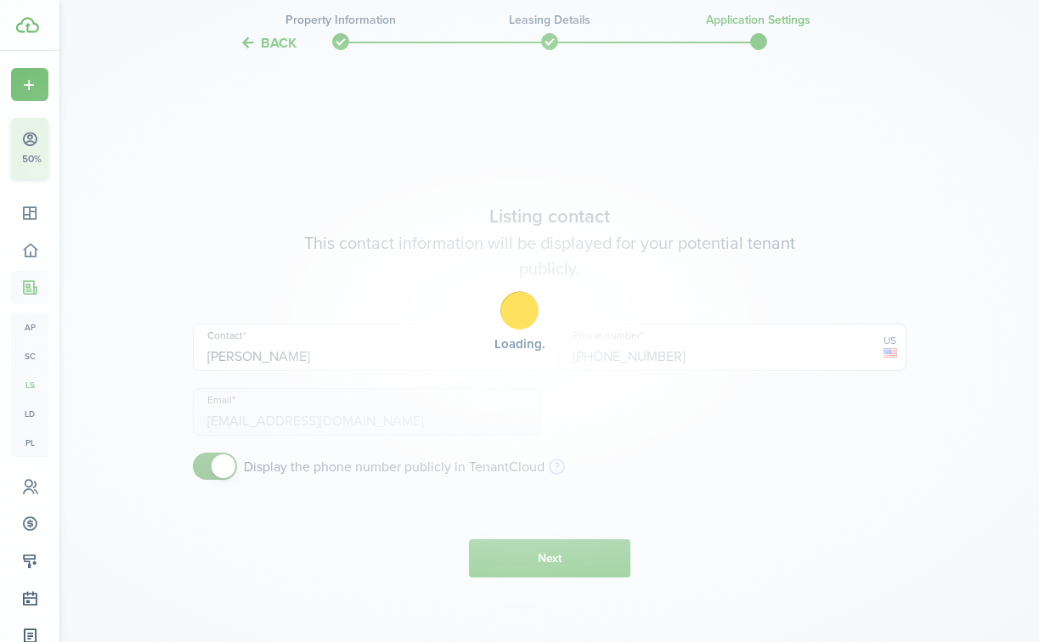
scroll to position [2455, 0]
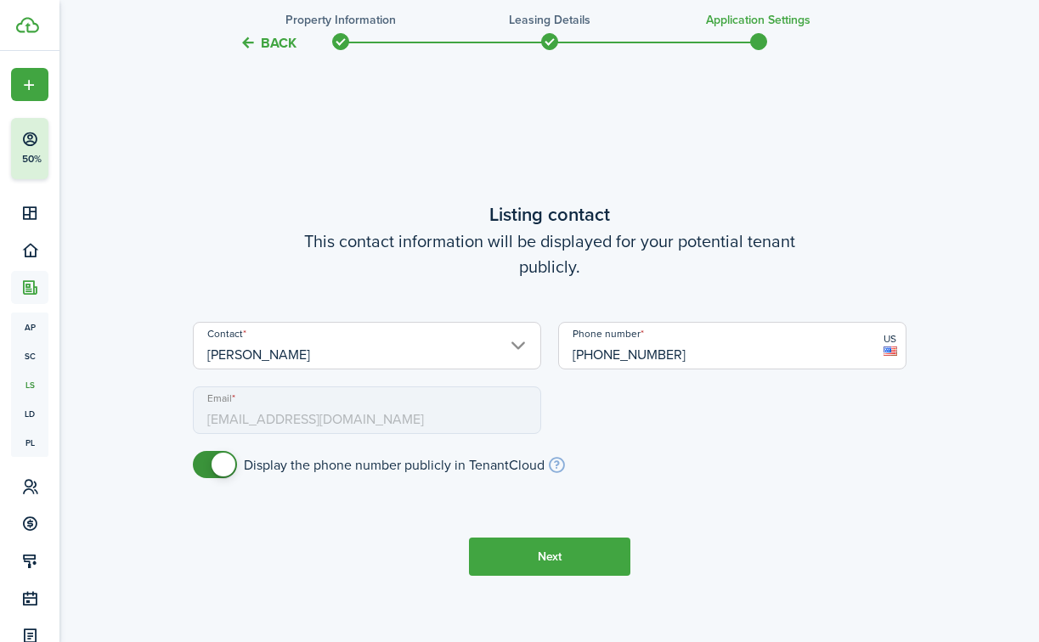
checkbox input "false"
click at [227, 470] on span at bounding box center [224, 465] width 24 height 24
click at [501, 562] on button "Next" at bounding box center [549, 557] width 161 height 38
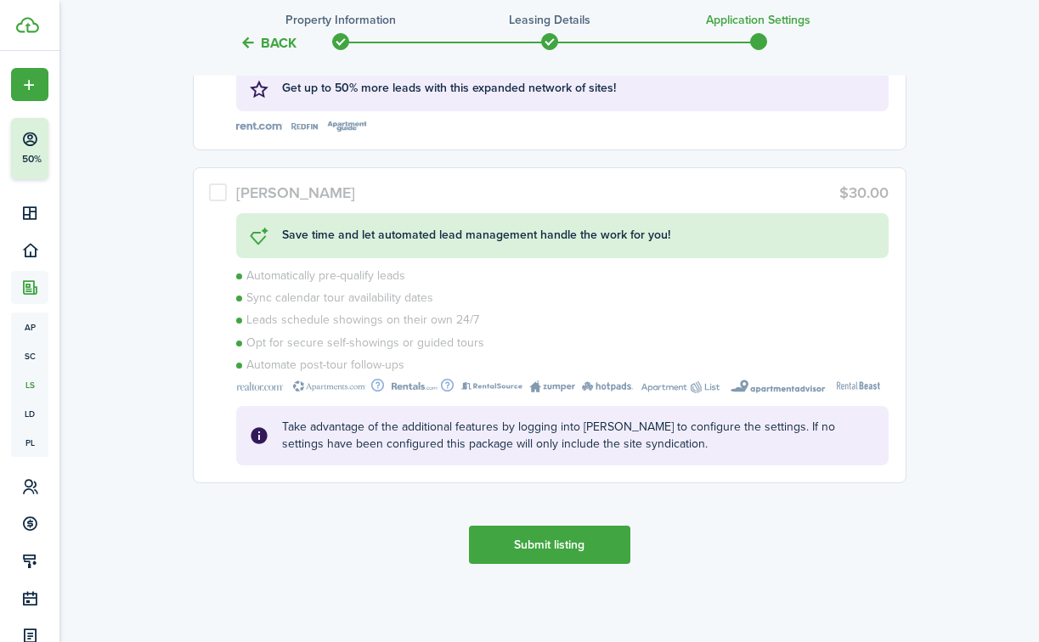
scroll to position [3552, 0]
click at [507, 546] on button "Submit listing" at bounding box center [549, 543] width 161 height 38
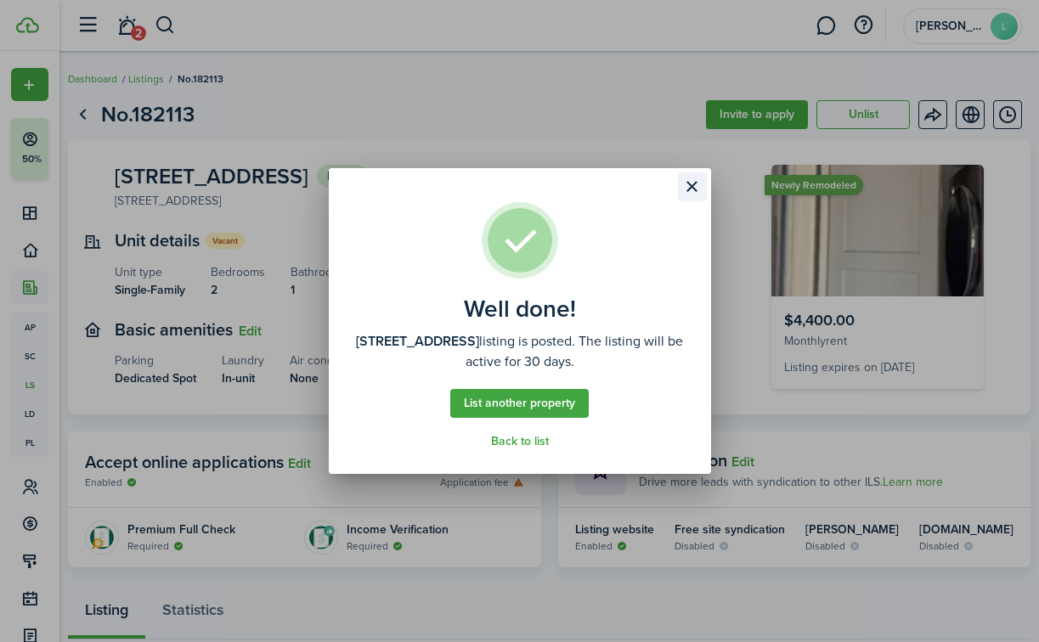
click at [689, 189] on button "Close modal" at bounding box center [692, 186] width 29 height 29
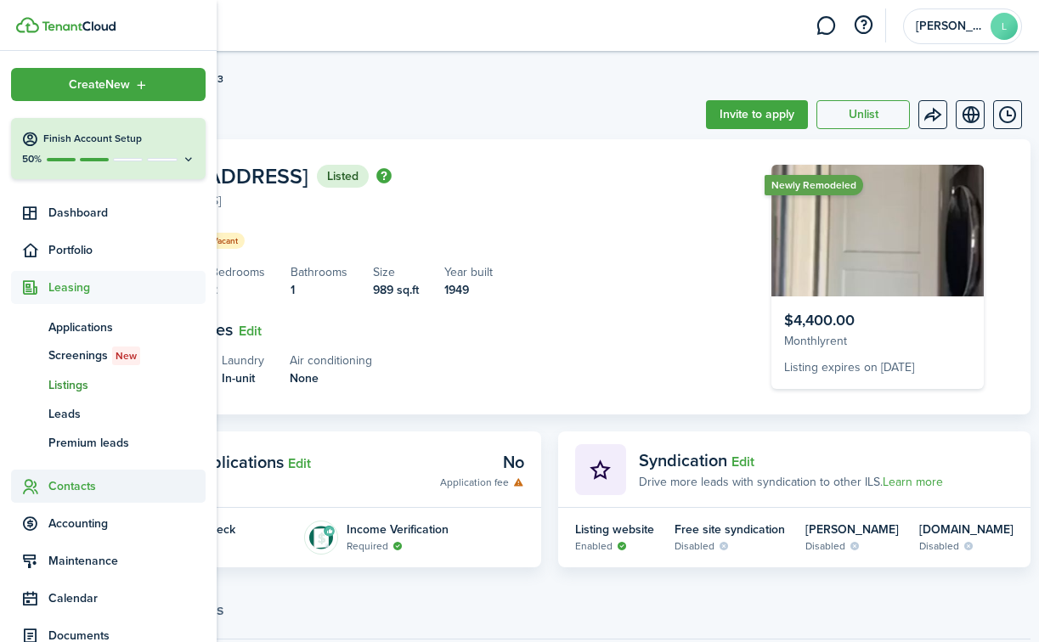
click at [86, 483] on span "Contacts" at bounding box center [126, 486] width 157 height 18
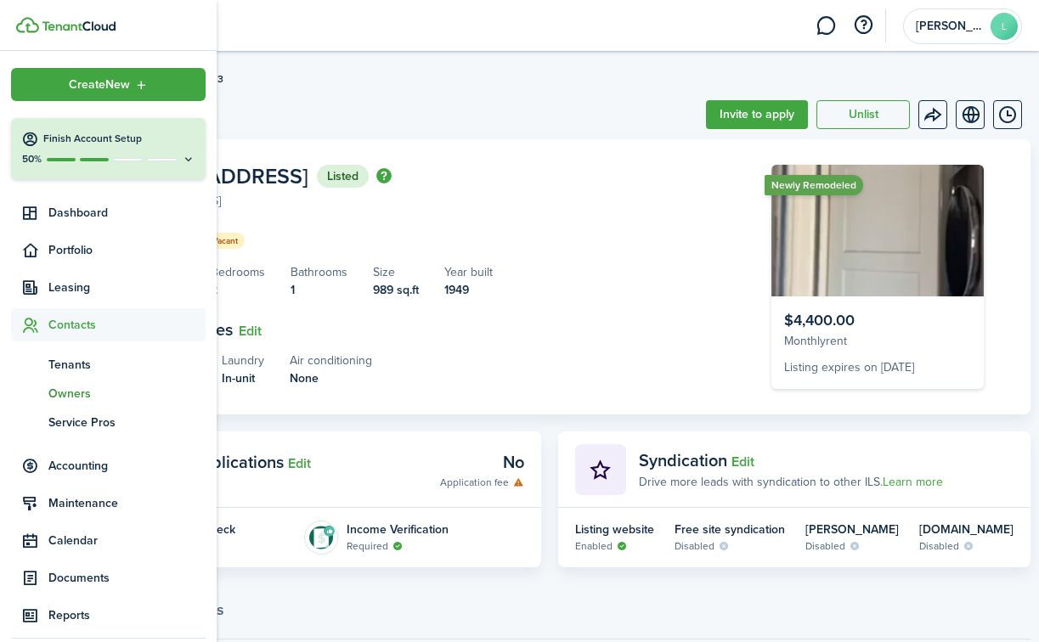
click at [88, 389] on span "Owners" at bounding box center [126, 394] width 157 height 18
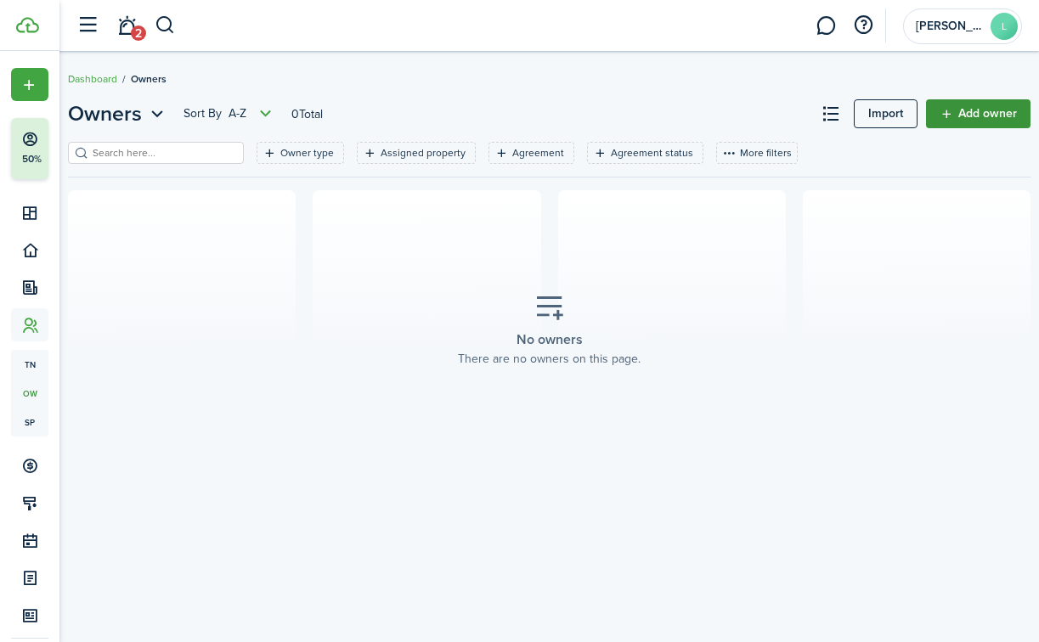
click at [985, 117] on link "Add owner" at bounding box center [978, 113] width 104 height 29
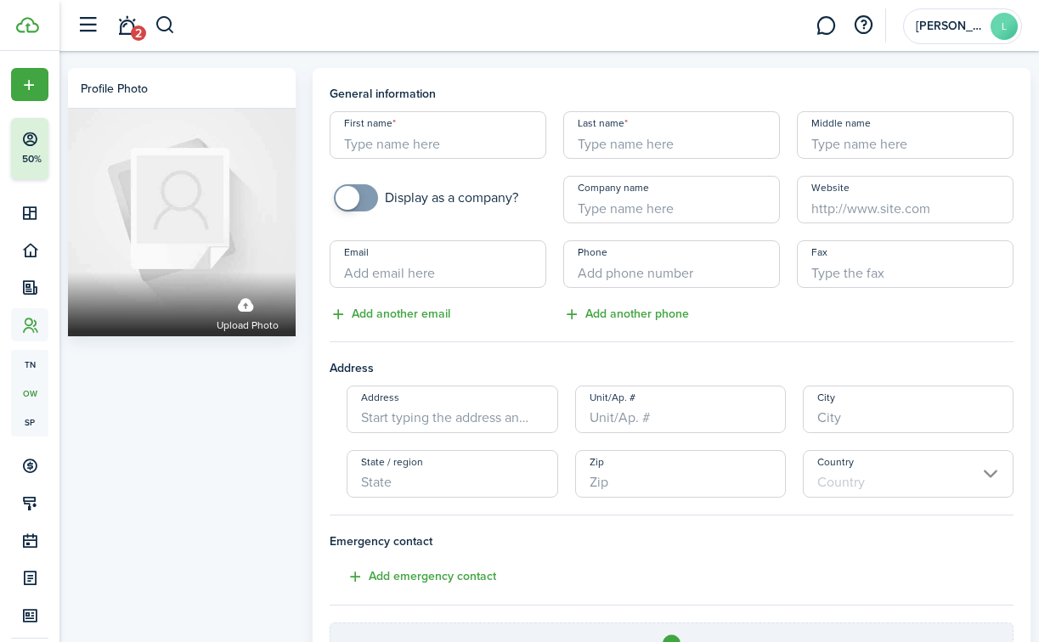
click at [489, 139] on input "First name" at bounding box center [438, 135] width 217 height 48
type input "[PERSON_NAME]"
click at [624, 144] on input "Last name" at bounding box center [671, 135] width 217 height 48
type input "Elle"
click at [471, 281] on input "Email" at bounding box center [438, 264] width 217 height 48
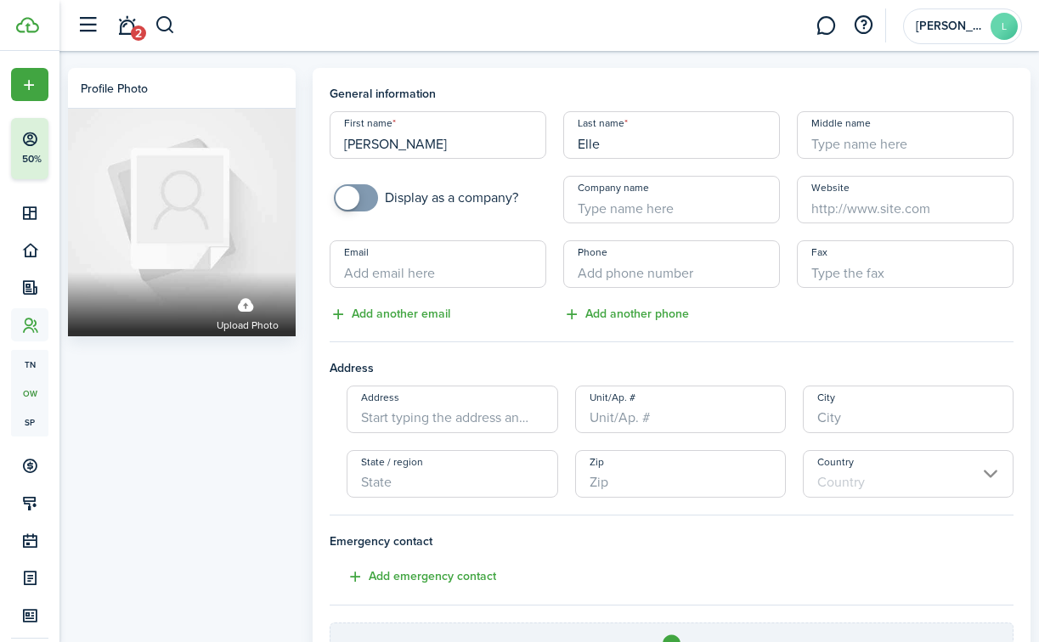
type input "[PERSON_NAME][EMAIL_ADDRESS][DOMAIN_NAME]"
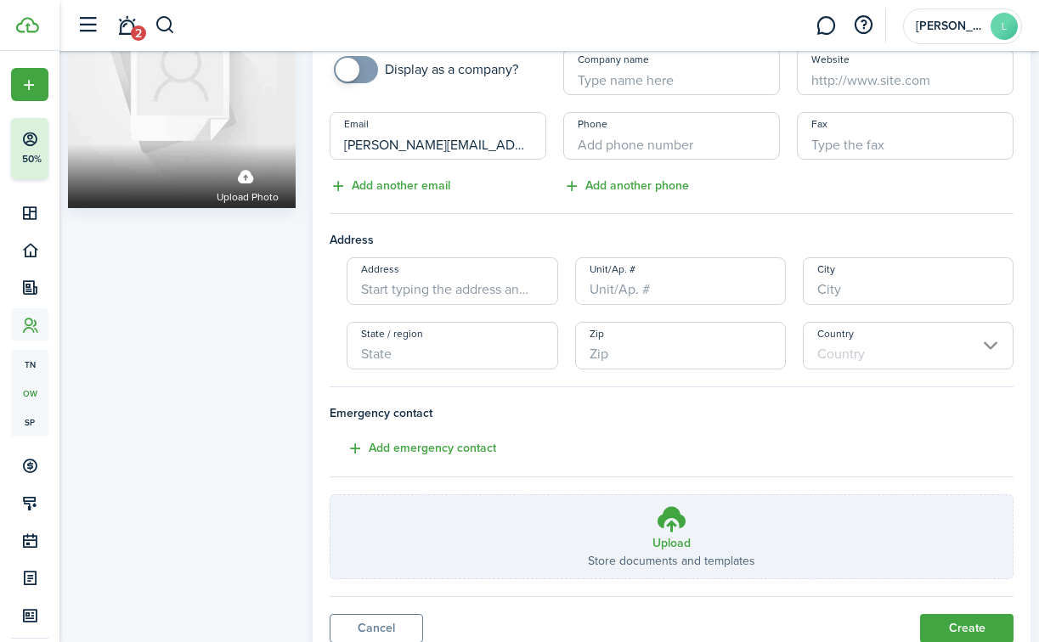
scroll to position [193, 0]
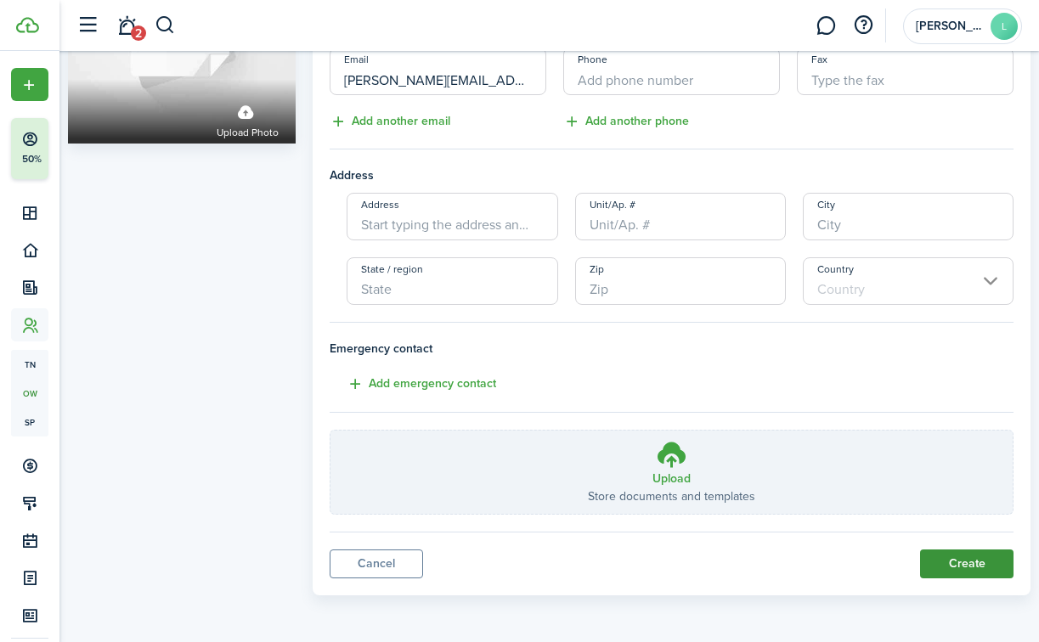
click at [940, 562] on button "Create" at bounding box center [966, 564] width 93 height 29
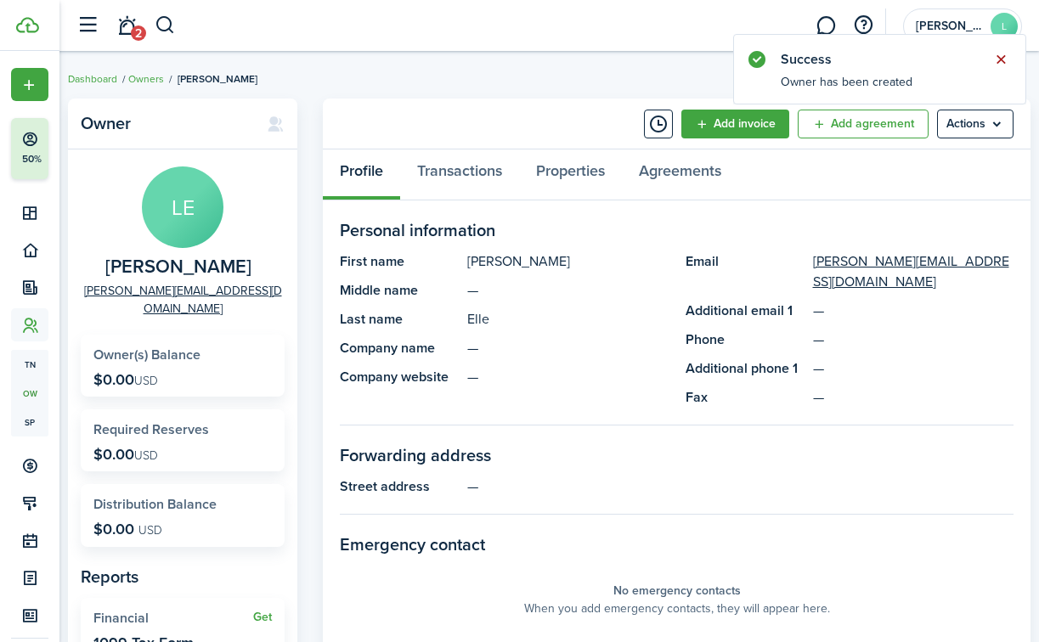
click at [1002, 59] on button "Close notify" at bounding box center [1001, 60] width 24 height 24
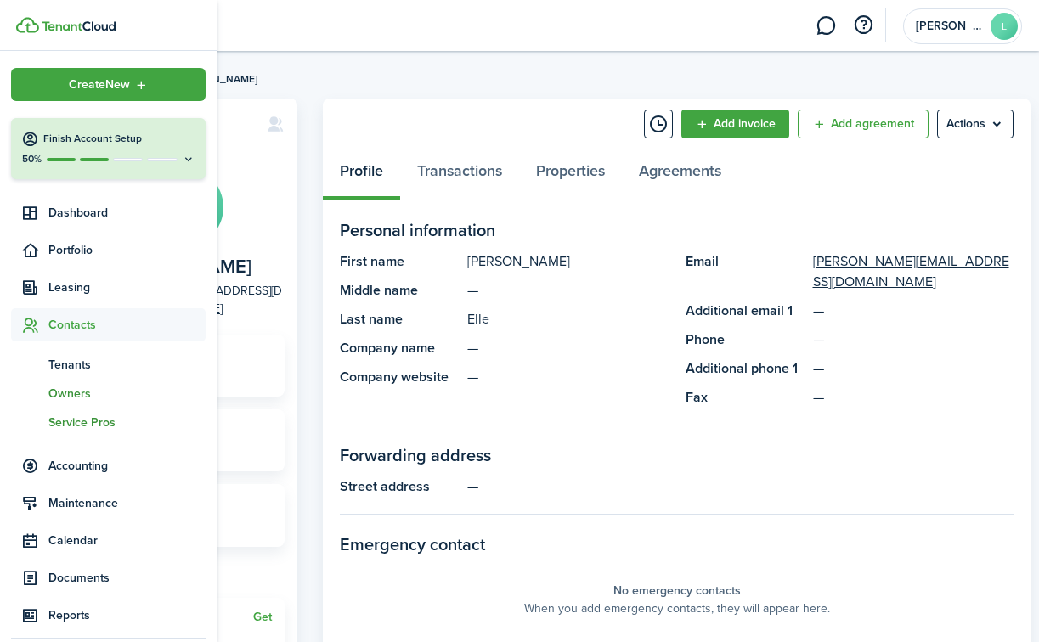
click at [76, 425] on span "Service Pros" at bounding box center [126, 423] width 157 height 18
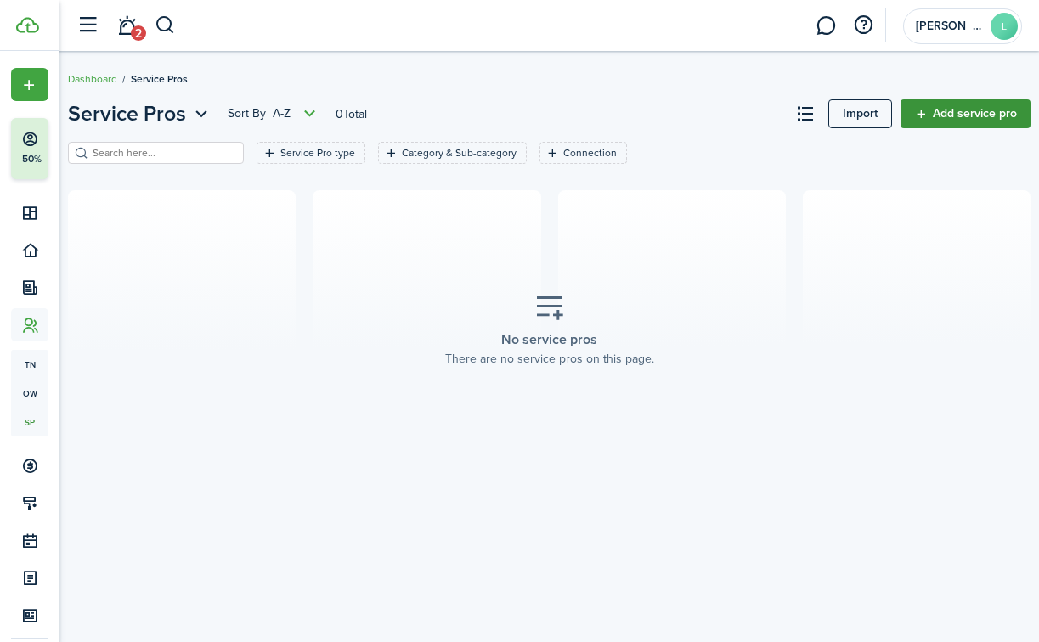
click at [973, 108] on link "Add service pro" at bounding box center [965, 113] width 130 height 29
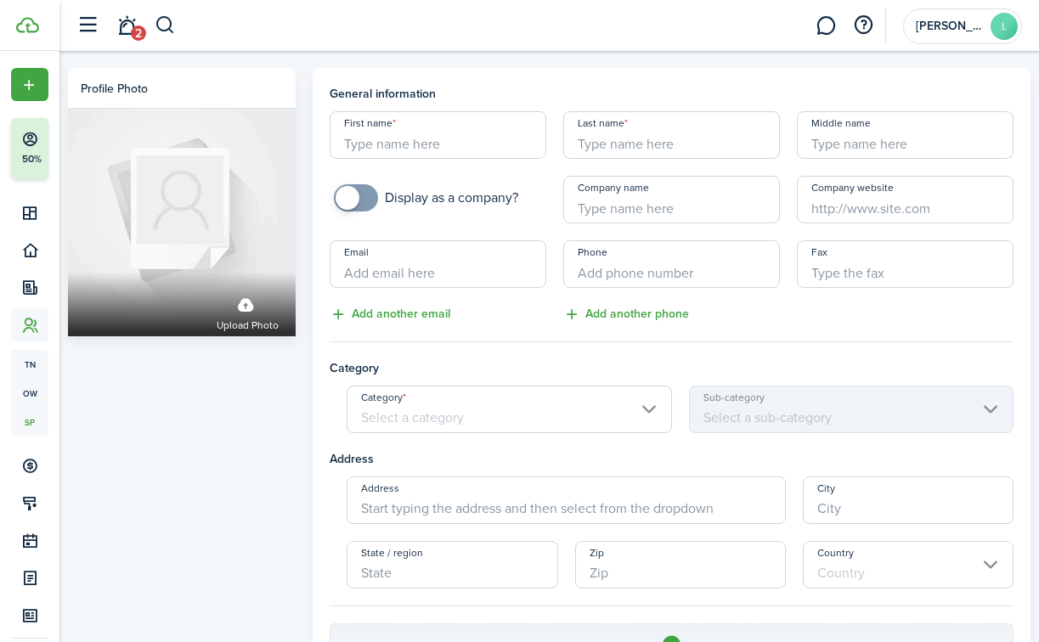
click at [452, 138] on input "First name" at bounding box center [438, 135] width 217 height 48
type input "[PERSON_NAME]"
click at [623, 274] on input "+1" at bounding box center [671, 264] width 217 height 48
paste input "[PHONE_NUMBER]"
type input "[PHONE_NUMBER]"
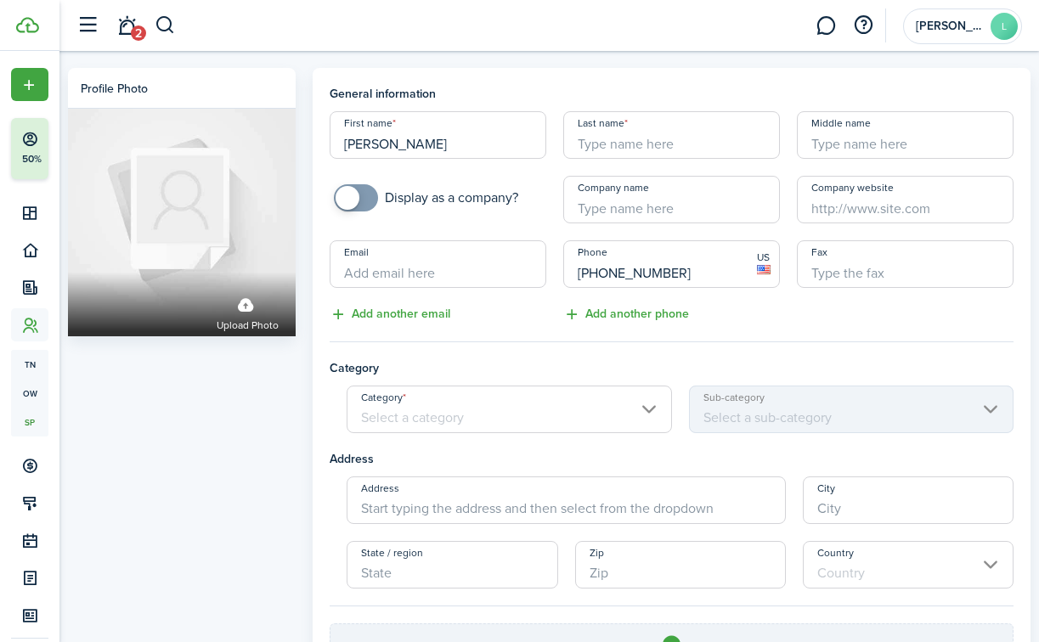
click at [596, 143] on input "Last name" at bounding box center [671, 135] width 217 height 48
click at [543, 407] on input "Category" at bounding box center [509, 410] width 324 height 48
type input "Maintenance"
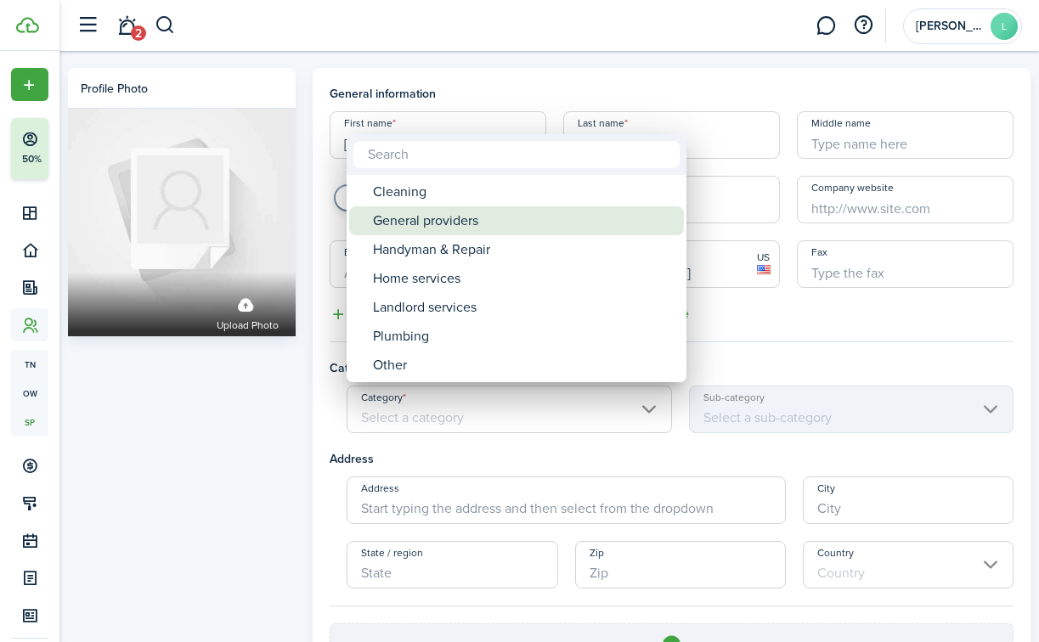
click at [498, 221] on div "General providers" at bounding box center [523, 220] width 301 height 29
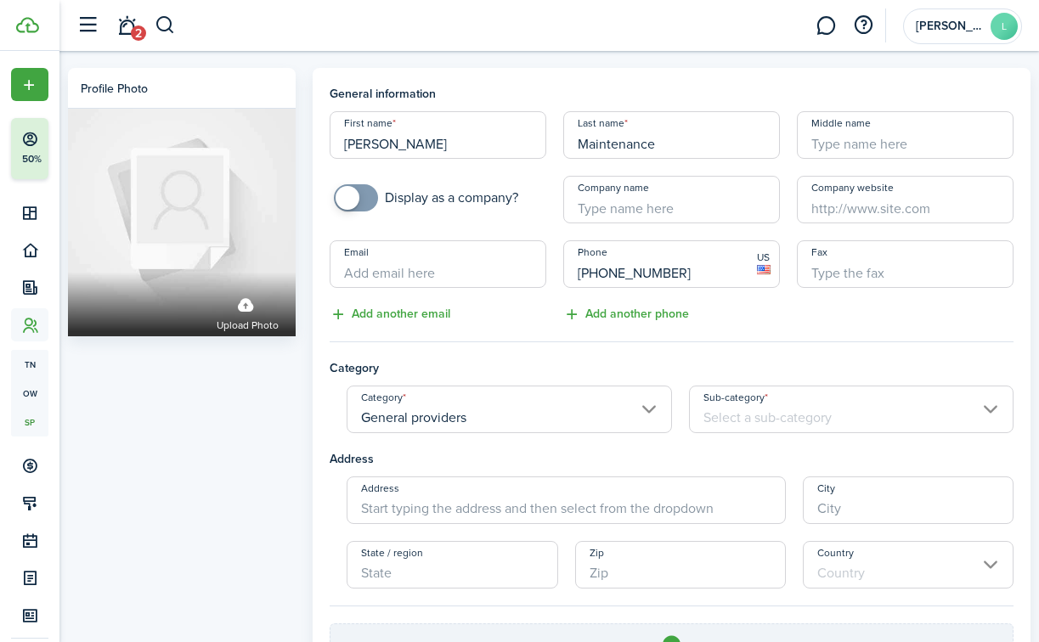
click at [727, 414] on input "Sub-category" at bounding box center [851, 410] width 324 height 48
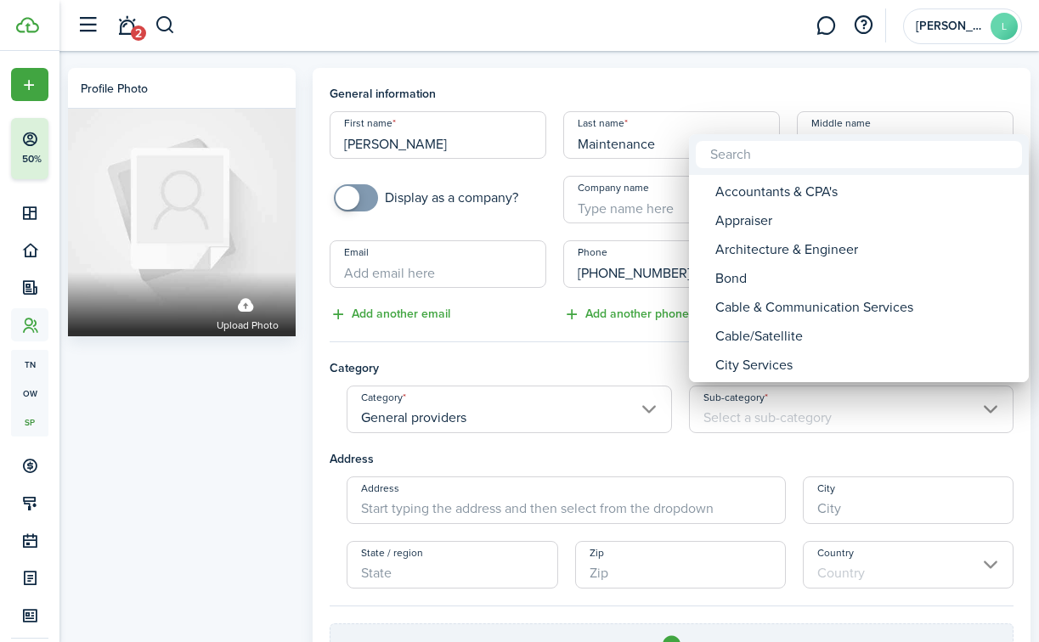
click at [647, 356] on div at bounding box center [519, 321] width 1311 height 914
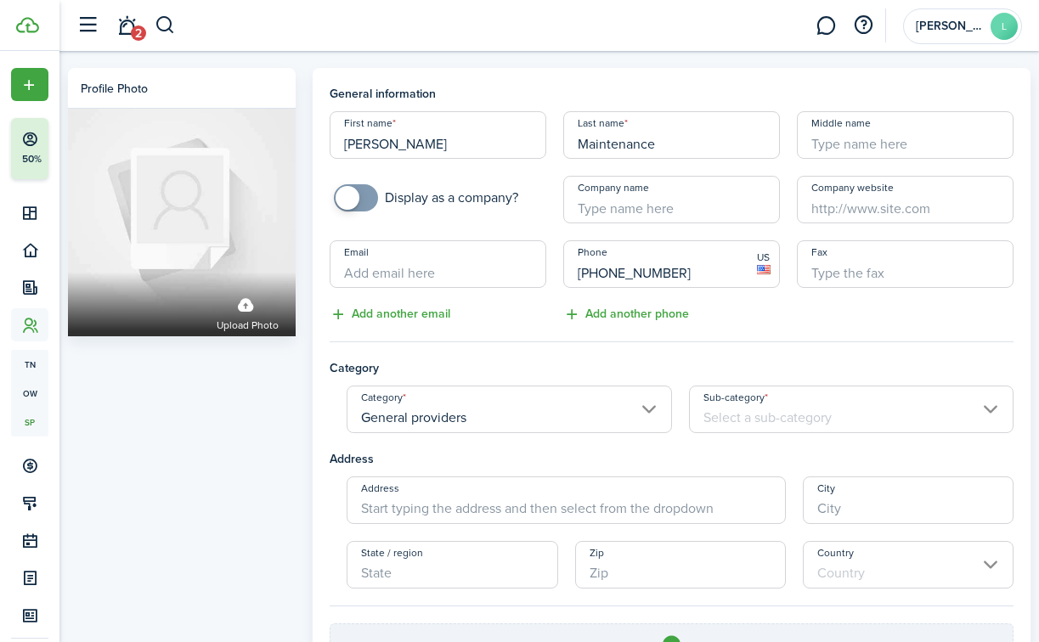
click at [708, 407] on input "Sub-category" at bounding box center [851, 410] width 324 height 48
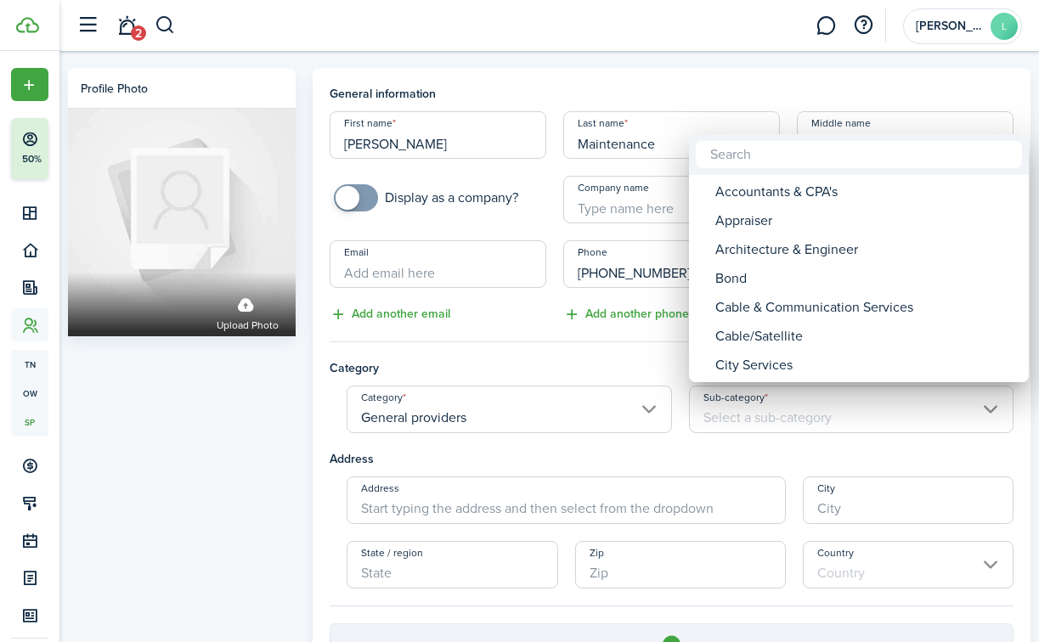
click at [648, 413] on div at bounding box center [519, 321] width 1311 height 914
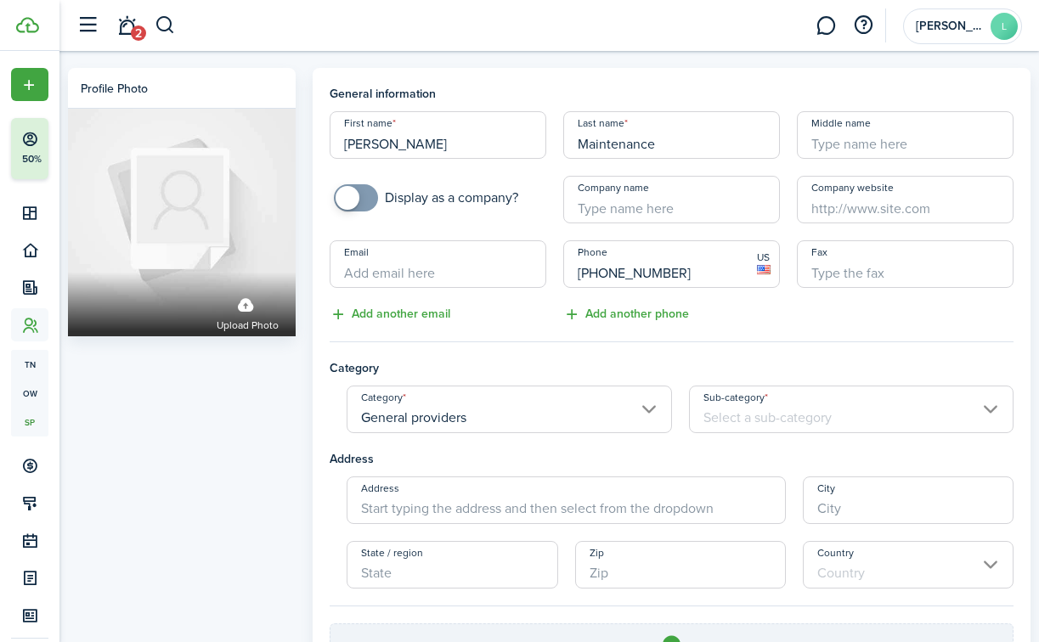
click at [648, 413] on input "General providers" at bounding box center [509, 410] width 324 height 48
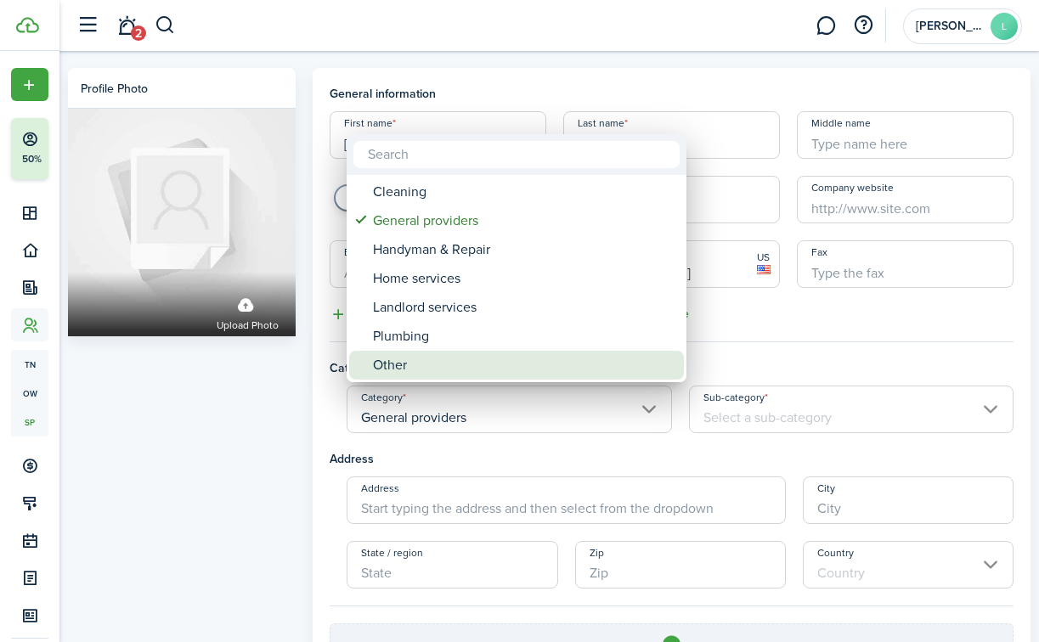
click at [566, 360] on div "Other" at bounding box center [523, 365] width 301 height 29
type input "Other"
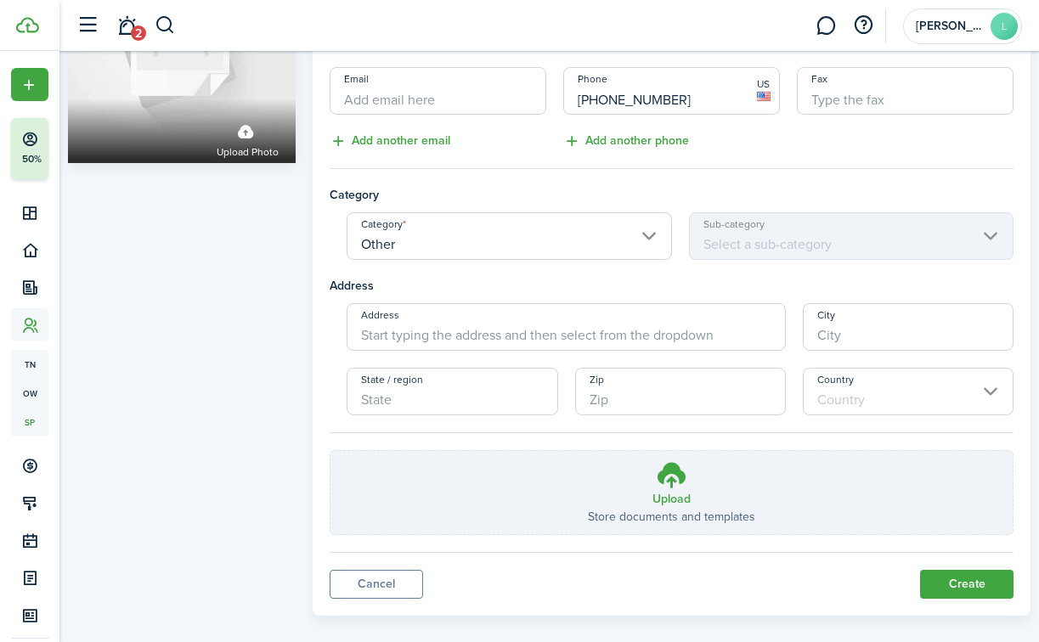
scroll to position [194, 0]
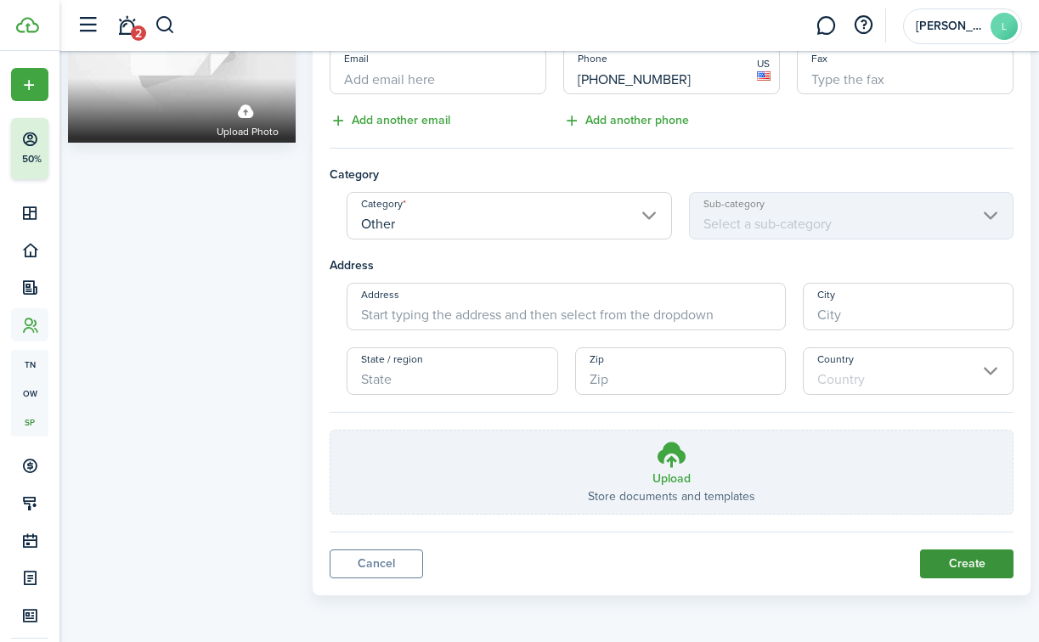
click at [941, 567] on button "Create" at bounding box center [966, 564] width 93 height 29
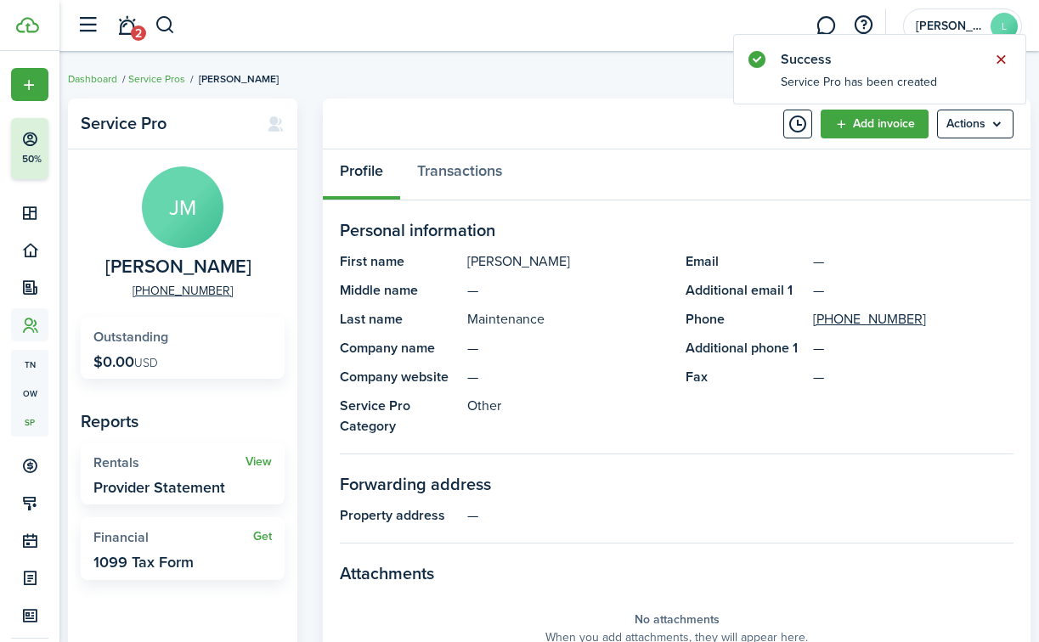
click at [1000, 66] on button "Close notify" at bounding box center [1001, 60] width 24 height 24
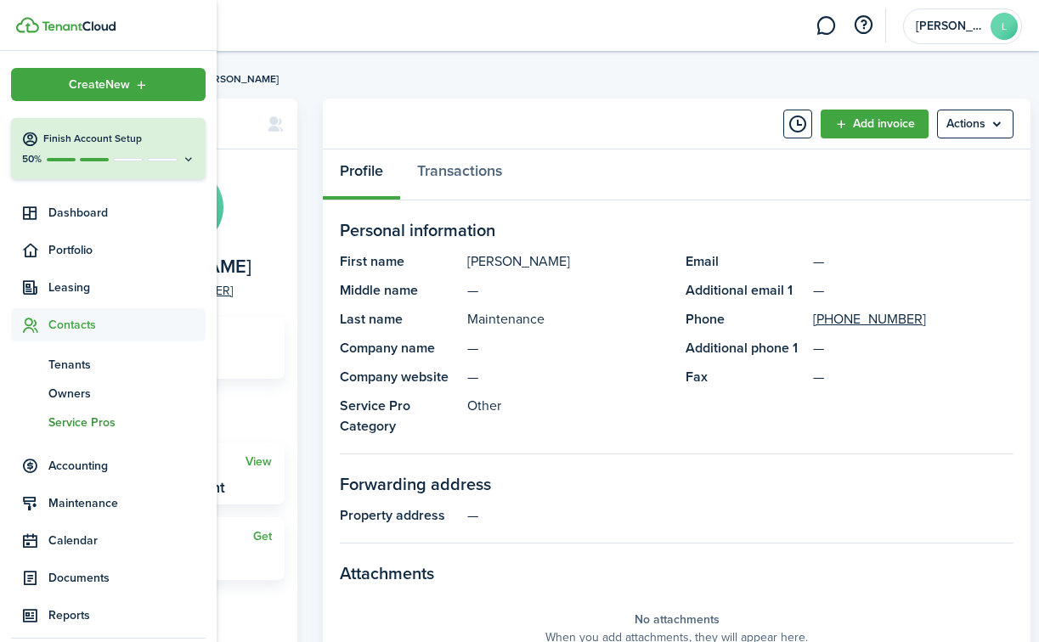
click at [65, 425] on span "Service Pros" at bounding box center [126, 423] width 157 height 18
